Goal: Task Accomplishment & Management: Complete application form

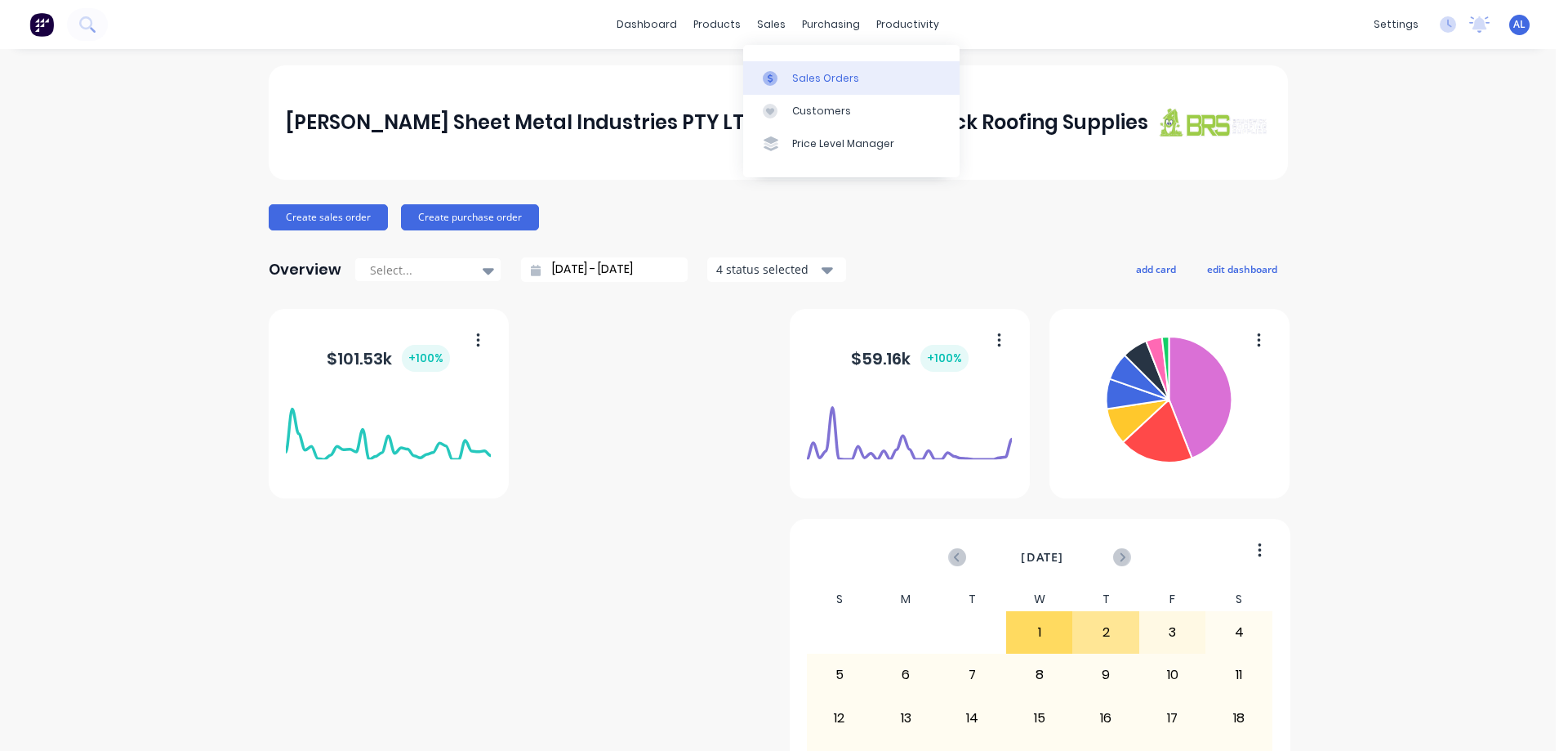
click at [816, 76] on div "Sales Orders" at bounding box center [825, 78] width 67 height 15
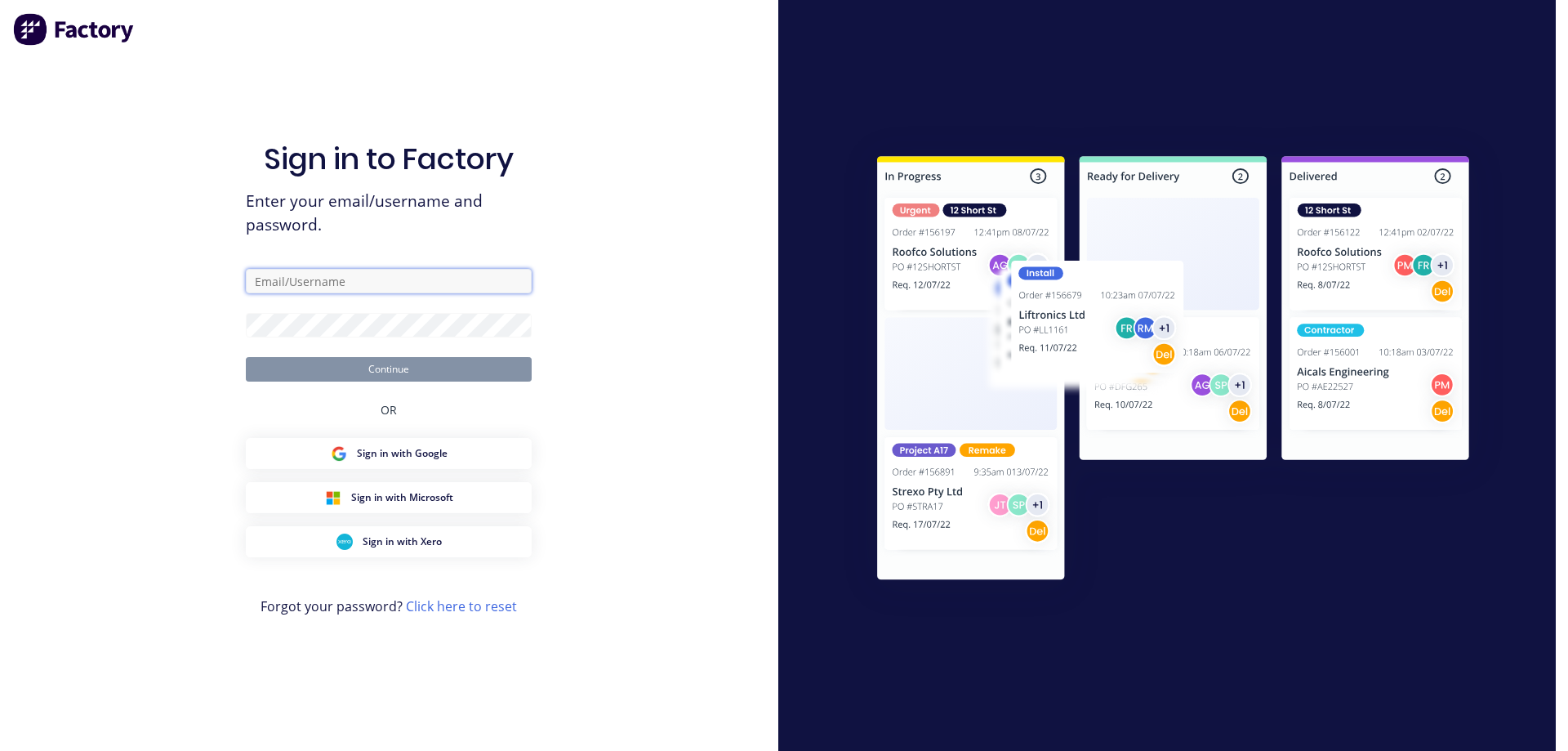
type input "[PERSON_NAME][EMAIL_ADDRESS][DOMAIN_NAME]"
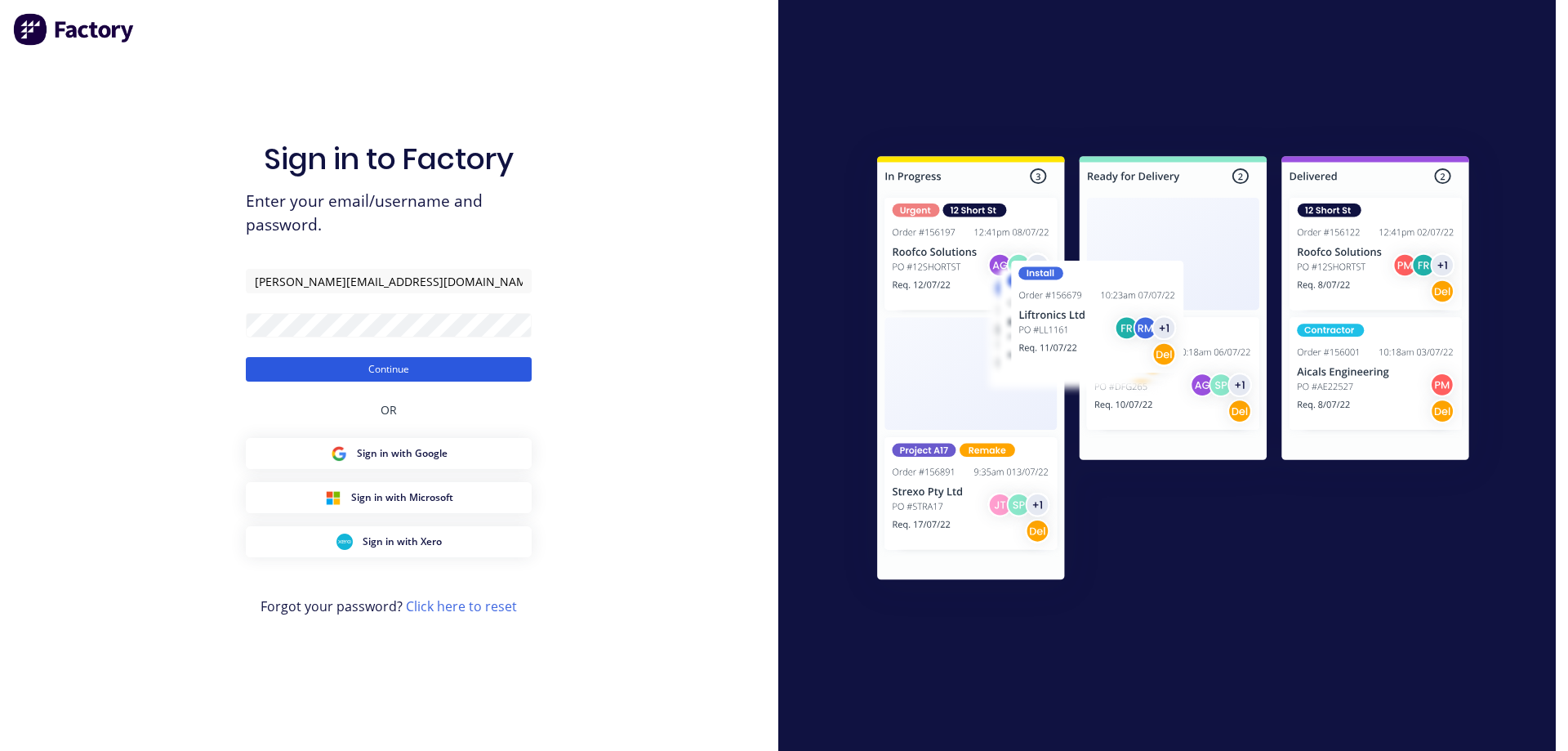
click at [488, 363] on button "Continue" at bounding box center [388, 370] width 286 height 25
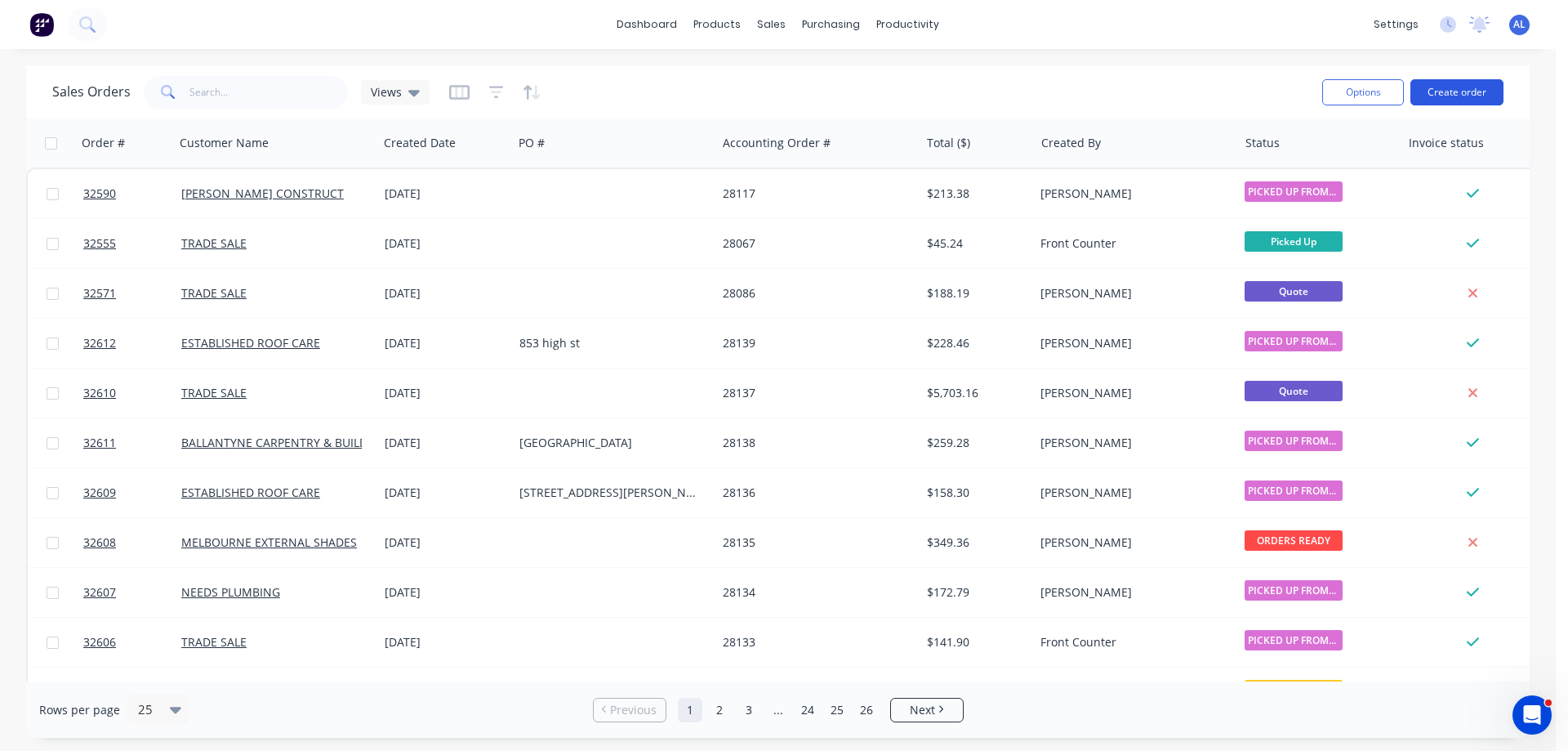
click at [1481, 91] on button "Create order" at bounding box center [1457, 92] width 93 height 26
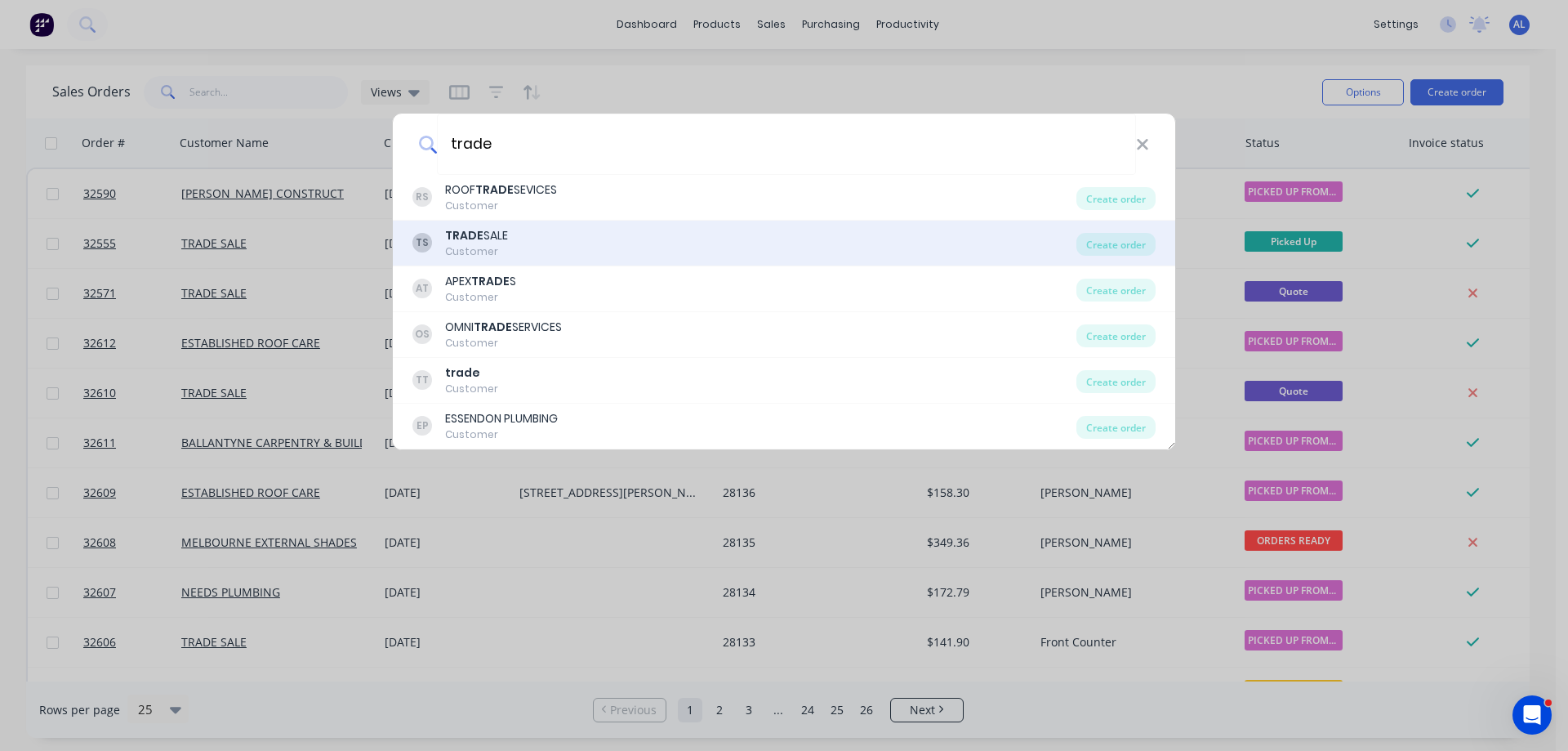
type input "trade"
click at [556, 235] on div "TS TRADE SALE Customer" at bounding box center [744, 243] width 664 height 32
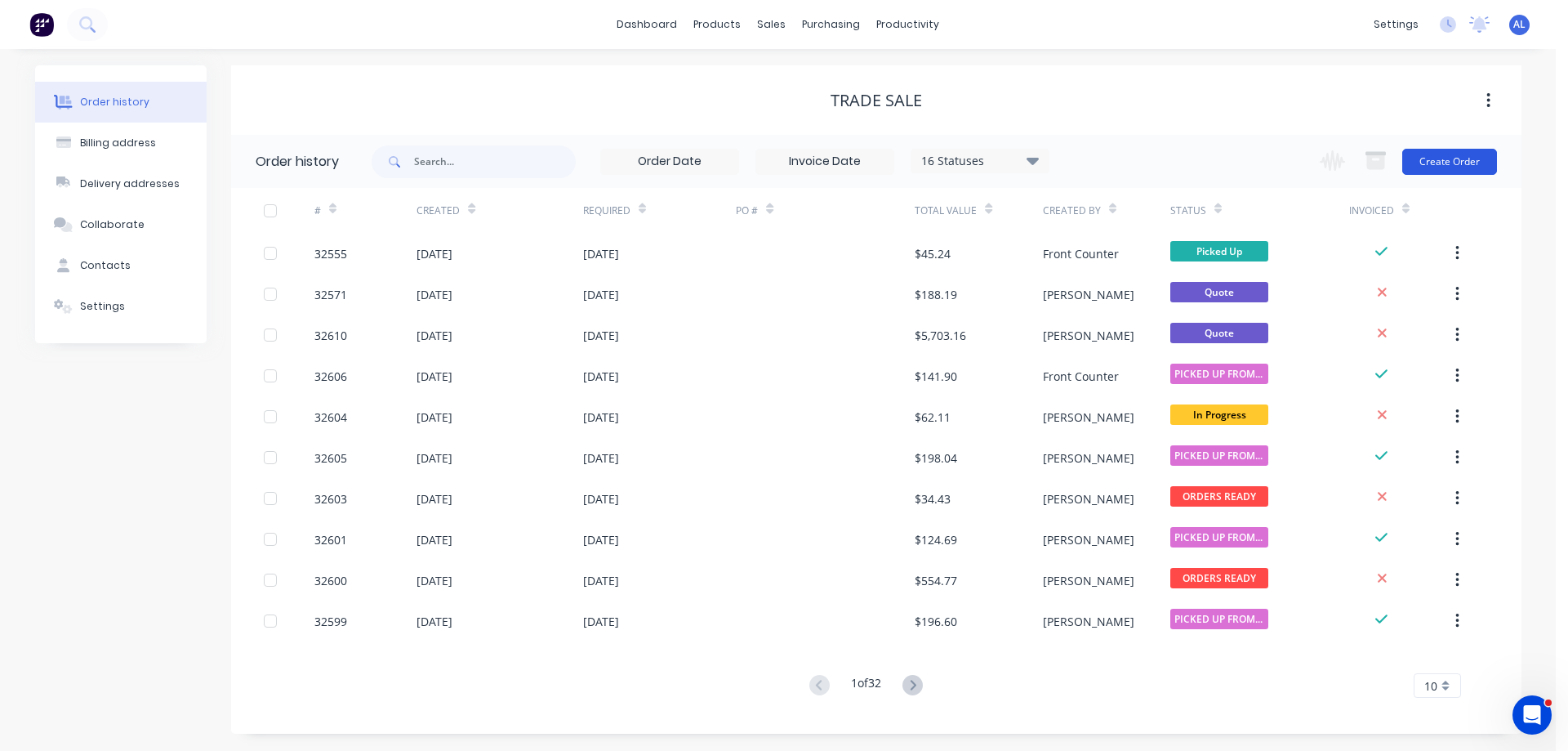
click at [1461, 167] on button "Create Order" at bounding box center [1449, 161] width 94 height 26
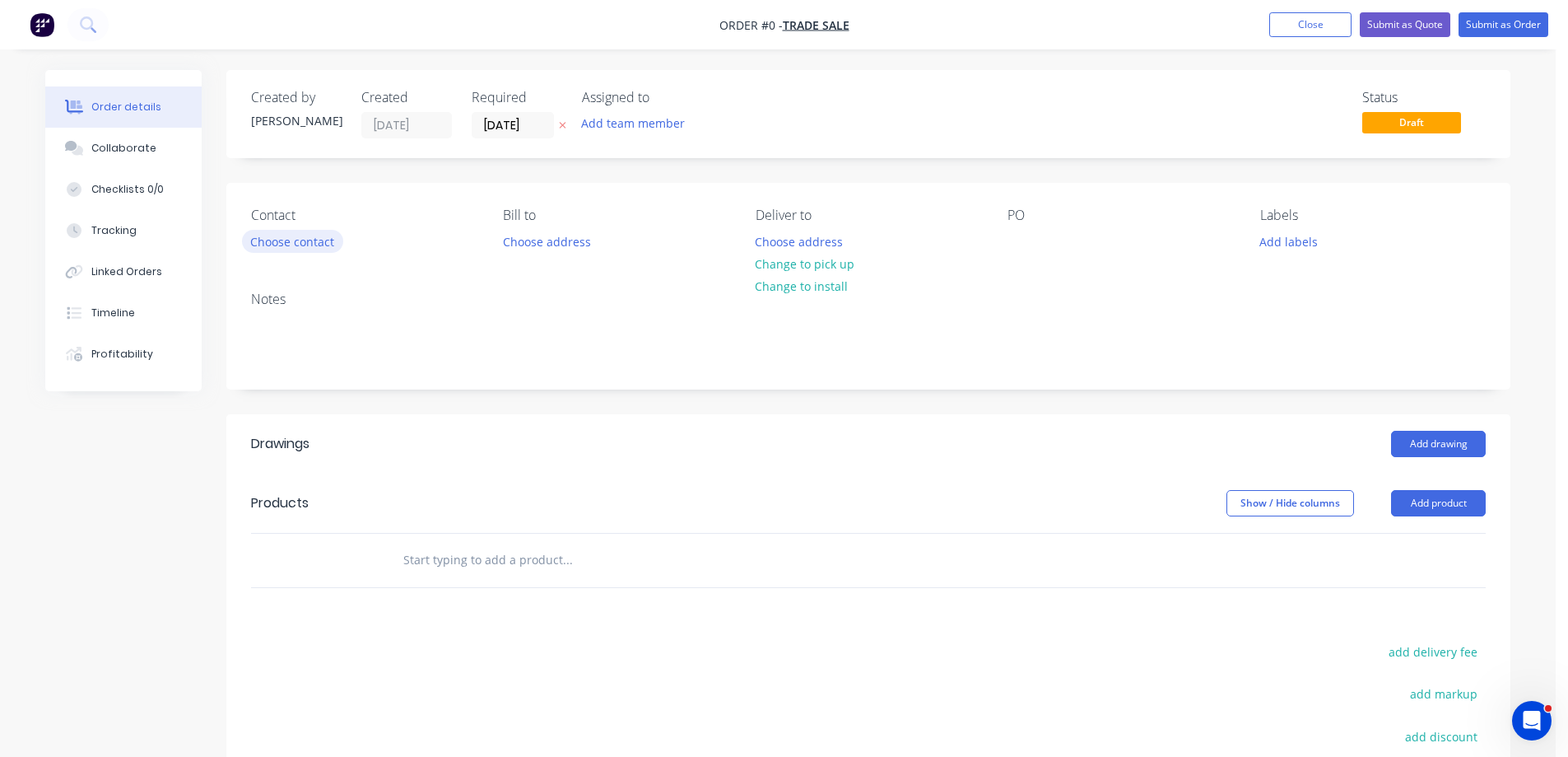
click at [283, 241] on button "Choose contact" at bounding box center [293, 241] width 101 height 22
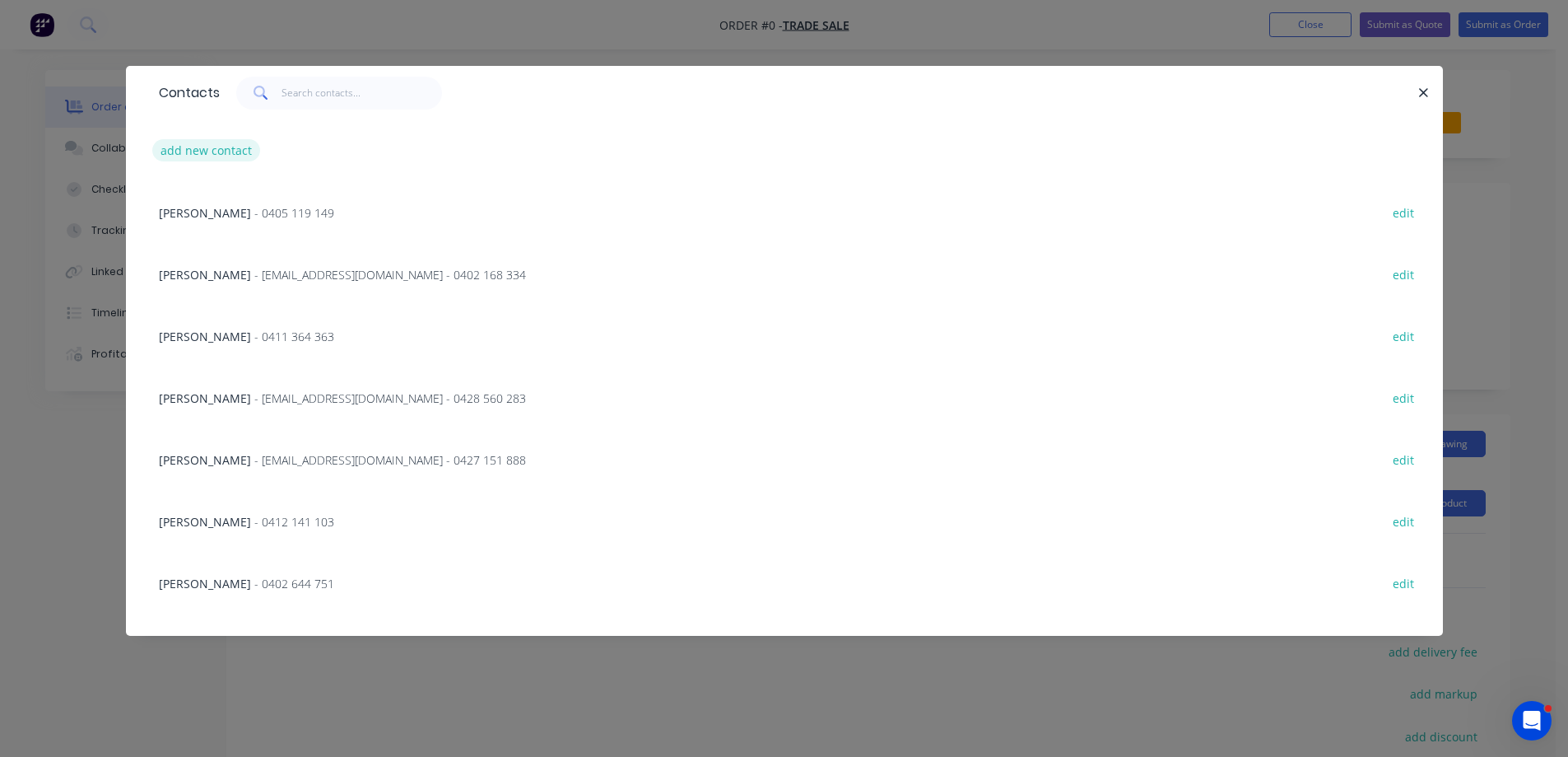
click at [209, 142] on button "add new contact" at bounding box center [206, 150] width 109 height 22
select select "AU"
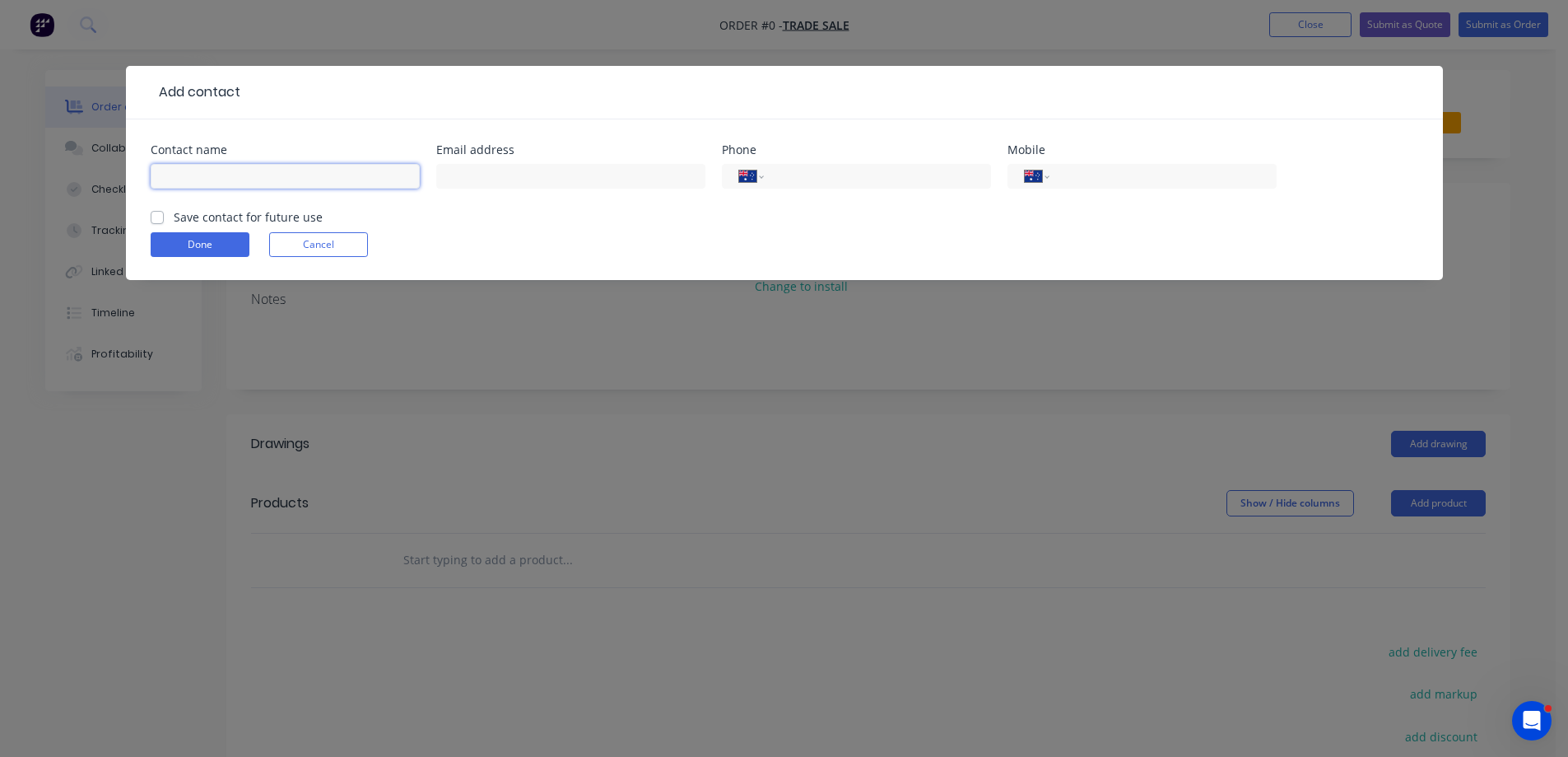
drag, startPoint x: 289, startPoint y: 179, endPoint x: 304, endPoint y: 127, distance: 54.1
click at [289, 179] on input "text" at bounding box center [285, 176] width 269 height 25
type input "con"
drag, startPoint x: 1143, startPoint y: 173, endPoint x: 1143, endPoint y: 184, distance: 11.0
click at [1144, 173] on input "tel" at bounding box center [1160, 176] width 197 height 19
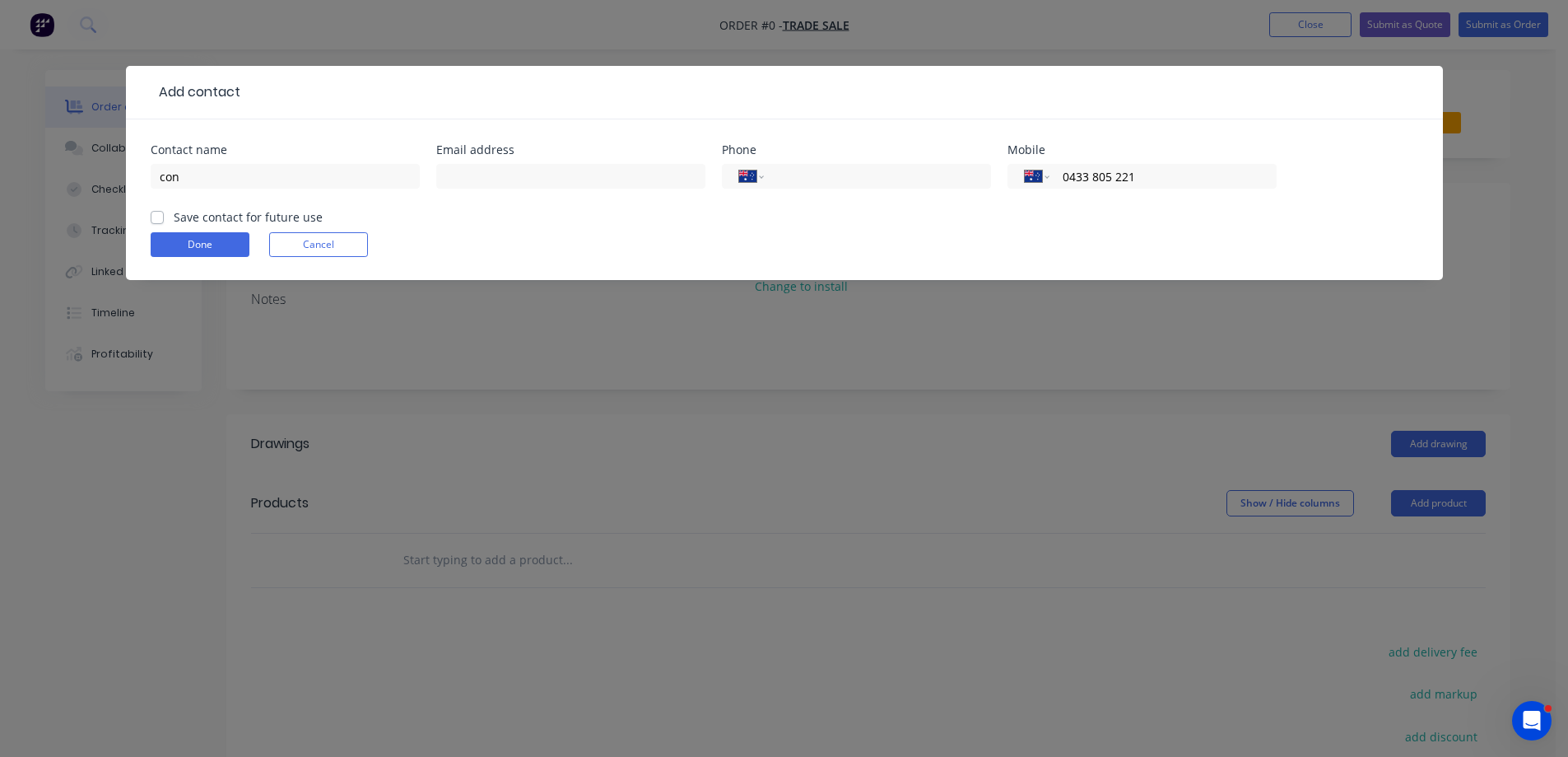
type input "0433 805 221"
click at [173, 222] on label "Save contact for future use" at bounding box center [248, 216] width 149 height 17
click at [153, 222] on input "Save contact for future use" at bounding box center [157, 216] width 13 height 15
checkbox input "true"
click at [197, 242] on button "Done" at bounding box center [200, 245] width 99 height 25
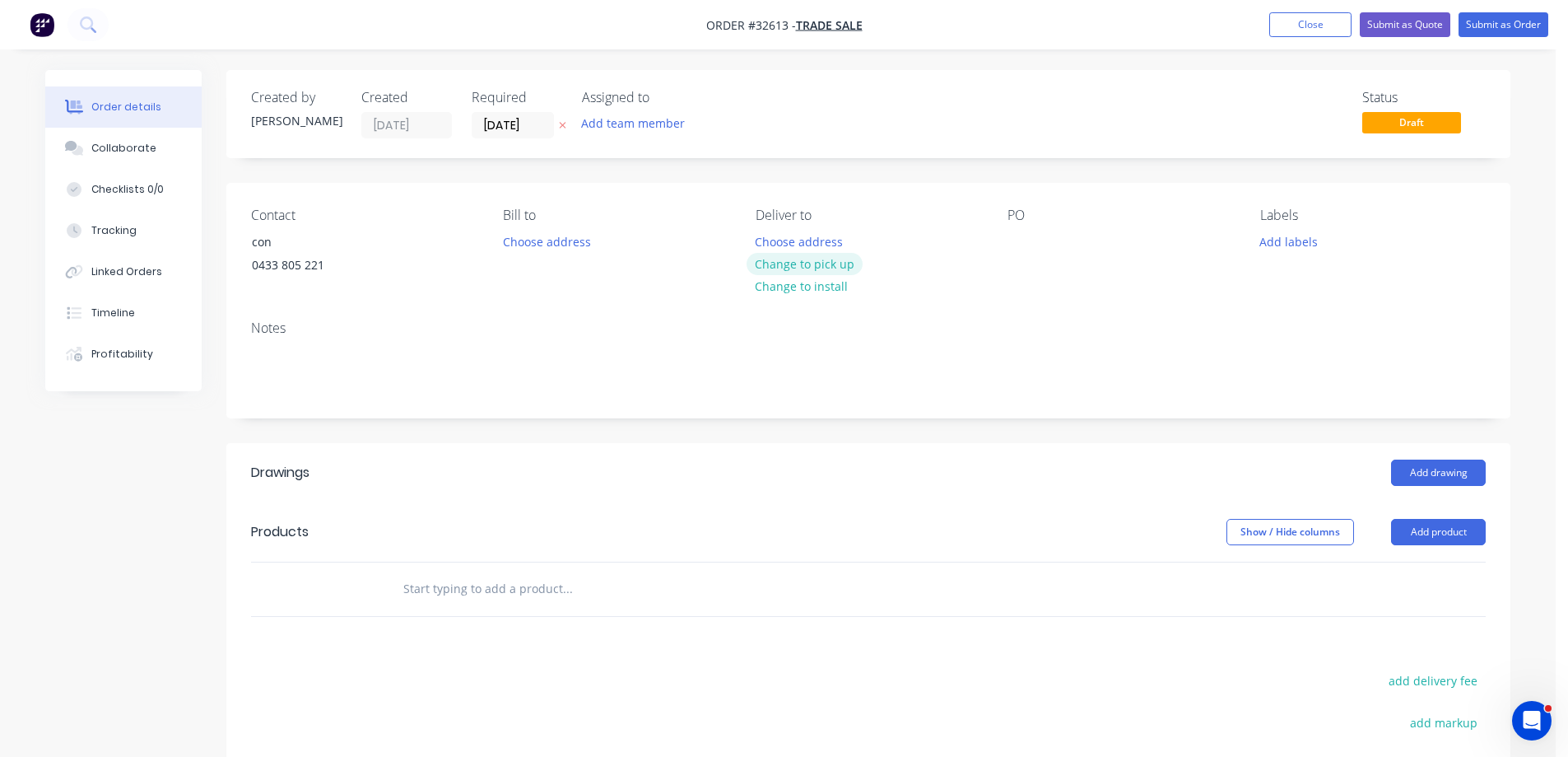
click at [810, 268] on button "Change to pick up" at bounding box center [805, 264] width 117 height 22
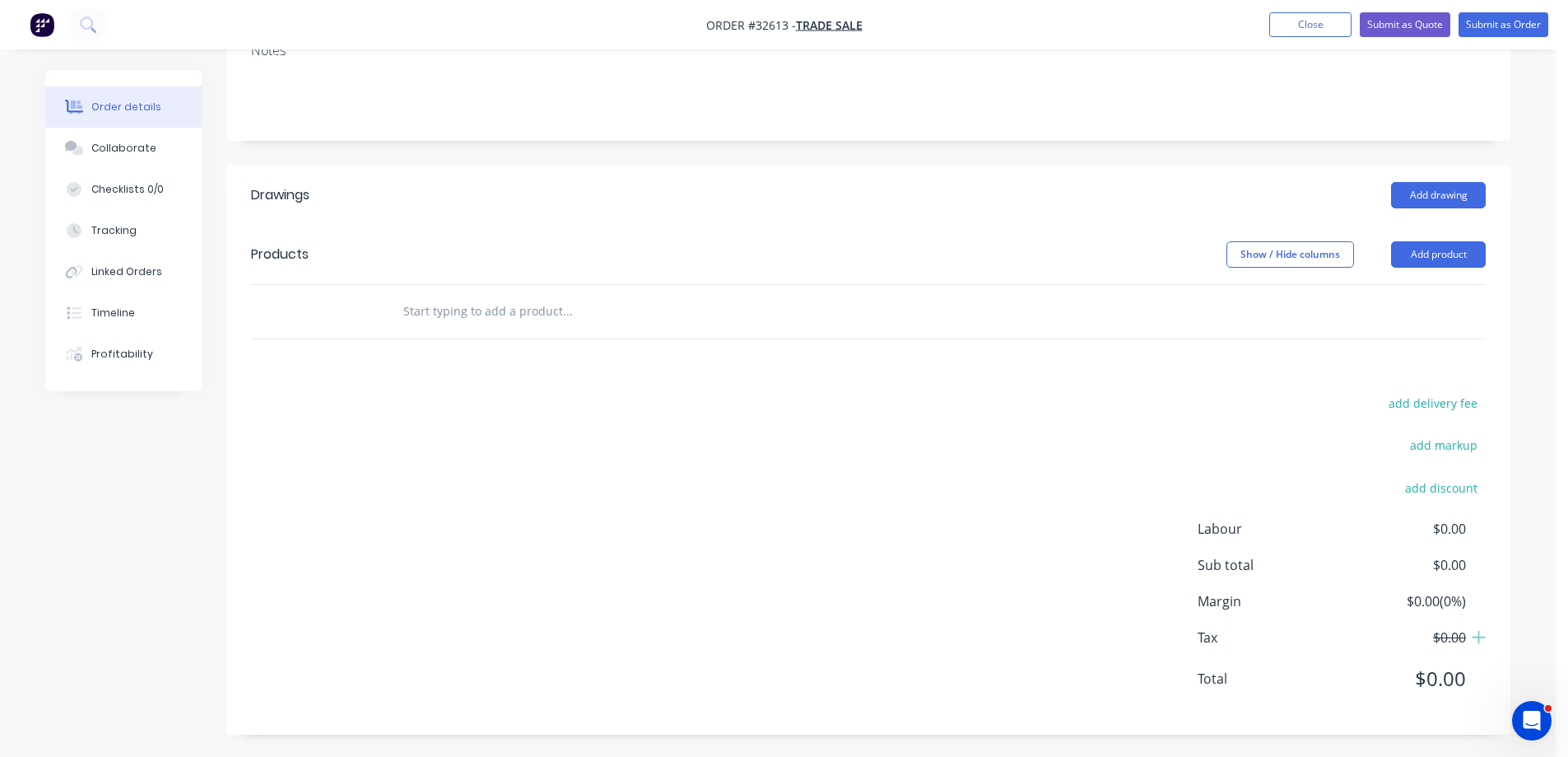
scroll to position [280, 0]
click at [1403, 197] on button "Add drawing" at bounding box center [1438, 192] width 94 height 26
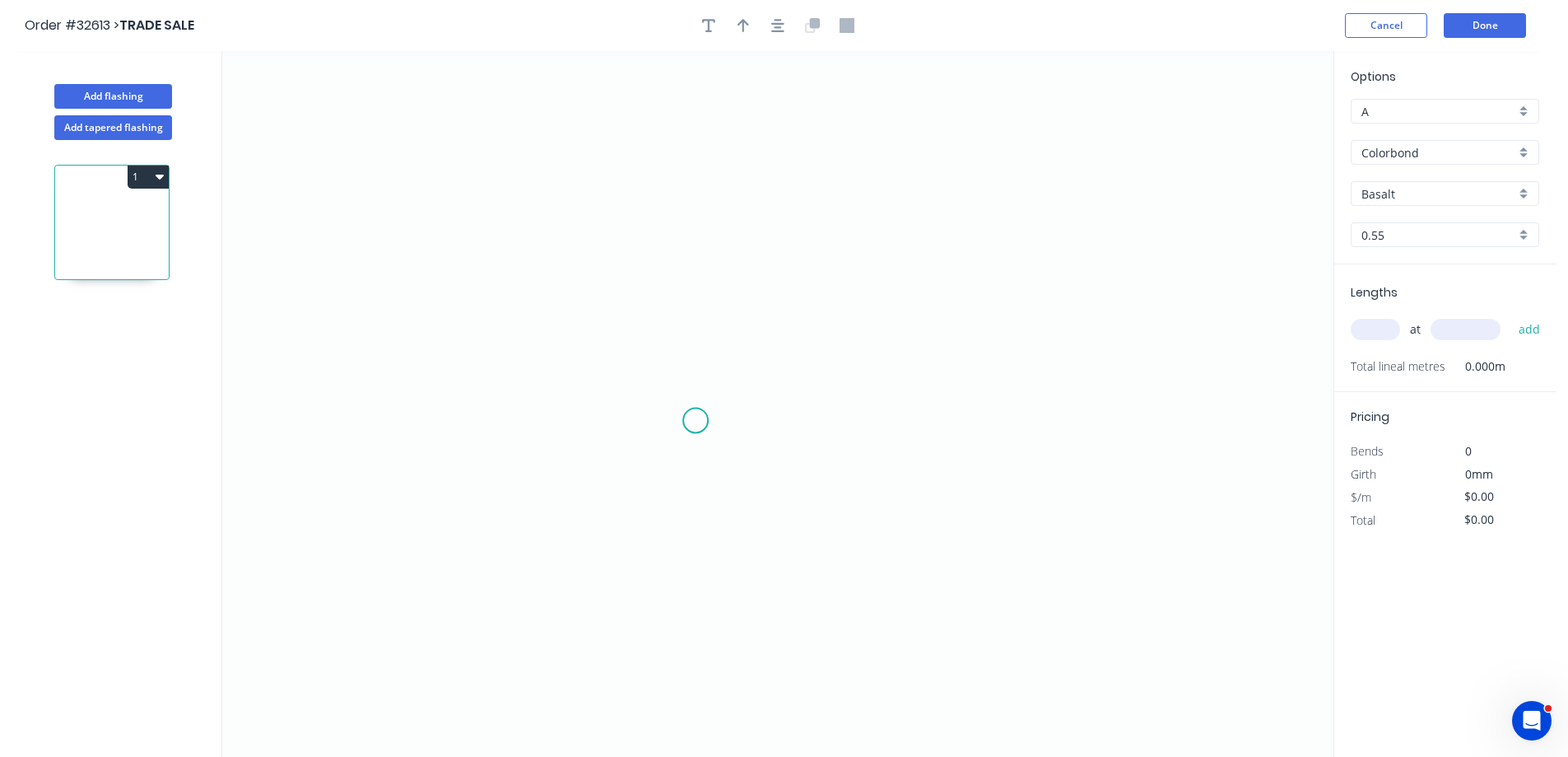
click at [696, 421] on icon "0" at bounding box center [778, 404] width 1111 height 706
click at [1110, 418] on icon "0" at bounding box center [778, 404] width 1111 height 706
click at [1110, 492] on icon "0 ?" at bounding box center [778, 404] width 1111 height 706
drag, startPoint x: 904, startPoint y: 381, endPoint x: 933, endPoint y: 356, distance: 38.3
click at [904, 380] on tspan "?" at bounding box center [902, 388] width 8 height 27
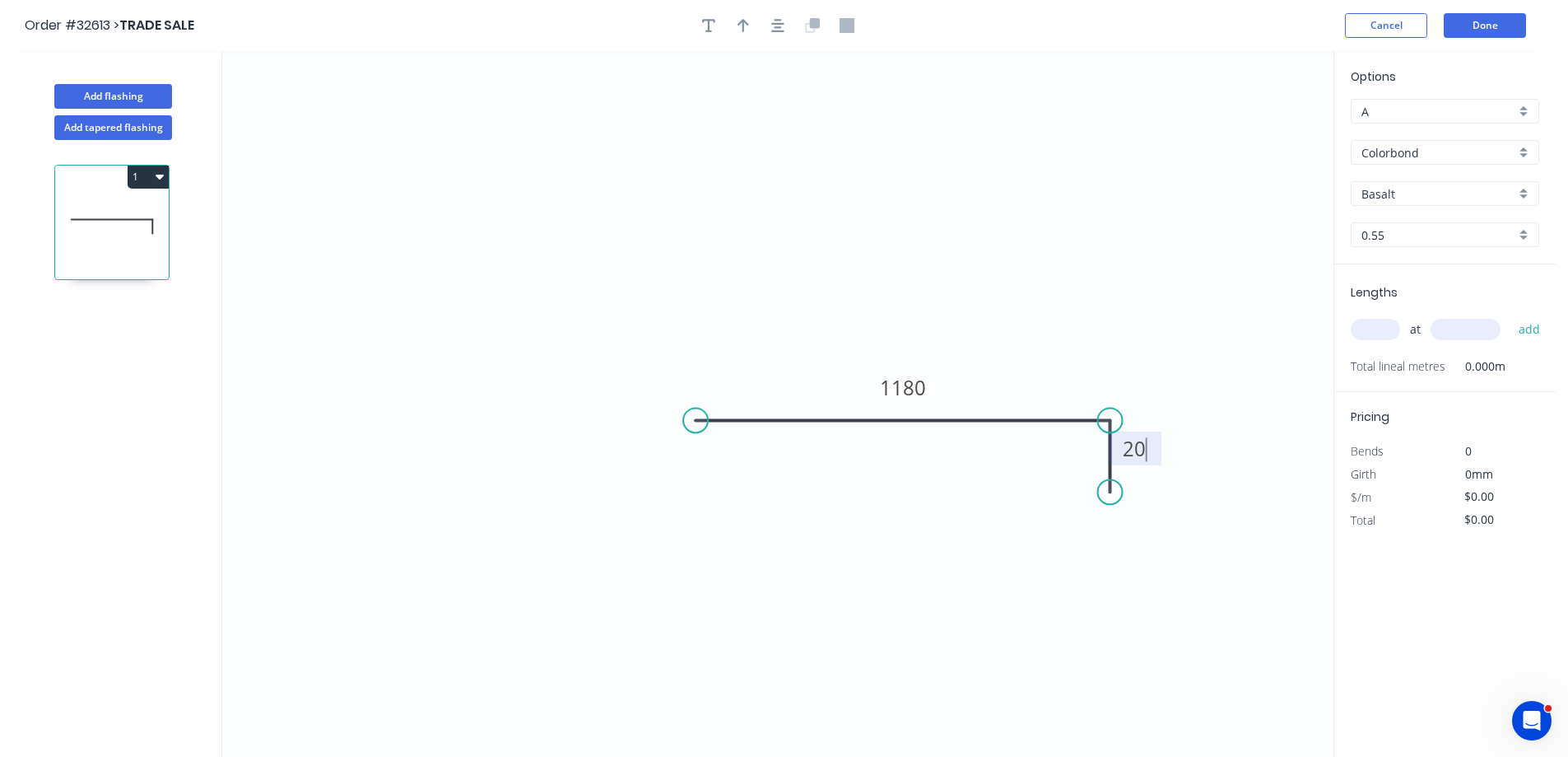
type input "$46.86"
drag, startPoint x: 775, startPoint y: 33, endPoint x: 778, endPoint y: 42, distance: 9.5
click at [778, 44] on header "Order #32613 > TRADE SALE Cancel Done" at bounding box center [777, 25] width 1555 height 51
click at [773, 27] on icon "button" at bounding box center [777, 25] width 13 height 15
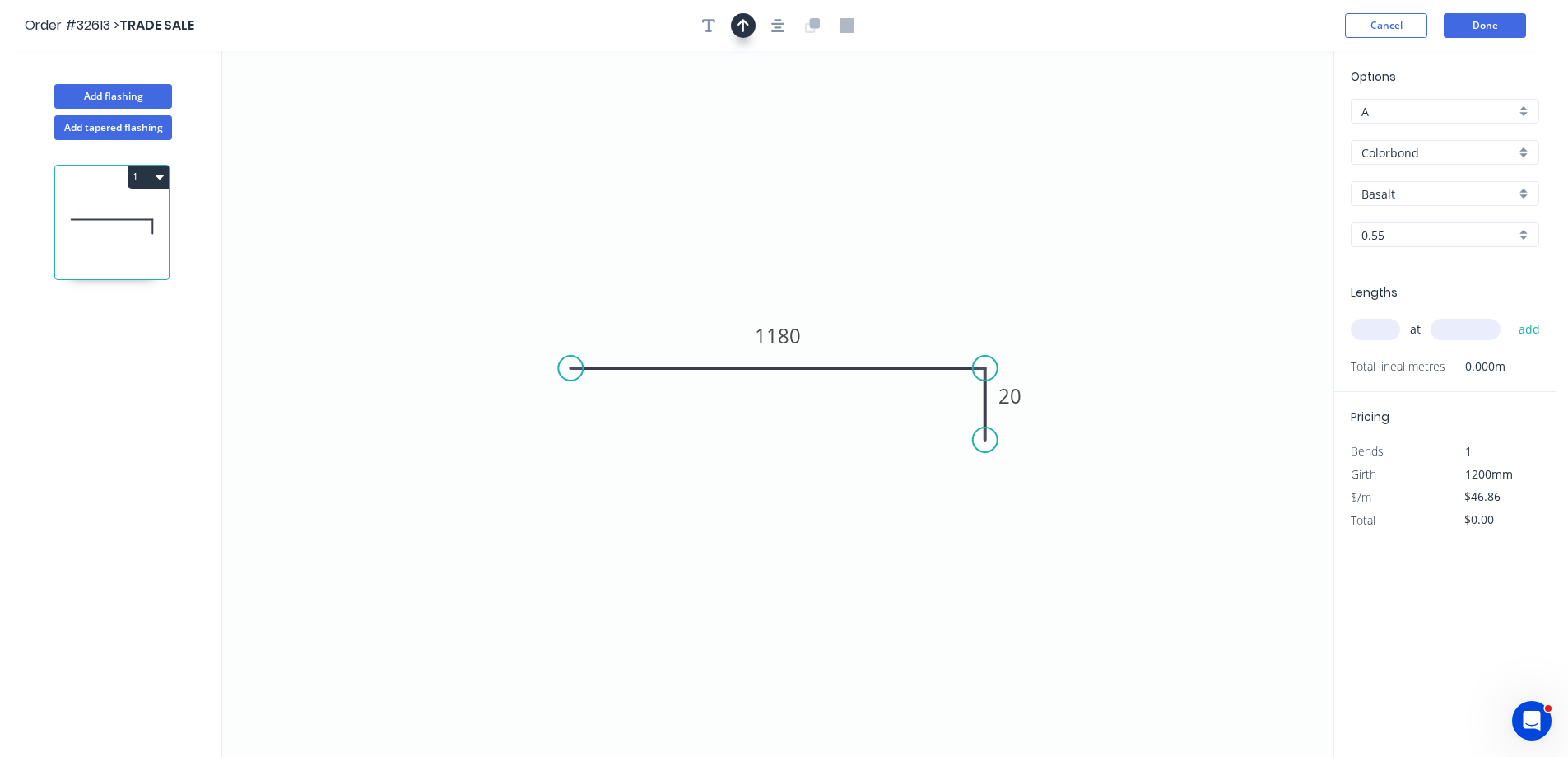
click at [749, 27] on button "button" at bounding box center [743, 26] width 25 height 25
drag, startPoint x: 1252, startPoint y: 127, endPoint x: 1065, endPoint y: 307, distance: 259.6
click at [905, 315] on icon at bounding box center [905, 295] width 15 height 53
drag, startPoint x: 1379, startPoint y: 332, endPoint x: 1264, endPoint y: 401, distance: 134.1
click at [1377, 332] on input "text" at bounding box center [1375, 330] width 49 height 22
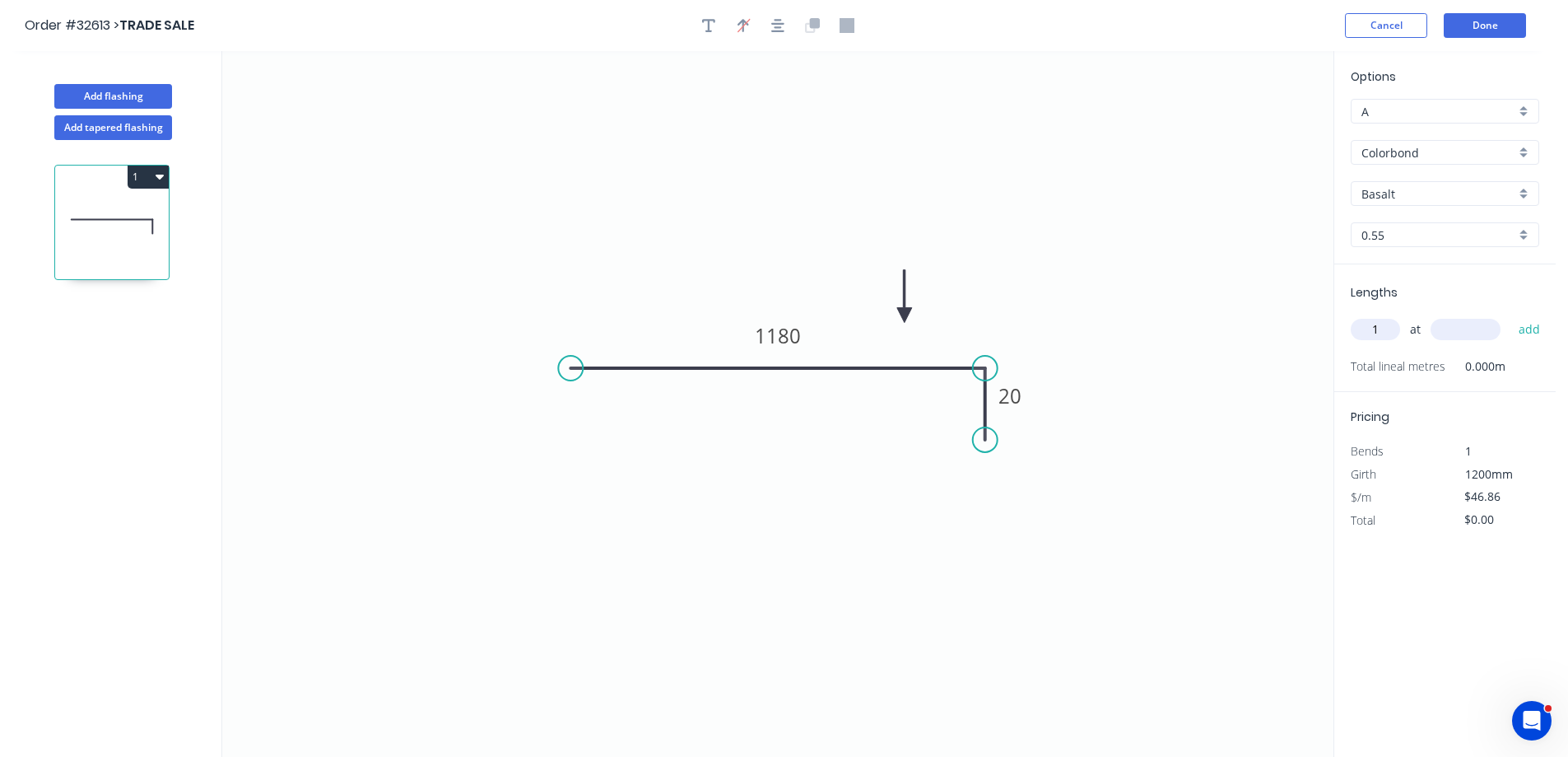
type input "1"
type input "2925"
click at [1511, 315] on button "add" at bounding box center [1529, 329] width 39 height 28
type input "$137.07"
click at [1502, 30] on button "Done" at bounding box center [1485, 26] width 83 height 25
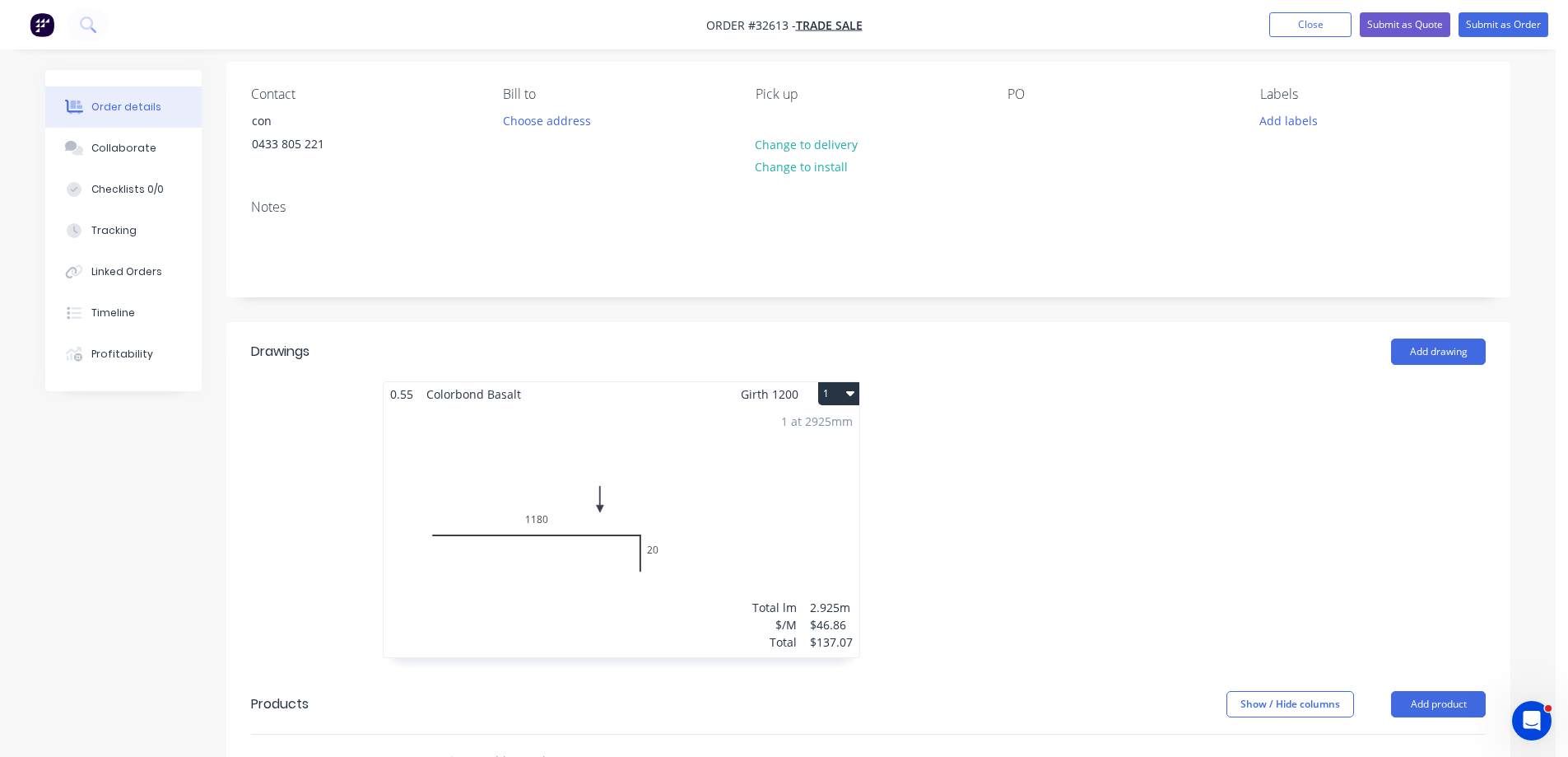
scroll to position [247, 0]
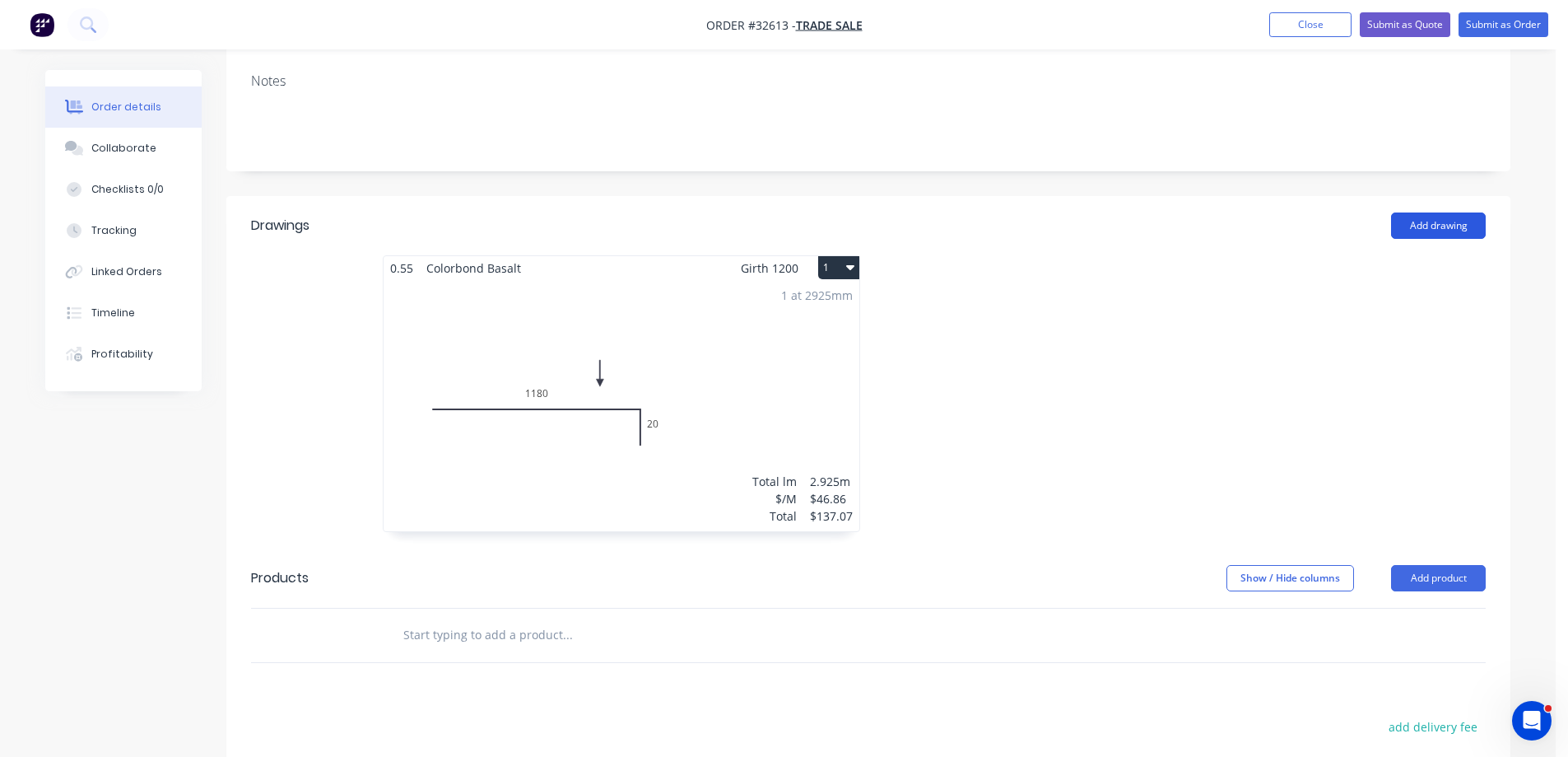
click at [1424, 225] on button "Add drawing" at bounding box center [1438, 225] width 94 height 26
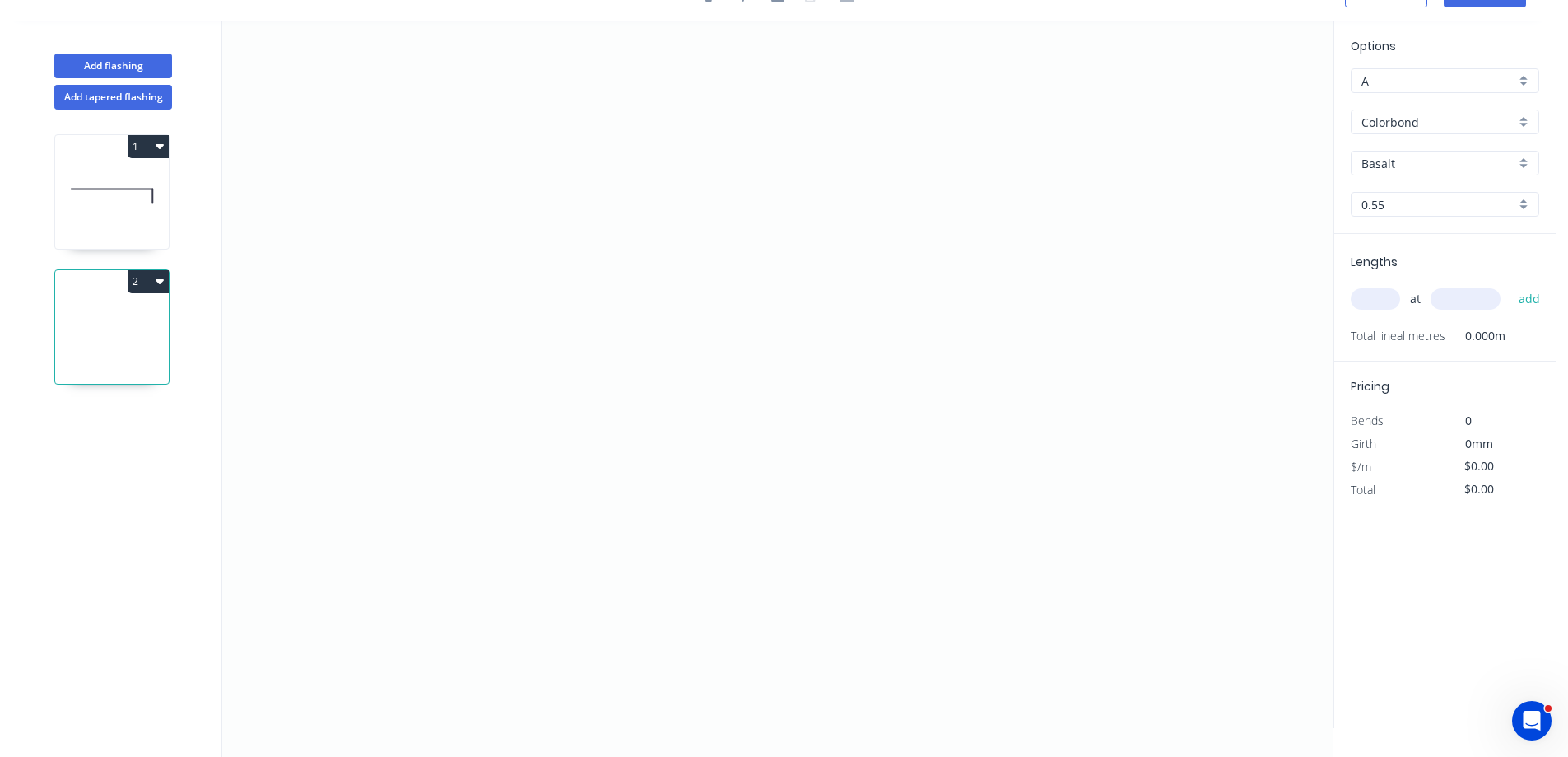
scroll to position [31, 0]
click at [615, 497] on icon "0" at bounding box center [778, 374] width 1111 height 706
drag, startPoint x: 626, startPoint y: 148, endPoint x: 693, endPoint y: 117, distance: 73.8
click at [629, 146] on icon "0" at bounding box center [778, 374] width 1111 height 706
click at [910, 170] on icon "0 ?" at bounding box center [778, 374] width 1111 height 706
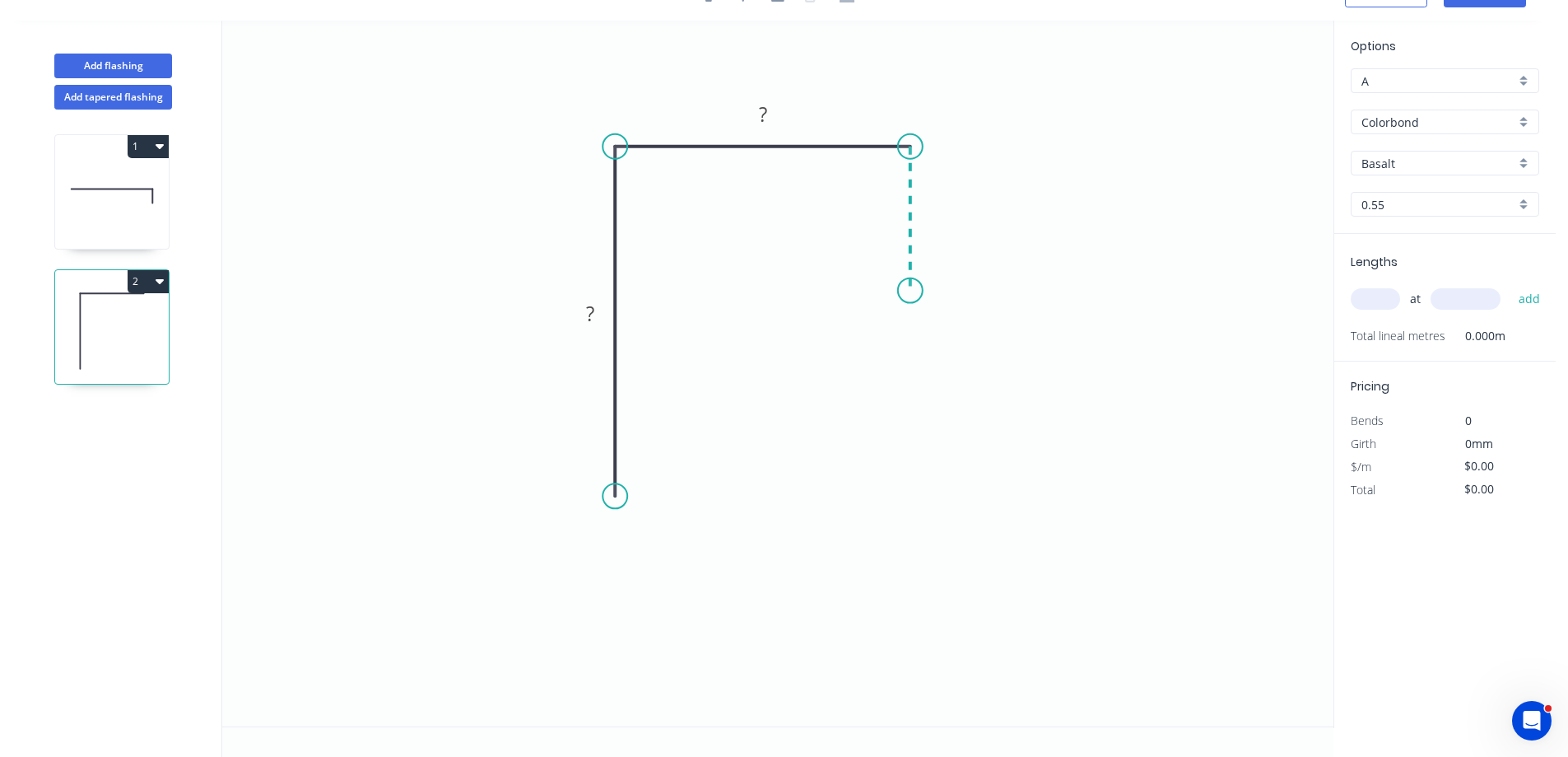
click at [911, 291] on icon "0 ? ?" at bounding box center [778, 374] width 1111 height 706
click at [867, 288] on icon "0 ? ? ?" at bounding box center [778, 374] width 1111 height 706
click at [600, 311] on rect at bounding box center [590, 314] width 33 height 23
type input "$49.51"
drag, startPoint x: 1388, startPoint y: 293, endPoint x: 1337, endPoint y: 322, distance: 58.7
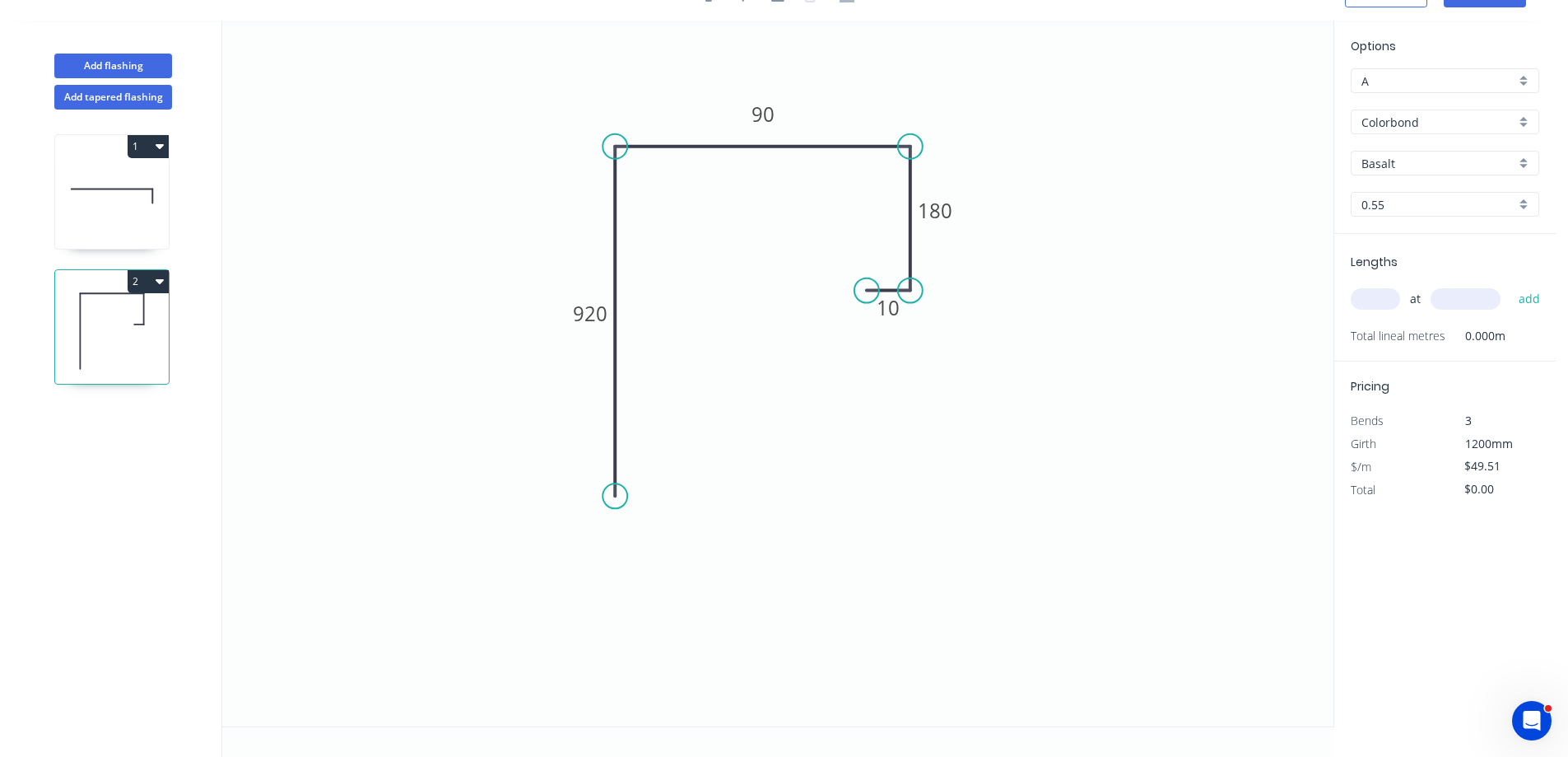
click at [1379, 298] on input "text" at bounding box center [1375, 299] width 49 height 22
type input "1"
type input "2925"
click at [1511, 285] on button "add" at bounding box center [1529, 298] width 39 height 28
type input "$144.82"
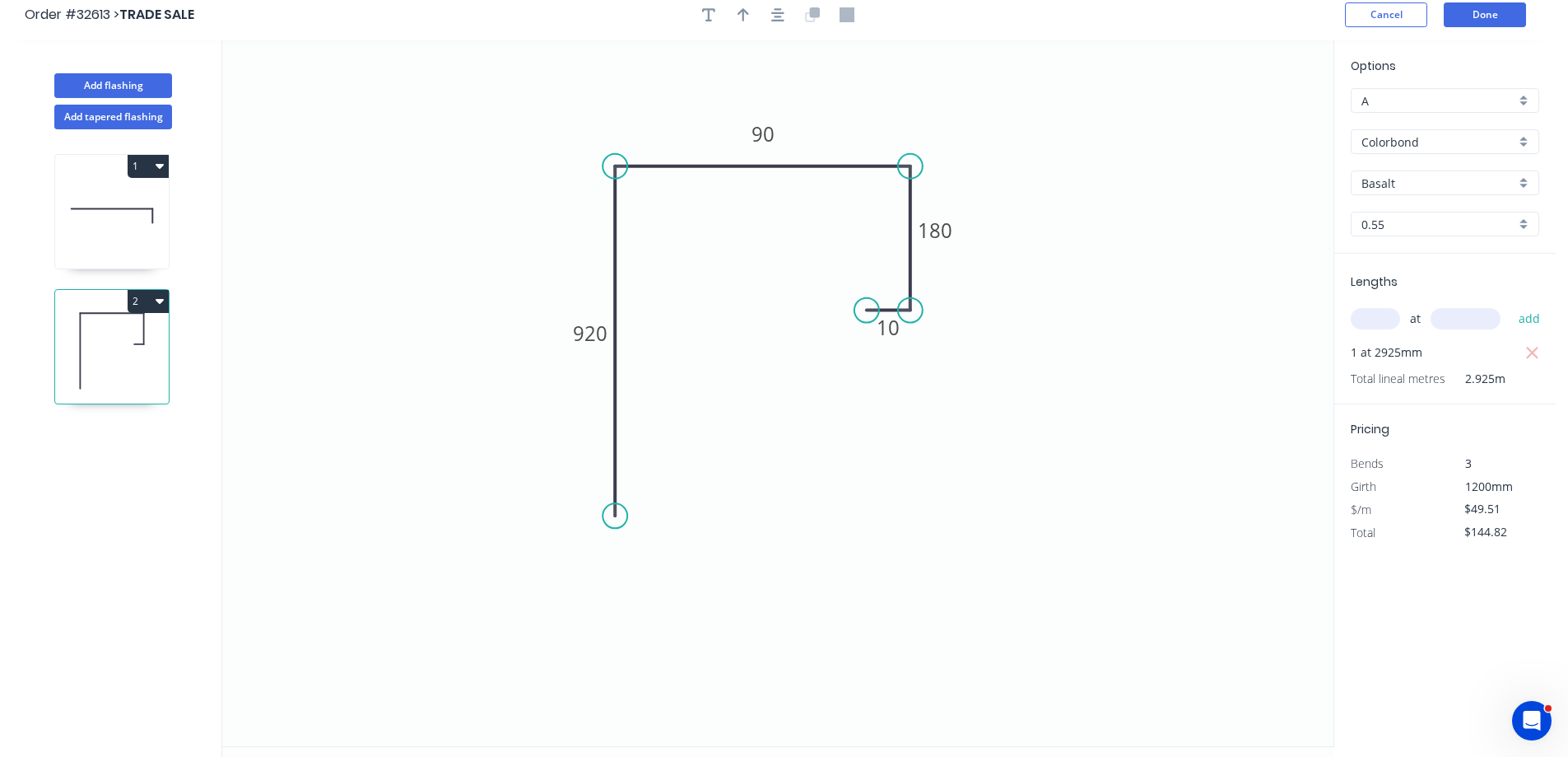
scroll to position [0, 0]
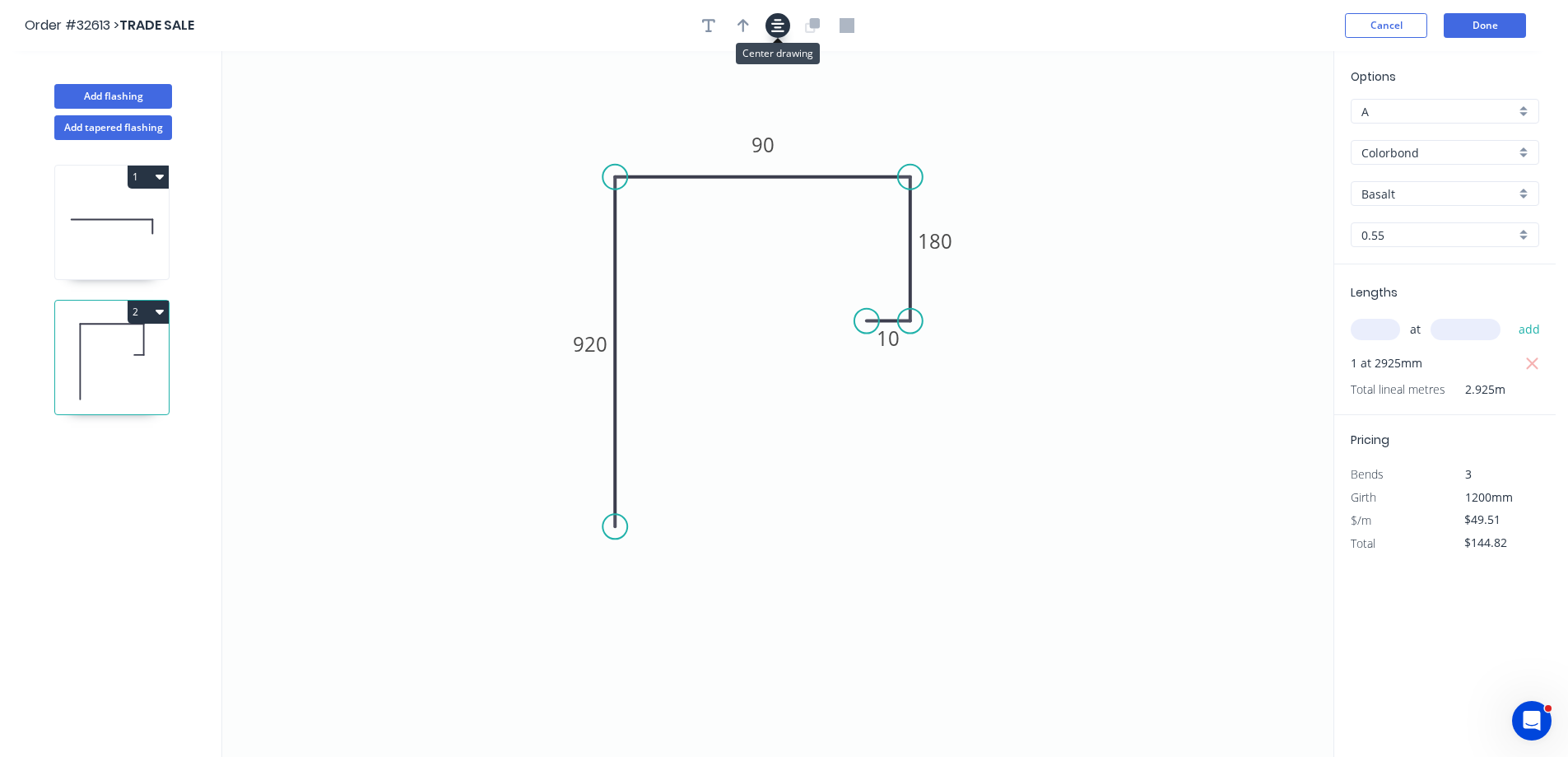
click at [777, 33] on button "button" at bounding box center [778, 26] width 25 height 25
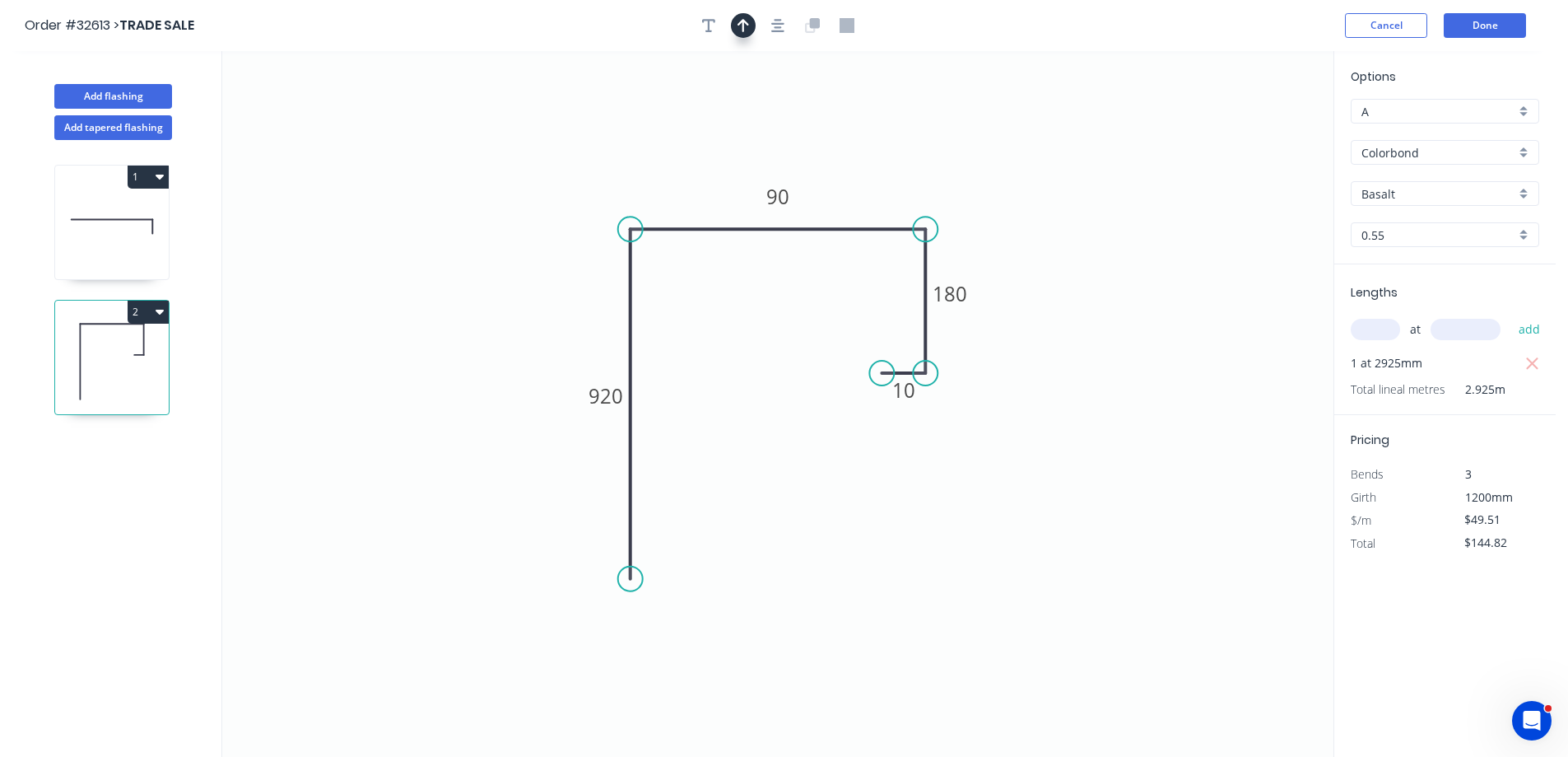
click at [743, 23] on icon "button" at bounding box center [743, 25] width 12 height 13
drag, startPoint x: 1251, startPoint y: 132, endPoint x: 865, endPoint y: 172, distance: 388.1
click at [865, 172] on icon at bounding box center [865, 153] width 15 height 53
click at [1493, 30] on button "Done" at bounding box center [1485, 26] width 83 height 25
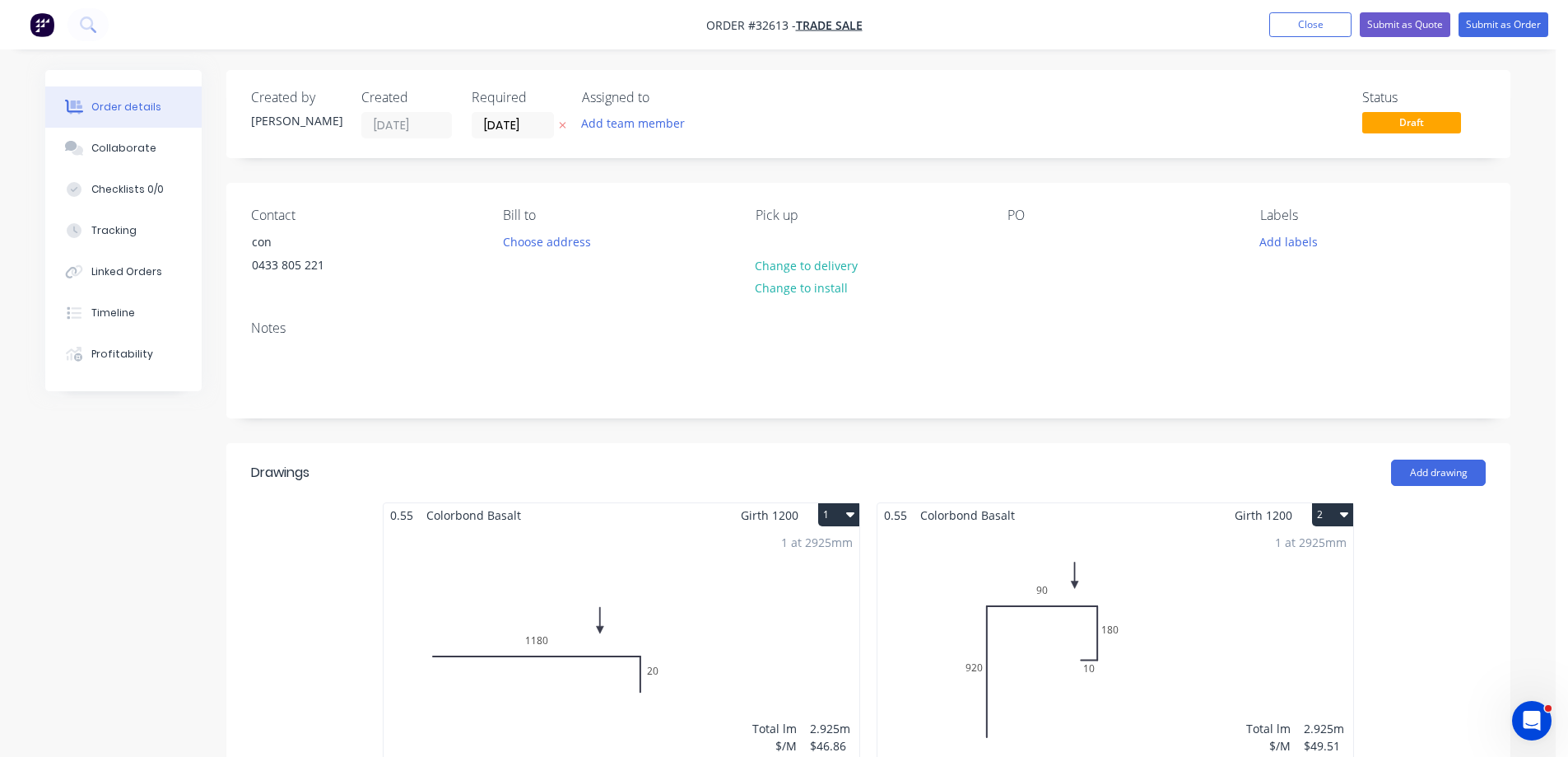
click at [1168, 606] on div "1 at 2925mm Total lm $/M Total 2.925m $49.51 $144.82" at bounding box center [1116, 653] width 476 height 251
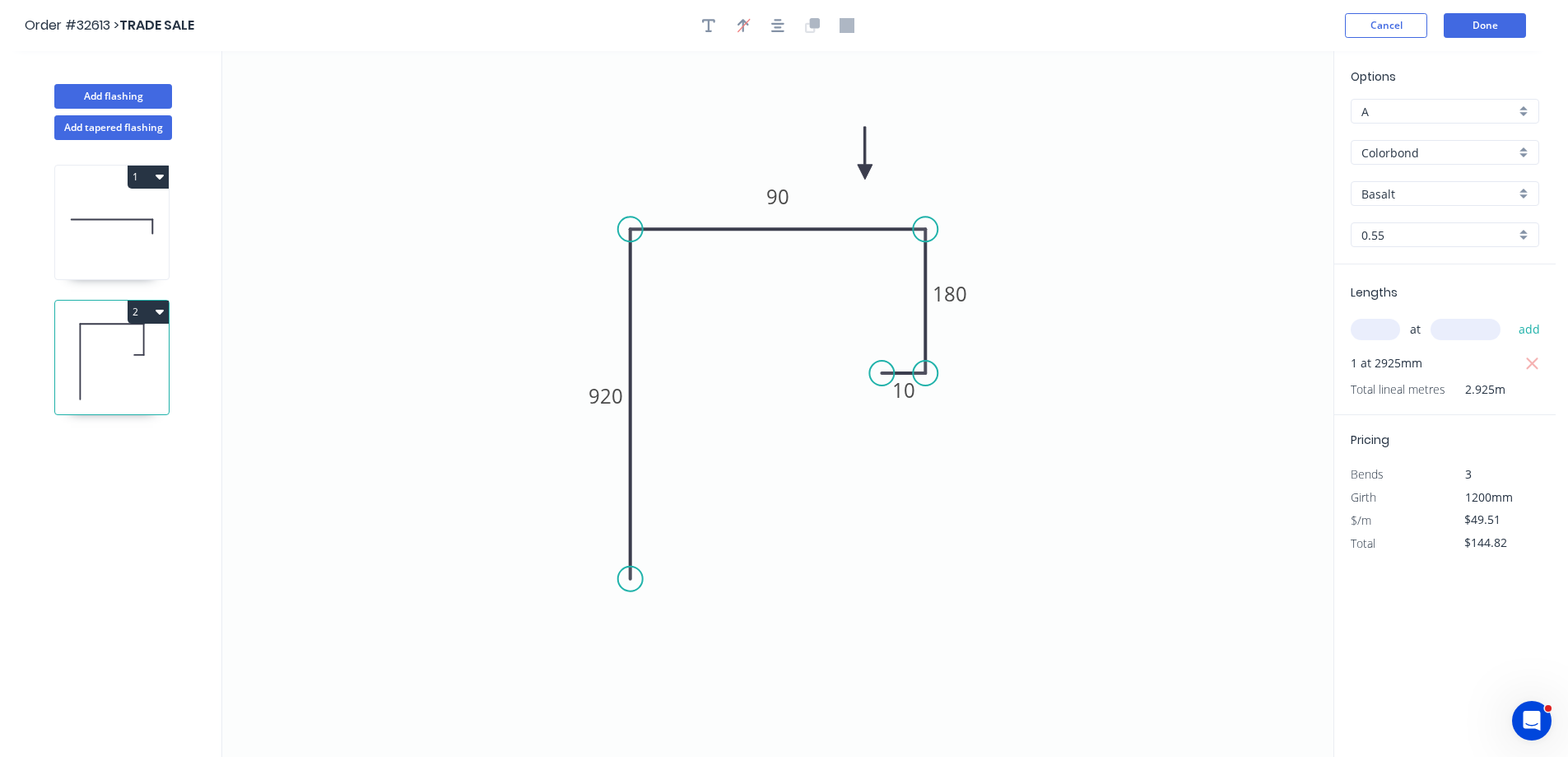
click at [1521, 186] on div "Basalt" at bounding box center [1445, 194] width 188 height 25
click at [1433, 223] on div "Monument" at bounding box center [1445, 217] width 187 height 29
type input "Monument"
click at [1495, 29] on button "Done" at bounding box center [1485, 26] width 83 height 25
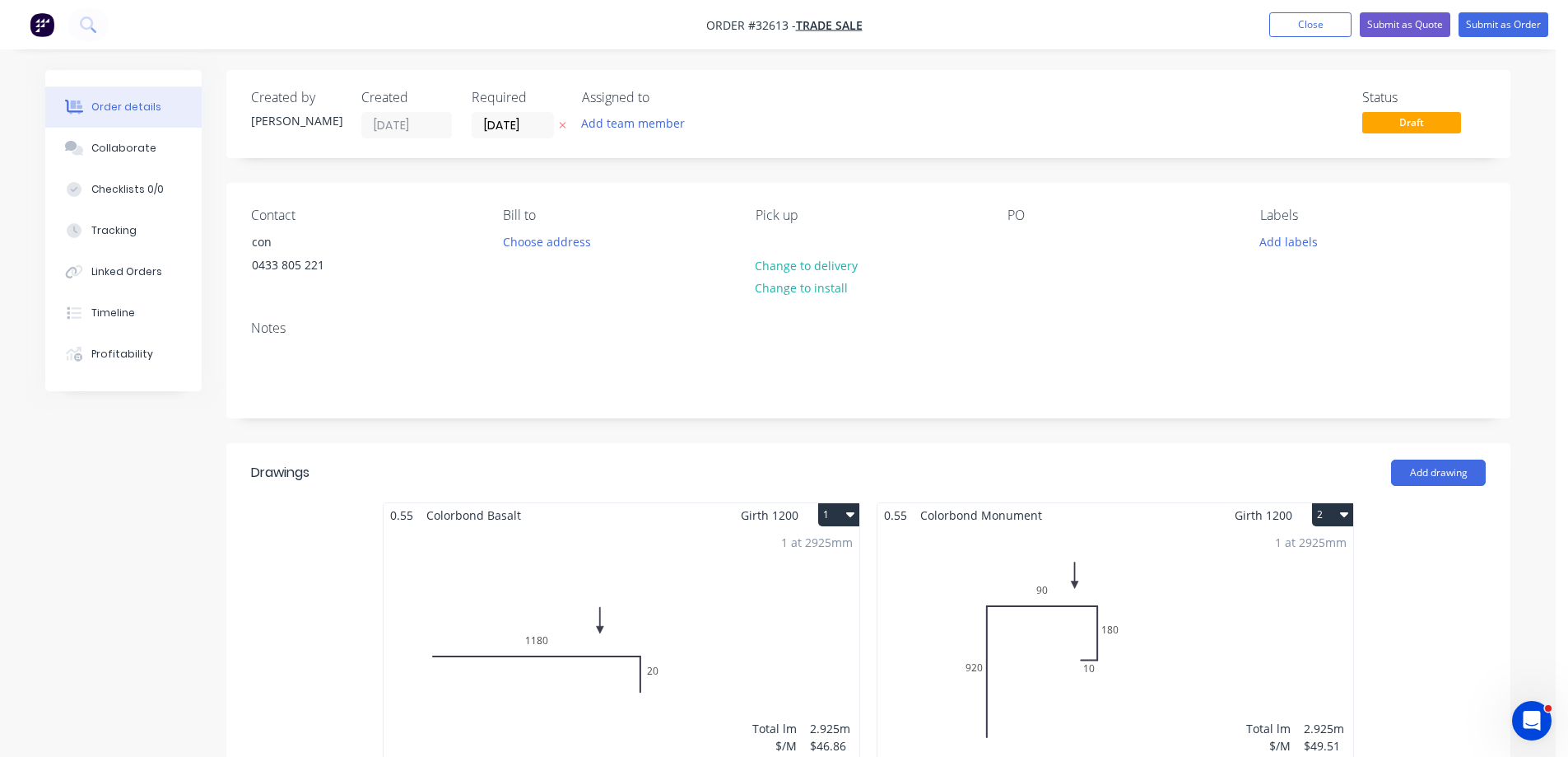
scroll to position [330, 0]
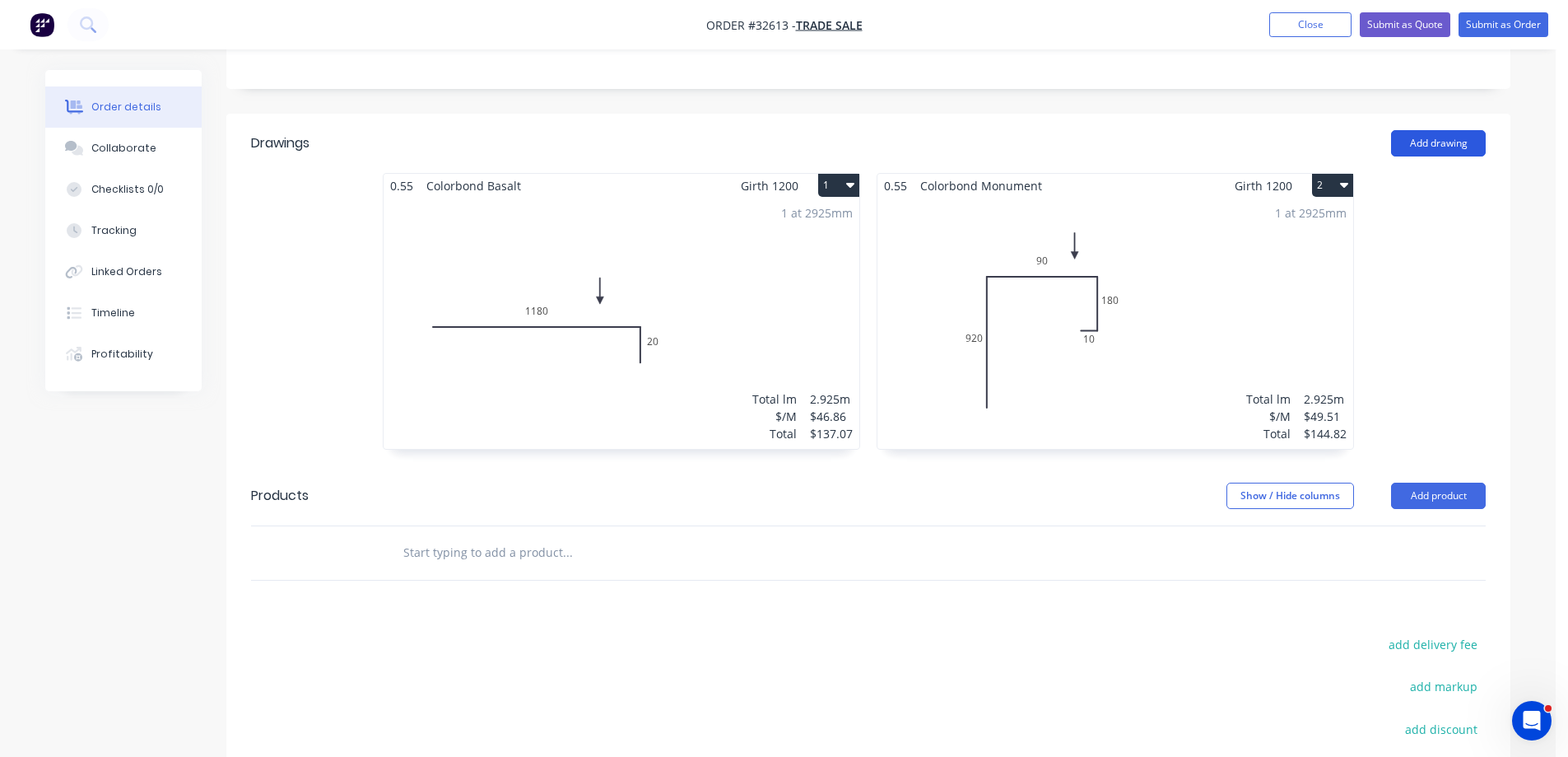
click at [1437, 147] on button "Add drawing" at bounding box center [1438, 143] width 94 height 26
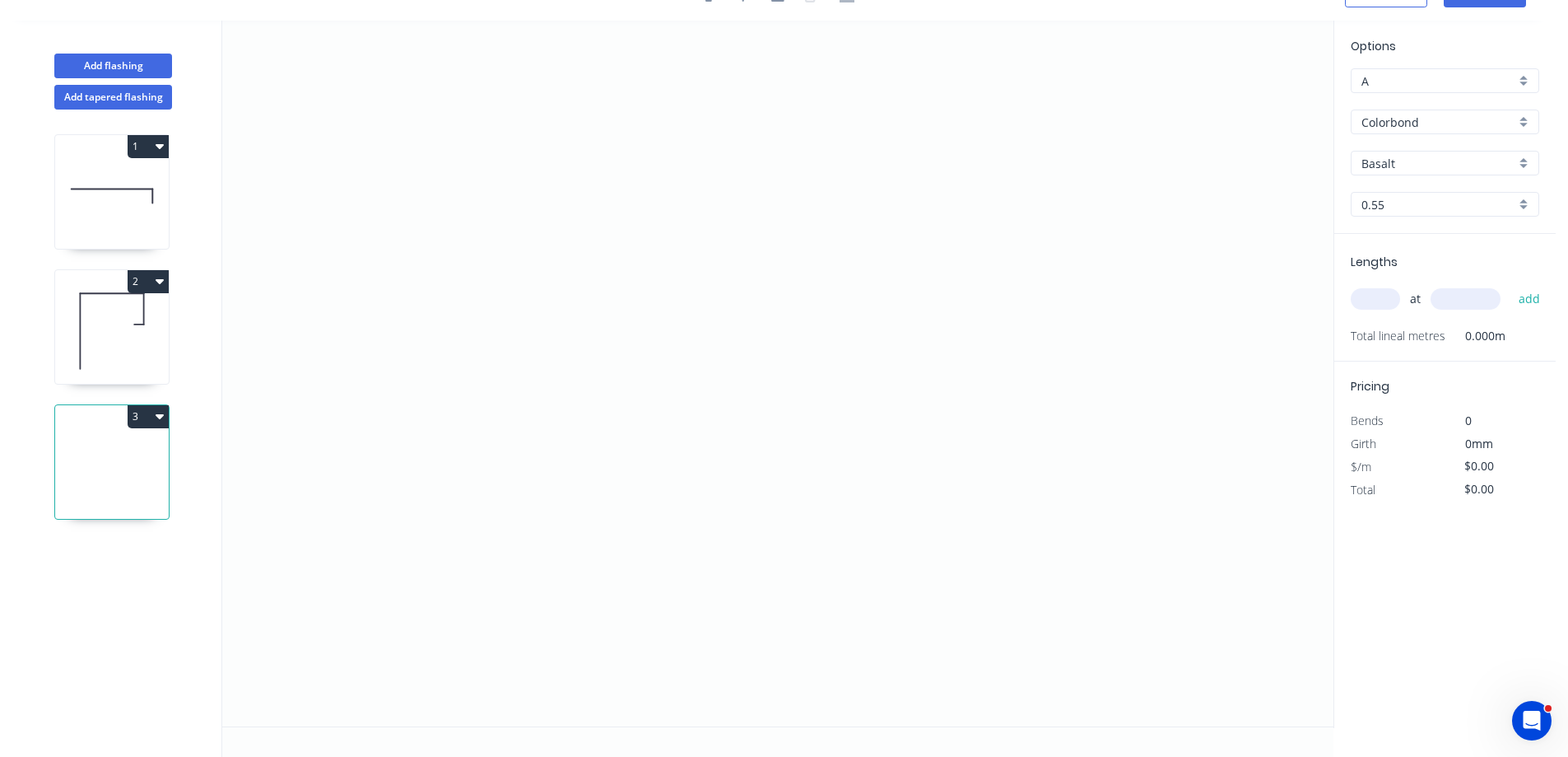
scroll to position [31, 0]
click at [531, 250] on icon "0" at bounding box center [778, 374] width 1111 height 706
click at [939, 247] on icon "0" at bounding box center [778, 374] width 1111 height 706
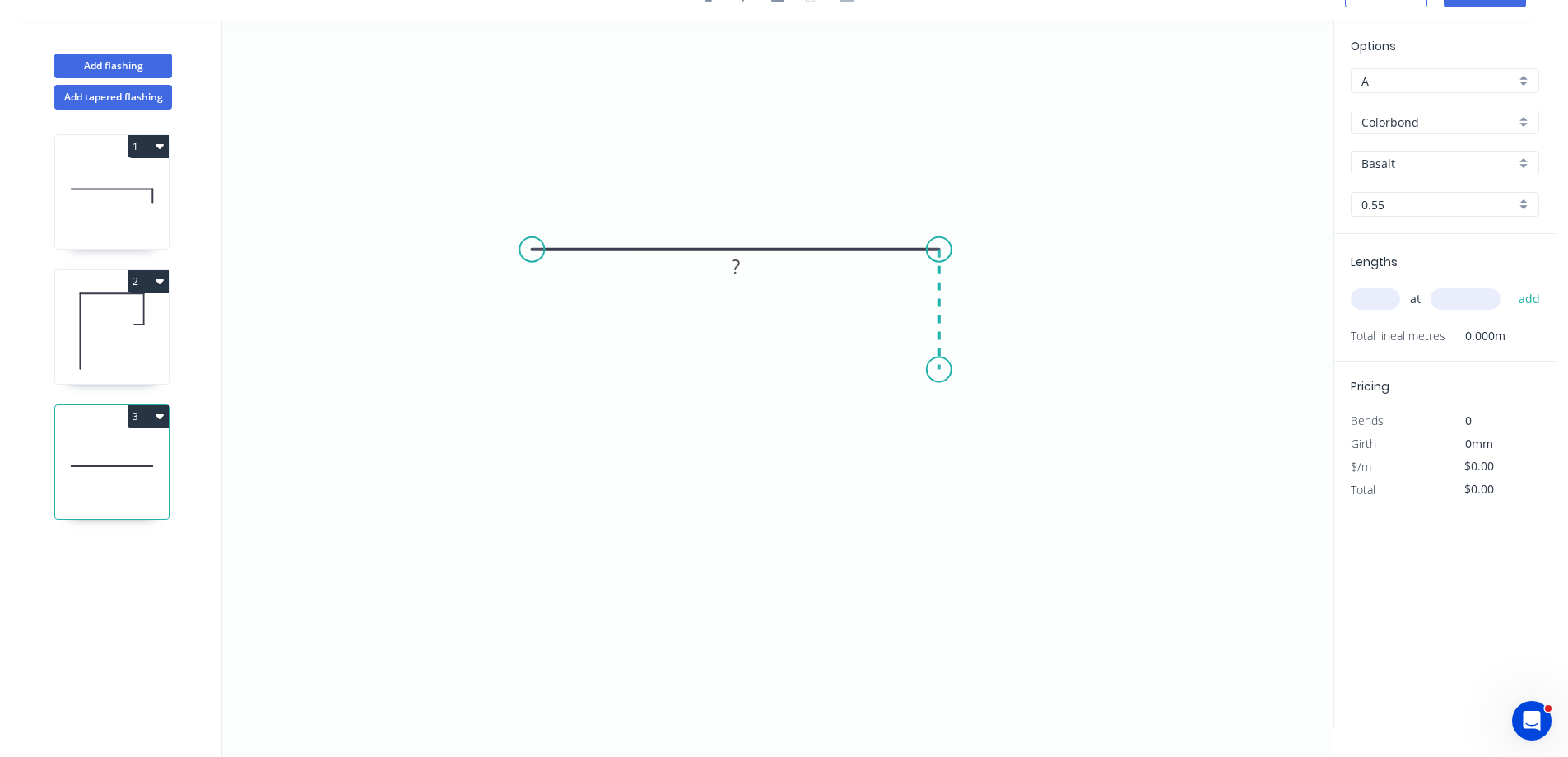
drag, startPoint x: 935, startPoint y: 370, endPoint x: 801, endPoint y: 410, distance: 139.8
click at [935, 369] on icon "0 ?" at bounding box center [778, 374] width 1111 height 706
click at [746, 209] on rect at bounding box center [735, 218] width 33 height 23
type input "$21.30"
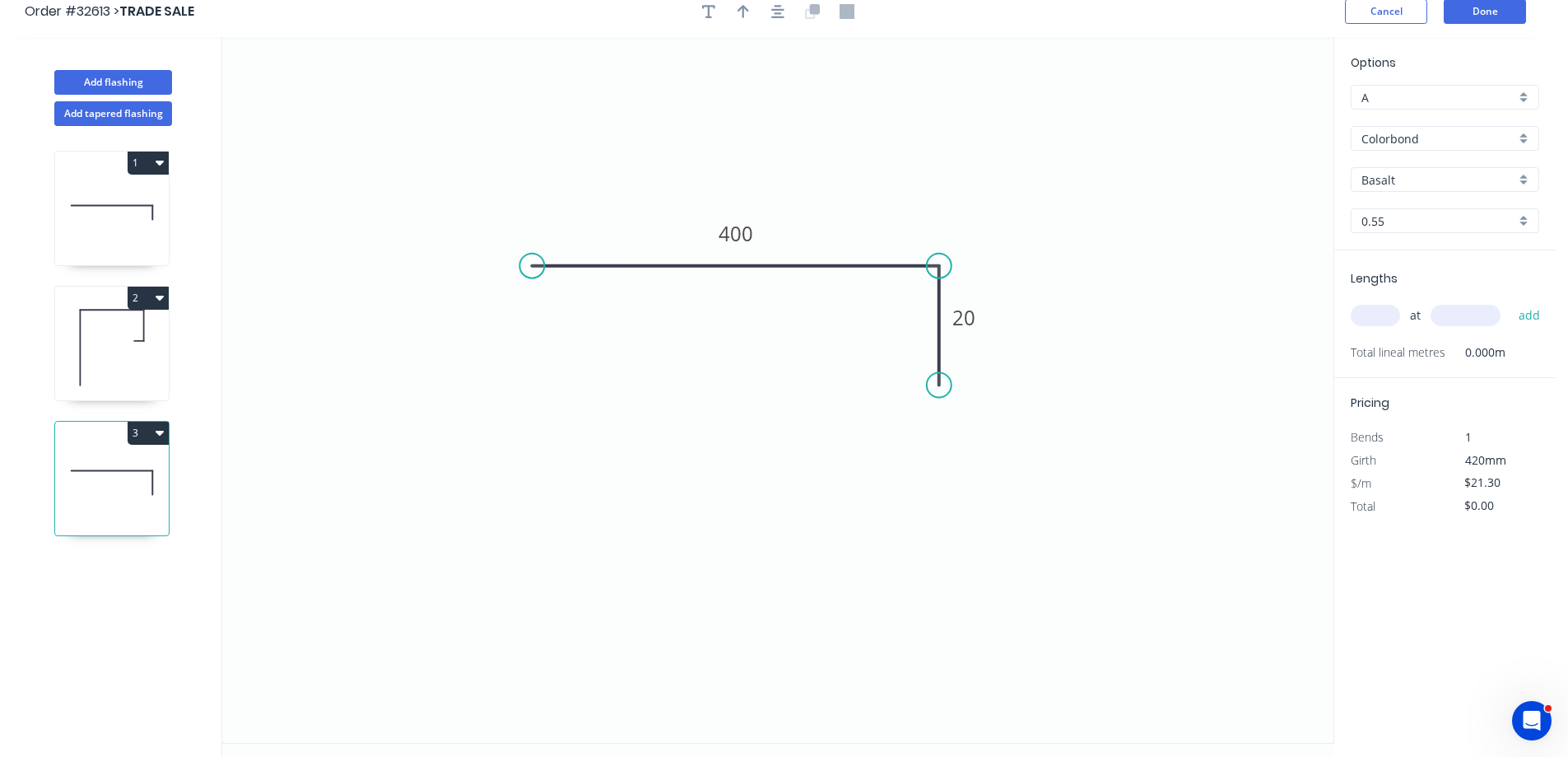
scroll to position [0, 0]
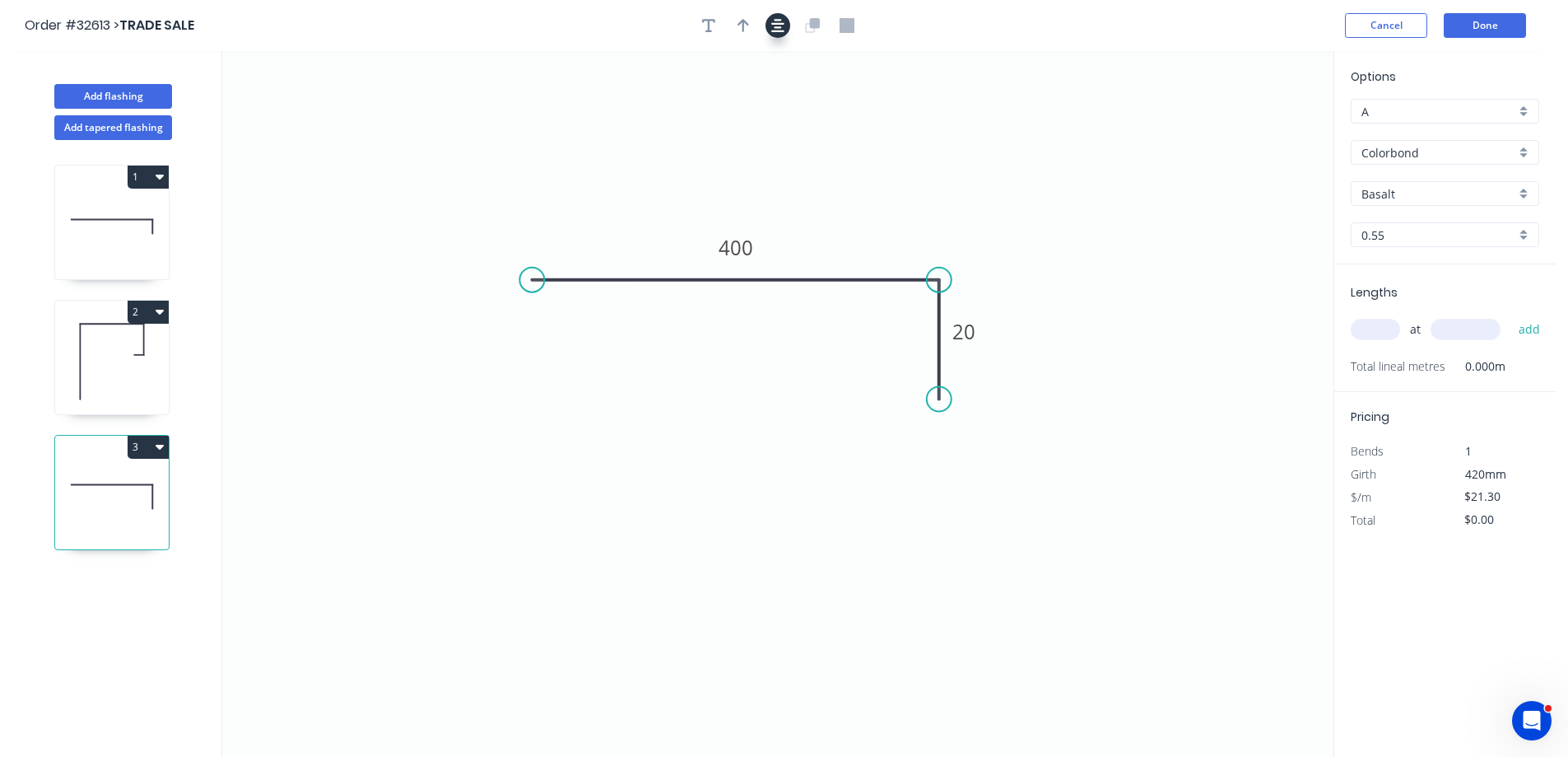
click at [776, 25] on icon "button" at bounding box center [777, 25] width 13 height 15
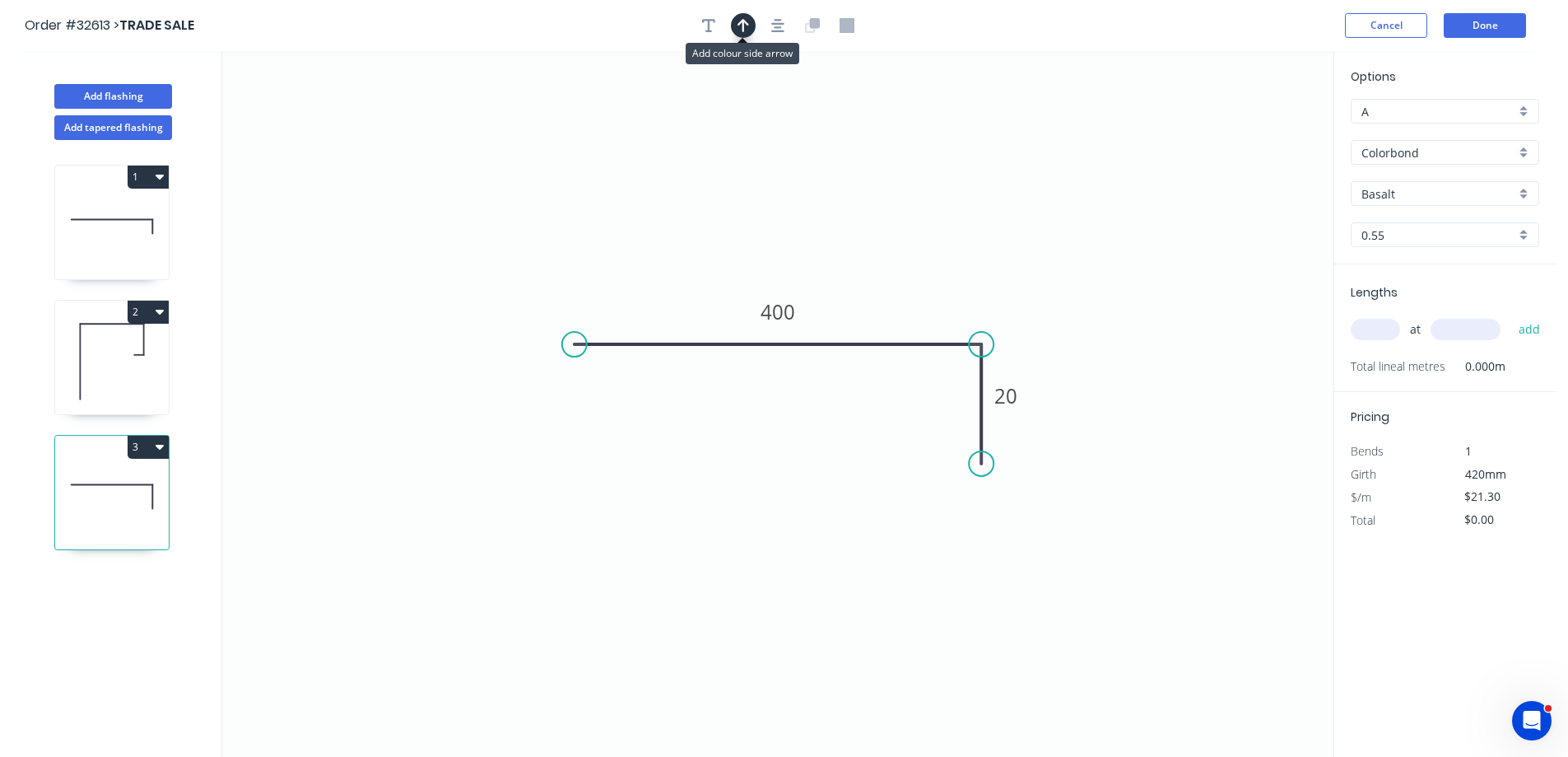
click at [748, 29] on icon "button" at bounding box center [743, 25] width 12 height 15
drag, startPoint x: 1247, startPoint y: 127, endPoint x: 904, endPoint y: 275, distance: 373.6
click at [900, 275] on icon at bounding box center [900, 255] width 15 height 53
click at [1525, 190] on div "Basalt" at bounding box center [1445, 194] width 188 height 25
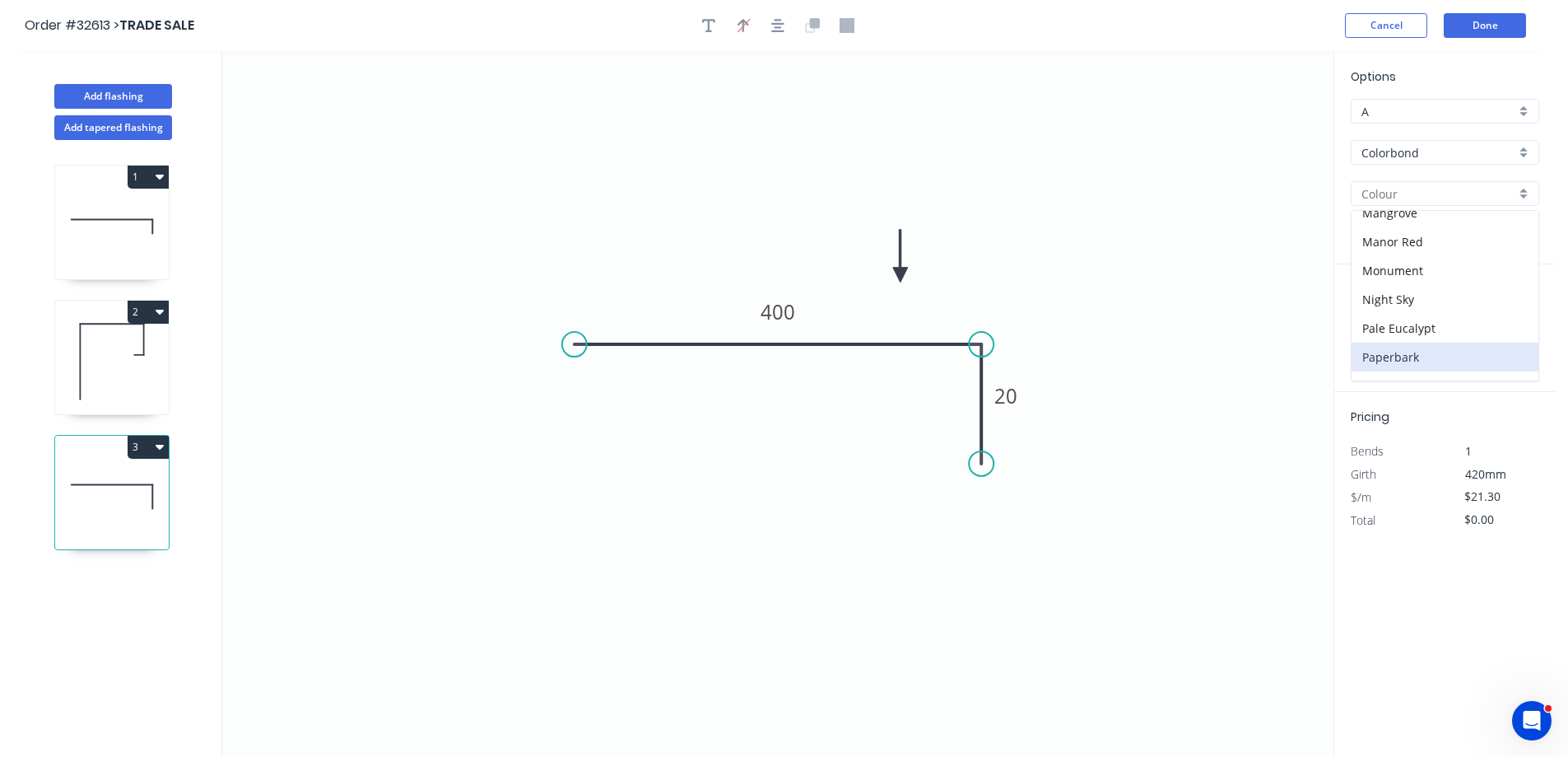
scroll to position [330, 0]
click at [1427, 298] on div "Monument" at bounding box center [1445, 299] width 187 height 29
type input "Monument"
click at [1361, 337] on input "text" at bounding box center [1375, 330] width 49 height 22
type input "1"
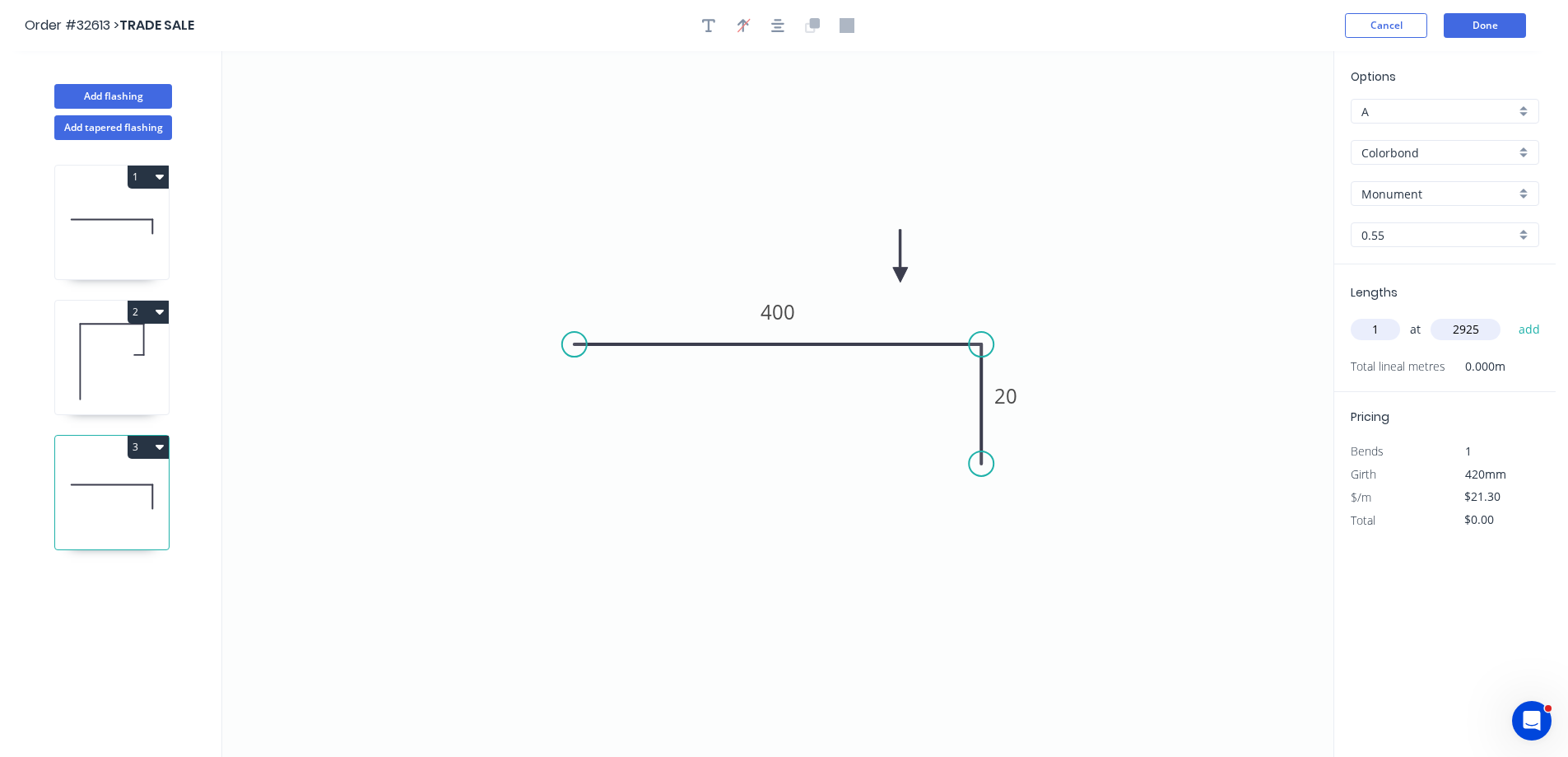
type input "2925"
click at [1511, 315] on button "add" at bounding box center [1529, 329] width 39 height 28
type input "$62.30"
click at [1498, 27] on button "Done" at bounding box center [1485, 26] width 83 height 25
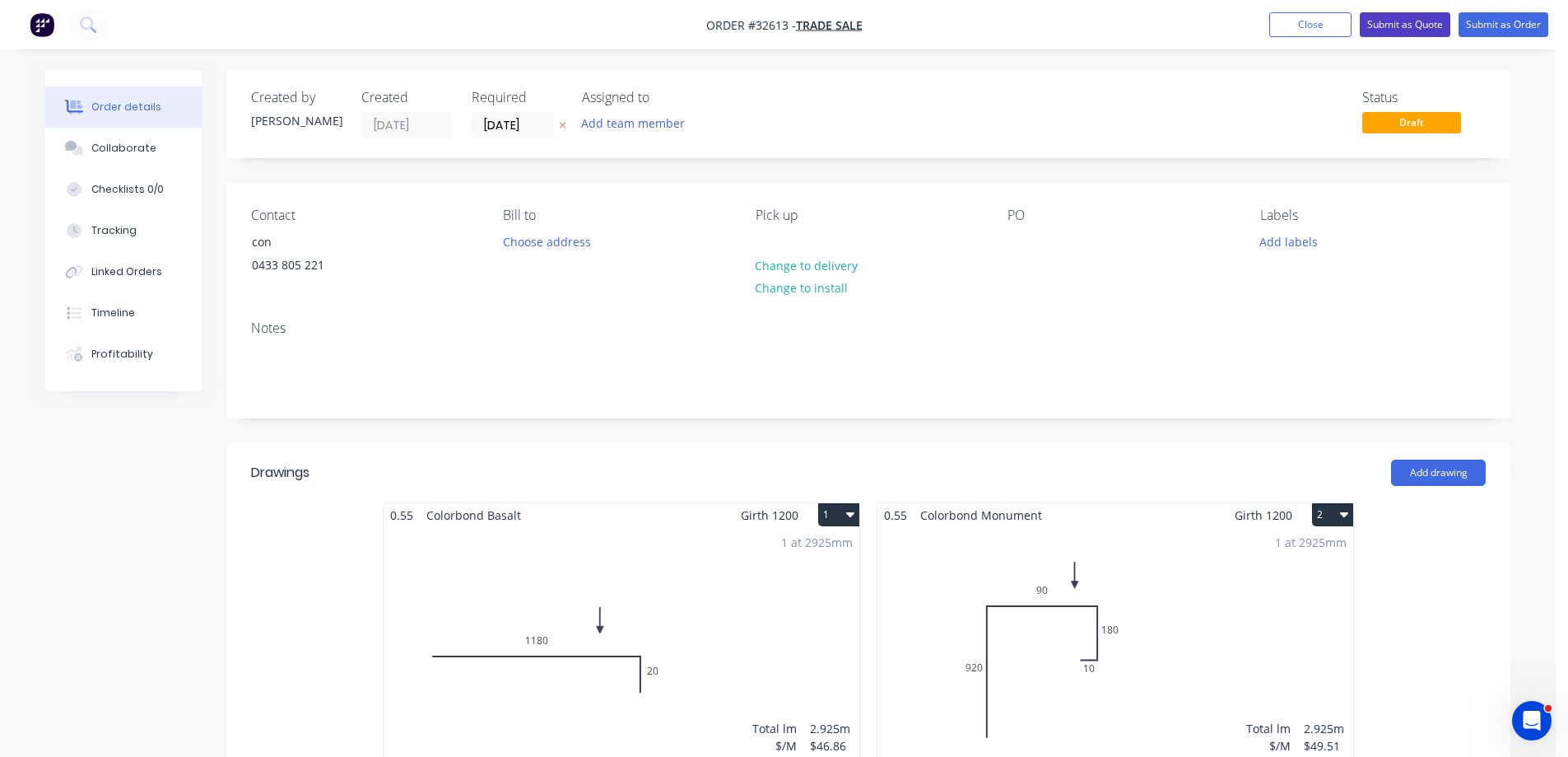
click at [1403, 25] on button "Submit as Quote" at bounding box center [1405, 25] width 91 height 25
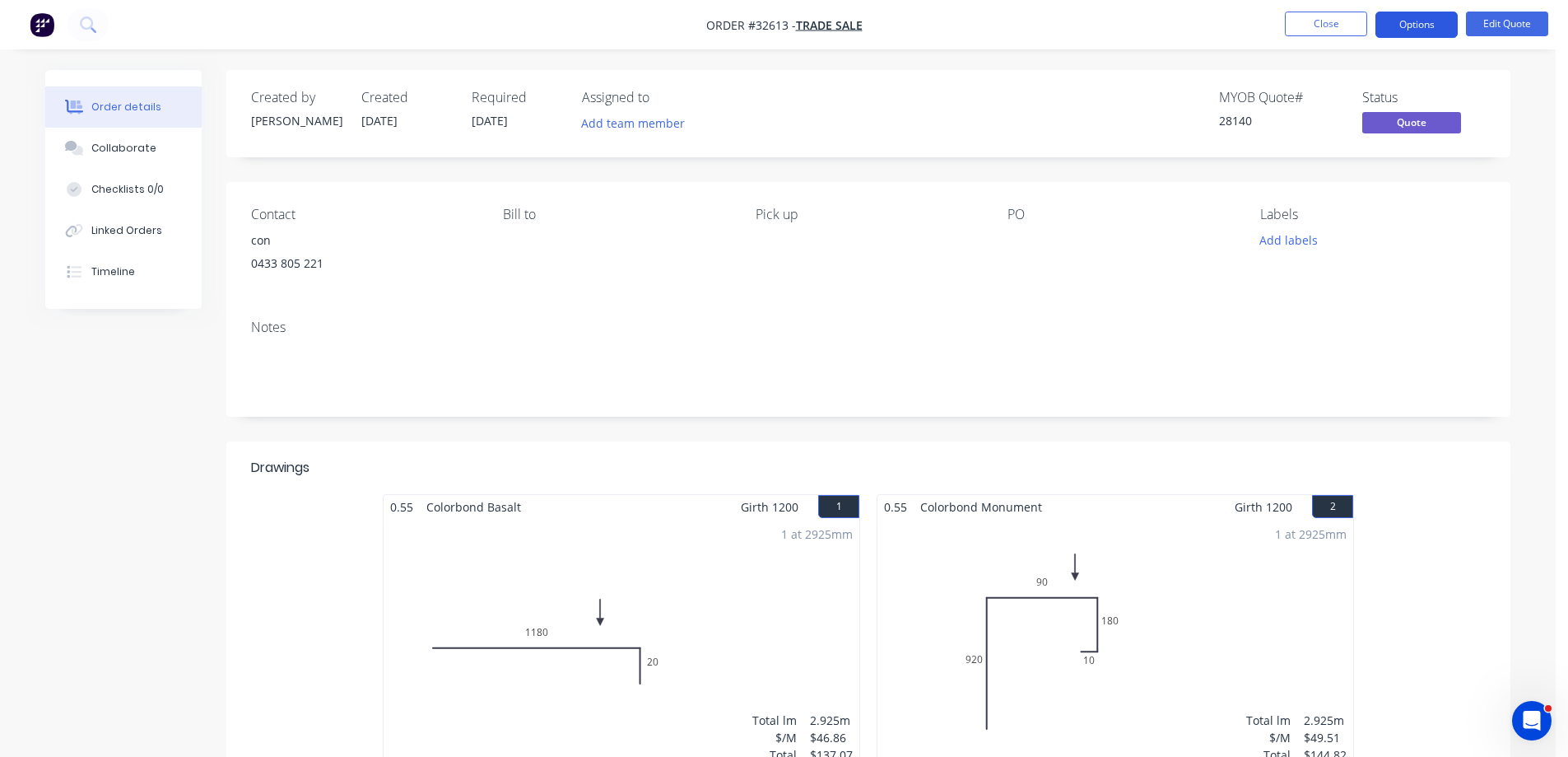
click at [1415, 24] on button "Options" at bounding box center [1416, 24] width 83 height 26
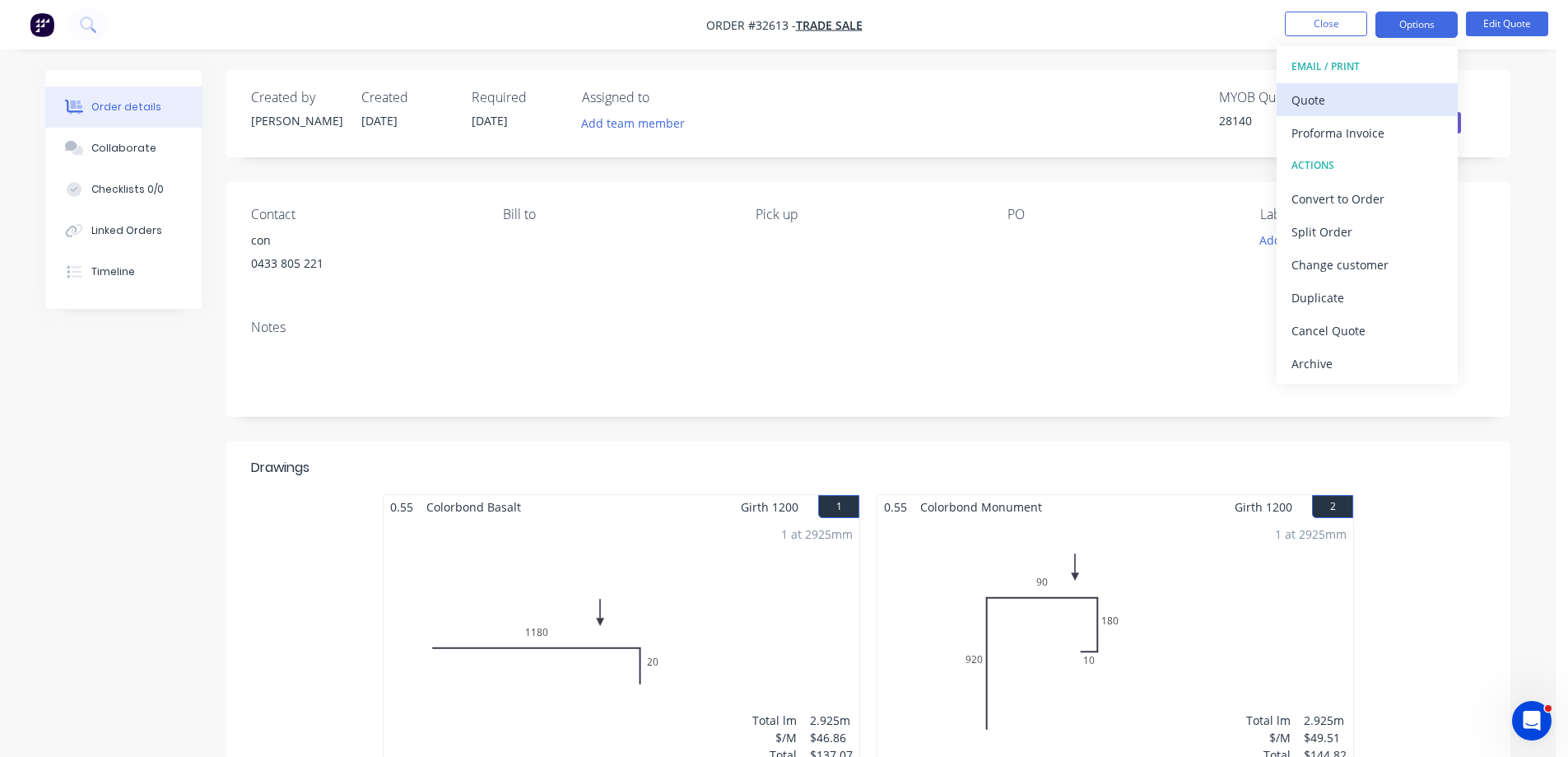
click at [1358, 96] on div "Quote" at bounding box center [1367, 100] width 152 height 24
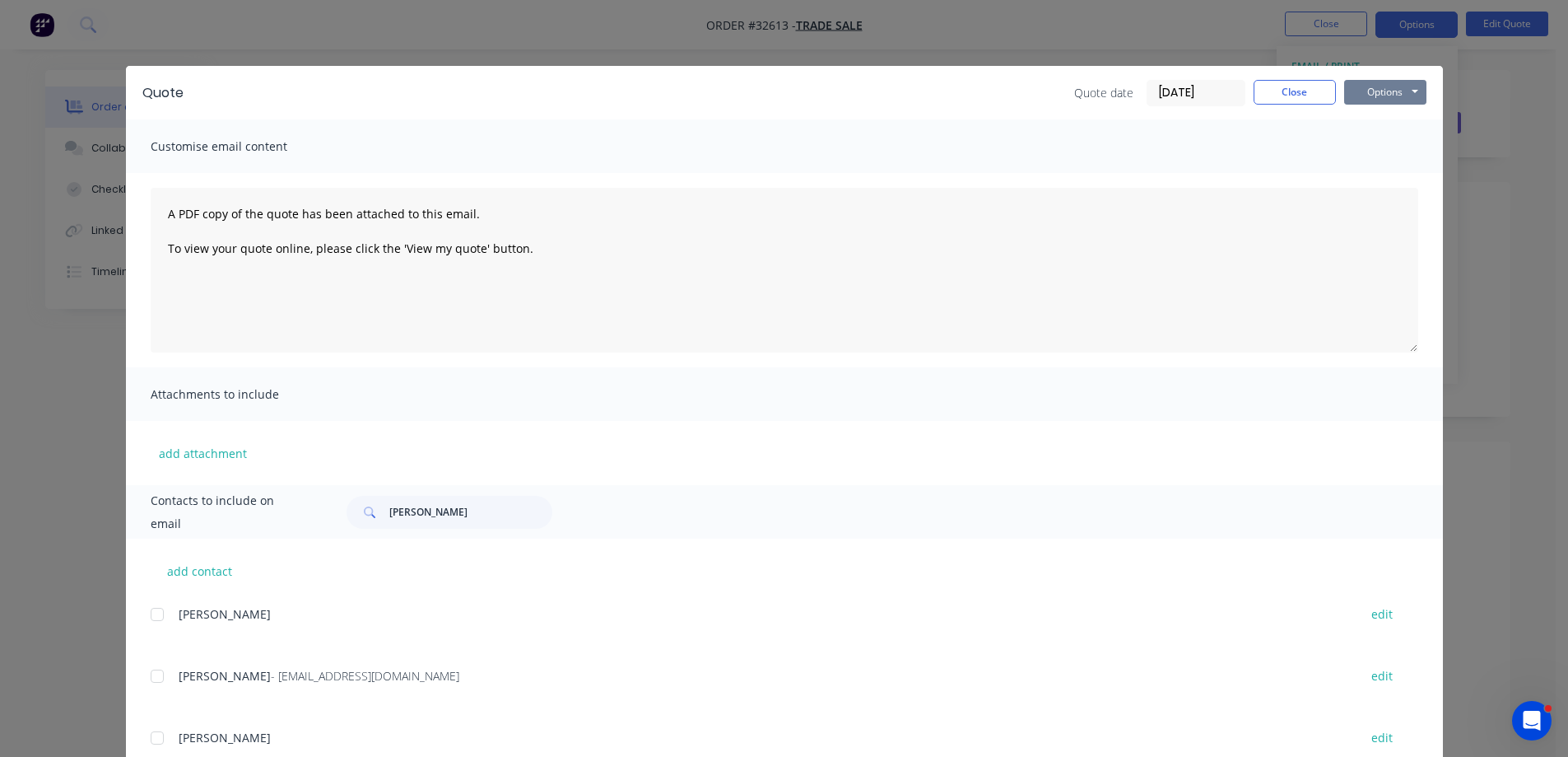
click at [1364, 92] on button "Options" at bounding box center [1385, 92] width 83 height 25
click at [1403, 146] on button "Print" at bounding box center [1396, 148] width 105 height 27
click at [1281, 91] on button "Close" at bounding box center [1295, 92] width 83 height 25
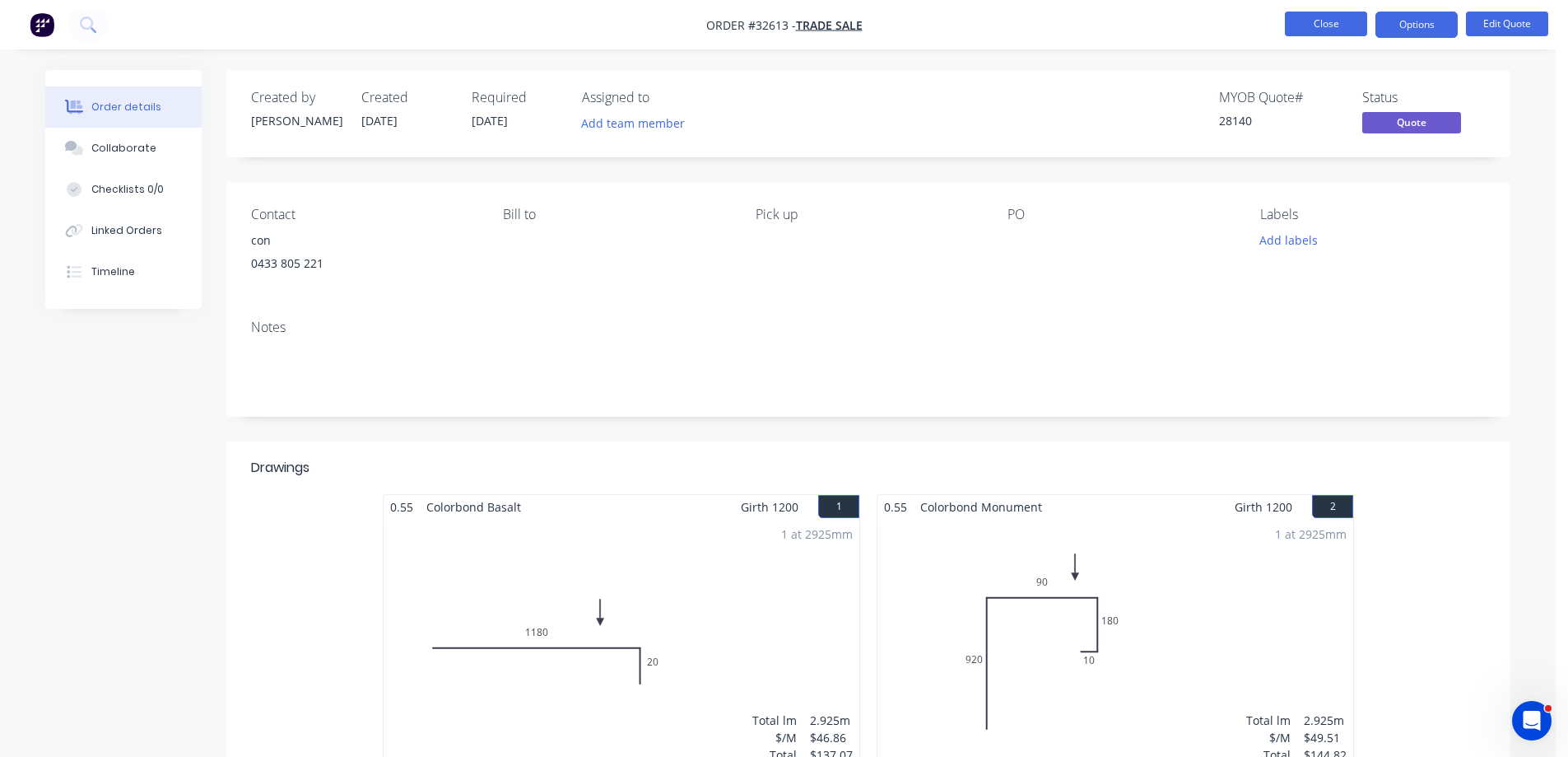
click at [1308, 22] on button "Close" at bounding box center [1326, 24] width 83 height 25
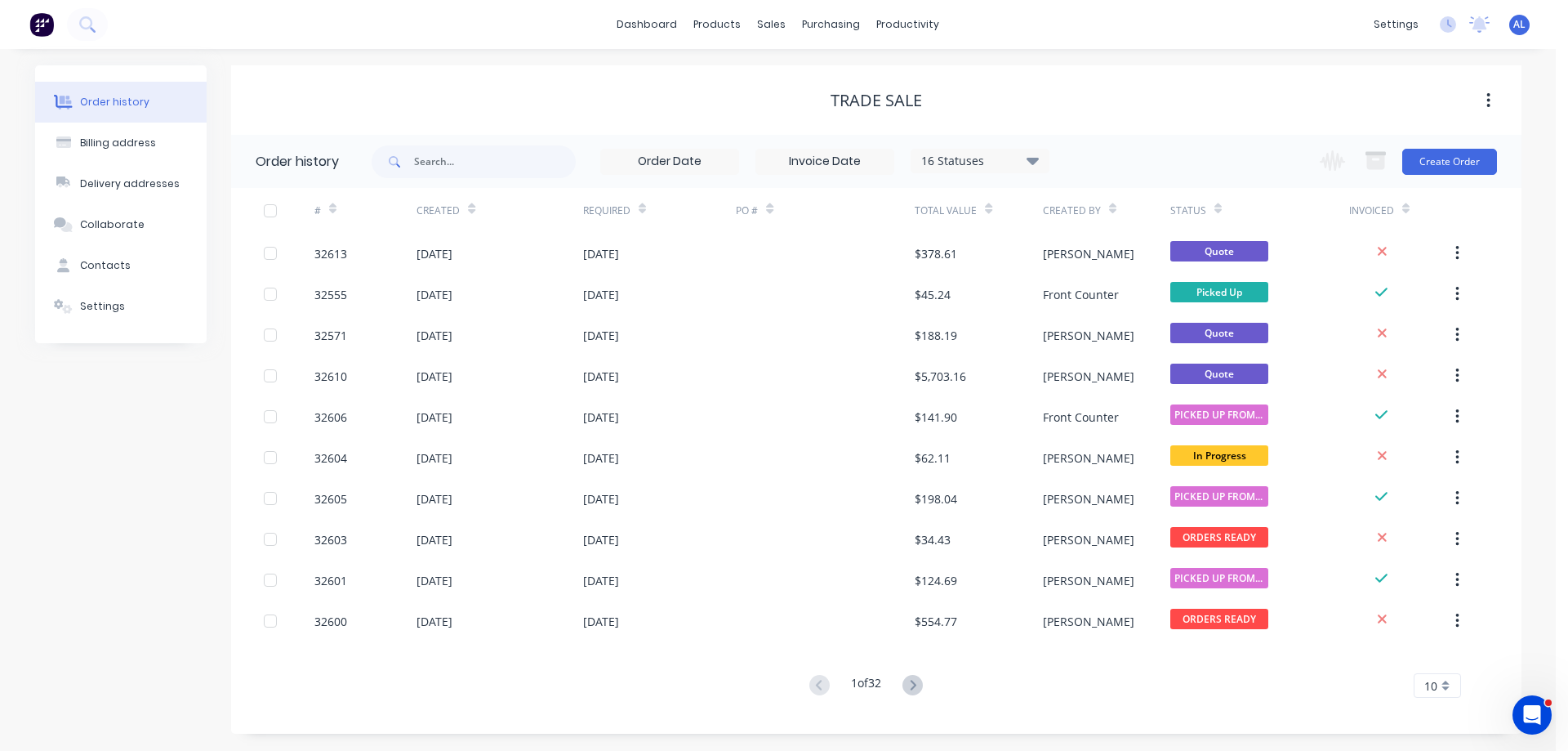
click at [45, 24] on img at bounding box center [42, 25] width 25 height 25
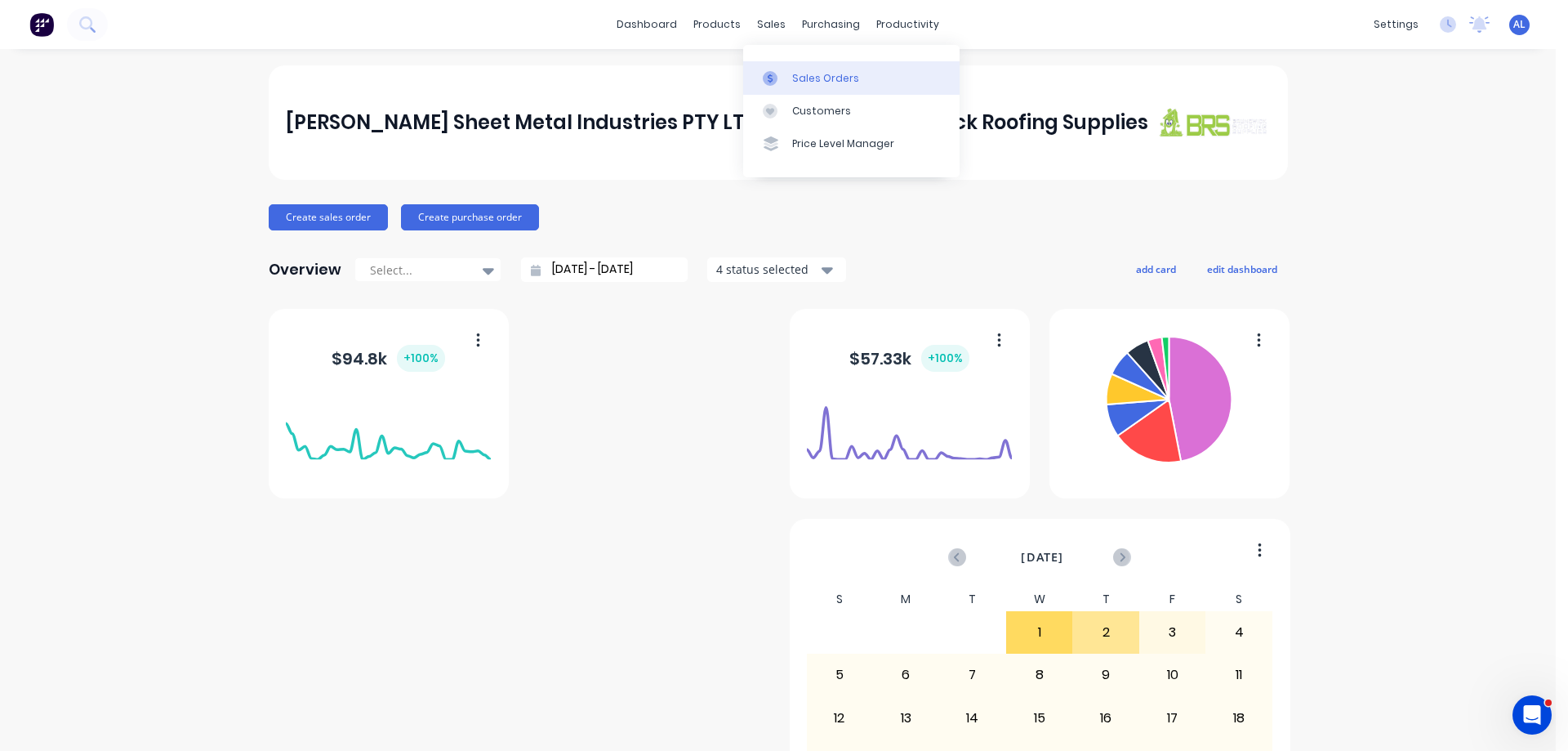
click at [831, 77] on div "Sales Orders" at bounding box center [825, 78] width 67 height 15
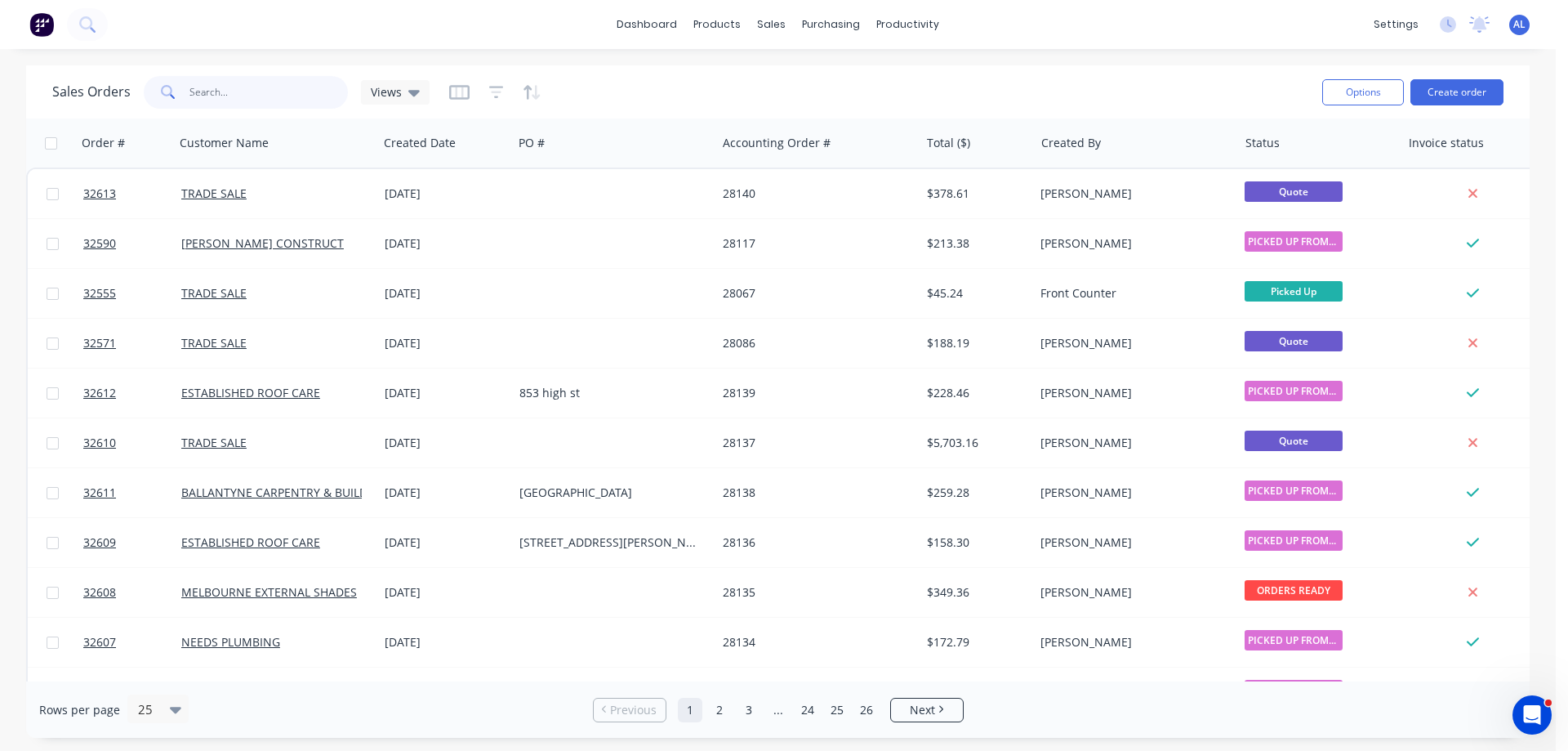
click at [283, 84] on input "text" at bounding box center [269, 92] width 159 height 33
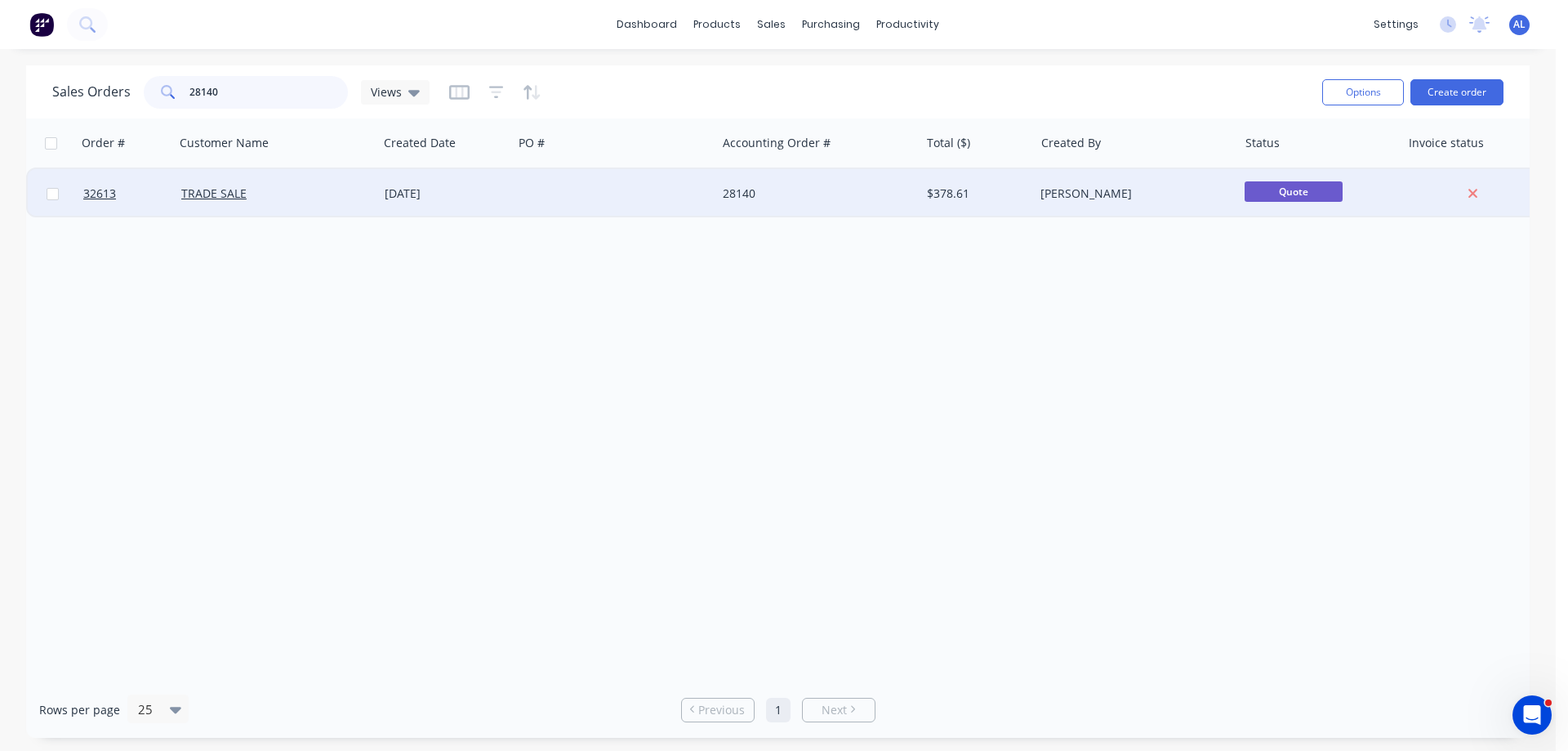
type input "28140"
click at [589, 195] on div at bounding box center [614, 193] width 203 height 49
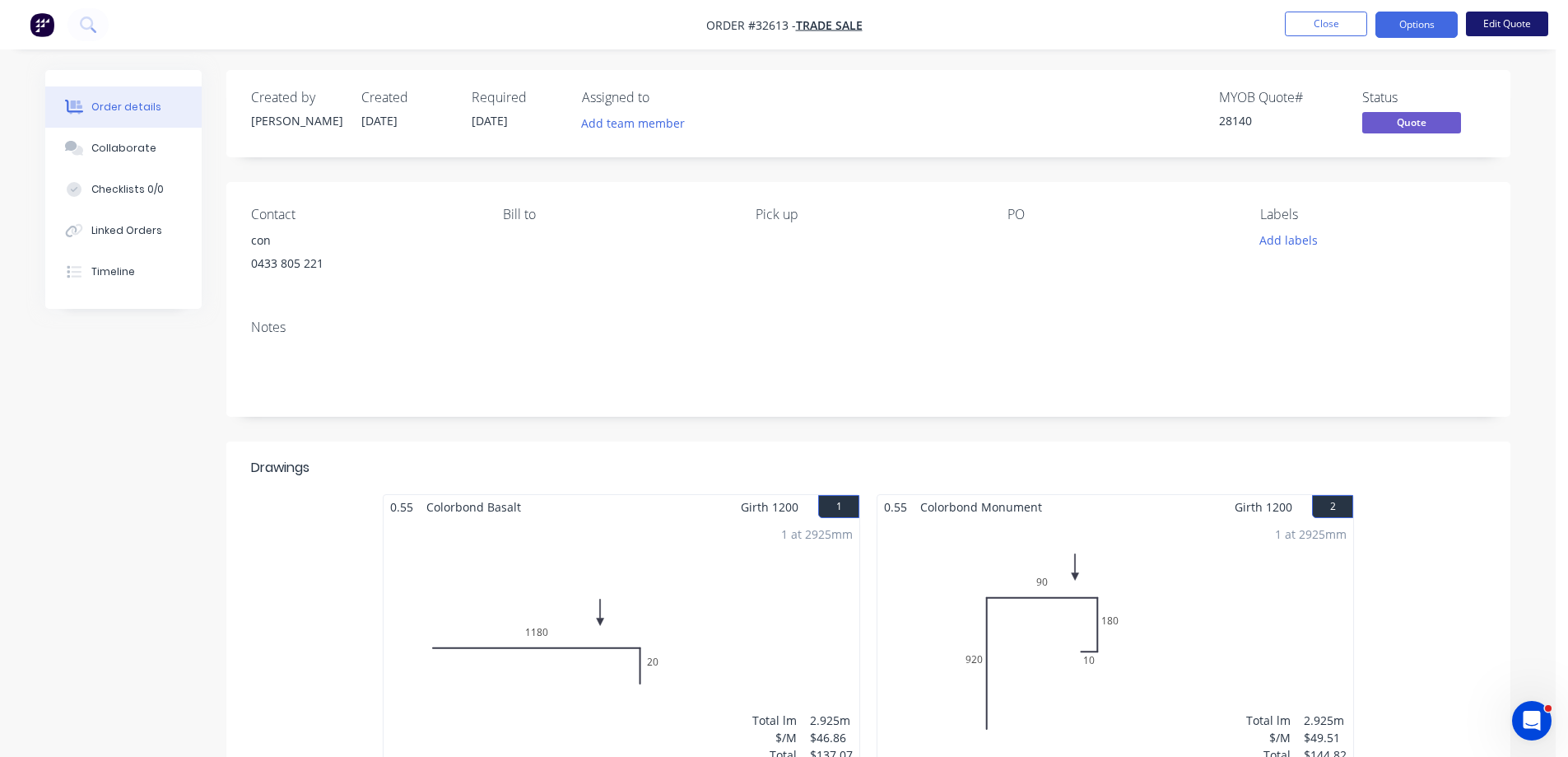
click at [1499, 24] on button "Edit Quote" at bounding box center [1507, 24] width 83 height 25
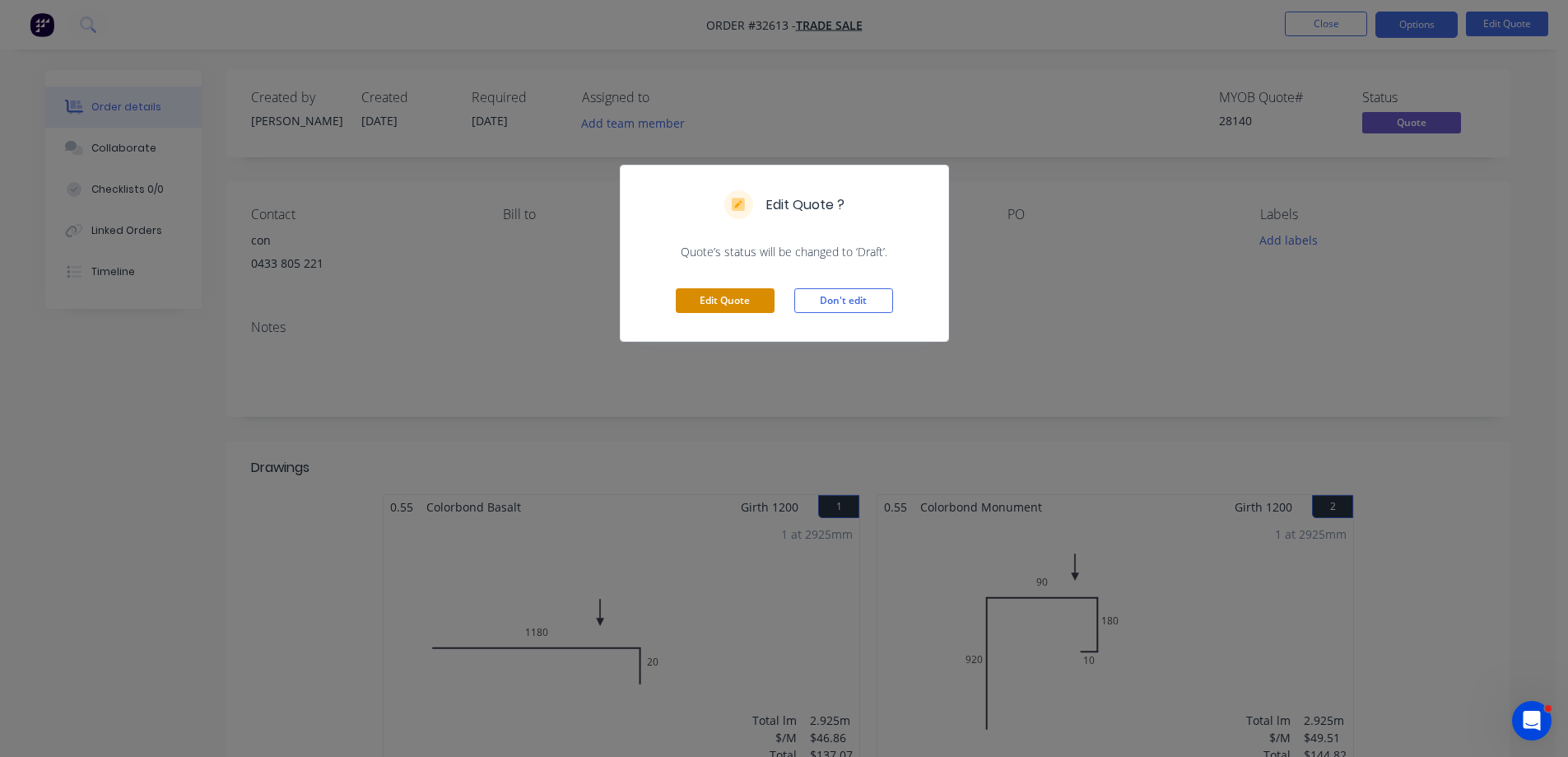
click at [714, 300] on button "Edit Quote" at bounding box center [725, 301] width 99 height 25
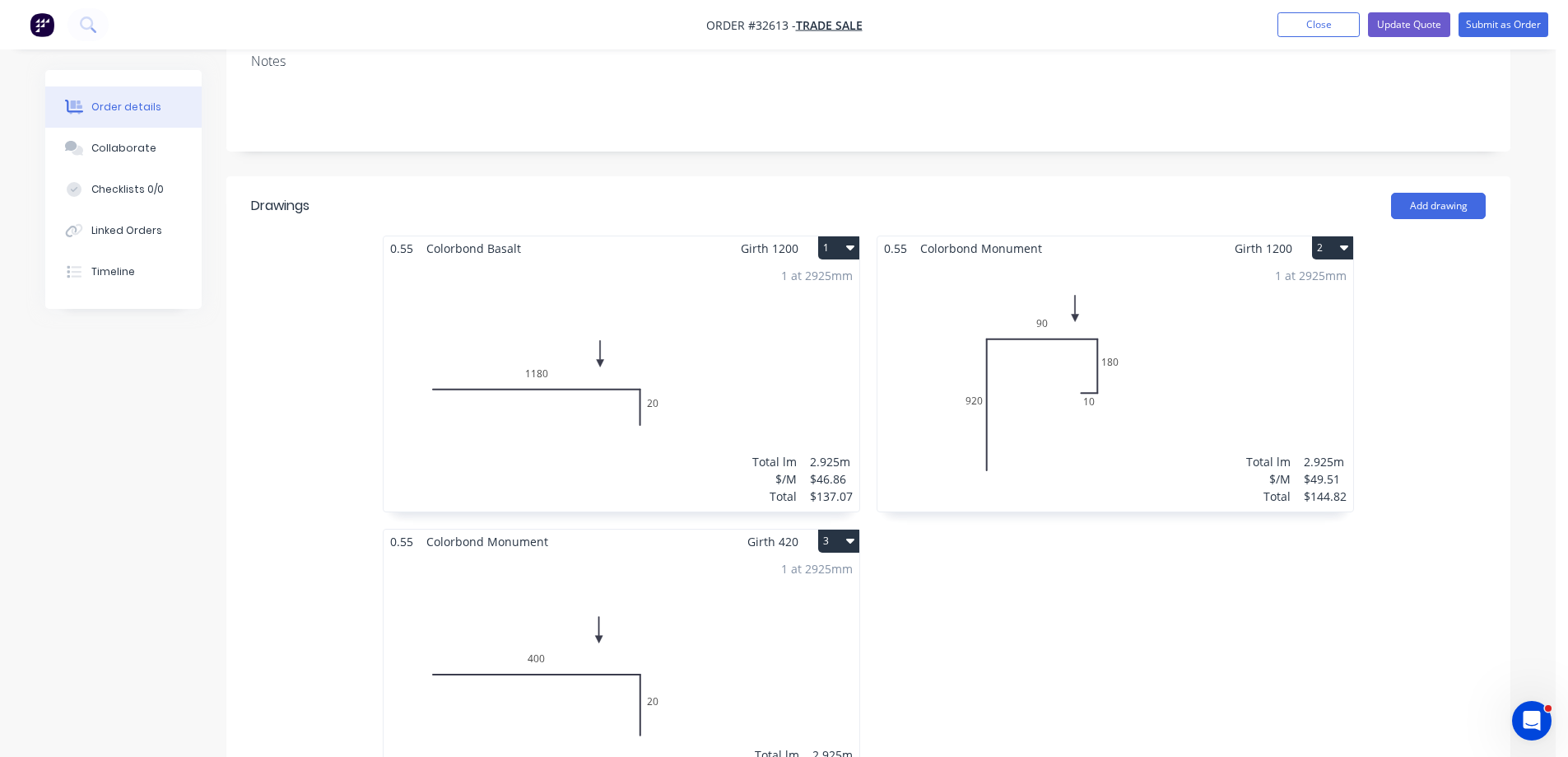
scroll to position [494, 0]
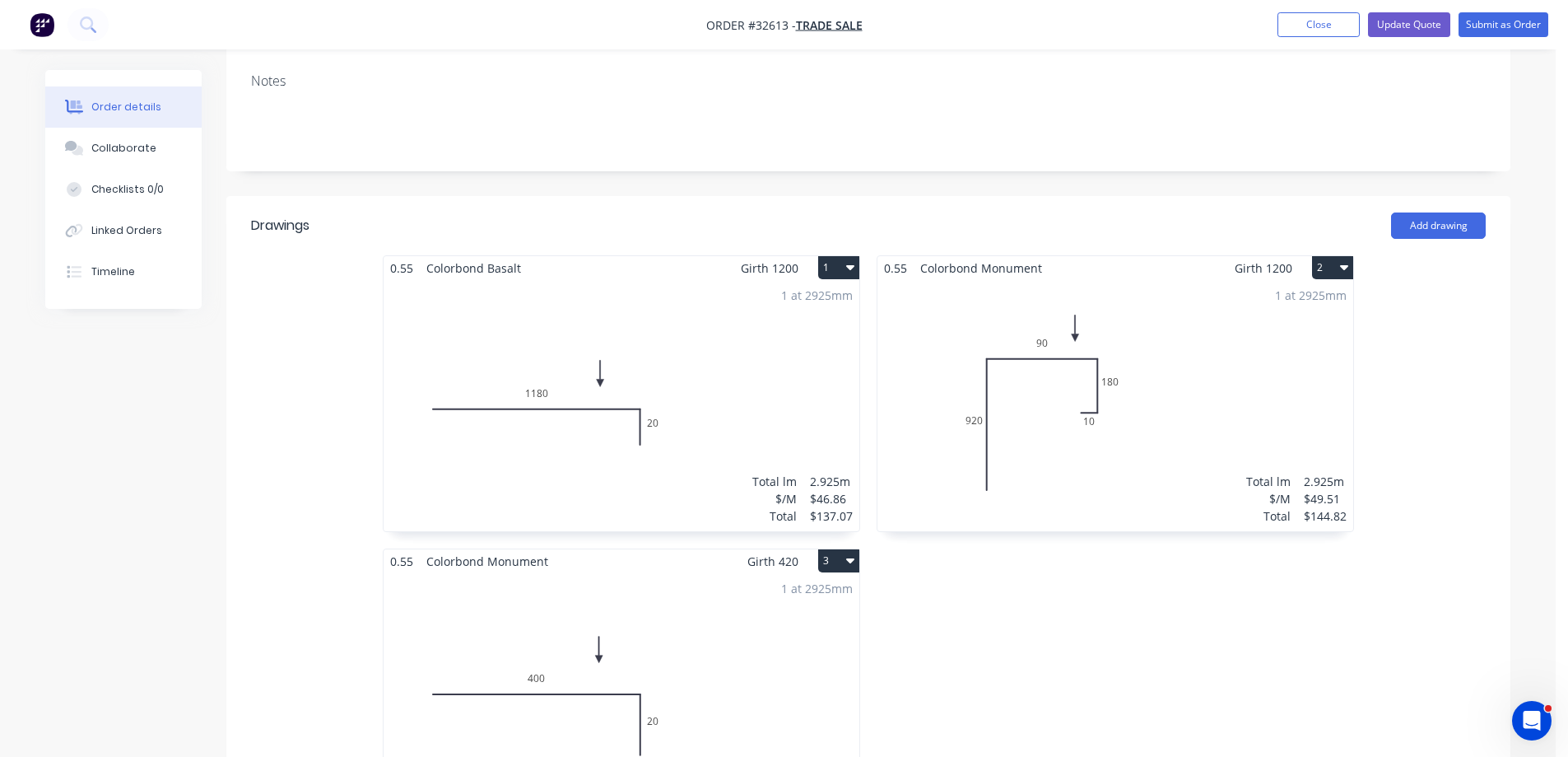
click at [729, 382] on div "1 at 2925mm Total lm $/M Total 2.925m $46.86 $137.07" at bounding box center [621, 406] width 476 height 251
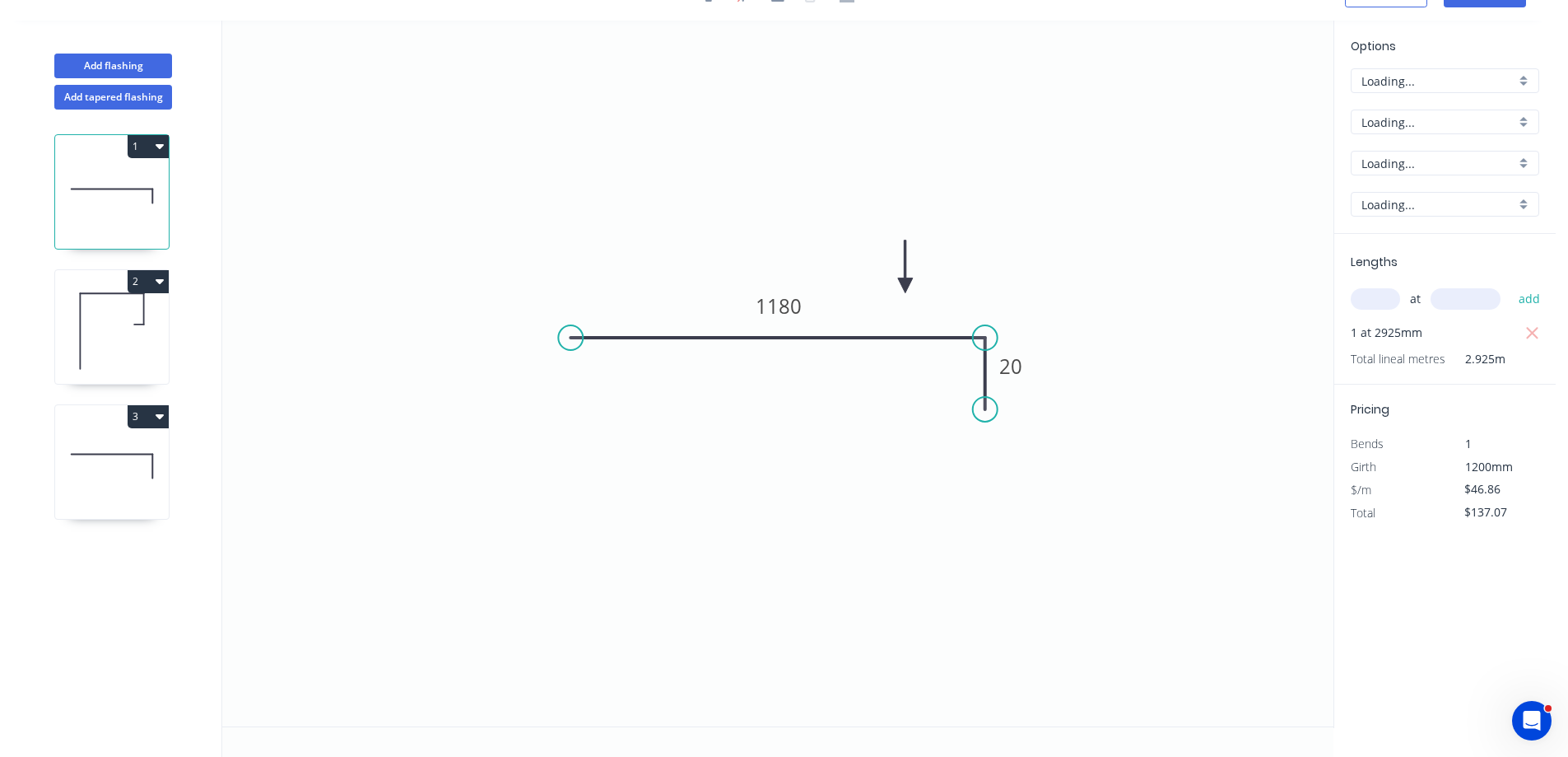
scroll to position [31, 0]
click at [1526, 162] on div "Basalt" at bounding box center [1445, 163] width 188 height 25
click at [1448, 194] on div "Monument" at bounding box center [1445, 187] width 187 height 29
type input "Monument"
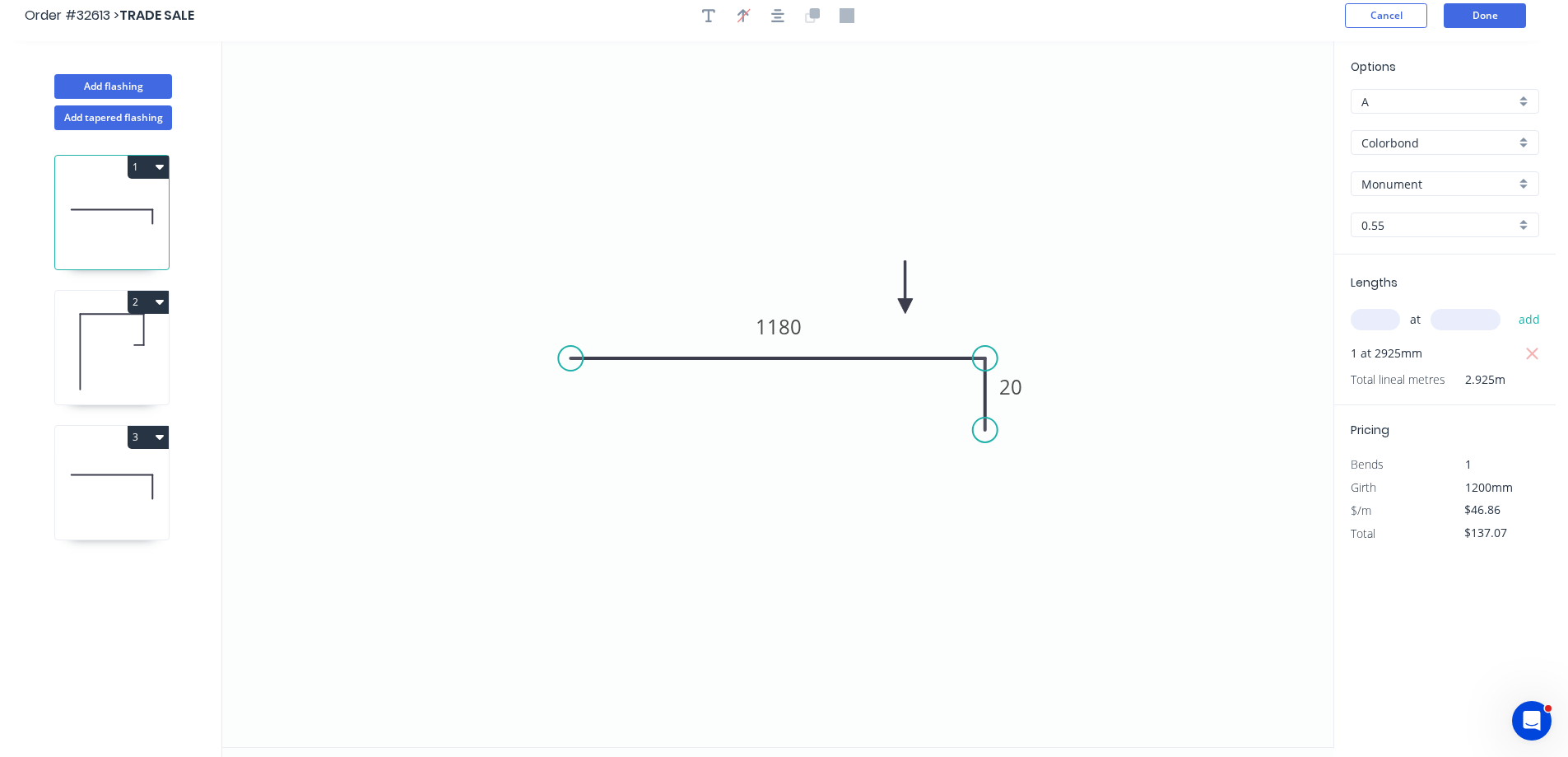
scroll to position [0, 0]
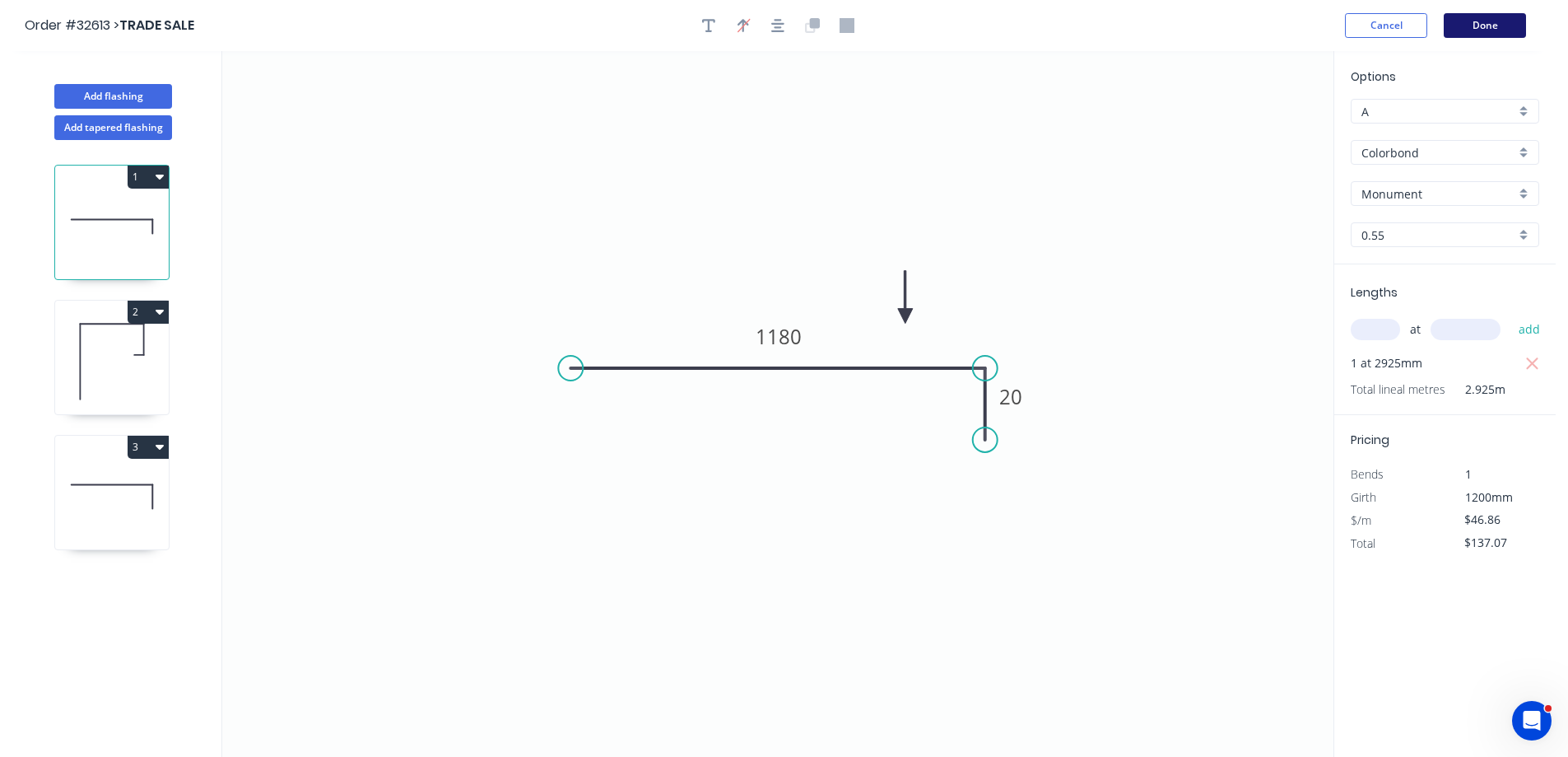
click at [1500, 31] on button "Done" at bounding box center [1485, 26] width 83 height 25
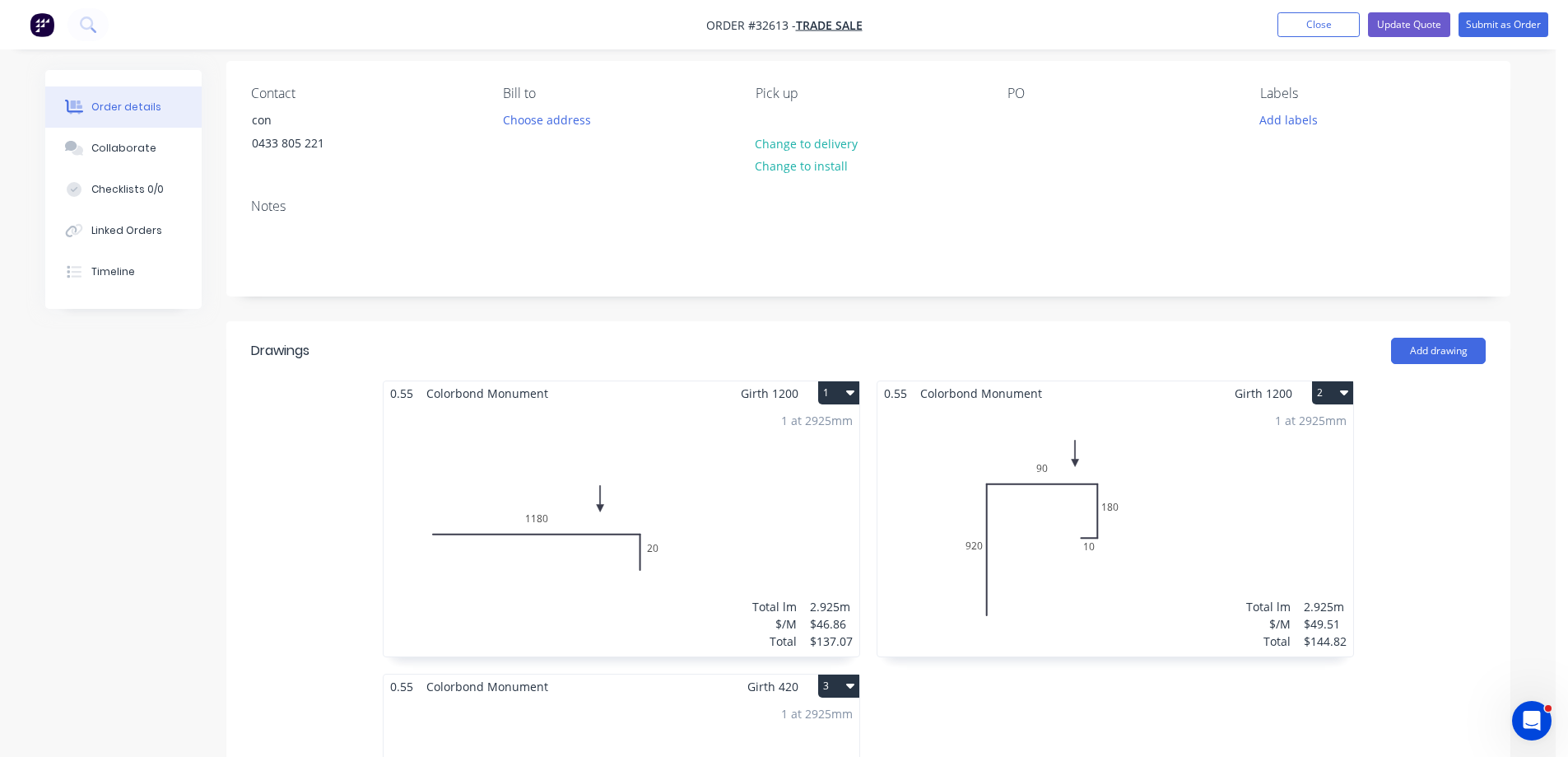
scroll to position [247, 0]
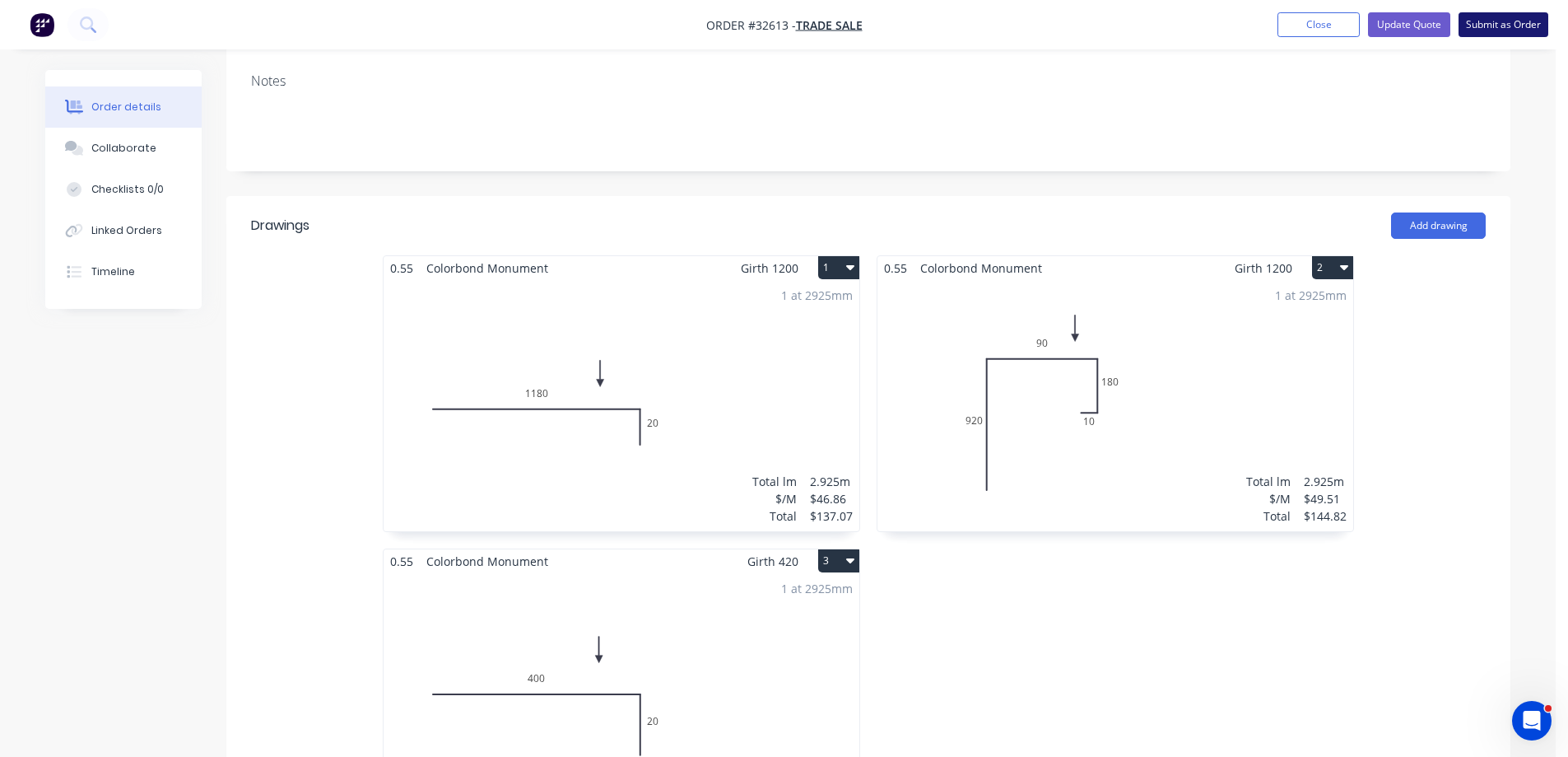
click at [1497, 23] on button "Submit as Order" at bounding box center [1503, 25] width 90 height 25
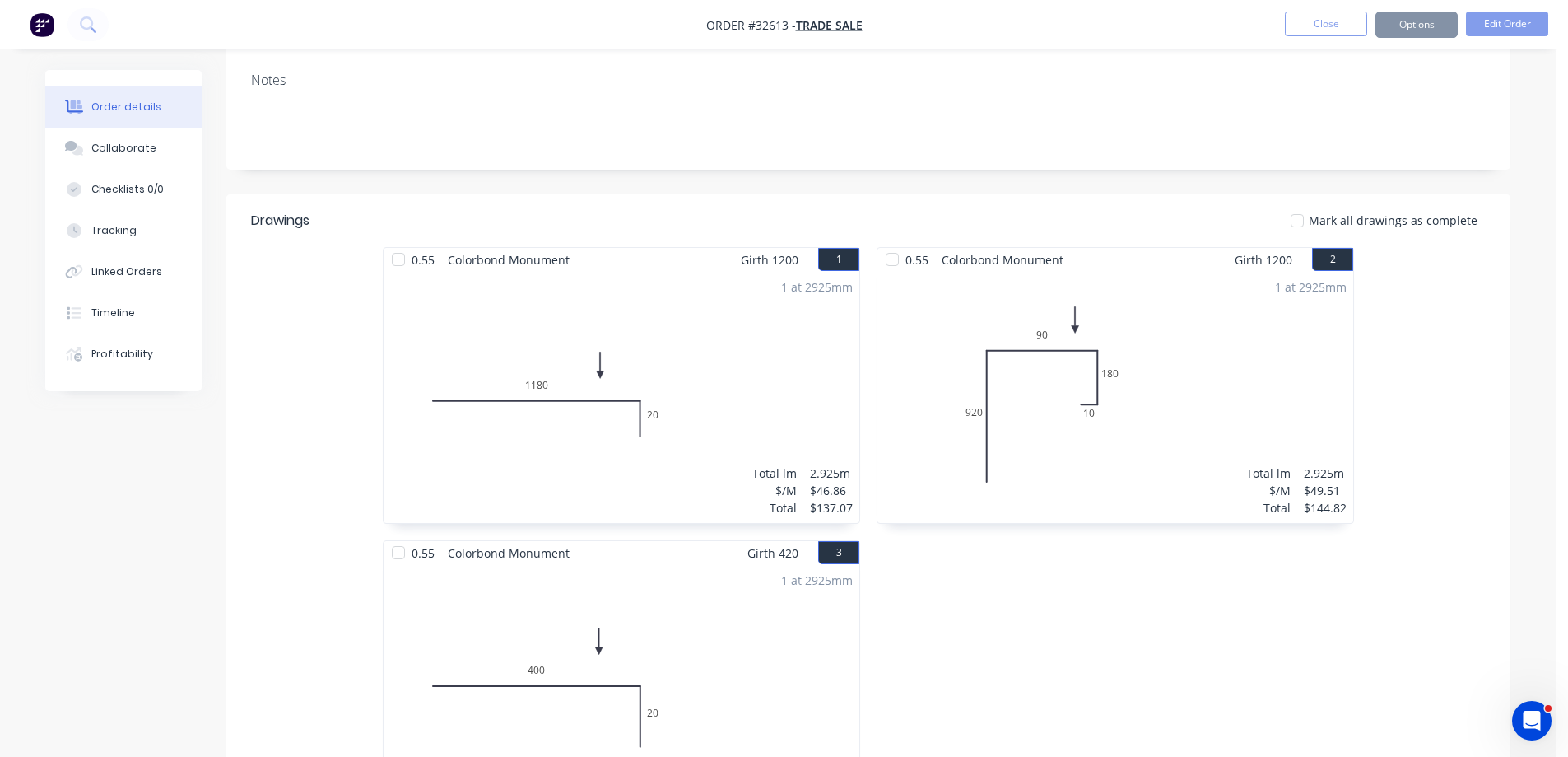
scroll to position [0, 0]
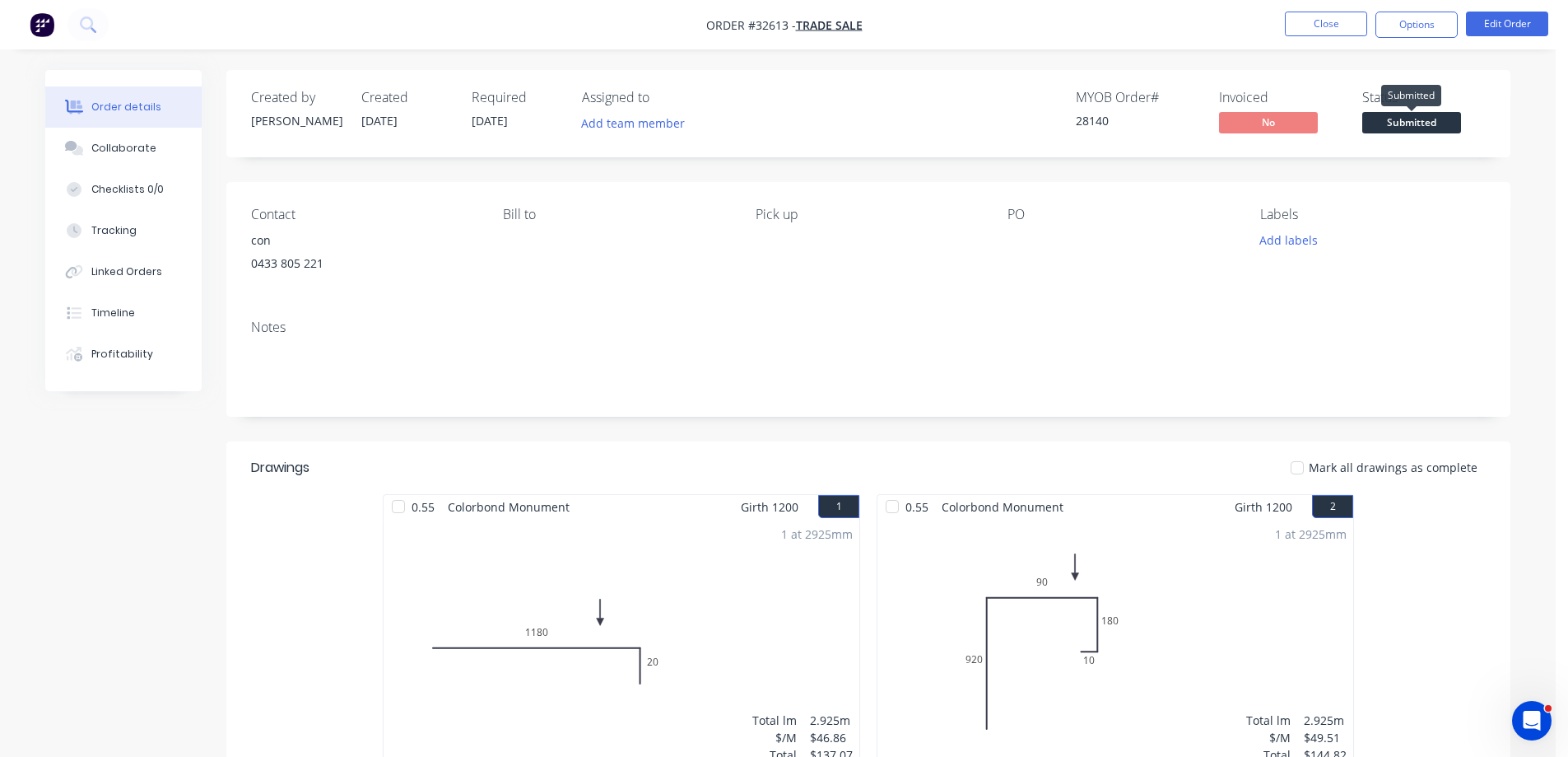
click at [1420, 123] on span "Submitted" at bounding box center [1412, 122] width 99 height 21
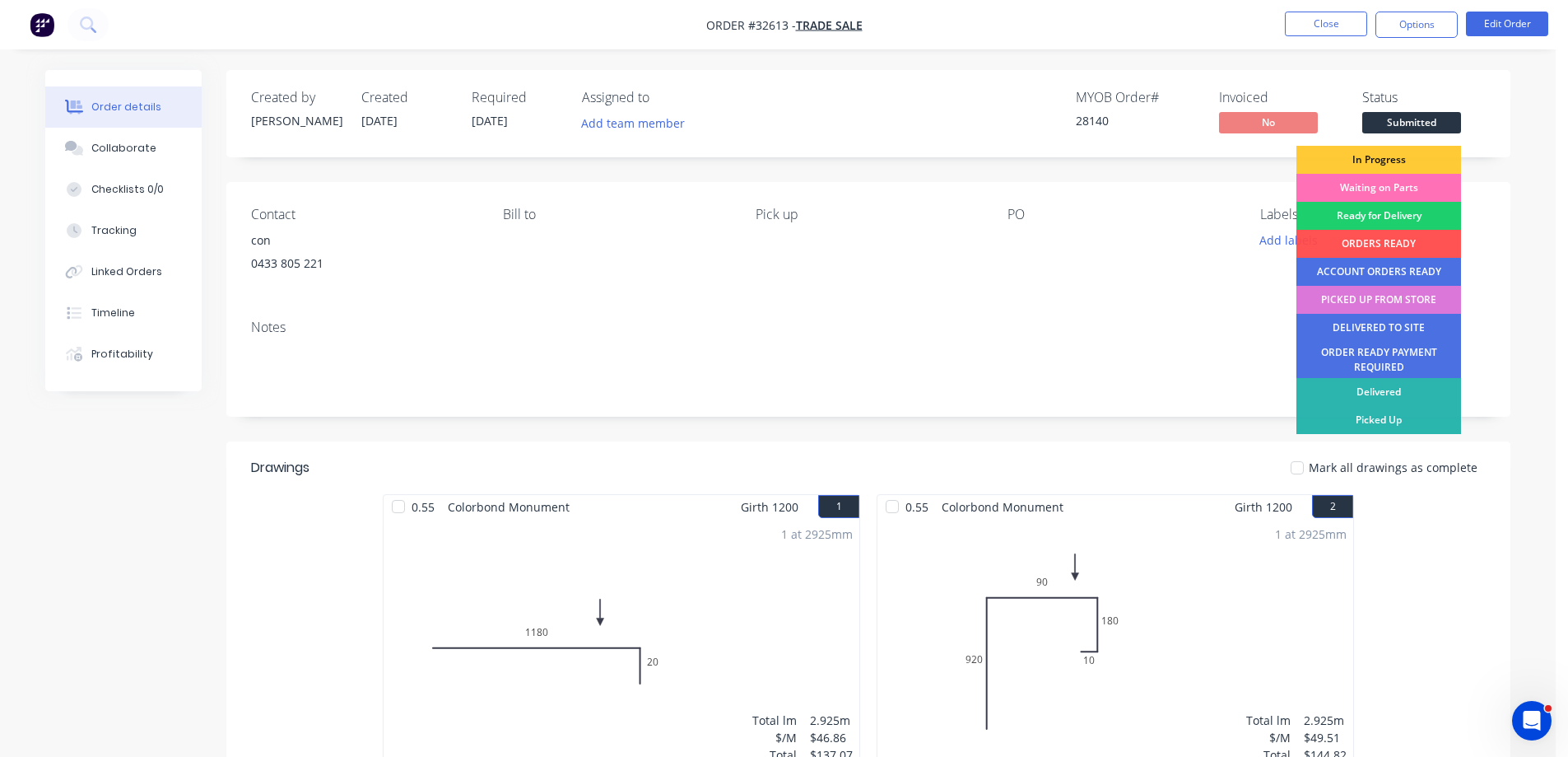
click at [1396, 157] on div "In Progress" at bounding box center [1378, 159] width 164 height 28
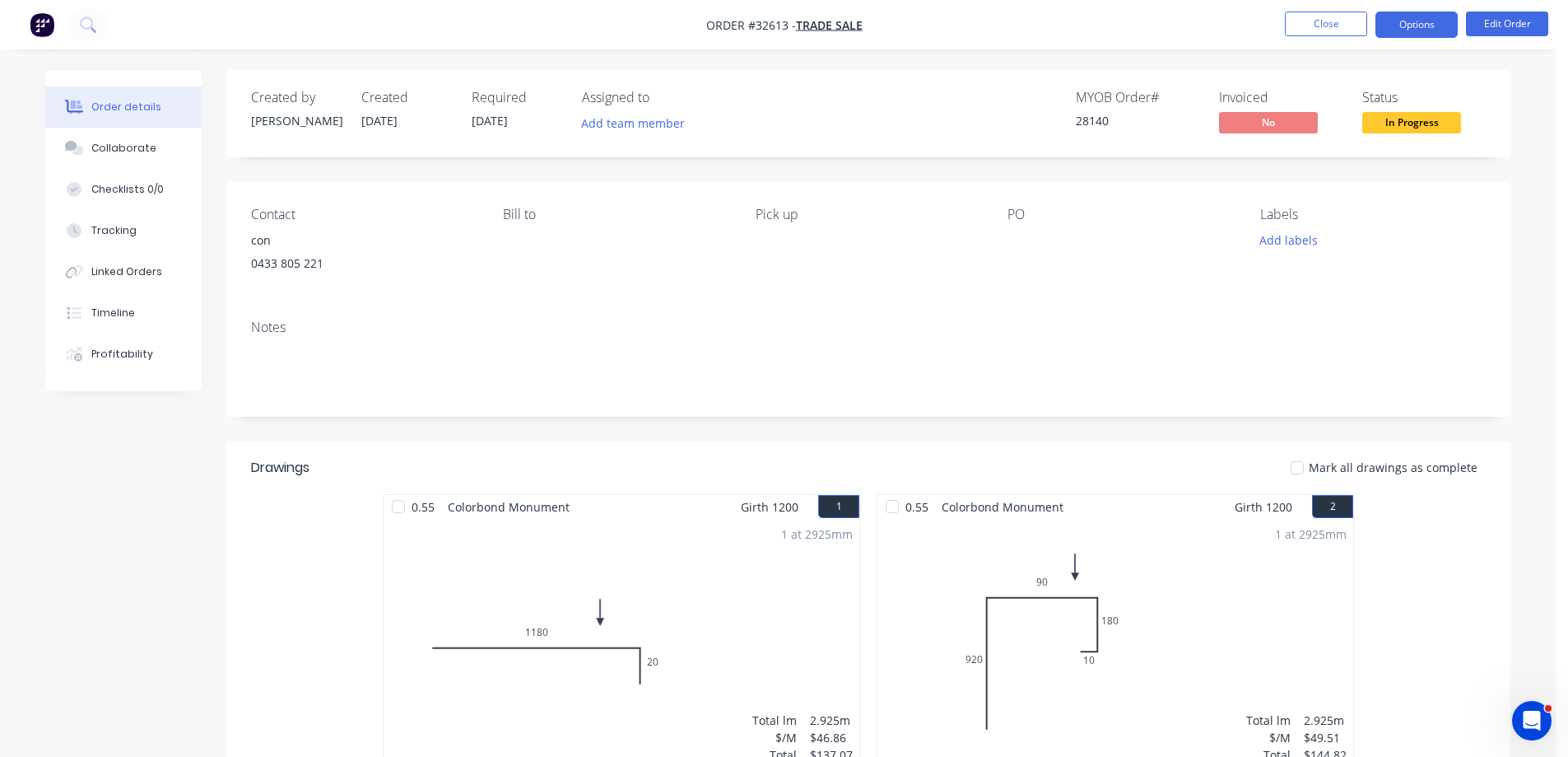
click at [1431, 23] on button "Options" at bounding box center [1416, 24] width 83 height 26
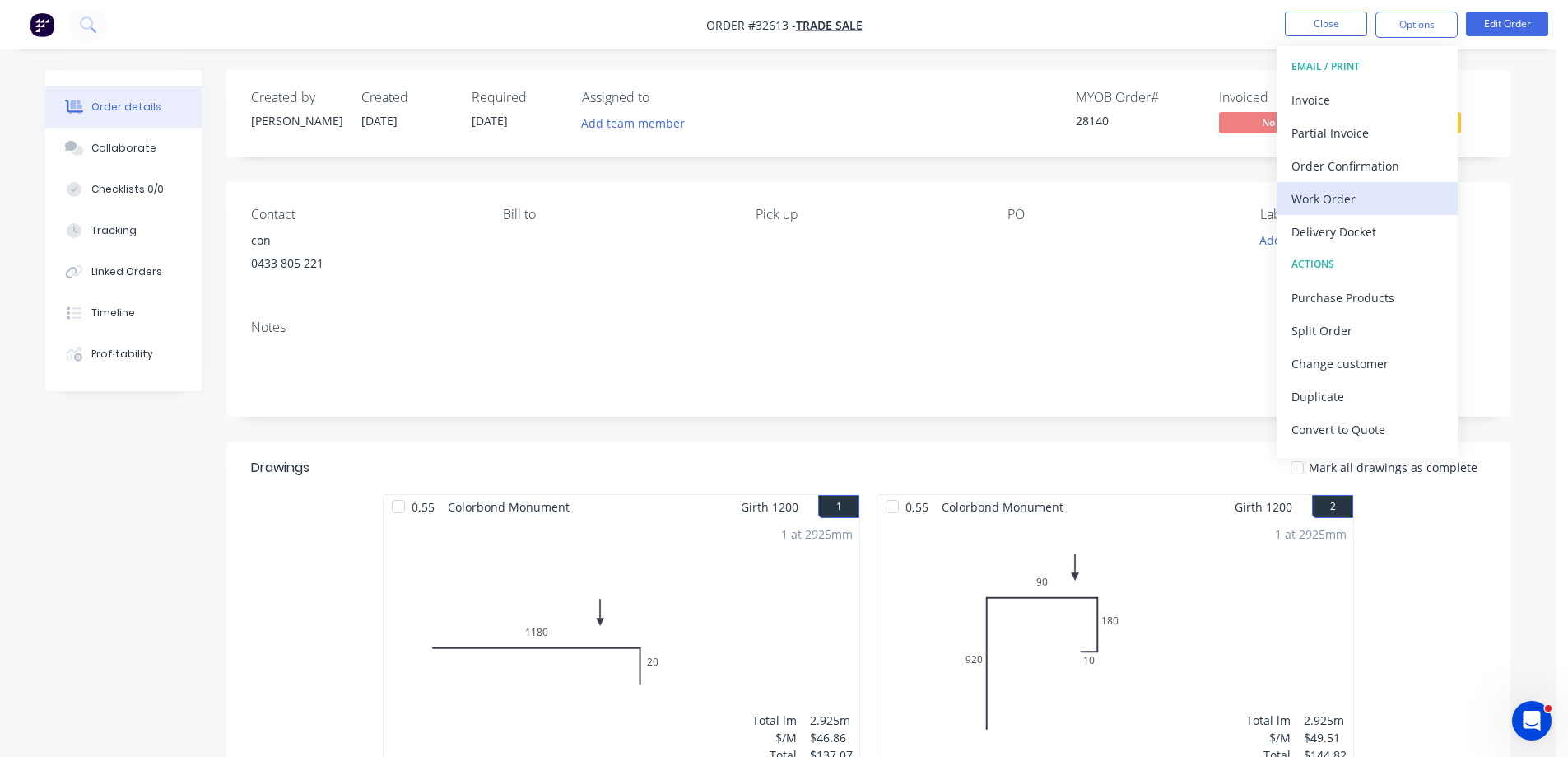
click at [1339, 197] on div "Work Order" at bounding box center [1367, 198] width 152 height 24
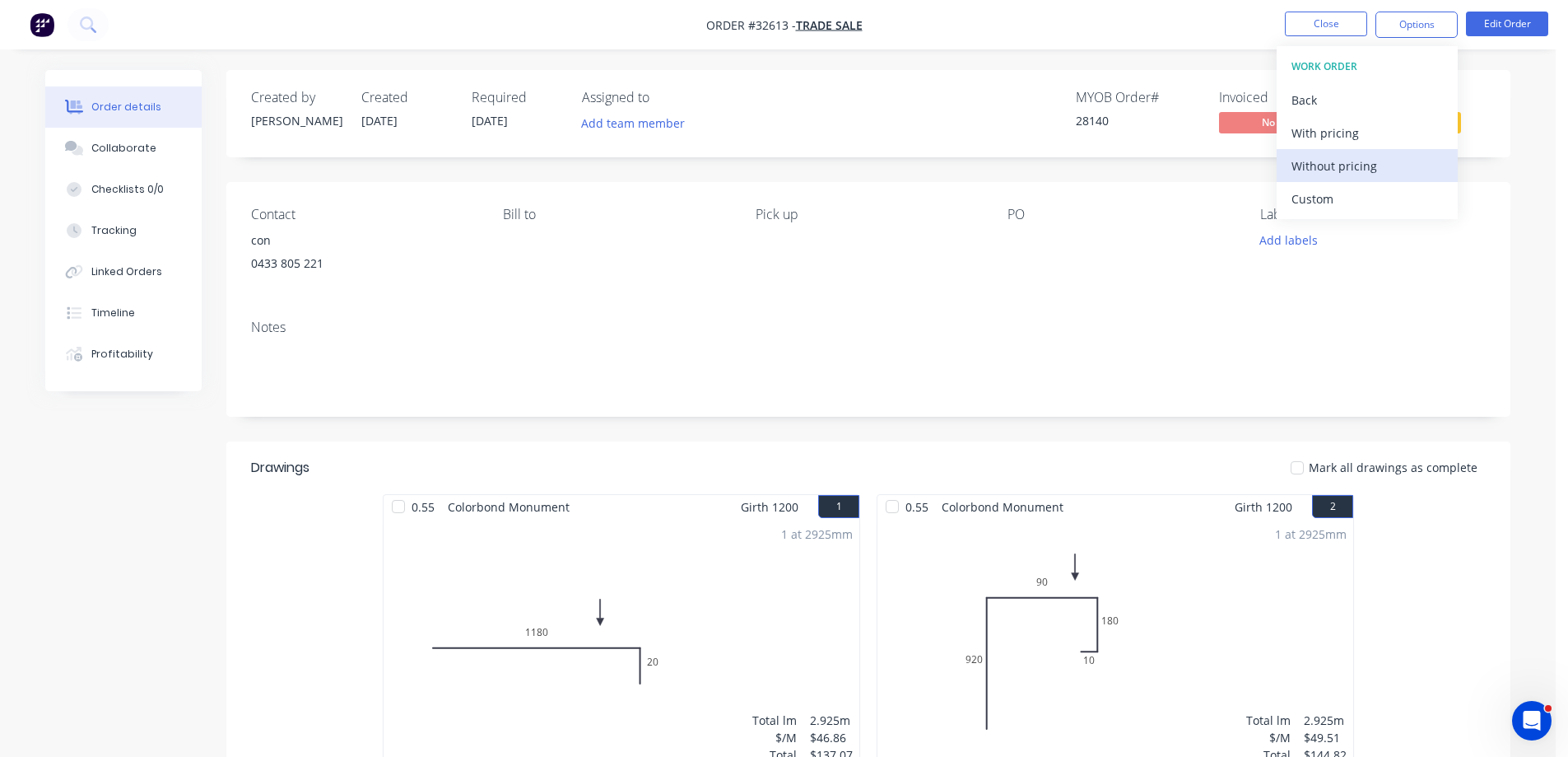
click at [1353, 174] on div "Without pricing" at bounding box center [1367, 165] width 152 height 24
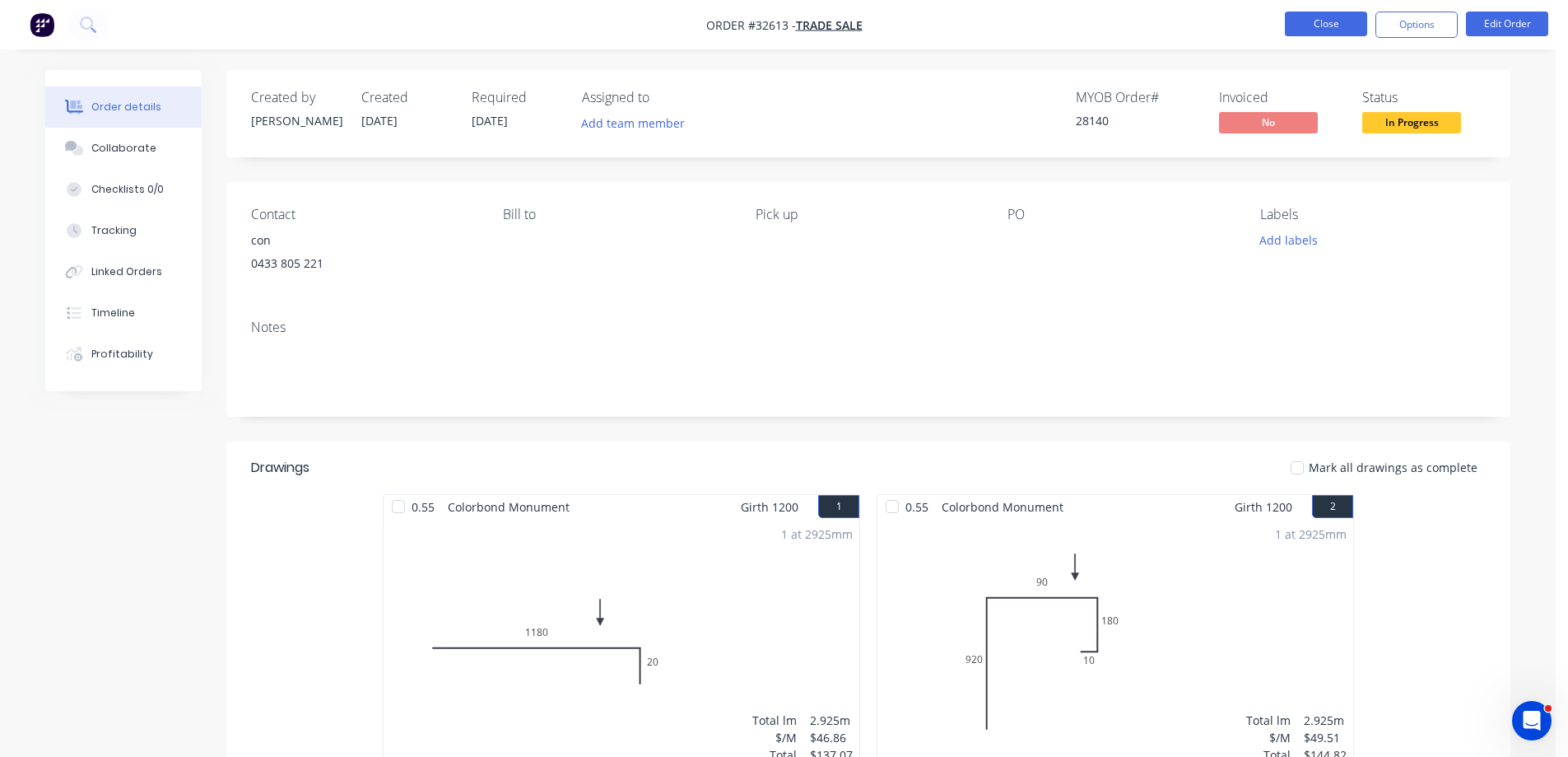
click at [1353, 22] on button "Close" at bounding box center [1326, 24] width 83 height 25
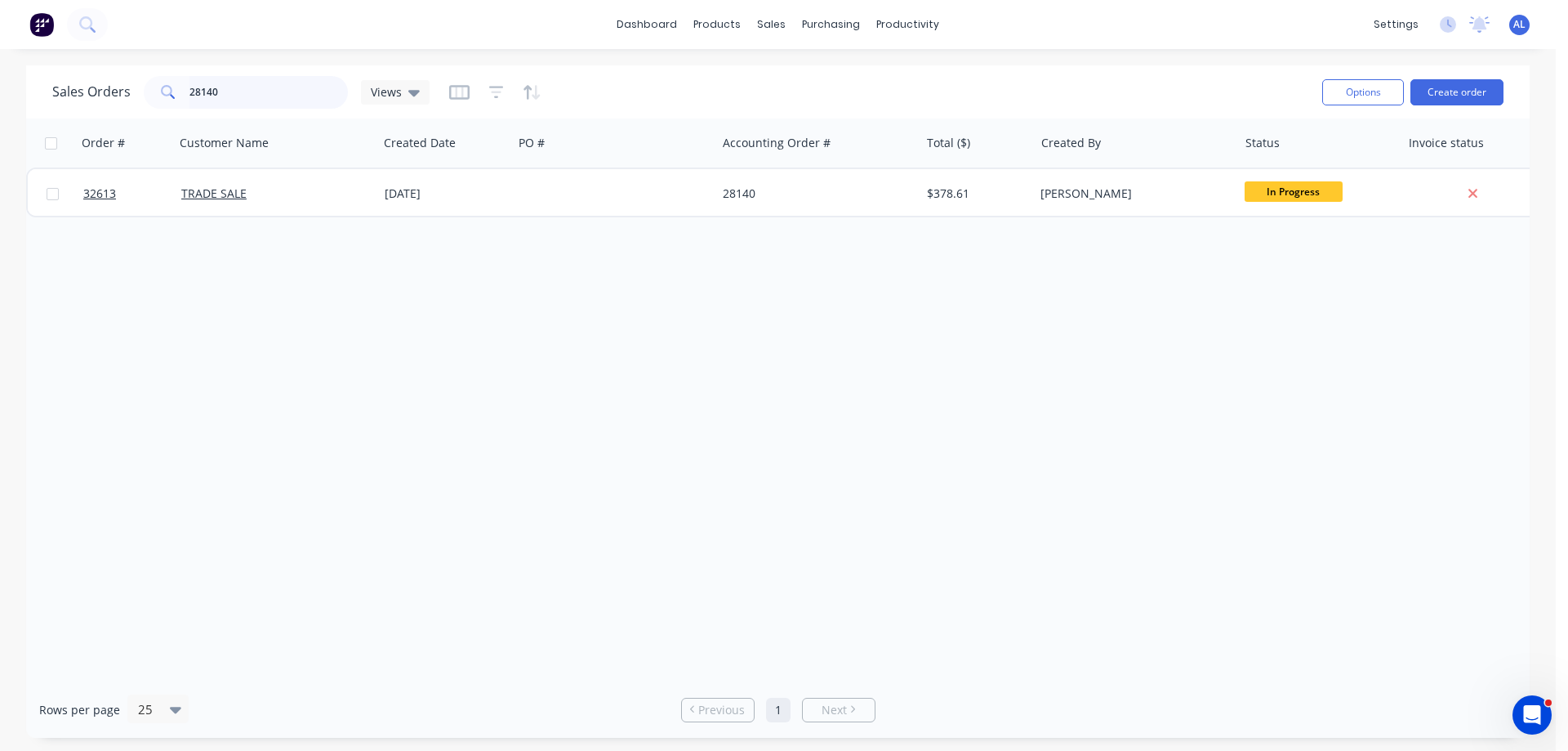
click at [268, 88] on input "28140" at bounding box center [269, 92] width 159 height 33
type input "2"
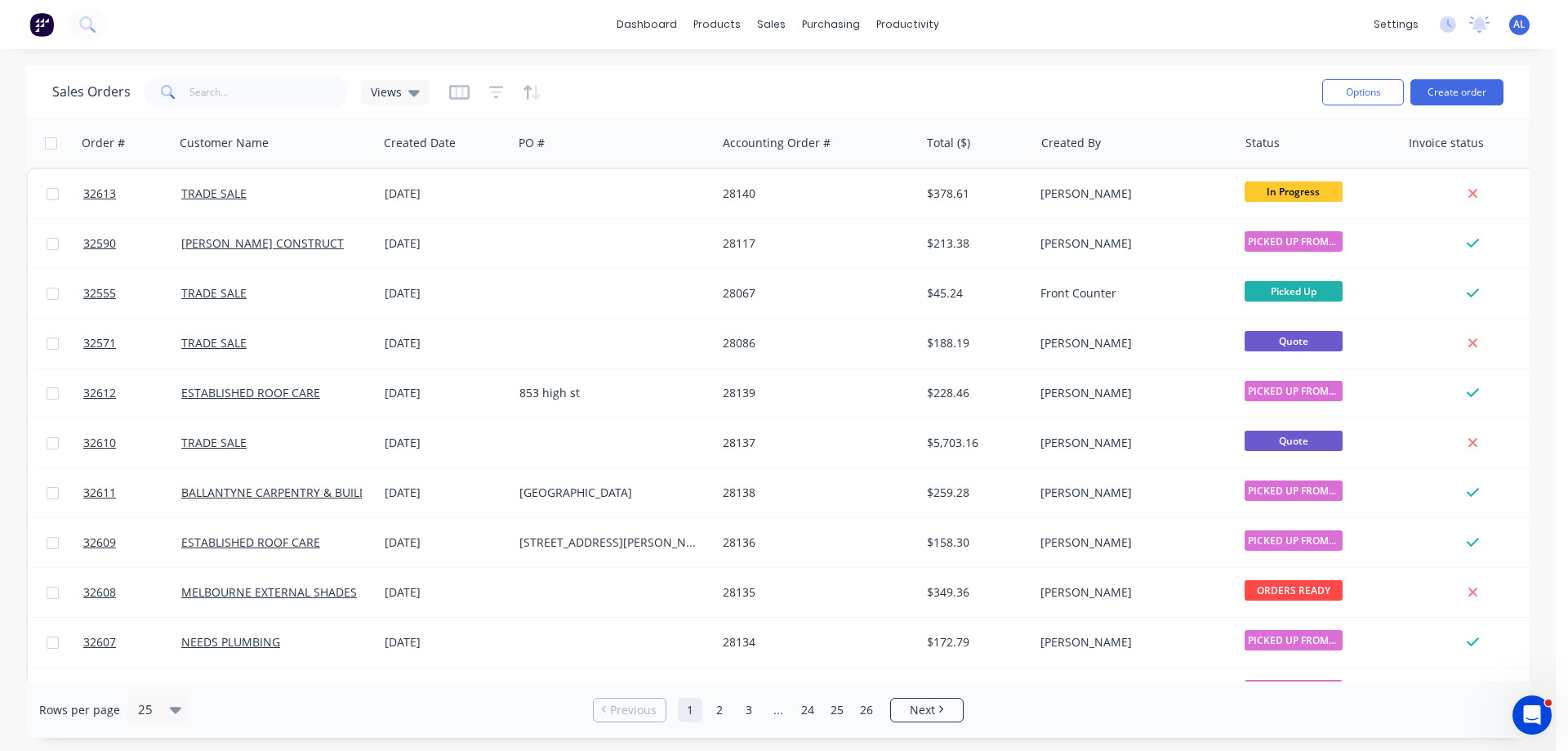
click at [46, 20] on img at bounding box center [42, 25] width 25 height 25
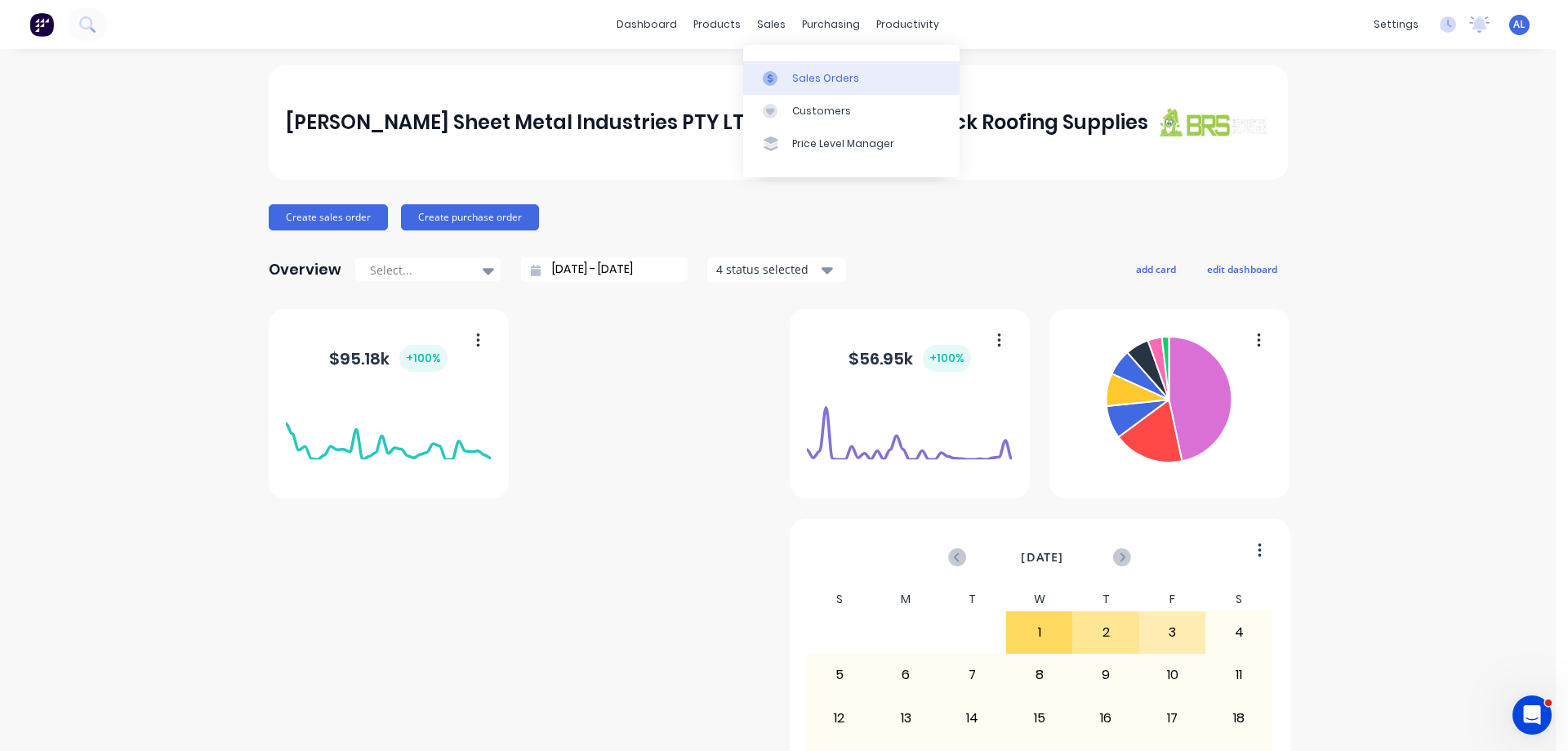
click at [839, 81] on div "Sales Orders" at bounding box center [825, 78] width 67 height 15
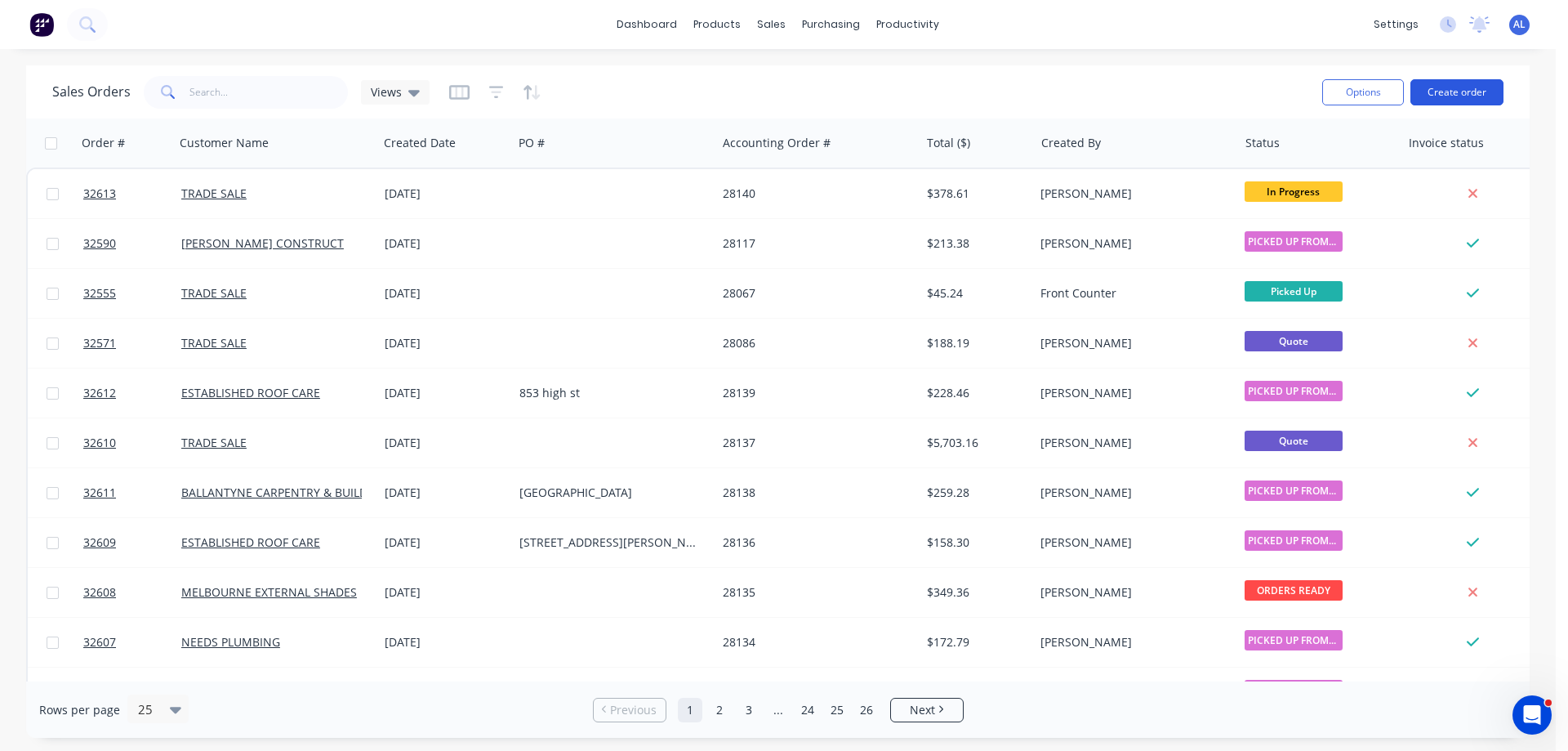
click at [1459, 96] on button "Create order" at bounding box center [1457, 92] width 93 height 26
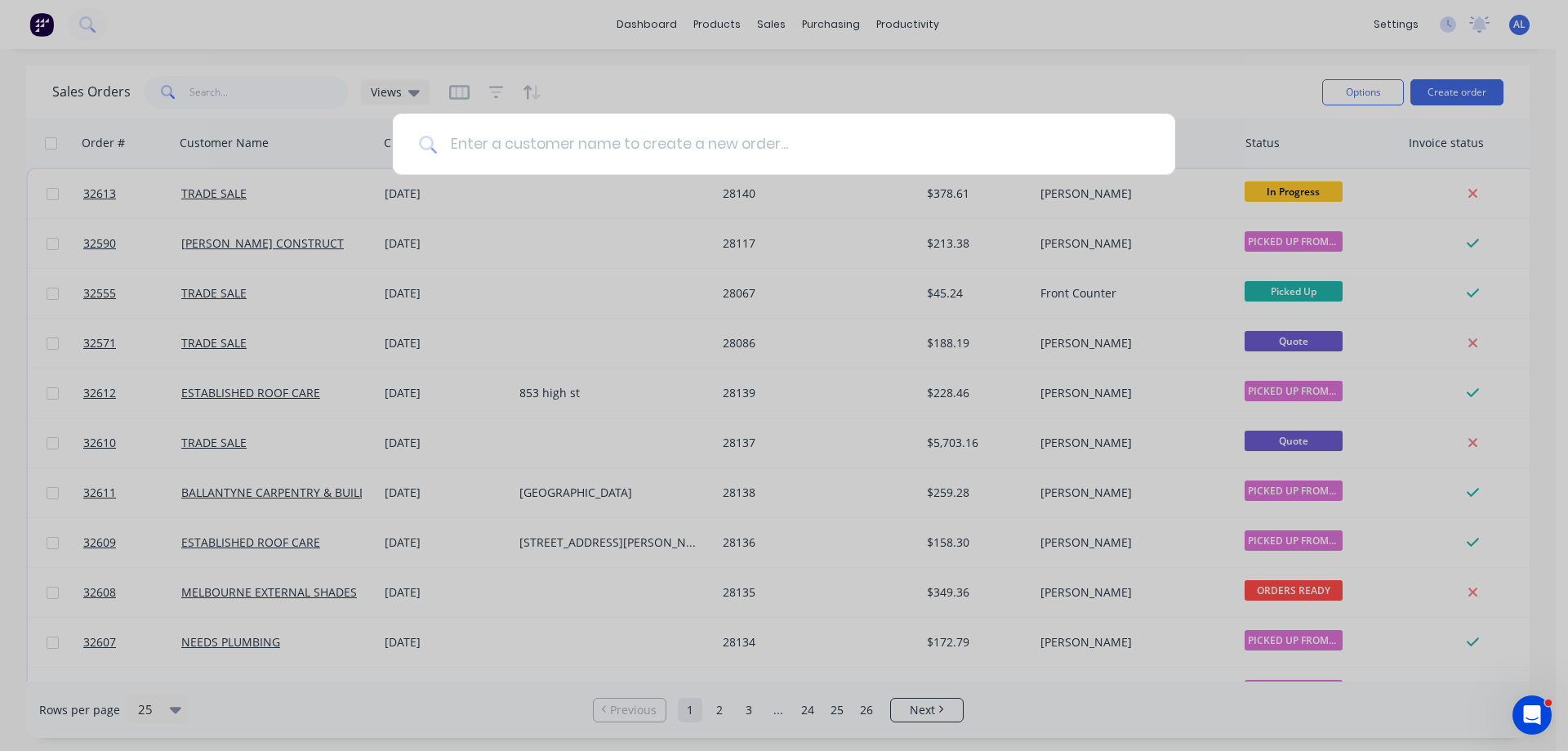
click at [555, 151] on input at bounding box center [793, 143] width 712 height 61
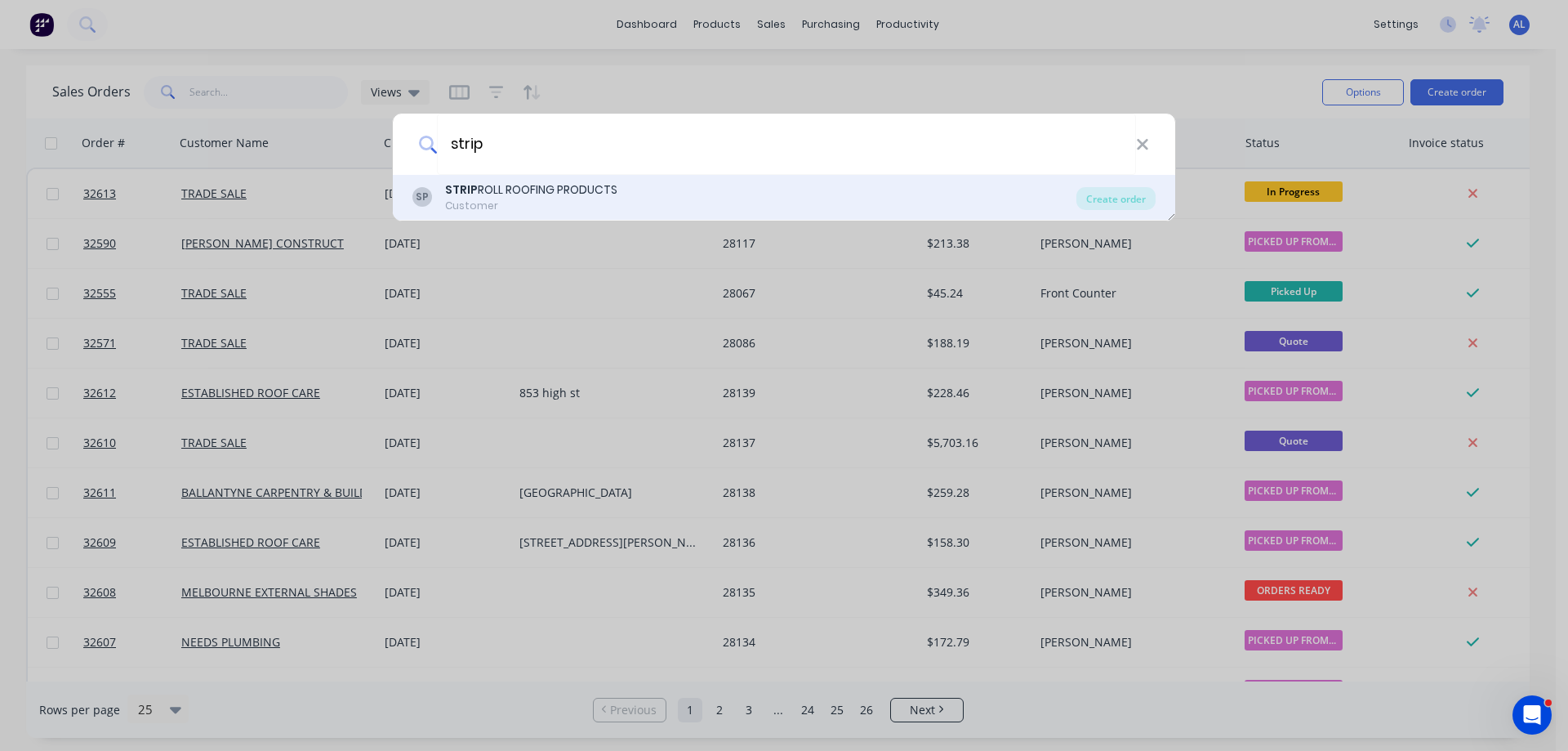
type input "strip"
click at [540, 190] on div "STRIP ROLL ROOFING PRODUCTS" at bounding box center [531, 190] width 172 height 17
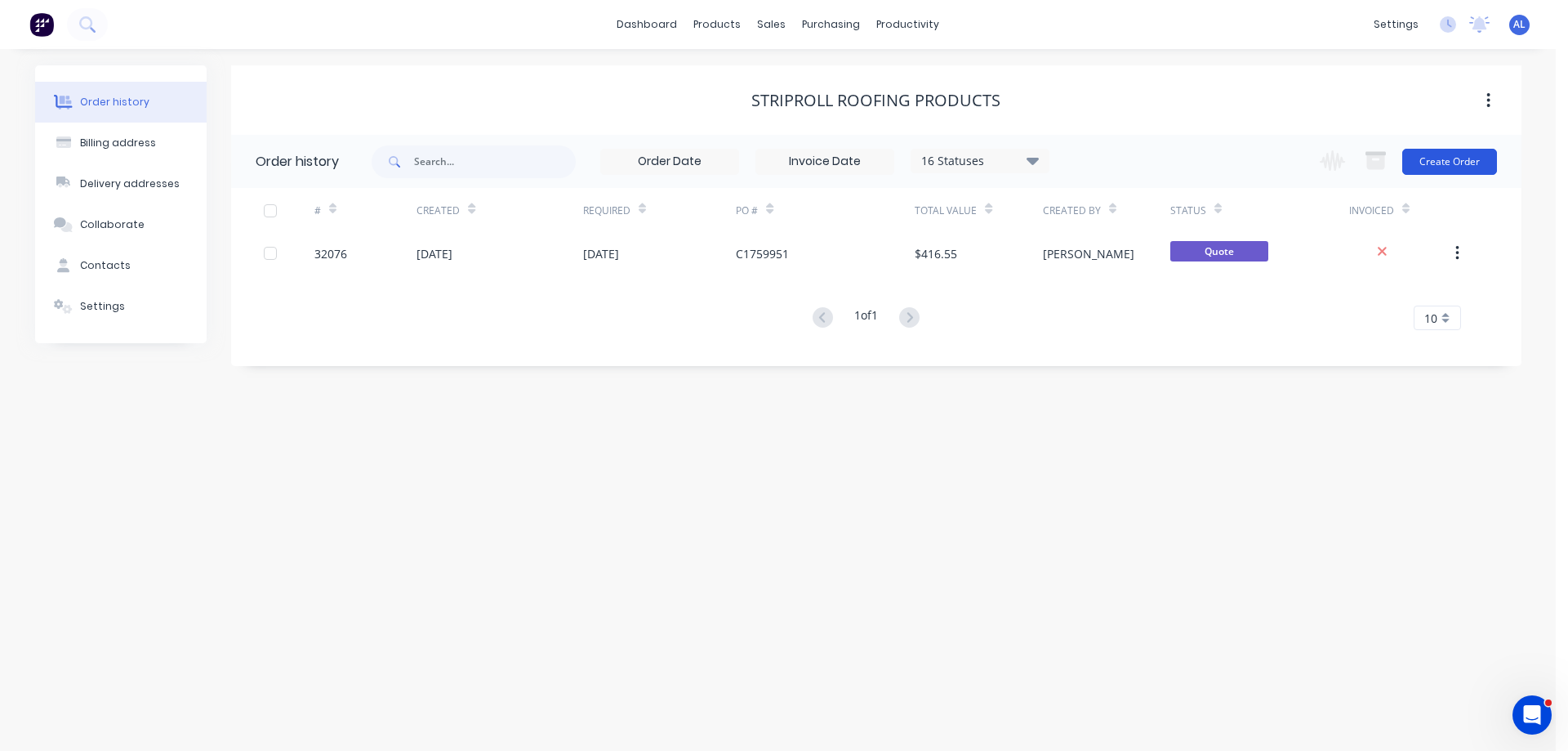
click at [1459, 159] on button "Create Order" at bounding box center [1449, 161] width 94 height 26
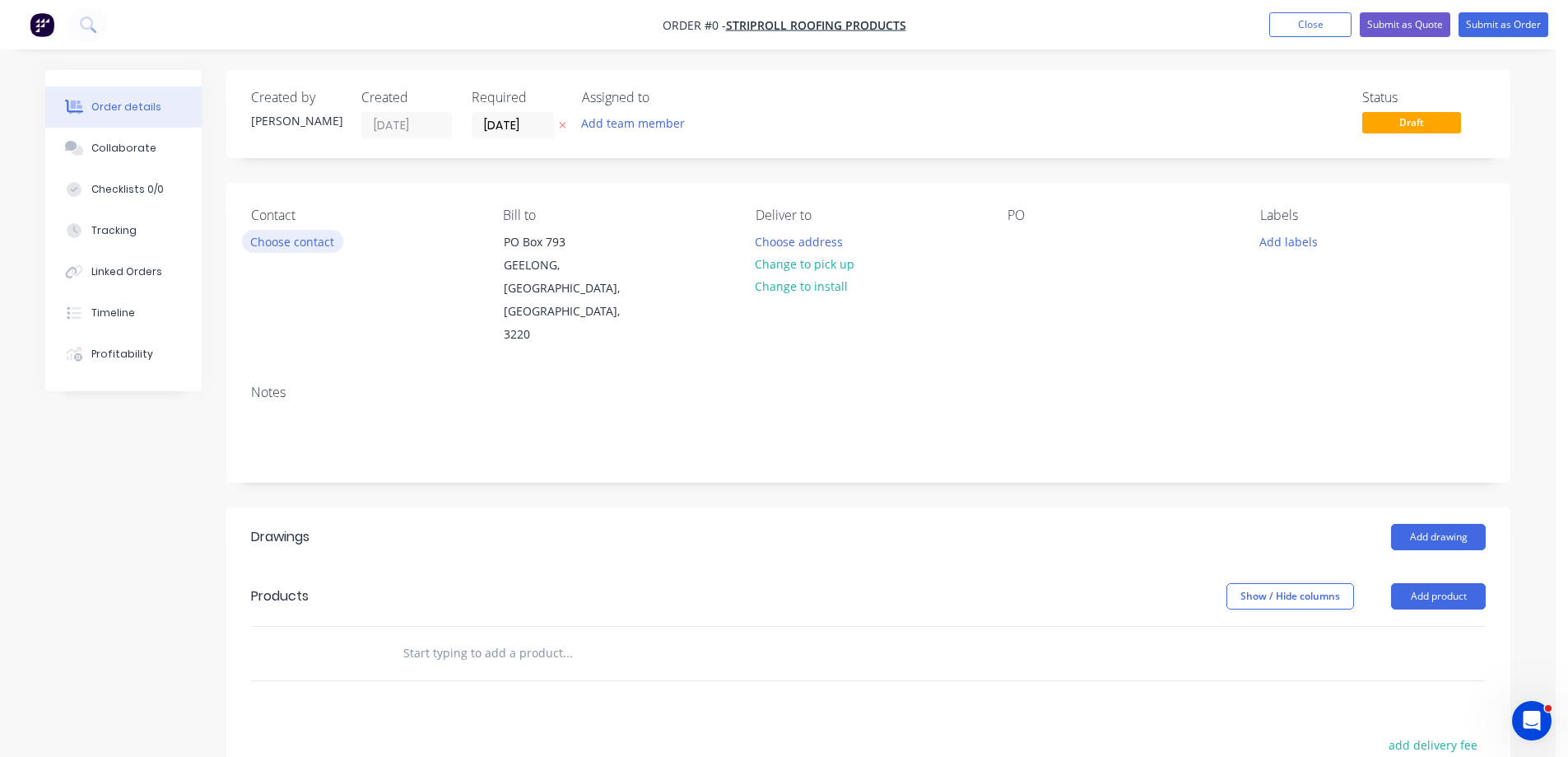
click at [298, 235] on button "Choose contact" at bounding box center [293, 241] width 101 height 22
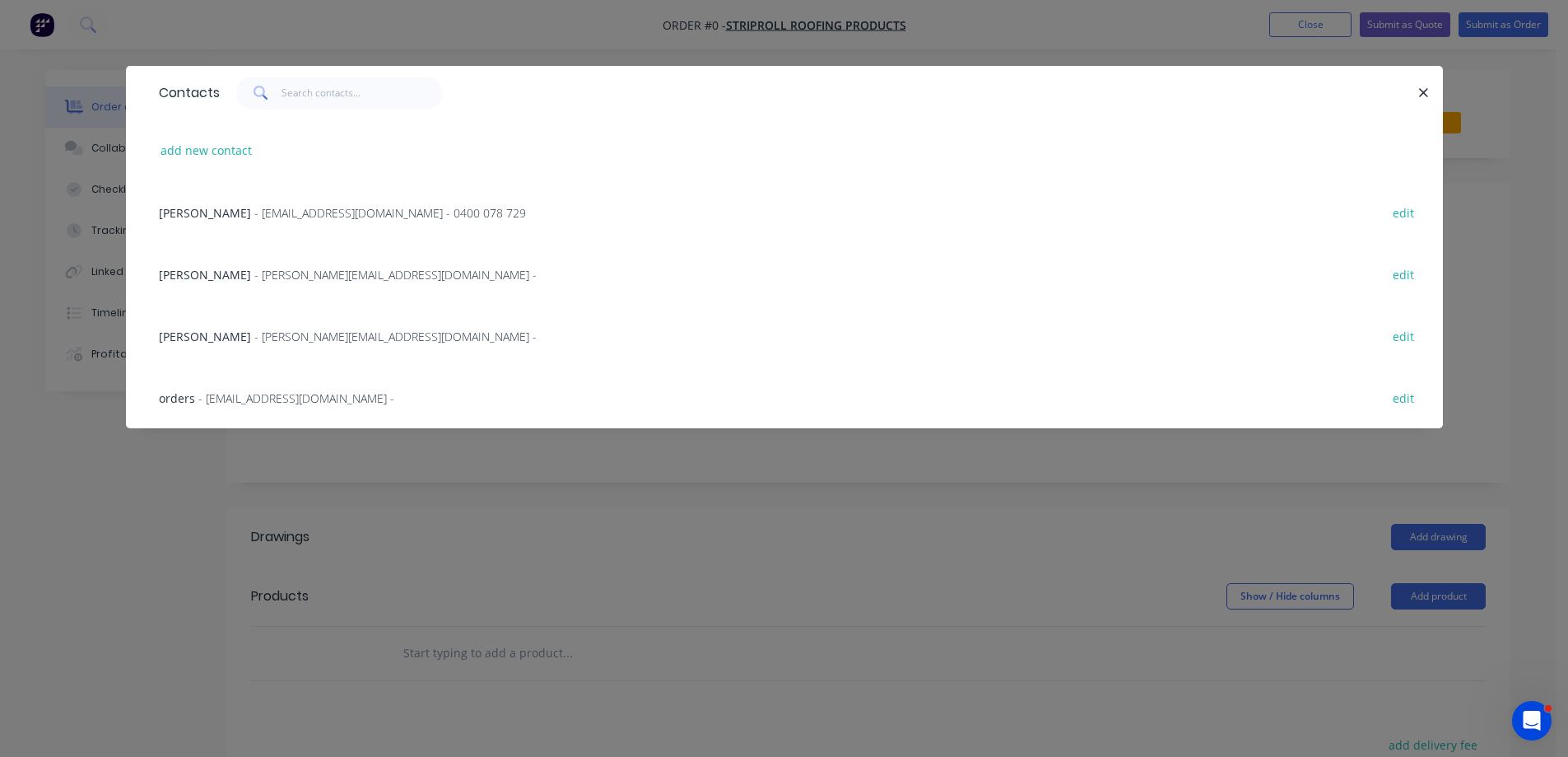
click at [307, 210] on span "- [EMAIL_ADDRESS][DOMAIN_NAME] - 0400 078 729" at bounding box center [390, 212] width 272 height 15
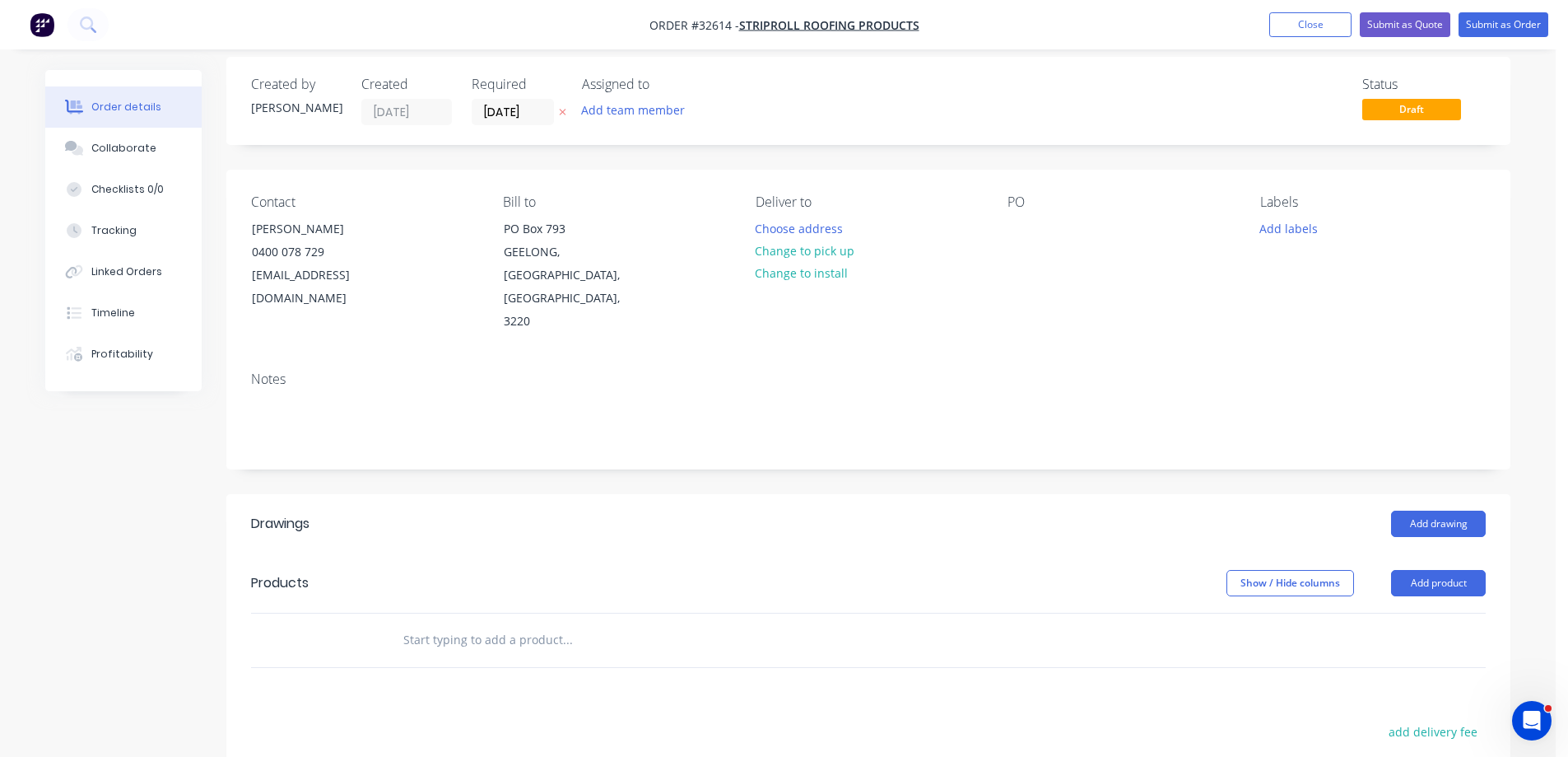
scroll to position [298, 0]
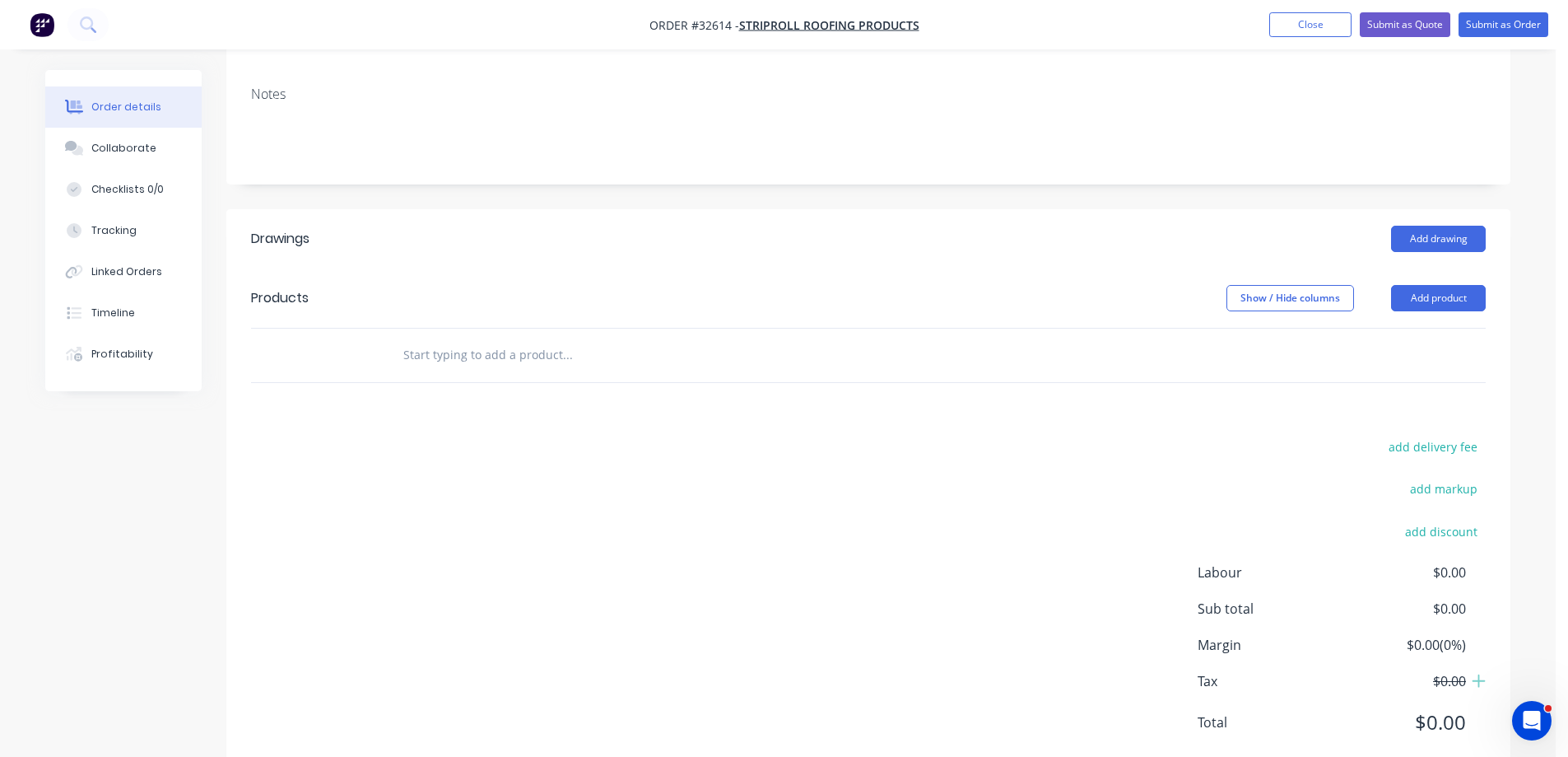
click at [508, 339] on input "text" at bounding box center [566, 355] width 329 height 33
click at [1434, 225] on button "Add drawing" at bounding box center [1438, 238] width 94 height 26
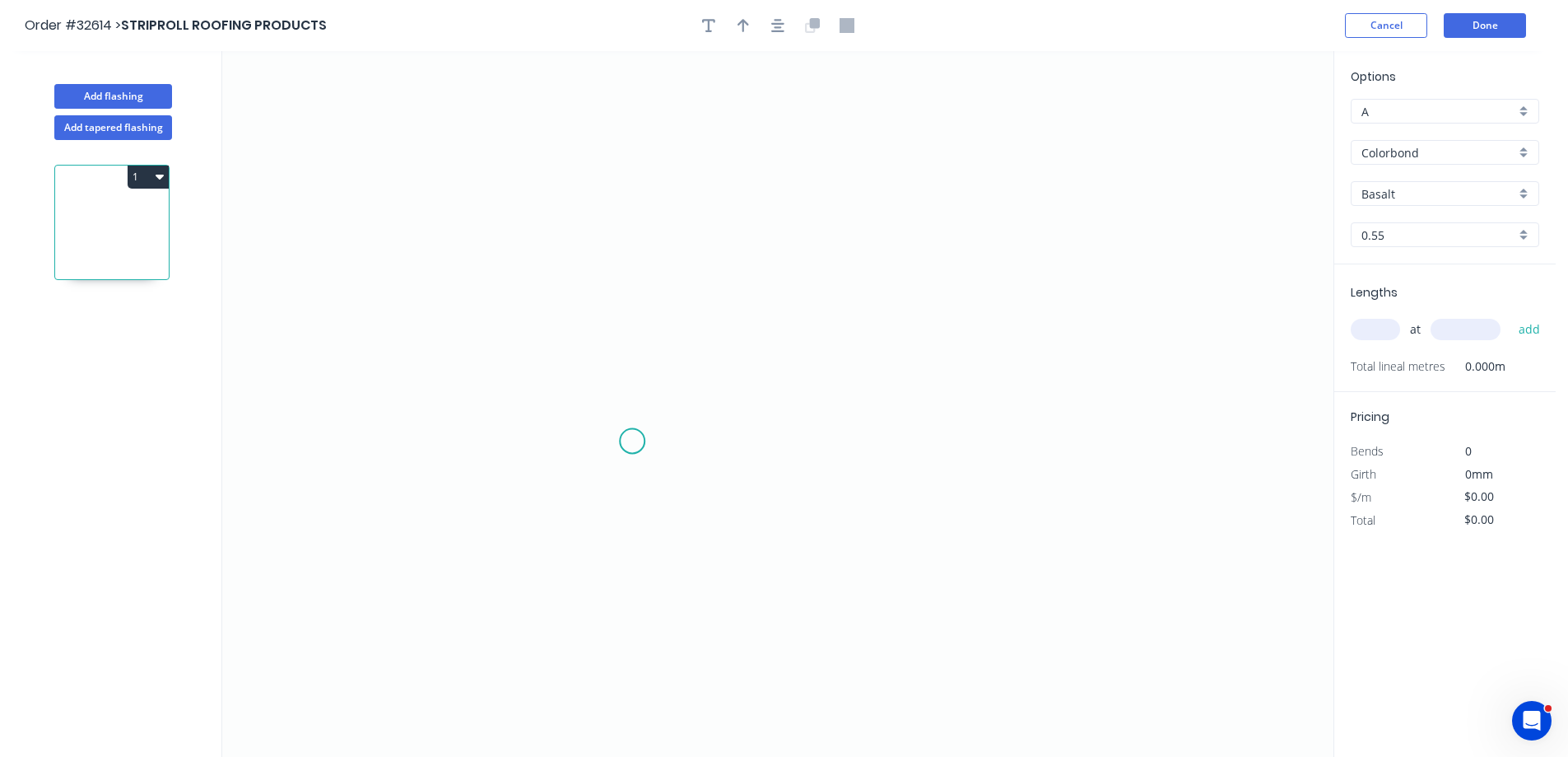
click at [632, 441] on icon "0" at bounding box center [778, 404] width 1111 height 706
drag, startPoint x: 633, startPoint y: 194, endPoint x: 701, endPoint y: 174, distance: 70.9
click at [635, 193] on icon "0" at bounding box center [778, 404] width 1111 height 706
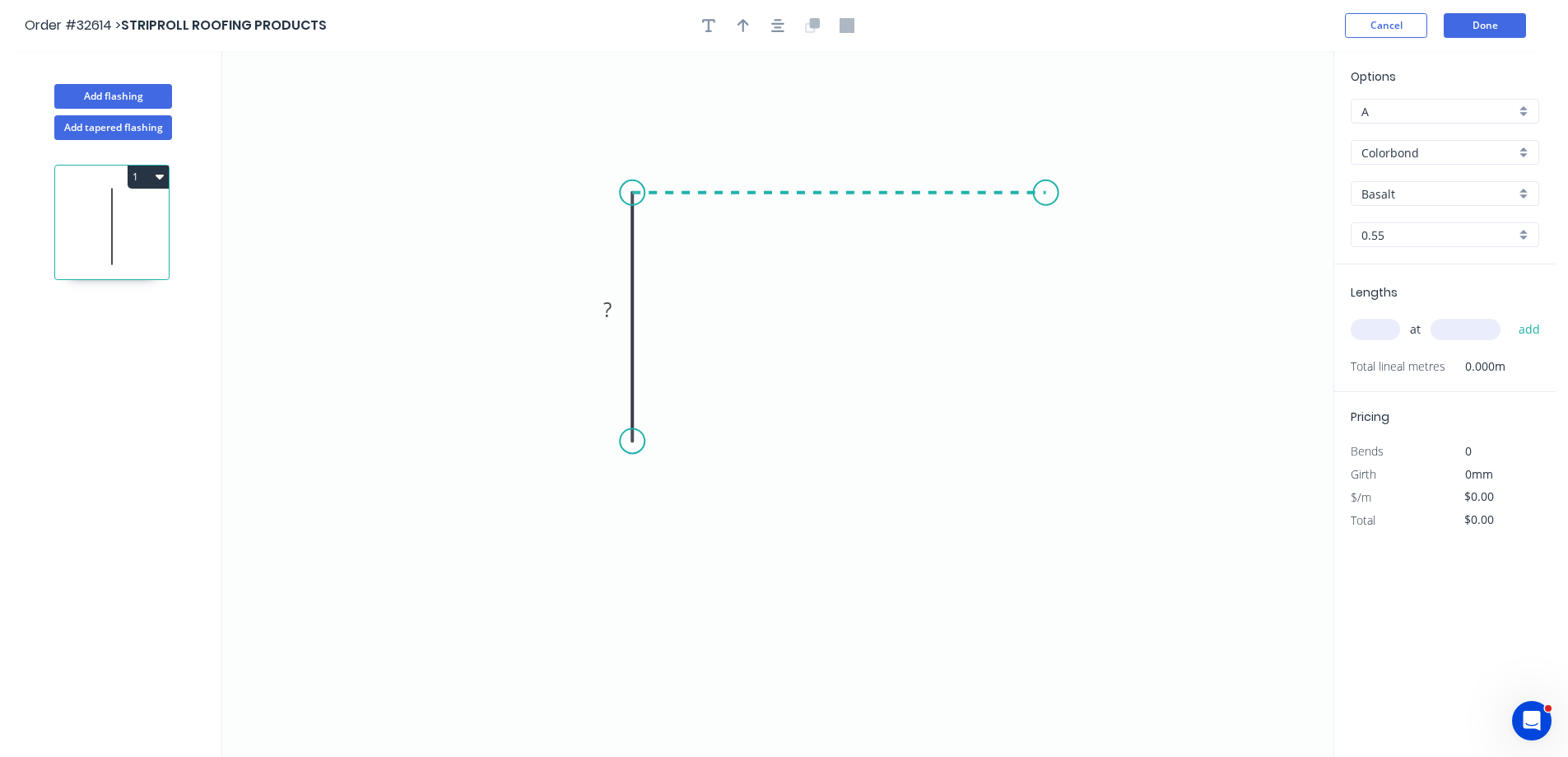
click at [1047, 224] on icon "0 ?" at bounding box center [778, 404] width 1111 height 706
click at [1047, 333] on icon "0 ? ?" at bounding box center [778, 404] width 1111 height 706
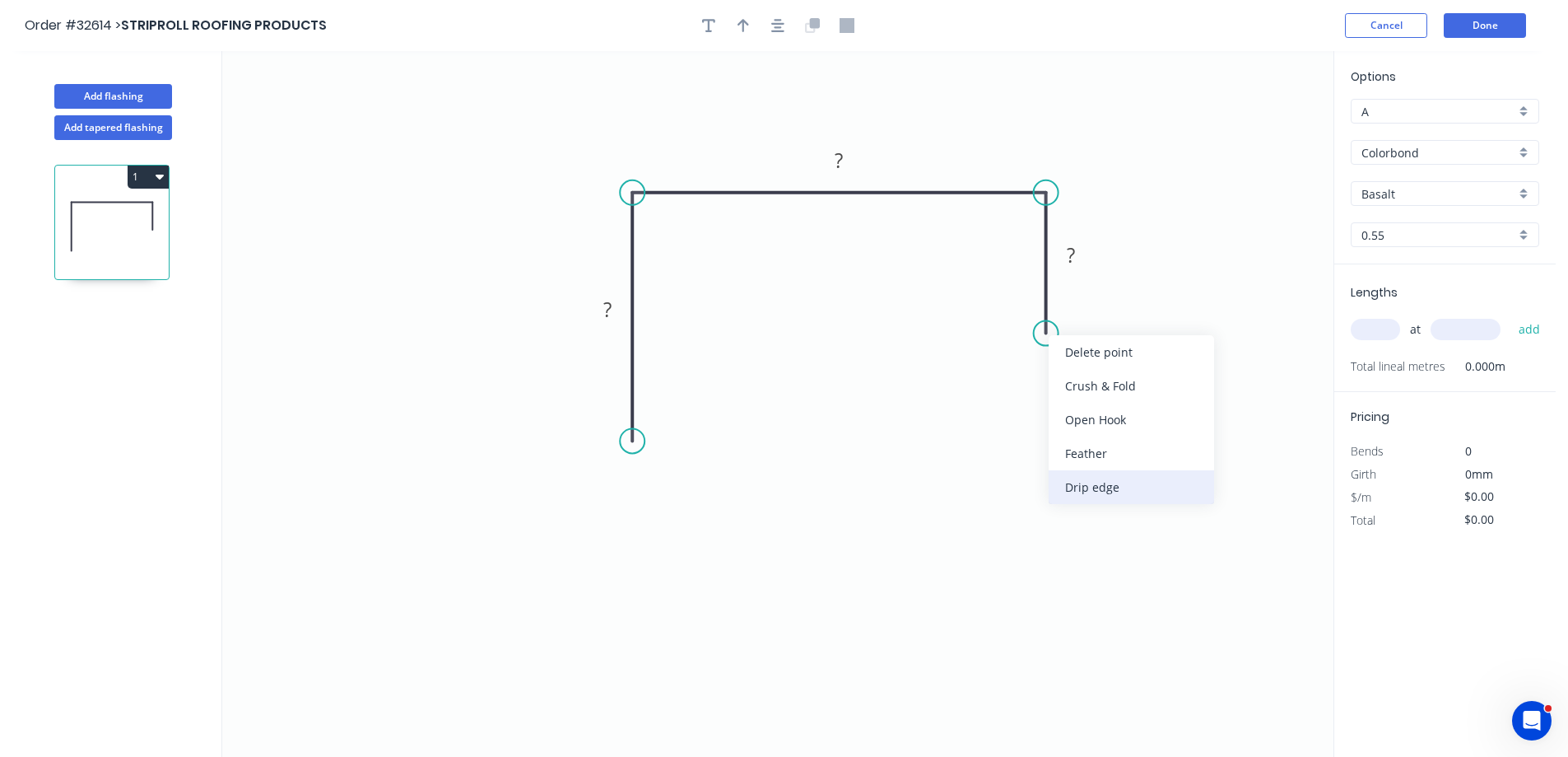
click at [1129, 489] on div "Drip edge" at bounding box center [1131, 488] width 165 height 34
click at [1110, 397] on div "Flip bend" at bounding box center [1124, 388] width 165 height 34
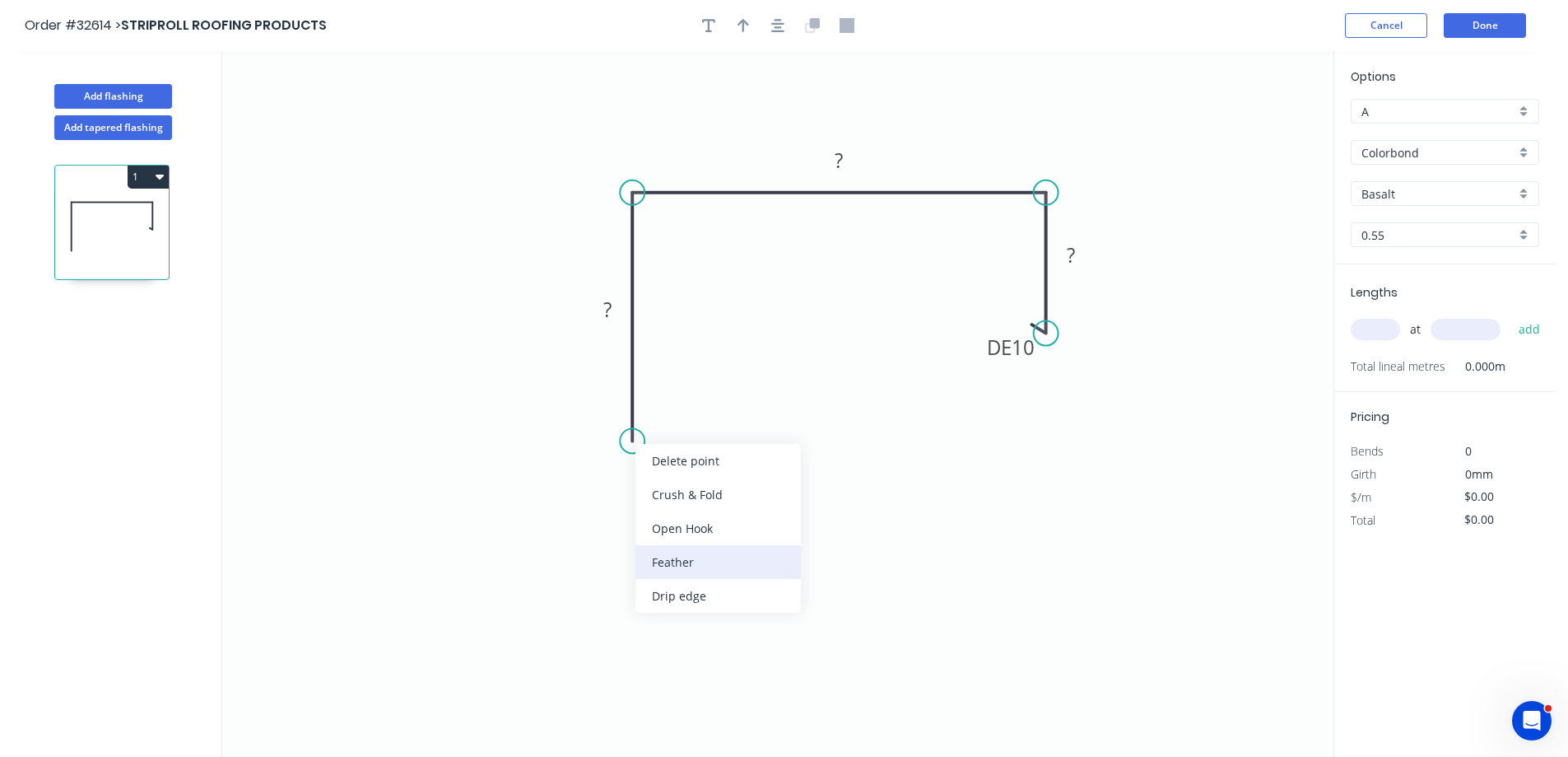
click at [738, 560] on div "Feather" at bounding box center [718, 562] width 165 height 34
click at [702, 491] on div "Flip bend" at bounding box center [709, 497] width 165 height 34
click at [684, 407] on tspan "15" at bounding box center [678, 411] width 23 height 27
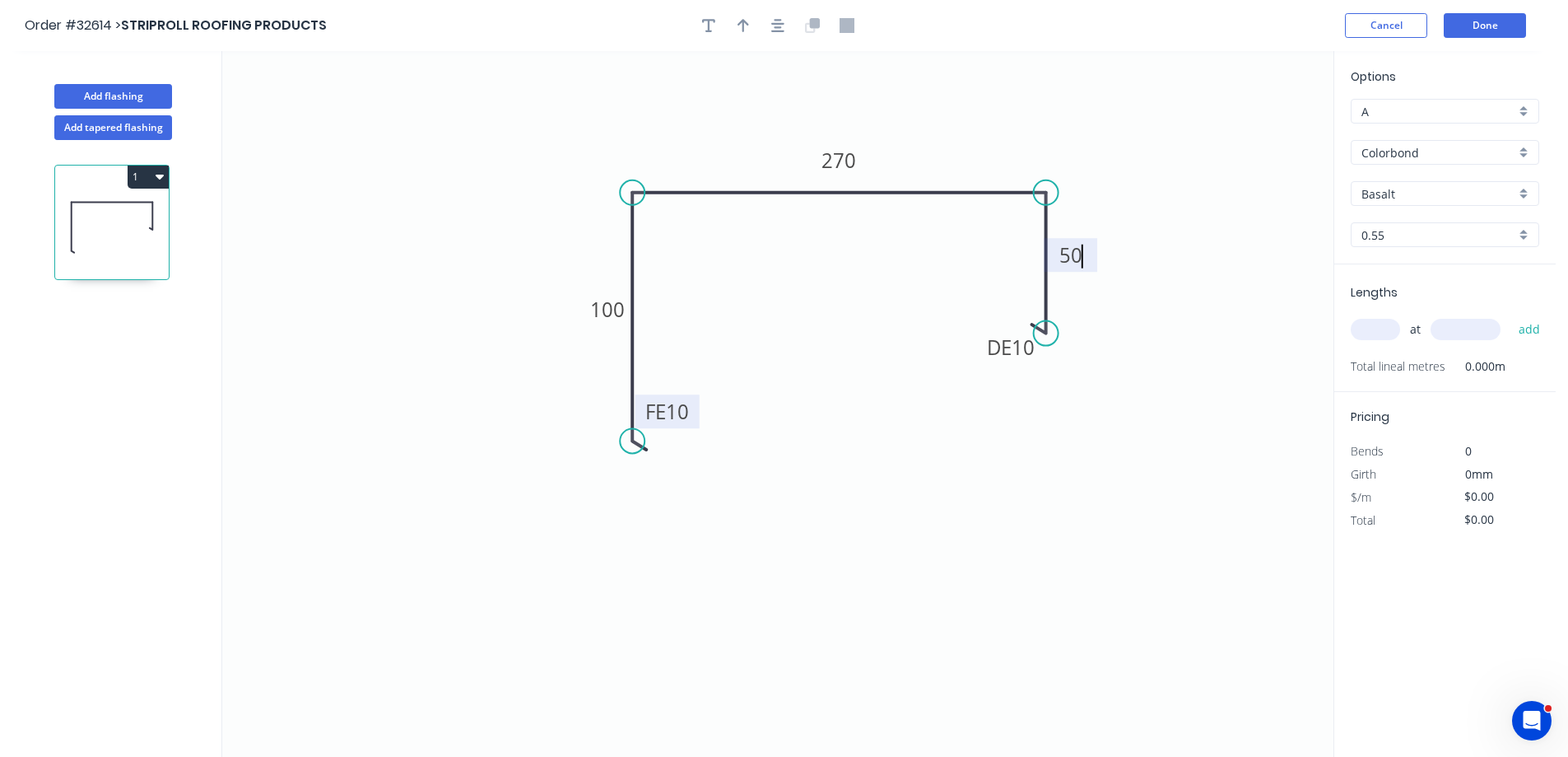
type input "$25.01"
click at [773, 34] on button "button" at bounding box center [778, 26] width 25 height 25
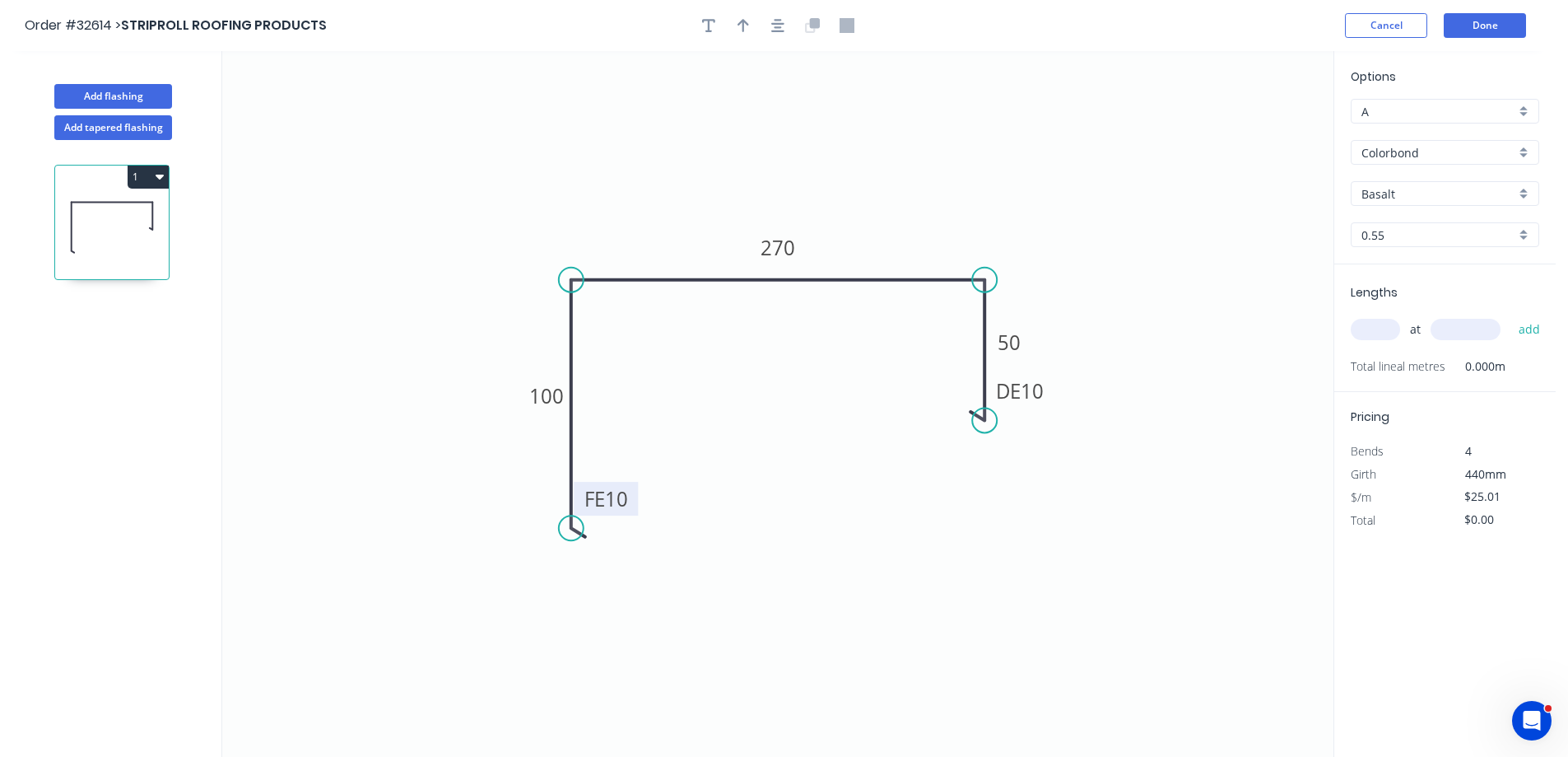
click at [1520, 198] on div "Basalt" at bounding box center [1445, 194] width 188 height 25
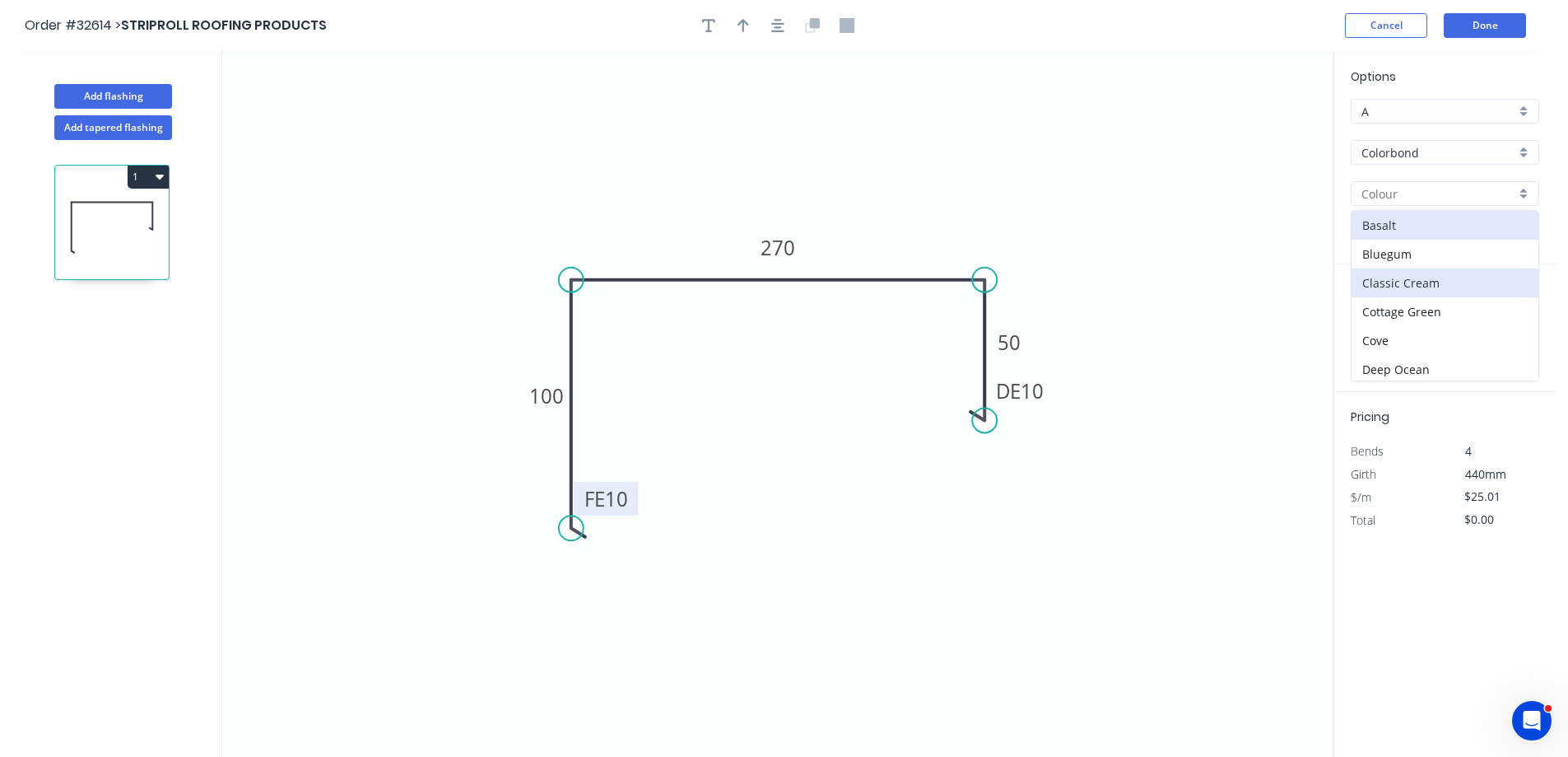
scroll to position [411, 0]
click at [1456, 218] on div "Monument" at bounding box center [1445, 217] width 187 height 29
type input "Monument"
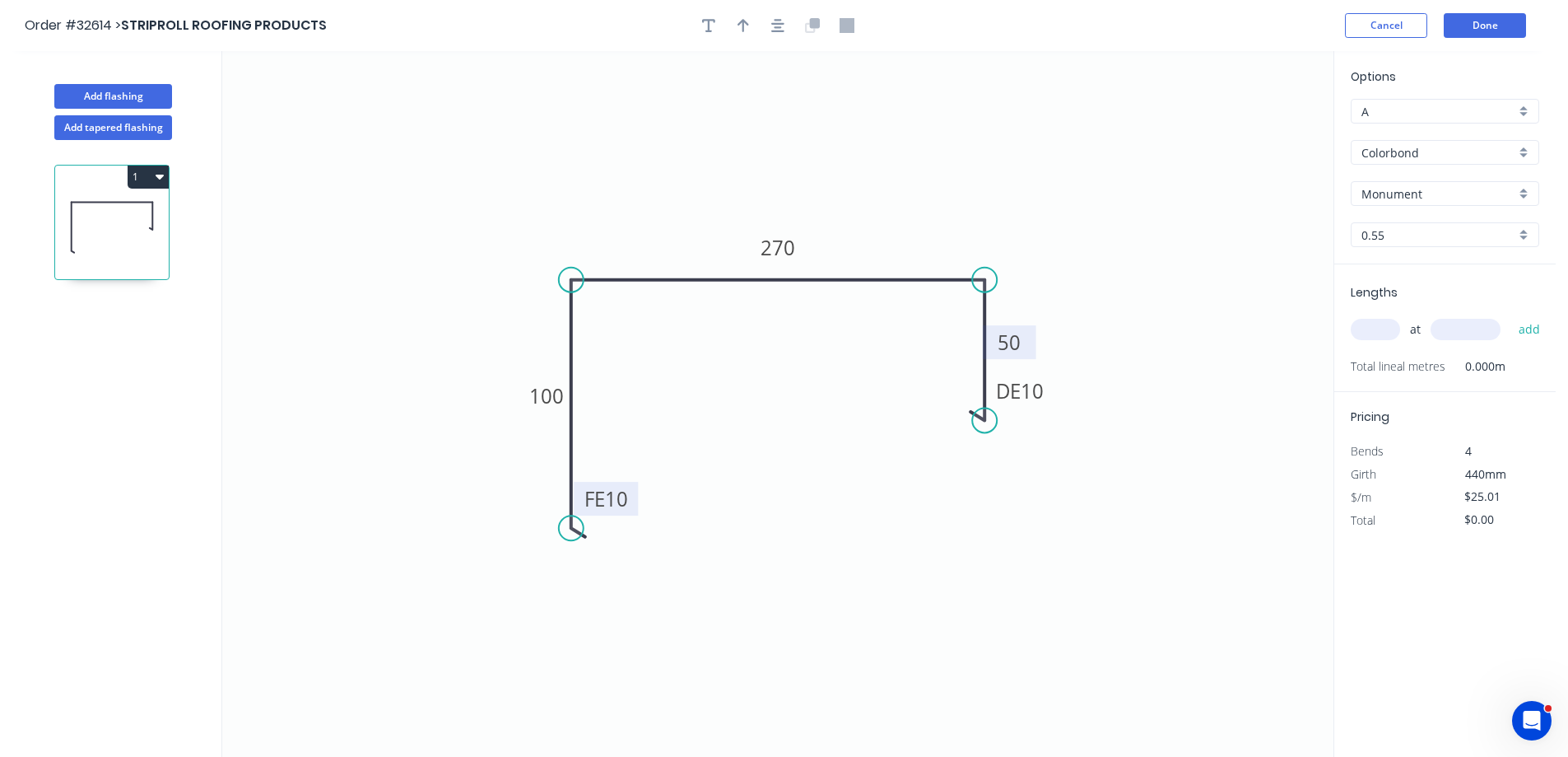
drag, startPoint x: 1380, startPoint y: 330, endPoint x: 986, endPoint y: 348, distance: 394.4
click at [1371, 332] on input "text" at bounding box center [1375, 330] width 49 height 22
type input "5"
type input "6000"
click at [1511, 315] on button "add" at bounding box center [1529, 329] width 39 height 28
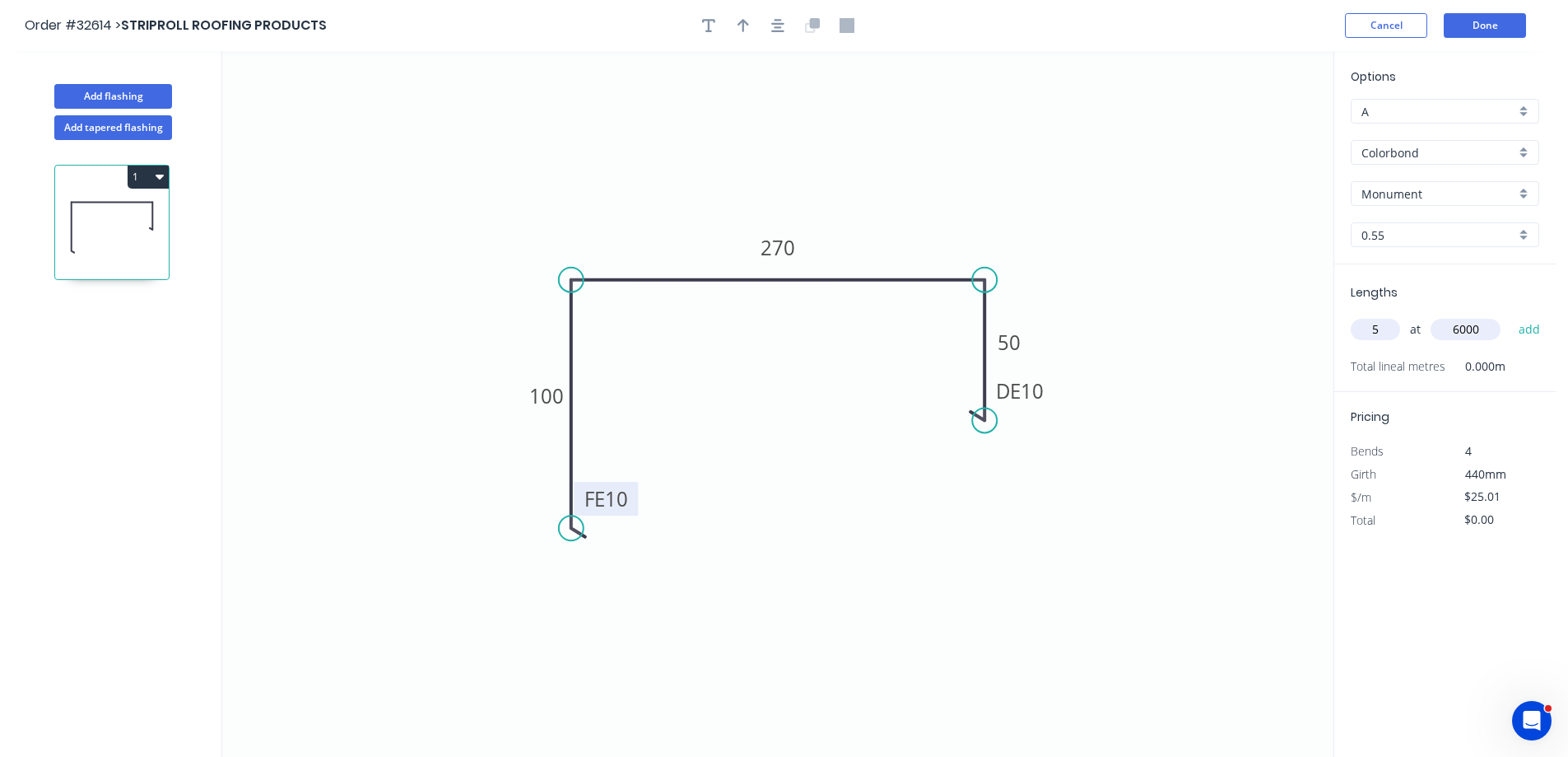
type input "$750.30"
click at [741, 25] on icon "button" at bounding box center [743, 25] width 12 height 15
click at [772, 31] on icon "button" at bounding box center [777, 25] width 13 height 13
drag, startPoint x: 1250, startPoint y: 128, endPoint x: 1165, endPoint y: 154, distance: 88.9
click at [895, 221] on icon at bounding box center [895, 202] width 15 height 53
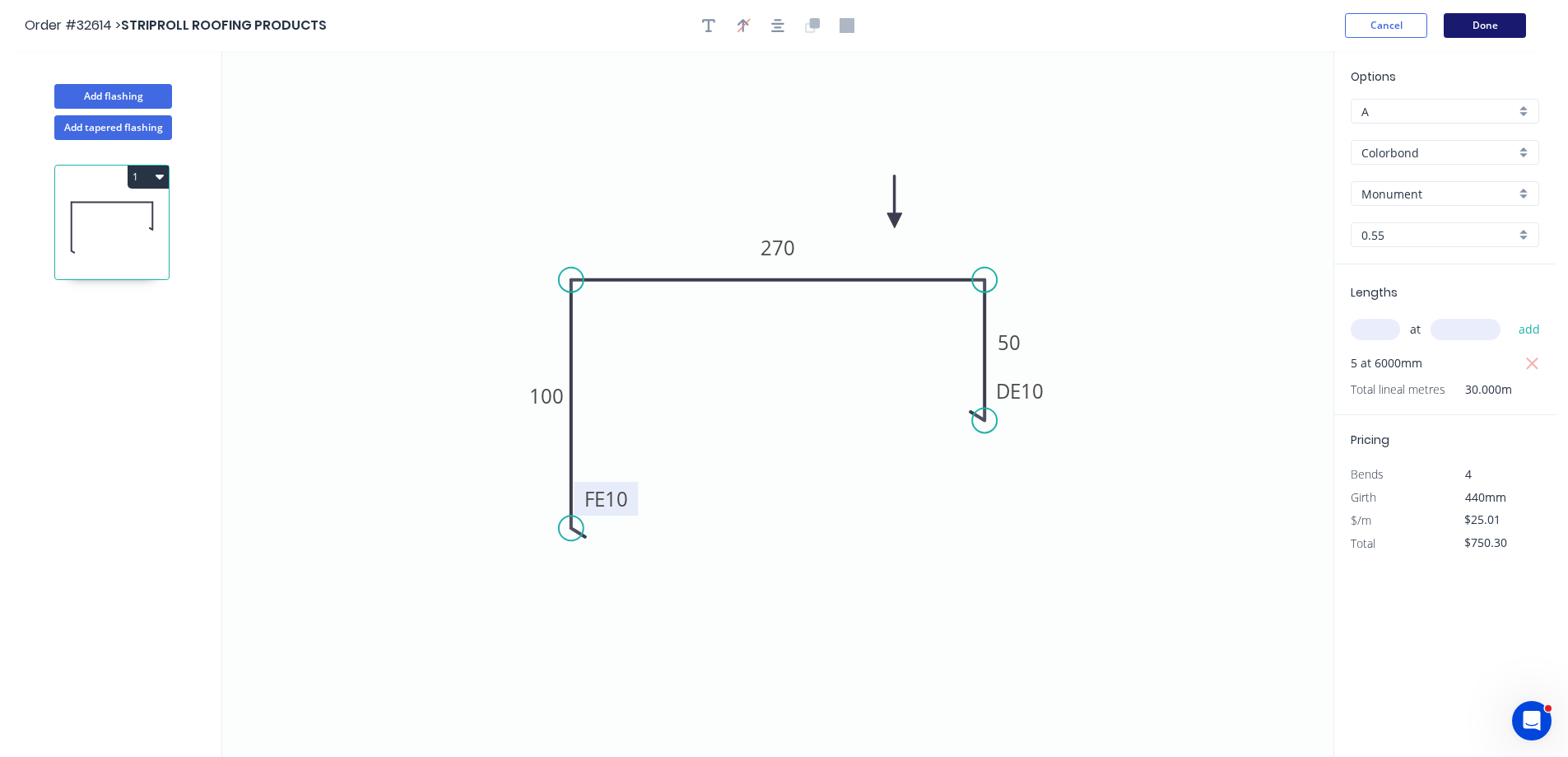
click at [1480, 26] on button "Done" at bounding box center [1485, 26] width 83 height 25
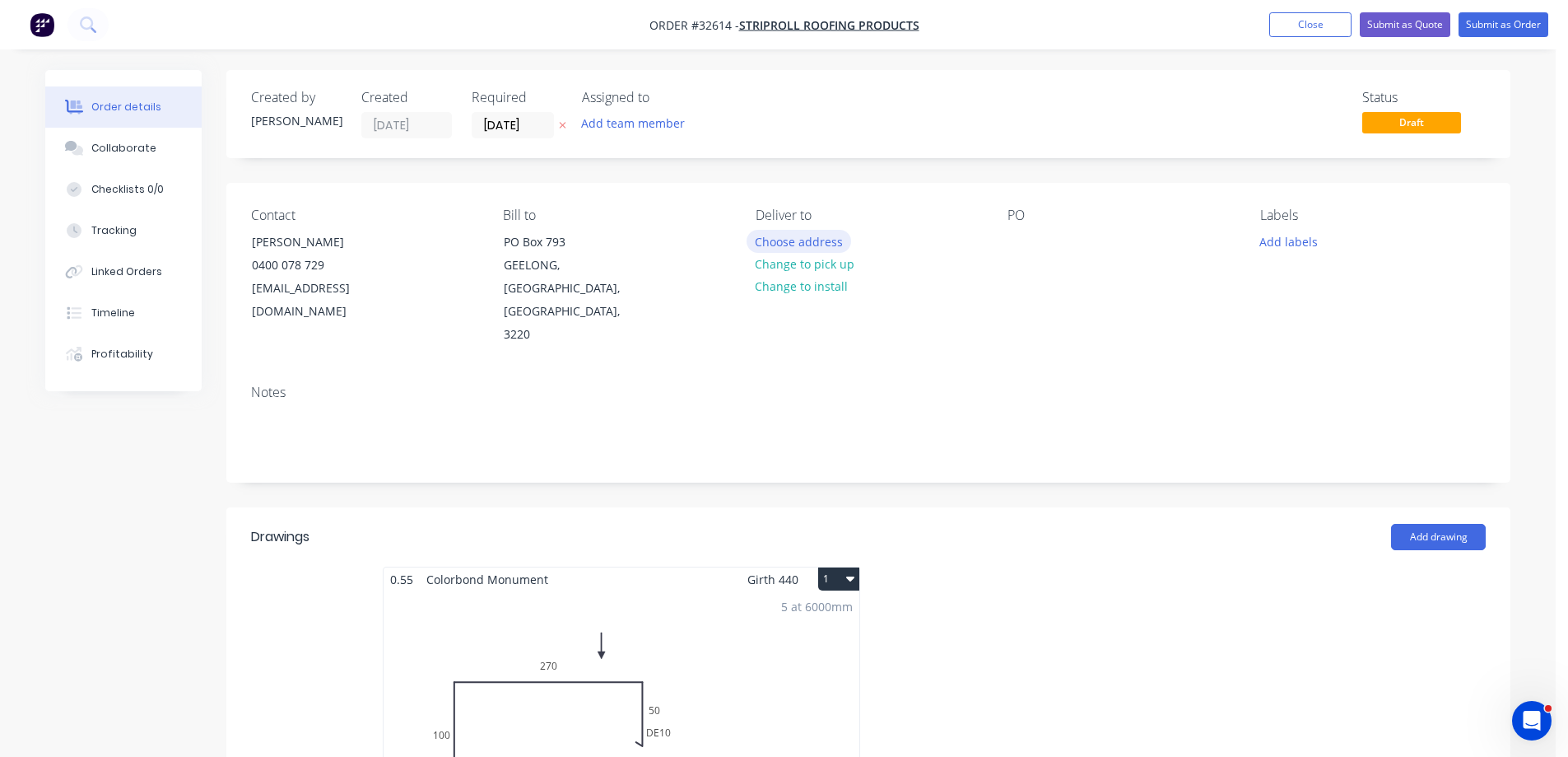
click at [805, 238] on button "Choose address" at bounding box center [799, 241] width 105 height 22
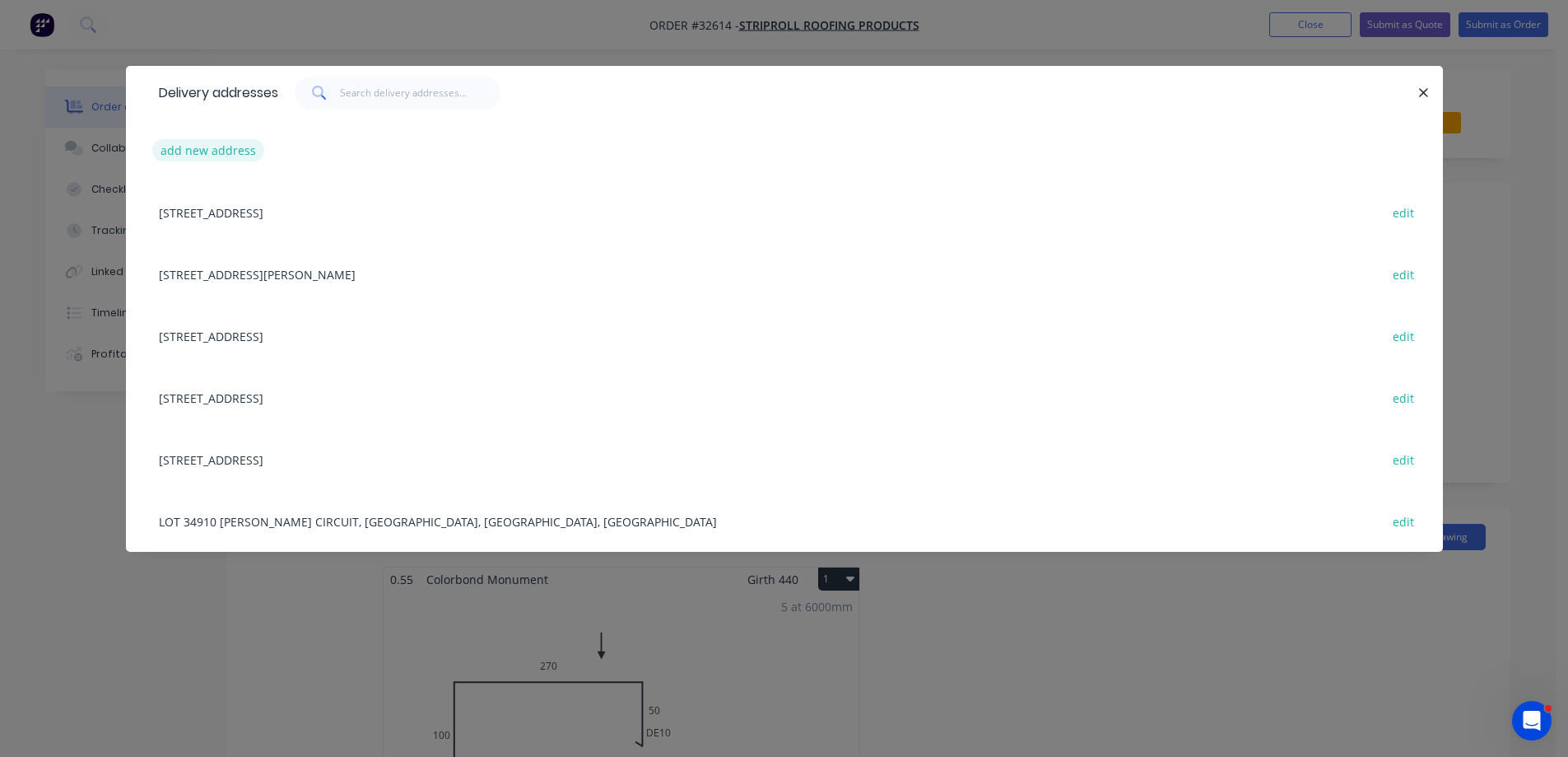
click at [215, 144] on button "add new address" at bounding box center [209, 150] width 113 height 22
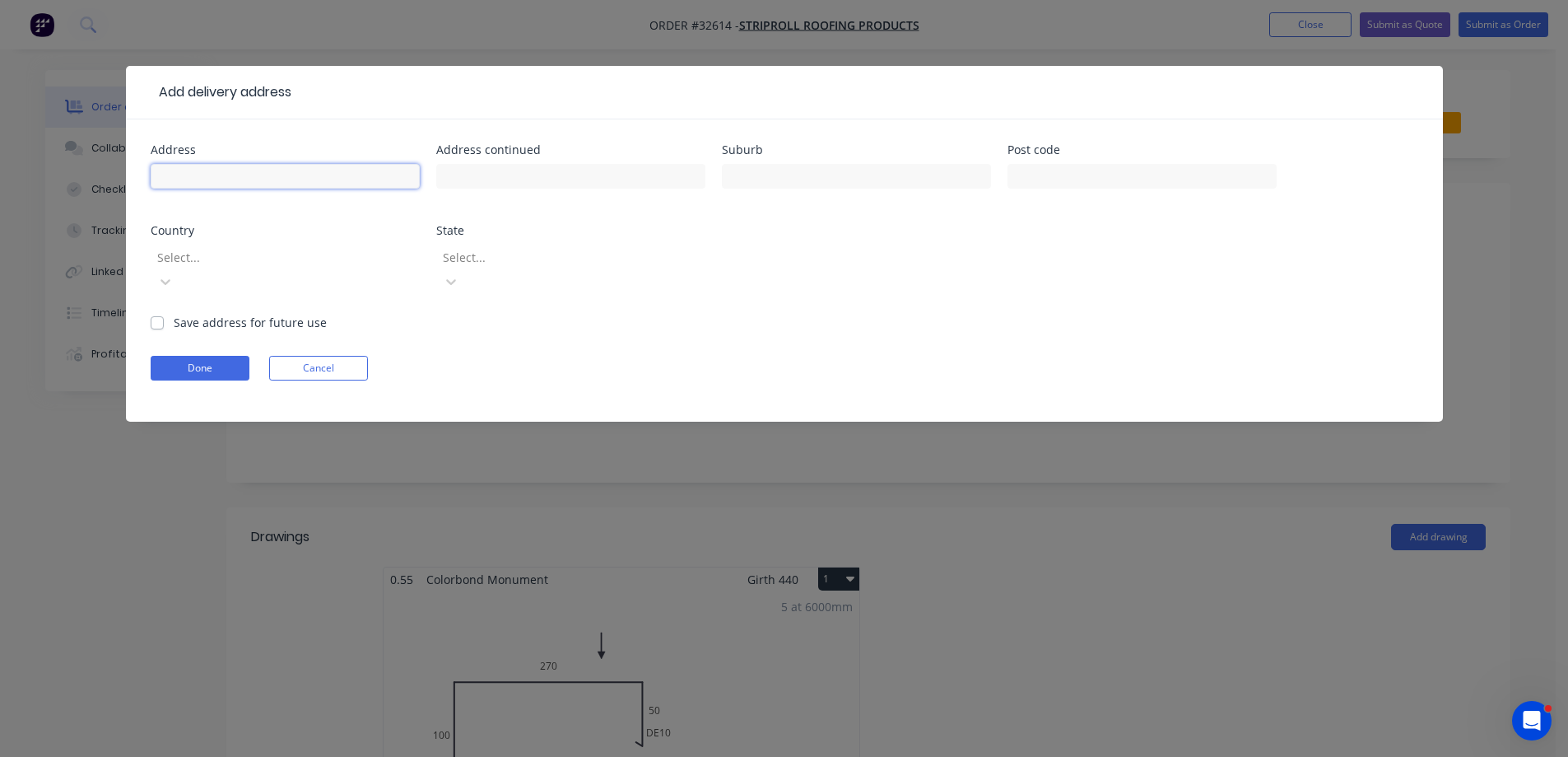
click at [323, 185] on input "text" at bounding box center [285, 176] width 269 height 25
type input "[STREET_ADDRESS]"
type input "HAWTHORN"
click at [752, 208] on div "Address [STREET_ADDRESS] Address continued Suburb HAWTHORN Post code Country Se…" at bounding box center [784, 228] width 1267 height 170
click at [151, 312] on form "Address [STREET_ADDRESS] Address continued Suburb HAWTHORN Post code Country Se…" at bounding box center [784, 282] width 1267 height 277
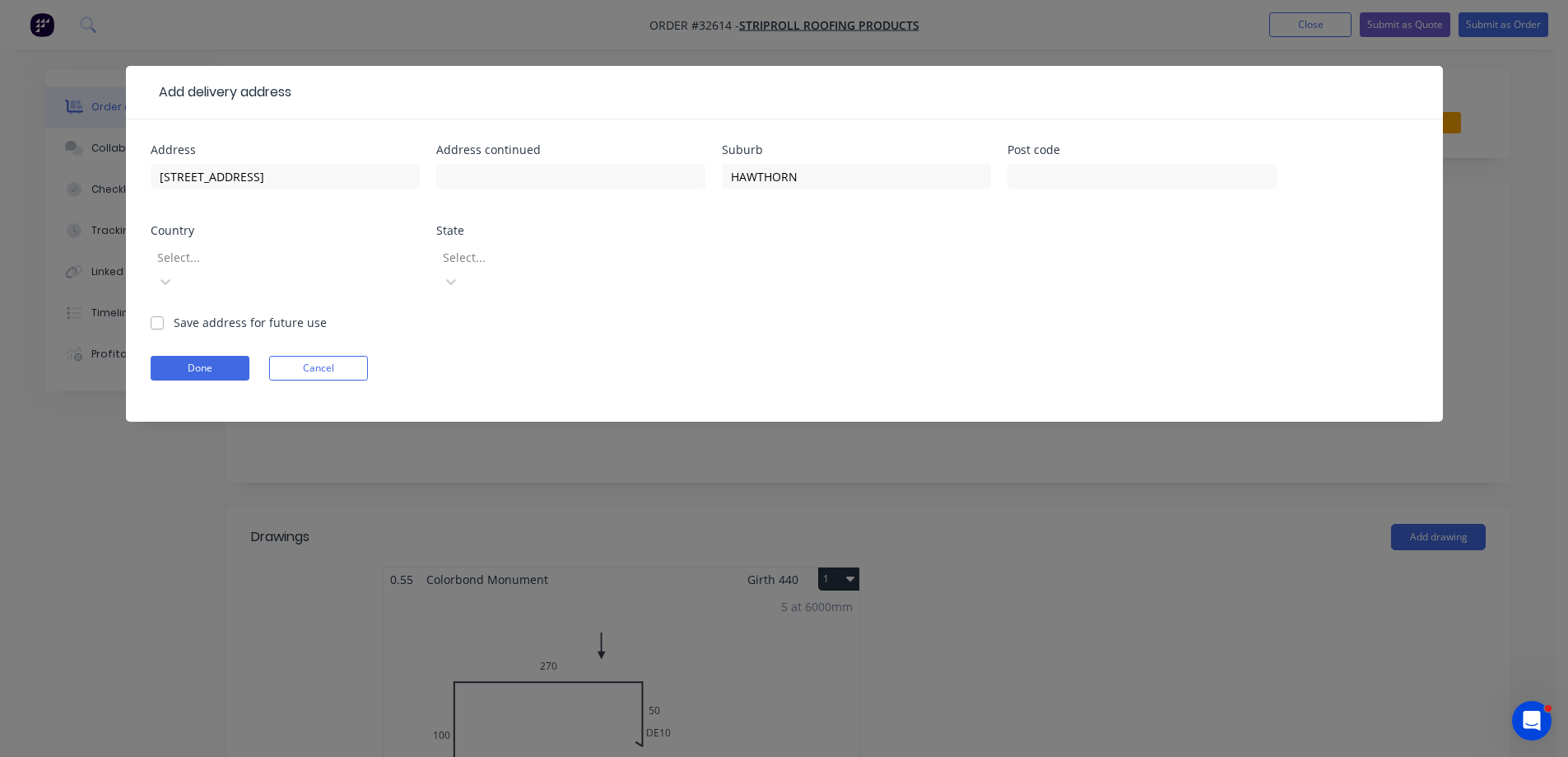
click at [173, 313] on label "Save address for future use" at bounding box center [250, 321] width 153 height 17
click at [153, 313] on input "Save address for future use" at bounding box center [157, 321] width 13 height 15
checkbox input "true"
click at [223, 356] on button "Done" at bounding box center [200, 368] width 99 height 25
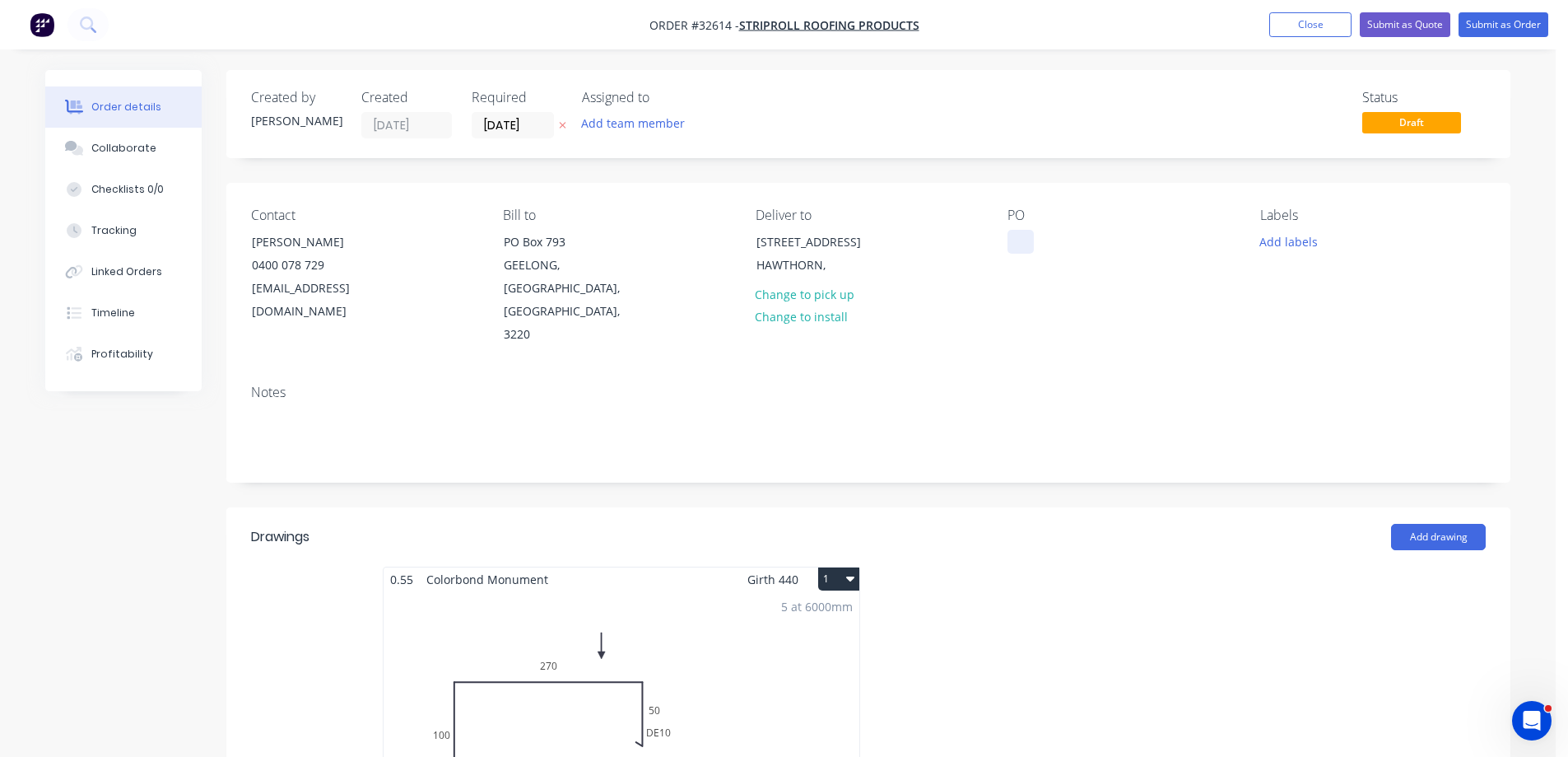
click at [1023, 251] on div at bounding box center [1020, 242] width 26 height 24
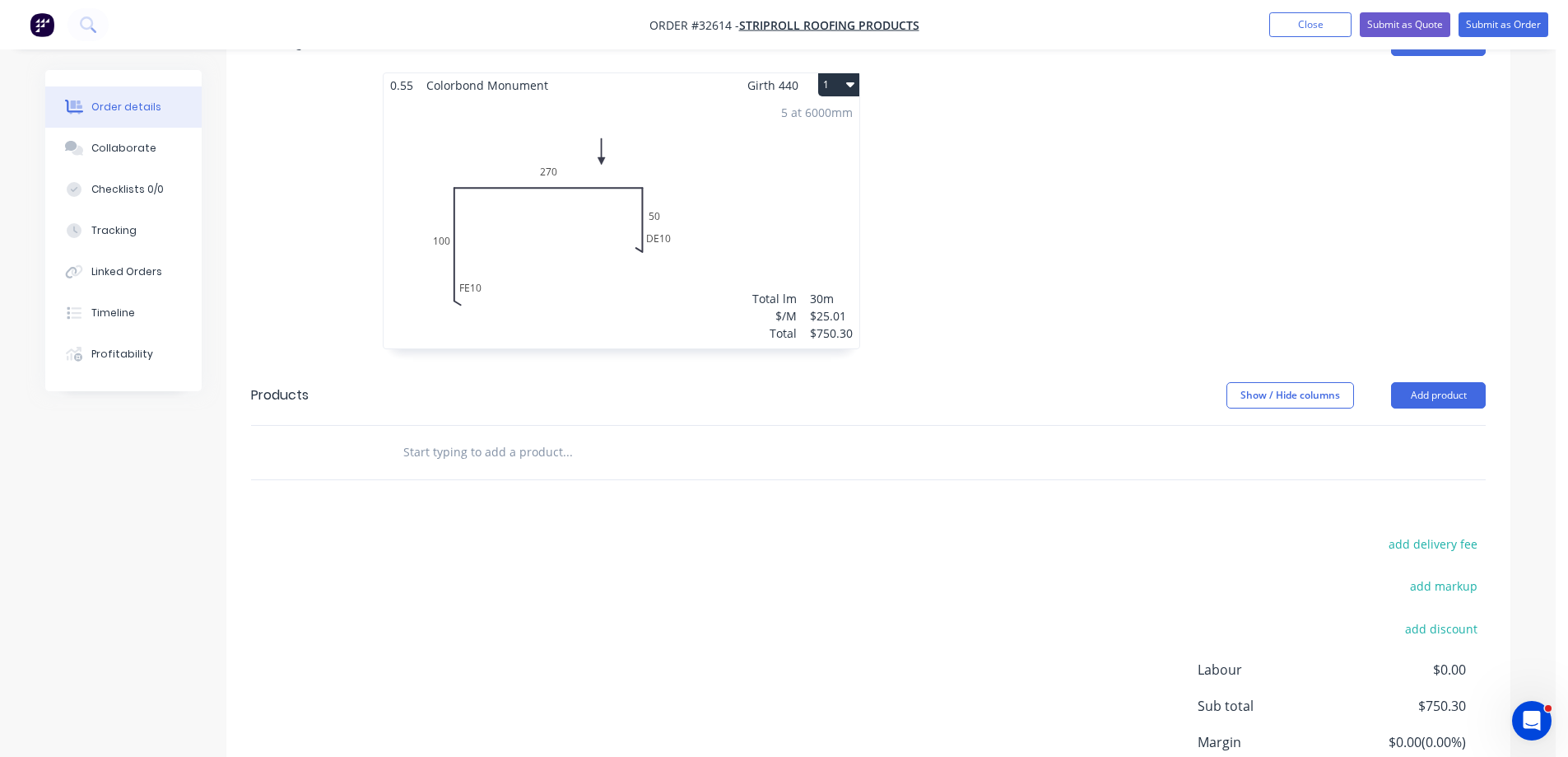
scroll to position [577, 0]
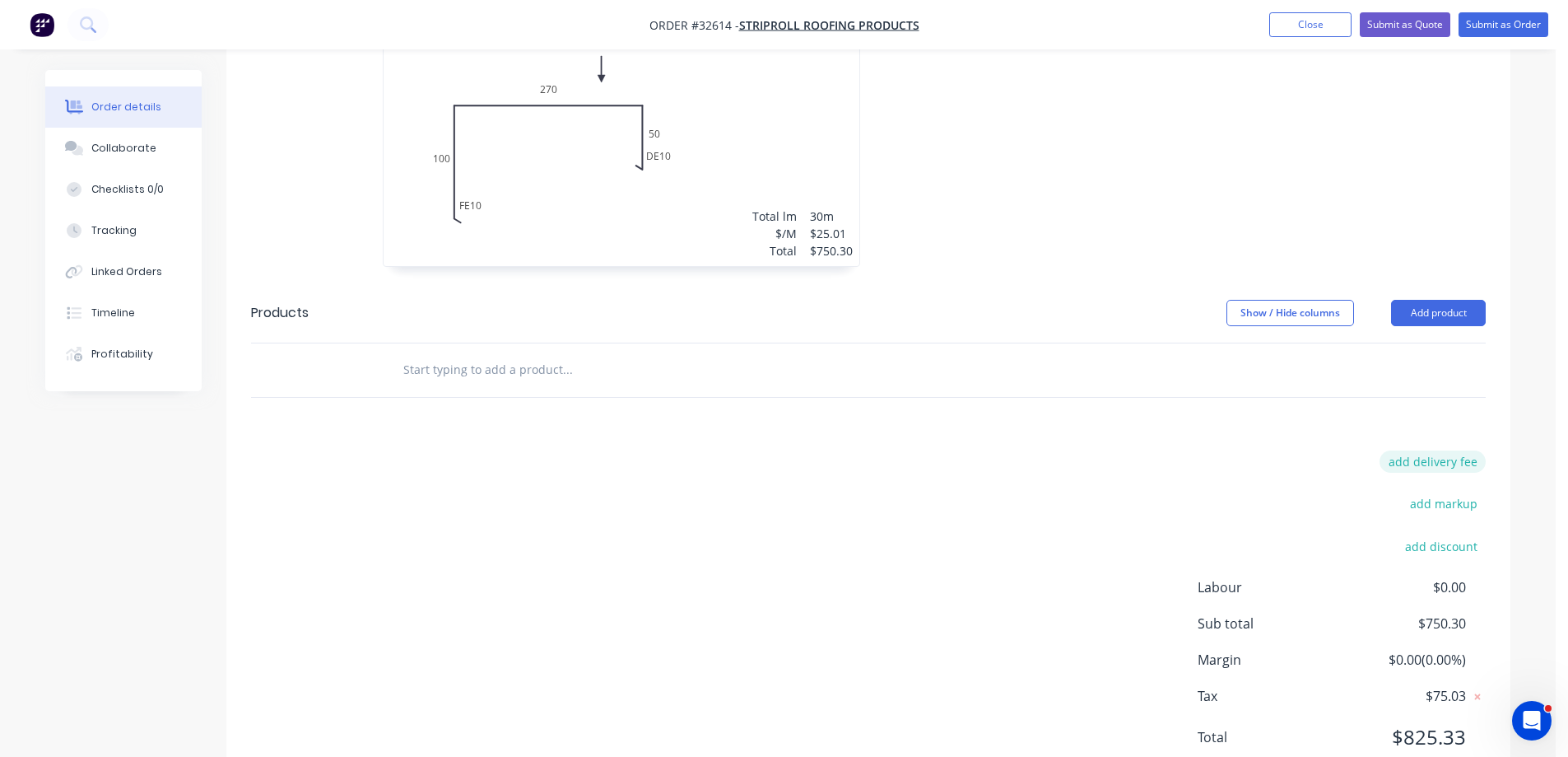
click at [1445, 451] on button "add delivery fee" at bounding box center [1432, 462] width 106 height 22
type input "50"
click input "submit" at bounding box center [0, 0] width 0 height 0
click at [1436, 526] on button "add discount" at bounding box center [1441, 537] width 90 height 22
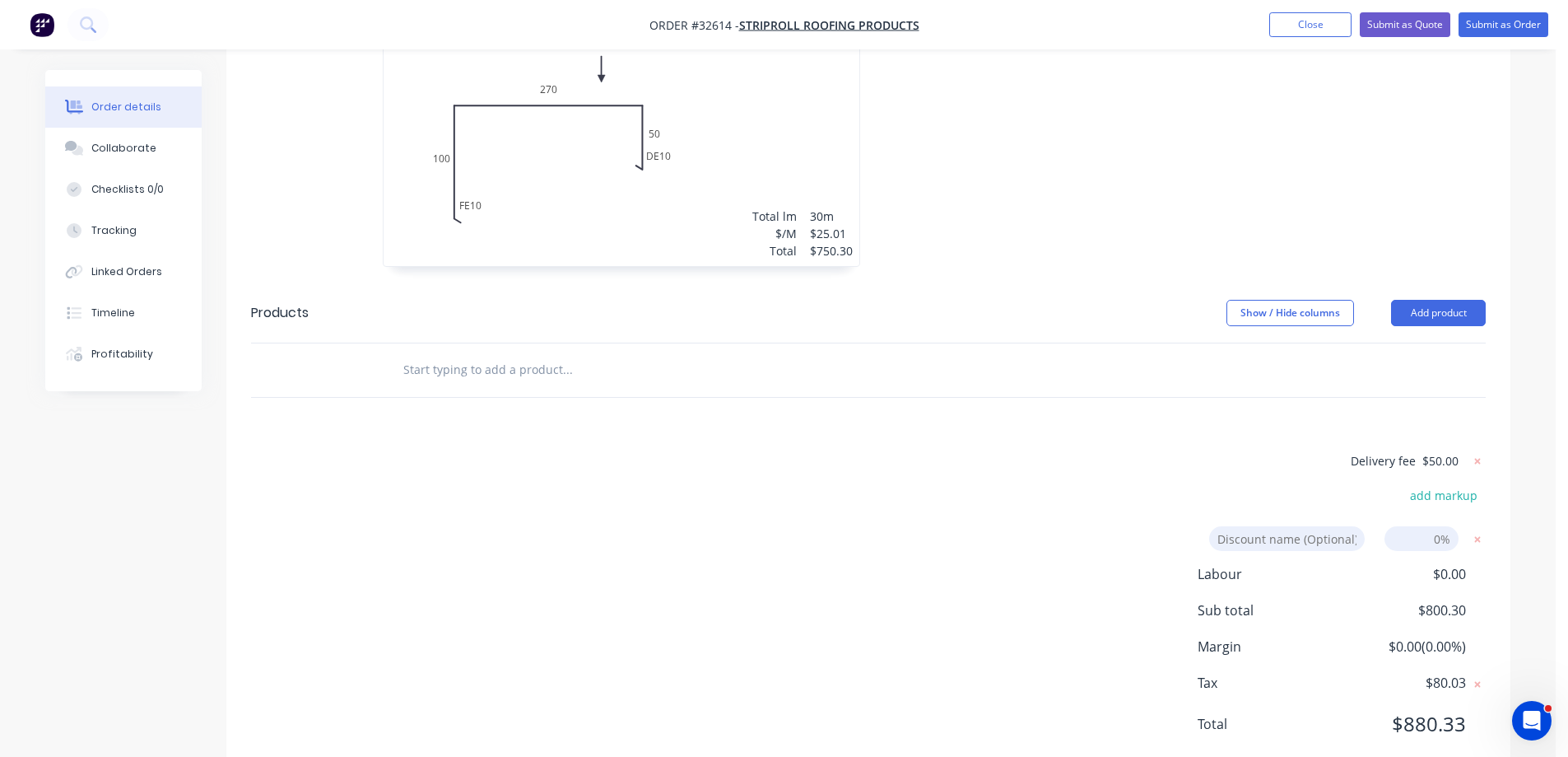
click at [1291, 526] on input at bounding box center [1286, 539] width 155 height 25
type input "trade"
click at [1413, 526] on input at bounding box center [1421, 539] width 74 height 25
type input "20"
click input "submit" at bounding box center [0, 0] width 0 height 0
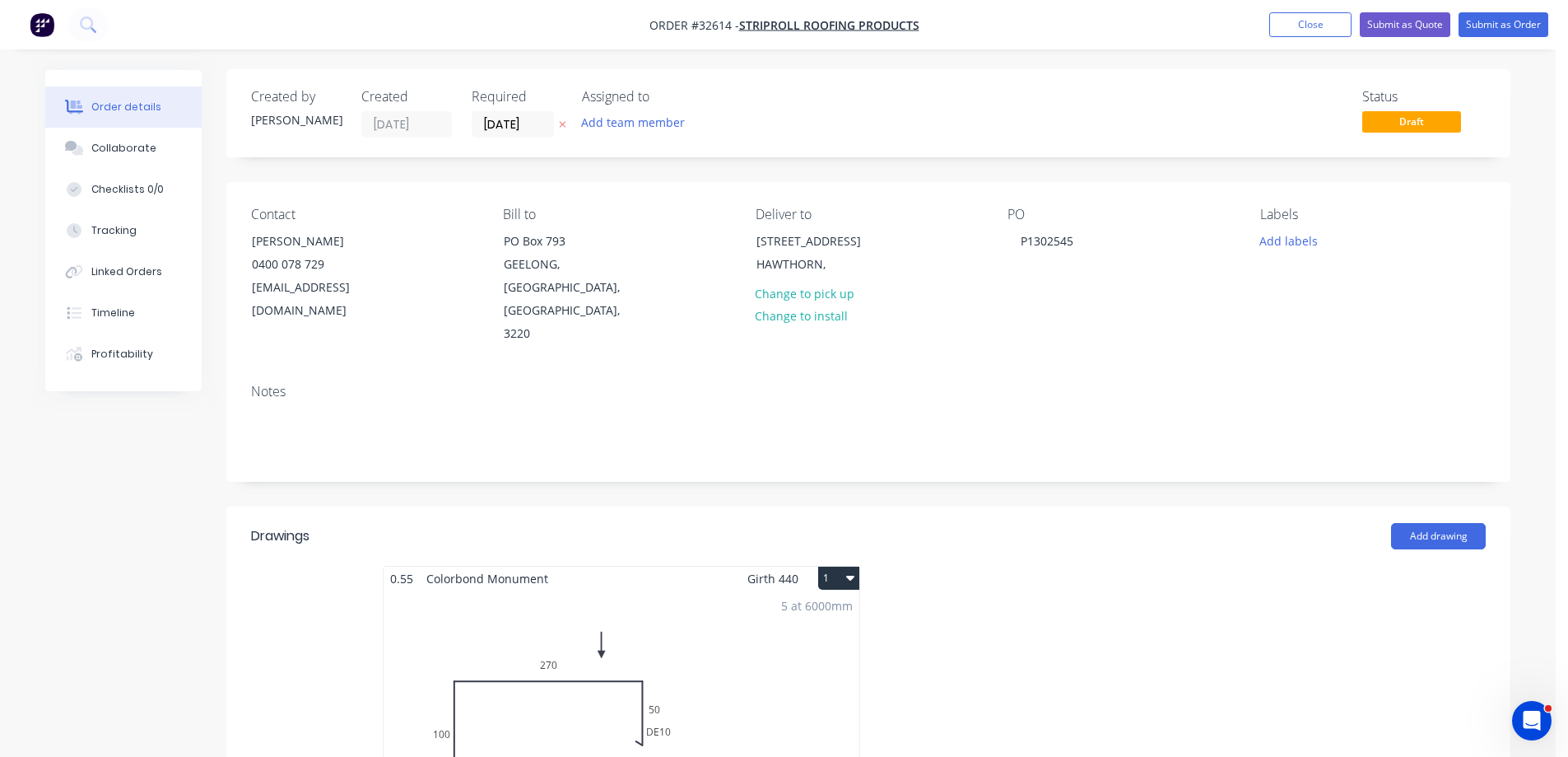
scroll to position [0, 0]
click at [1496, 25] on button "Submit as Order" at bounding box center [1503, 25] width 90 height 25
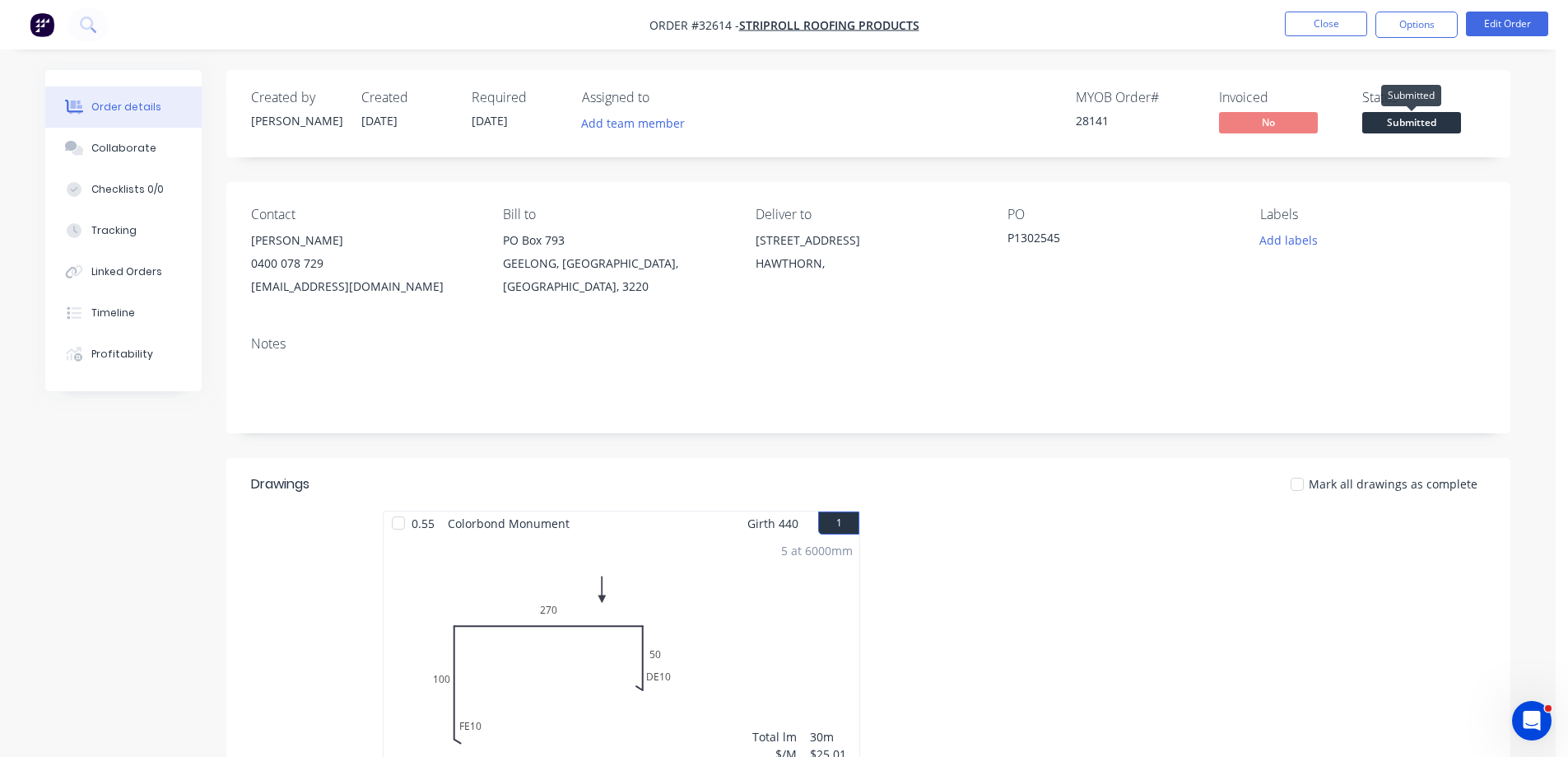
click at [1409, 125] on span "Submitted" at bounding box center [1412, 122] width 99 height 21
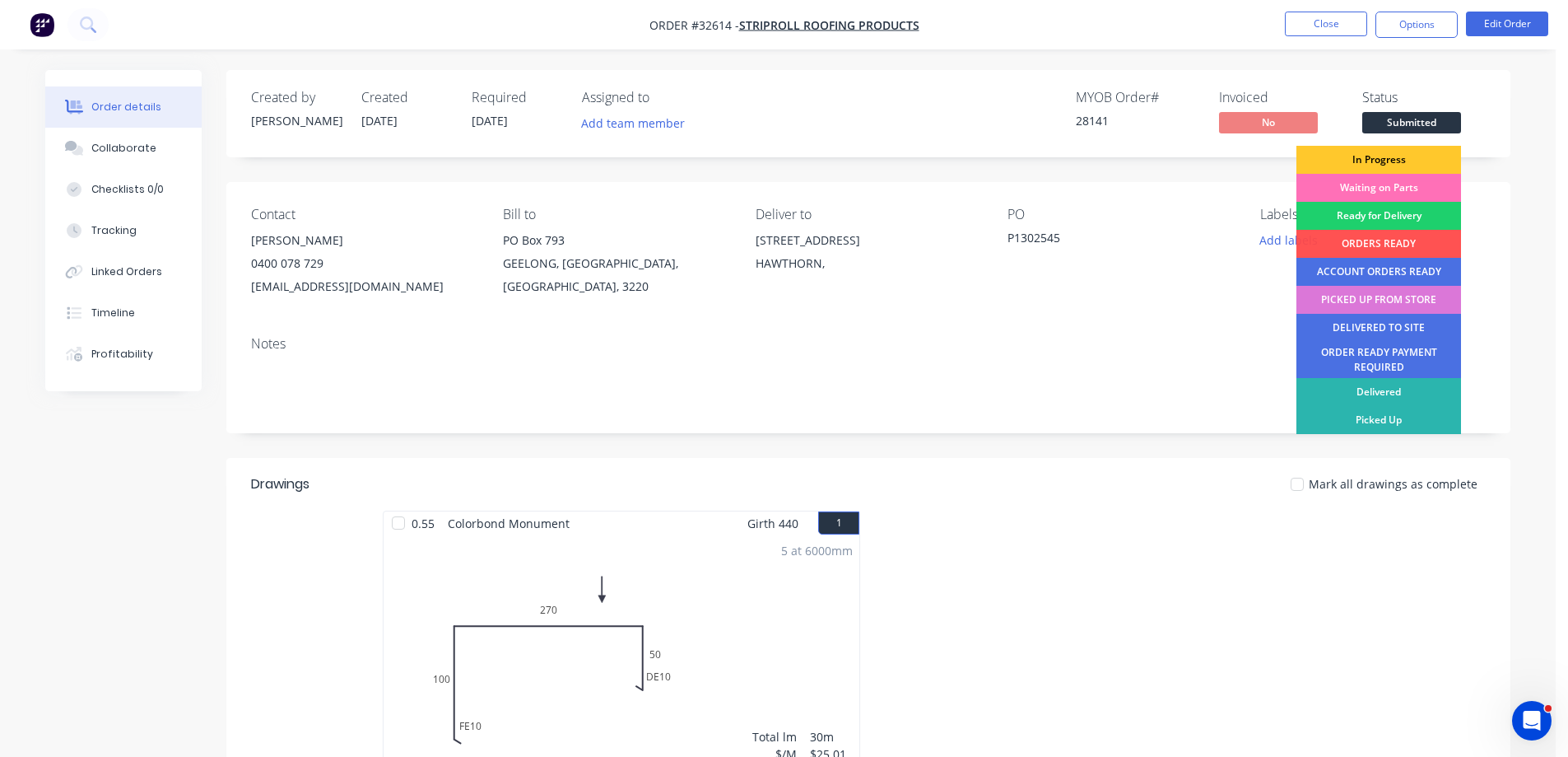
click at [1409, 163] on div "In Progress" at bounding box center [1378, 159] width 164 height 28
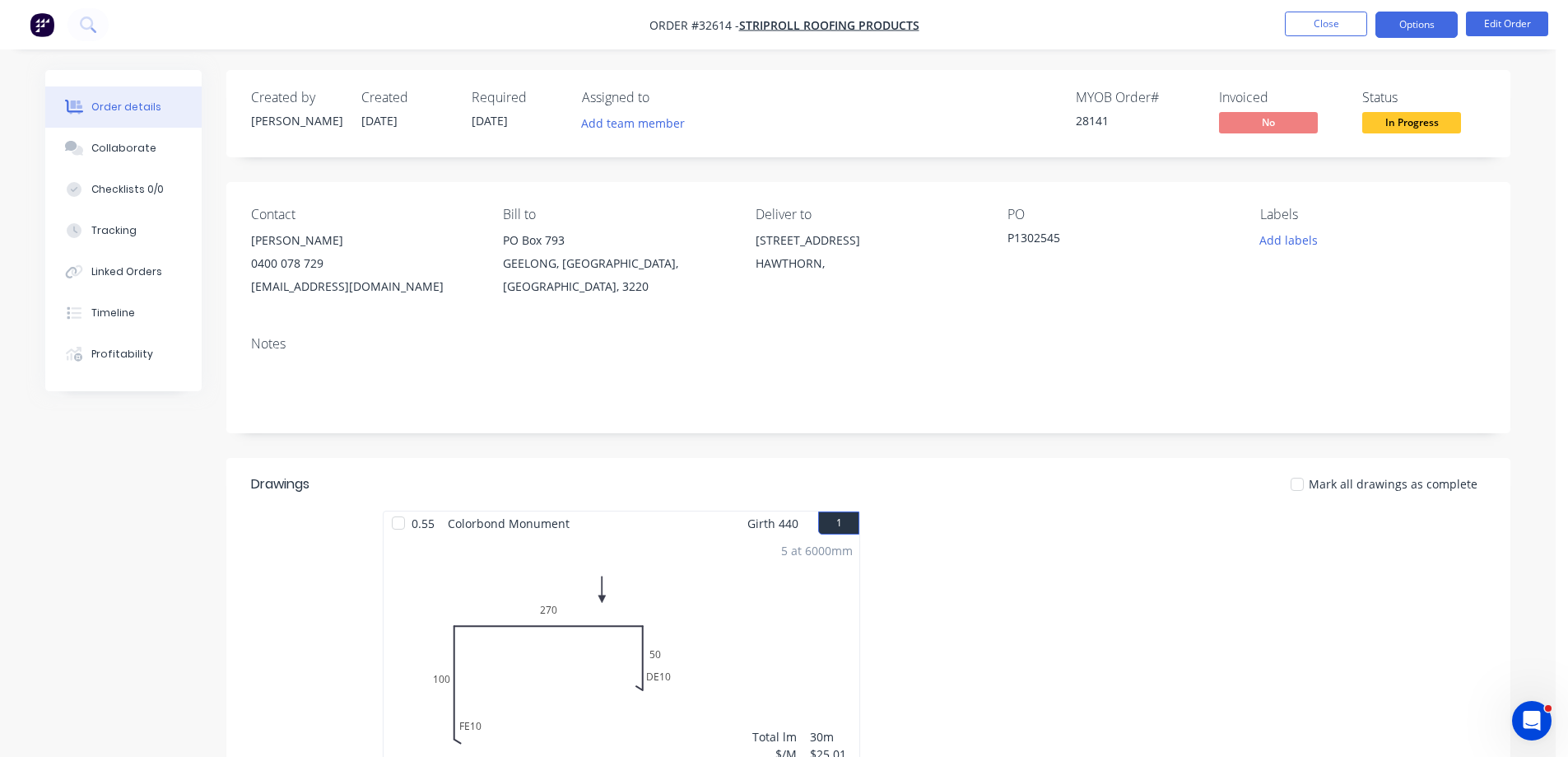
click at [1415, 27] on button "Options" at bounding box center [1416, 24] width 83 height 26
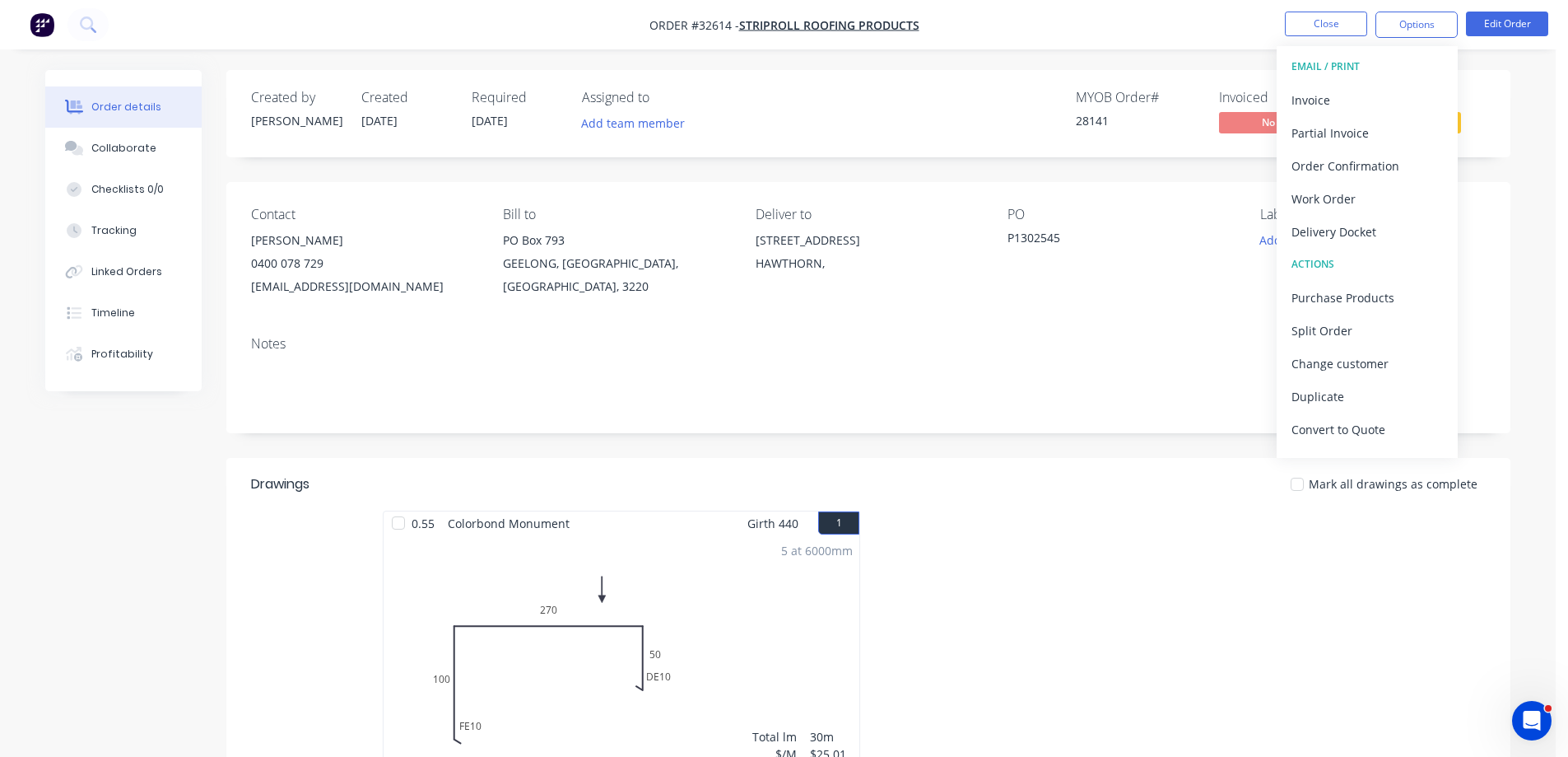
click at [1155, 57] on div "Order details Collaborate Checklists 0/0 Tracking Linked Orders Timeline Profit…" at bounding box center [777, 585] width 1555 height 1169
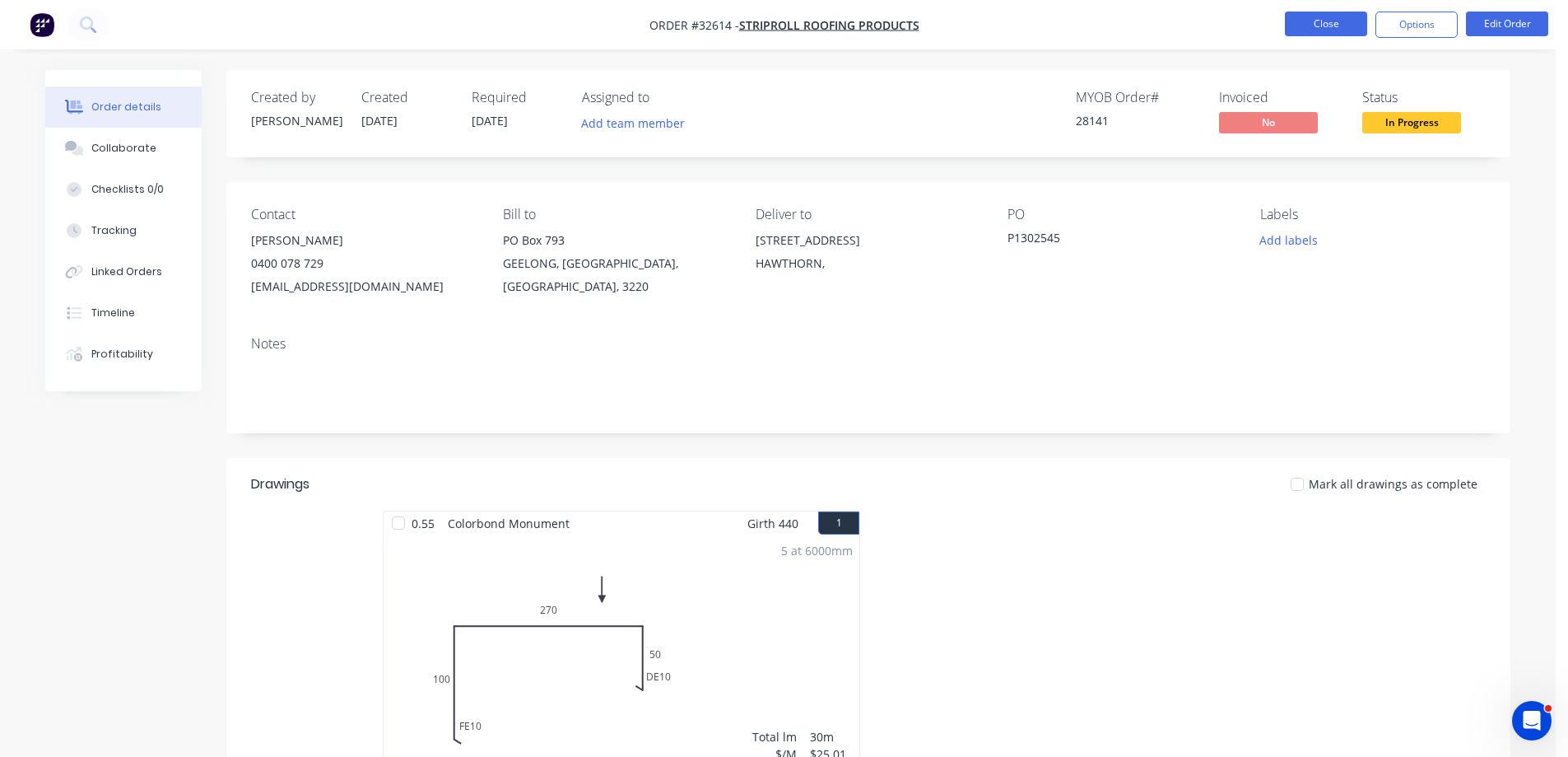
click at [1310, 31] on button "Close" at bounding box center [1326, 24] width 83 height 25
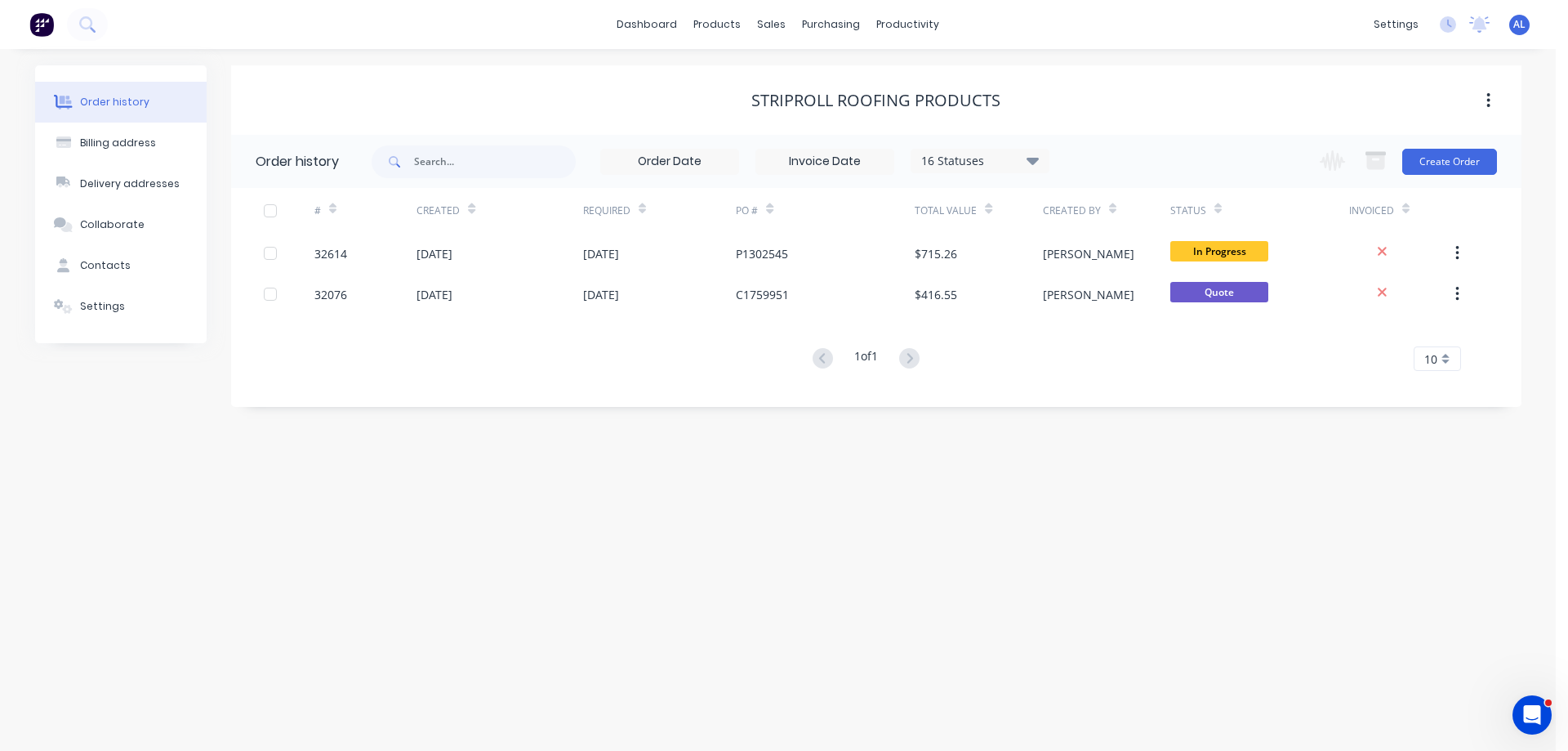
click at [1038, 157] on icon at bounding box center [1033, 160] width 12 height 20
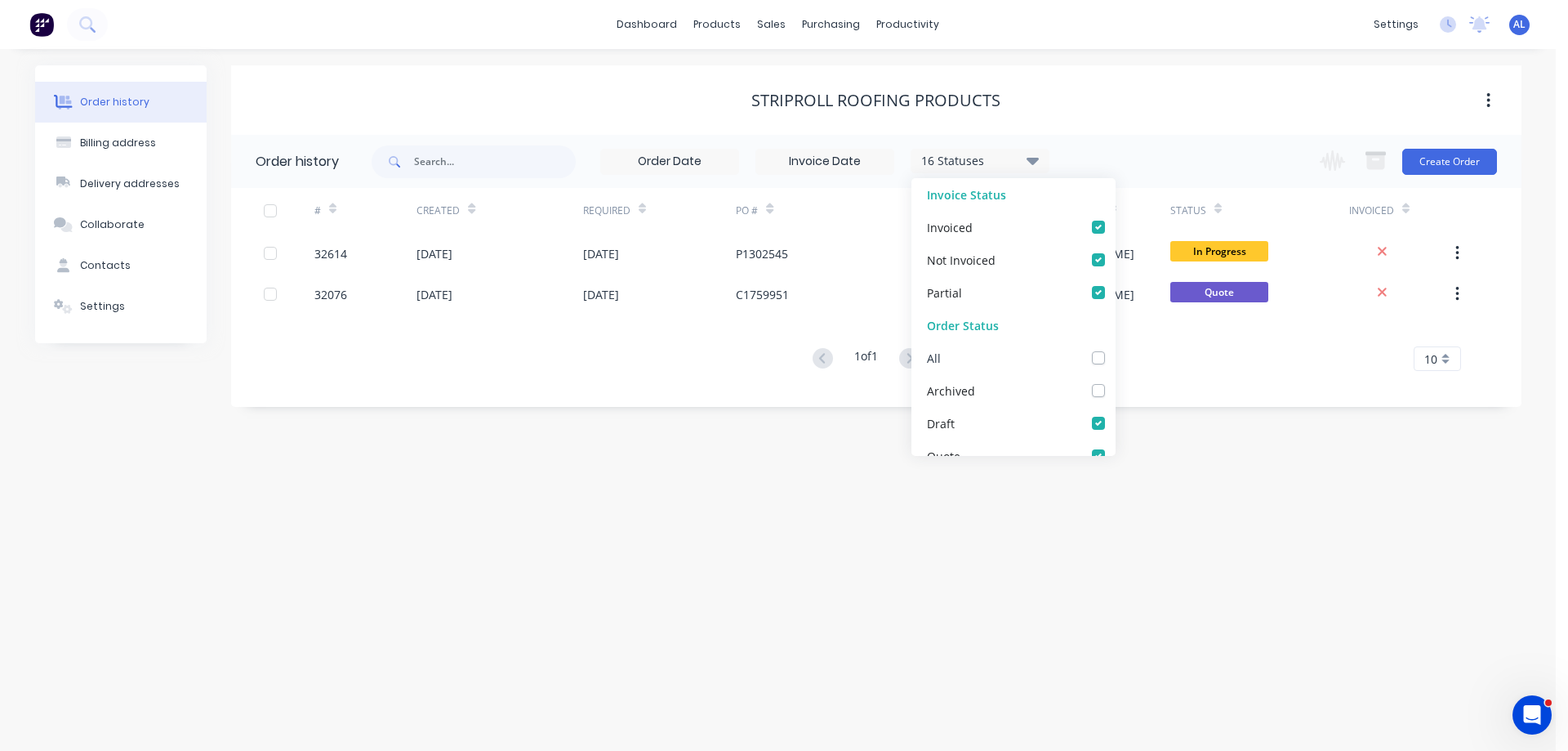
click at [1115, 349] on label at bounding box center [1115, 349] width 0 height 0
click at [1115, 354] on input "checkbox" at bounding box center [1121, 356] width 13 height 15
checkbox input "true"
click at [1248, 517] on div "Order history Billing address Delivery addresses Collaborate Contacts Settings …" at bounding box center [777, 400] width 1556 height 702
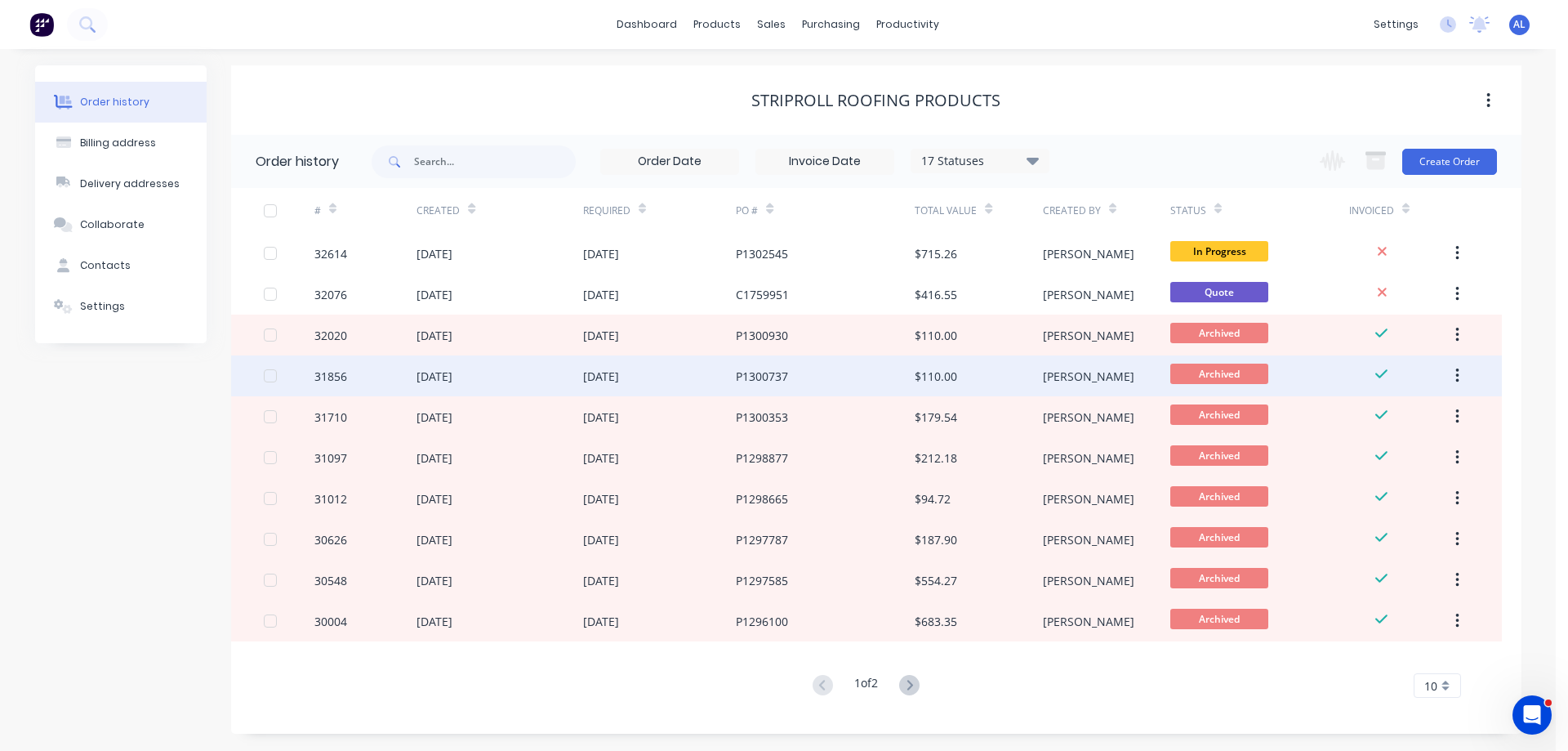
click at [712, 385] on div "[DATE]" at bounding box center [660, 376] width 153 height 41
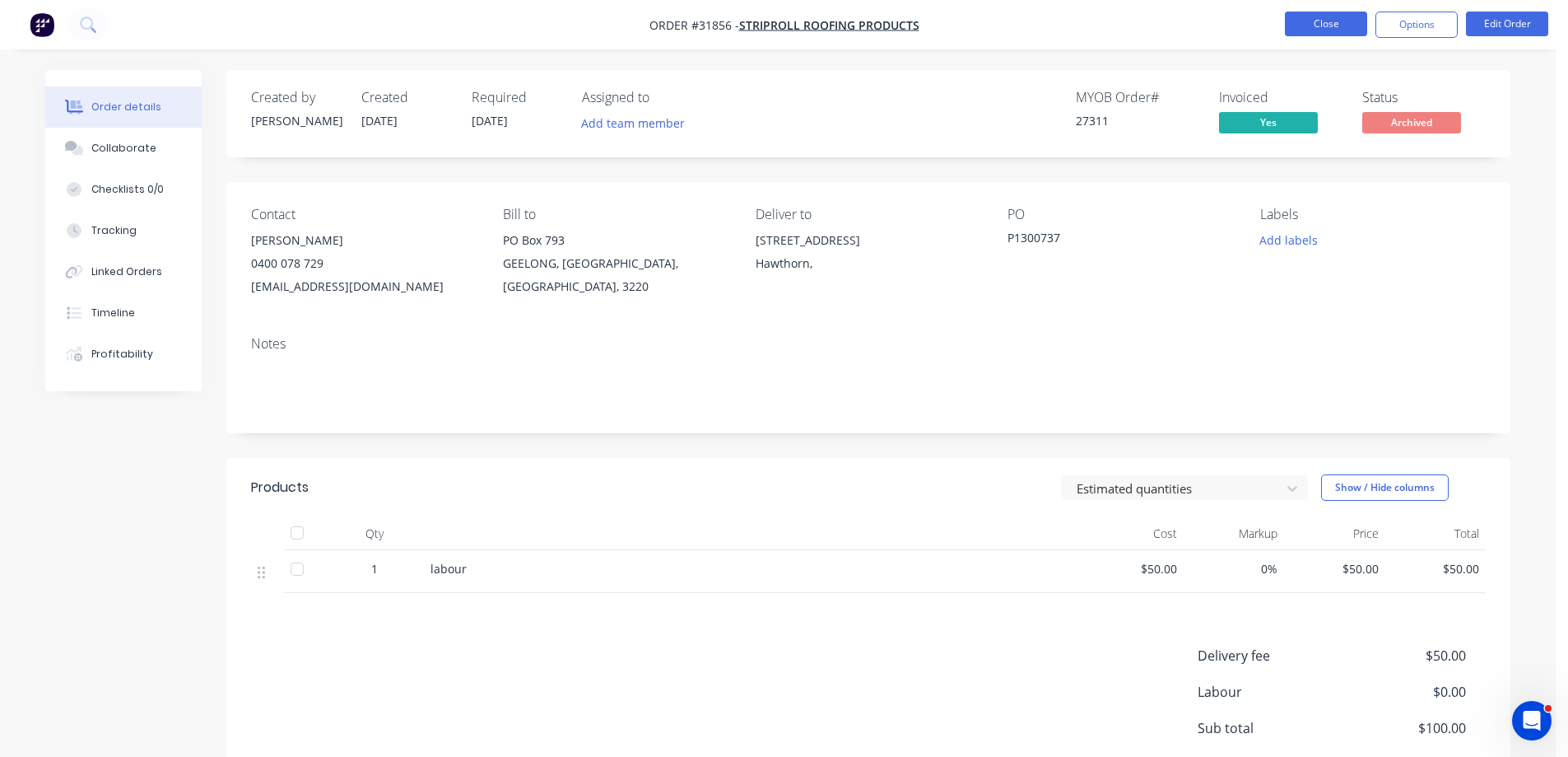
click at [1310, 25] on button "Close" at bounding box center [1326, 24] width 83 height 25
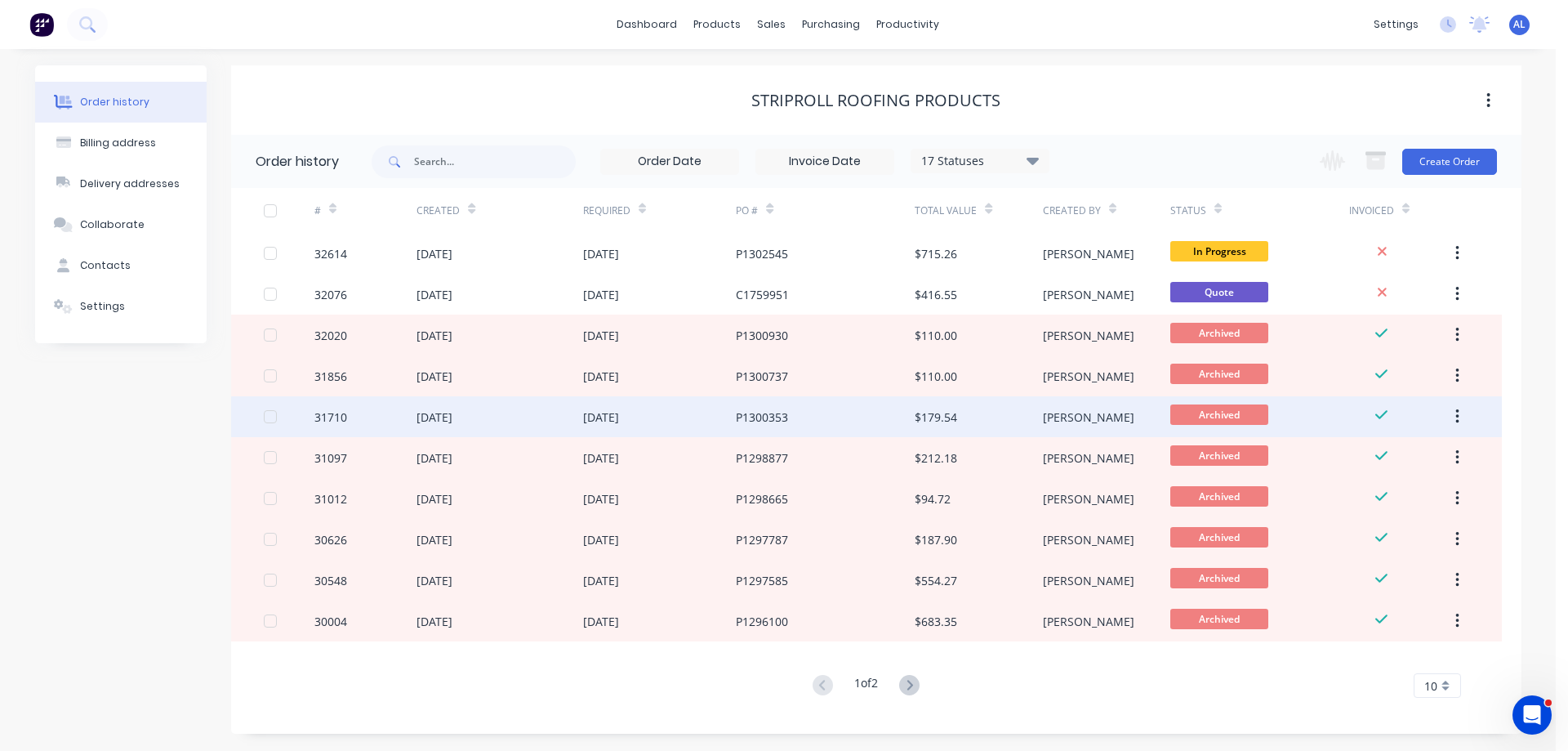
click at [652, 418] on div "[DATE]" at bounding box center [660, 417] width 153 height 41
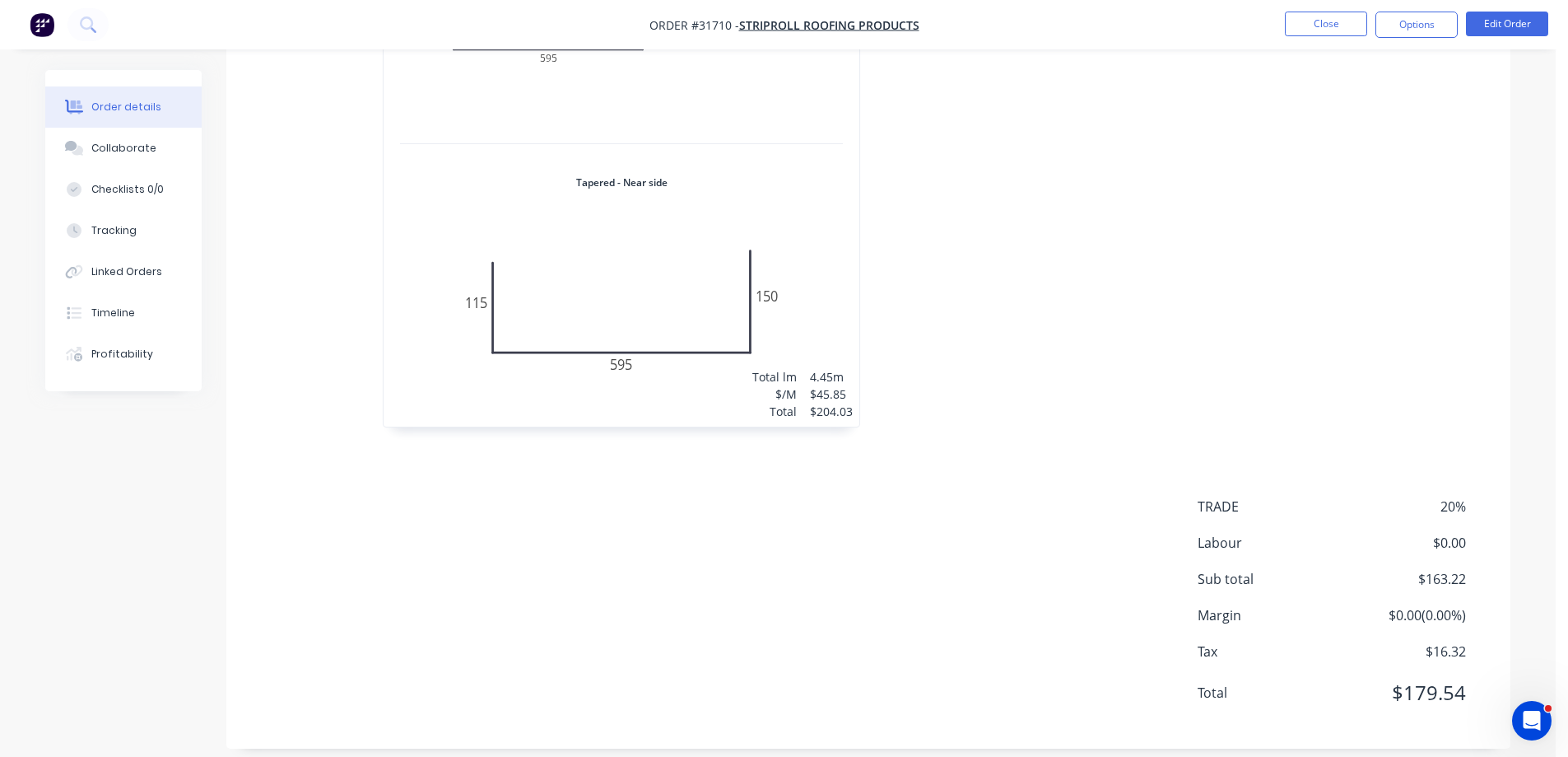
scroll to position [157, 0]
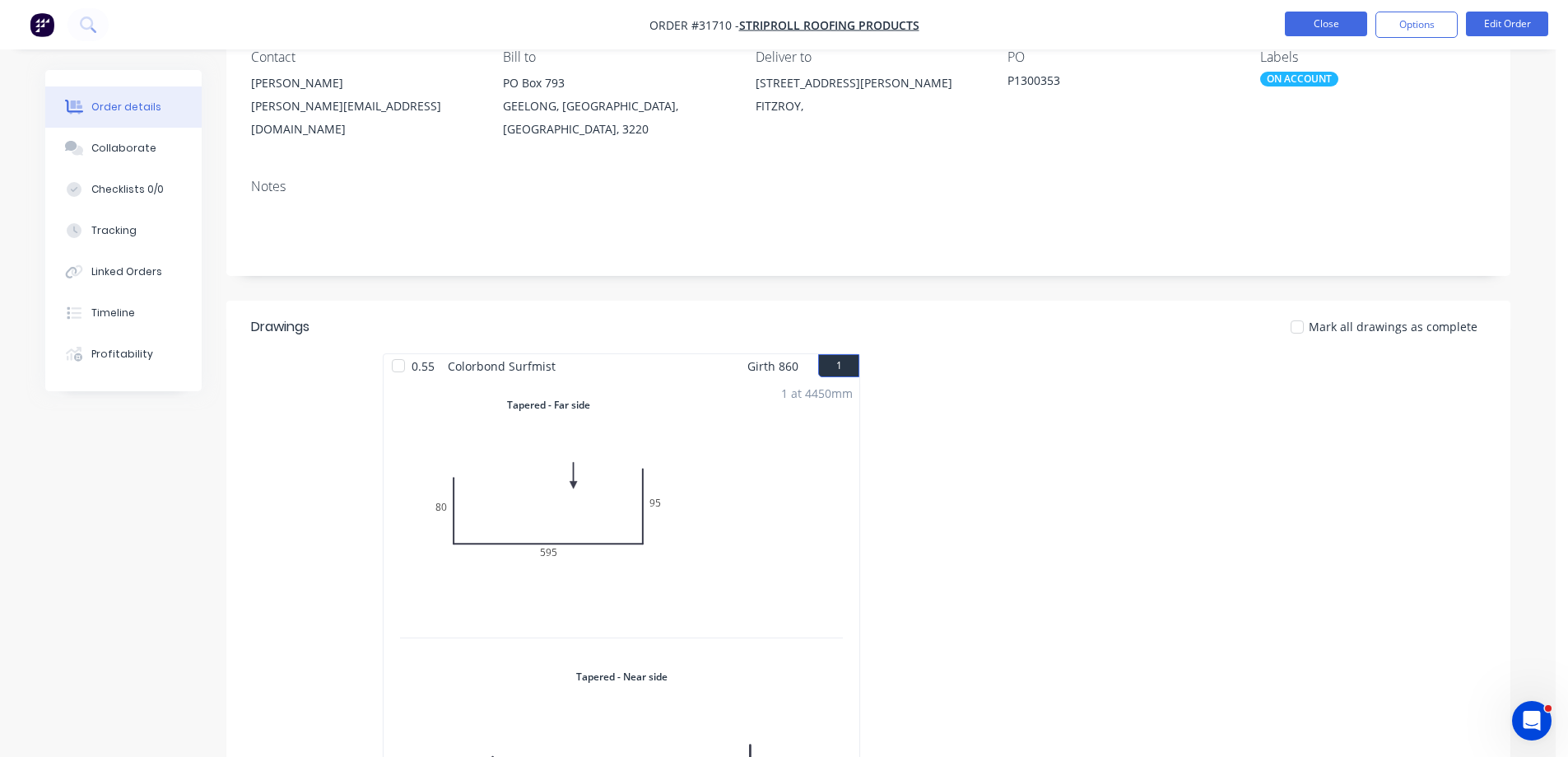
click at [1340, 28] on button "Close" at bounding box center [1326, 24] width 83 height 25
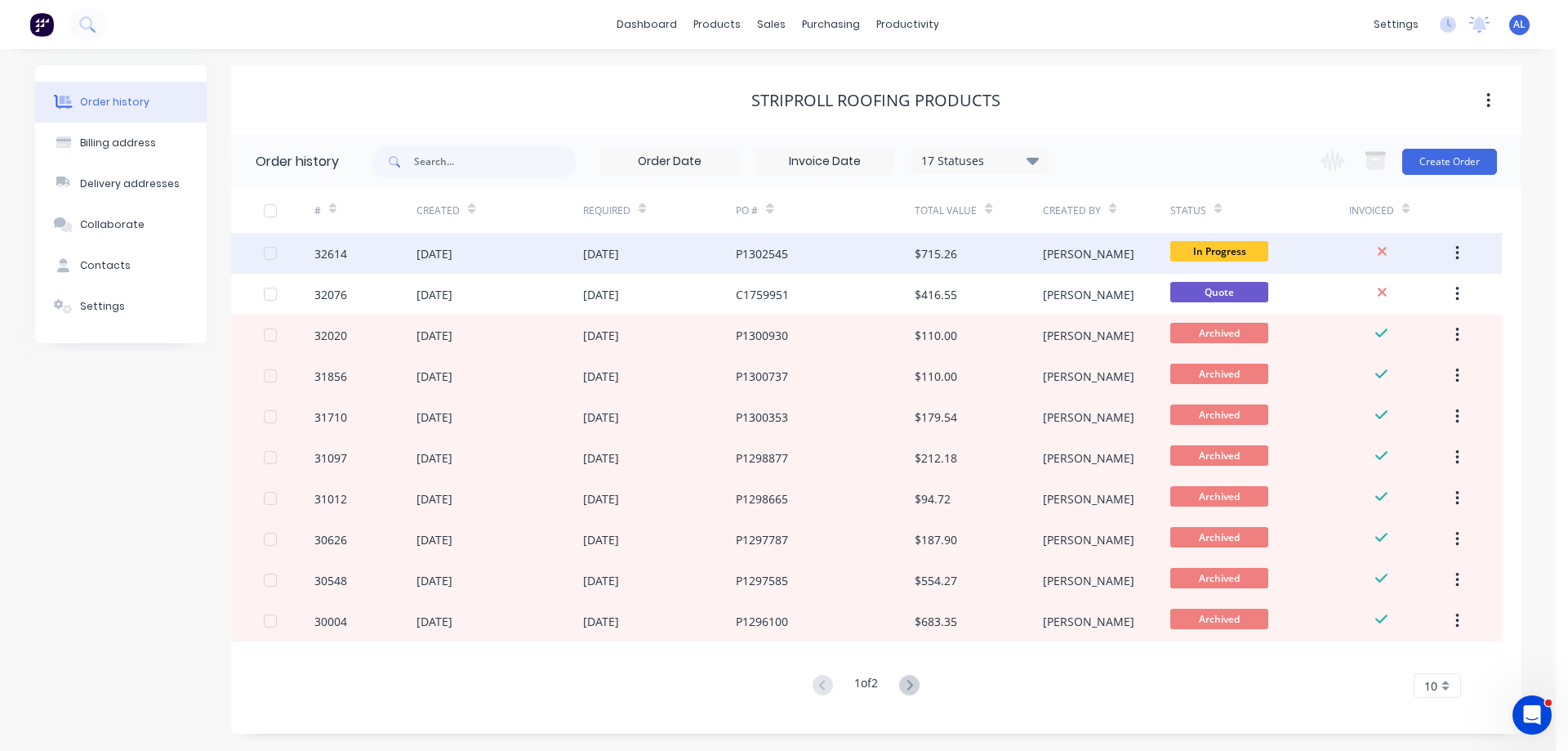
click at [944, 261] on div "$715.26" at bounding box center [936, 253] width 43 height 17
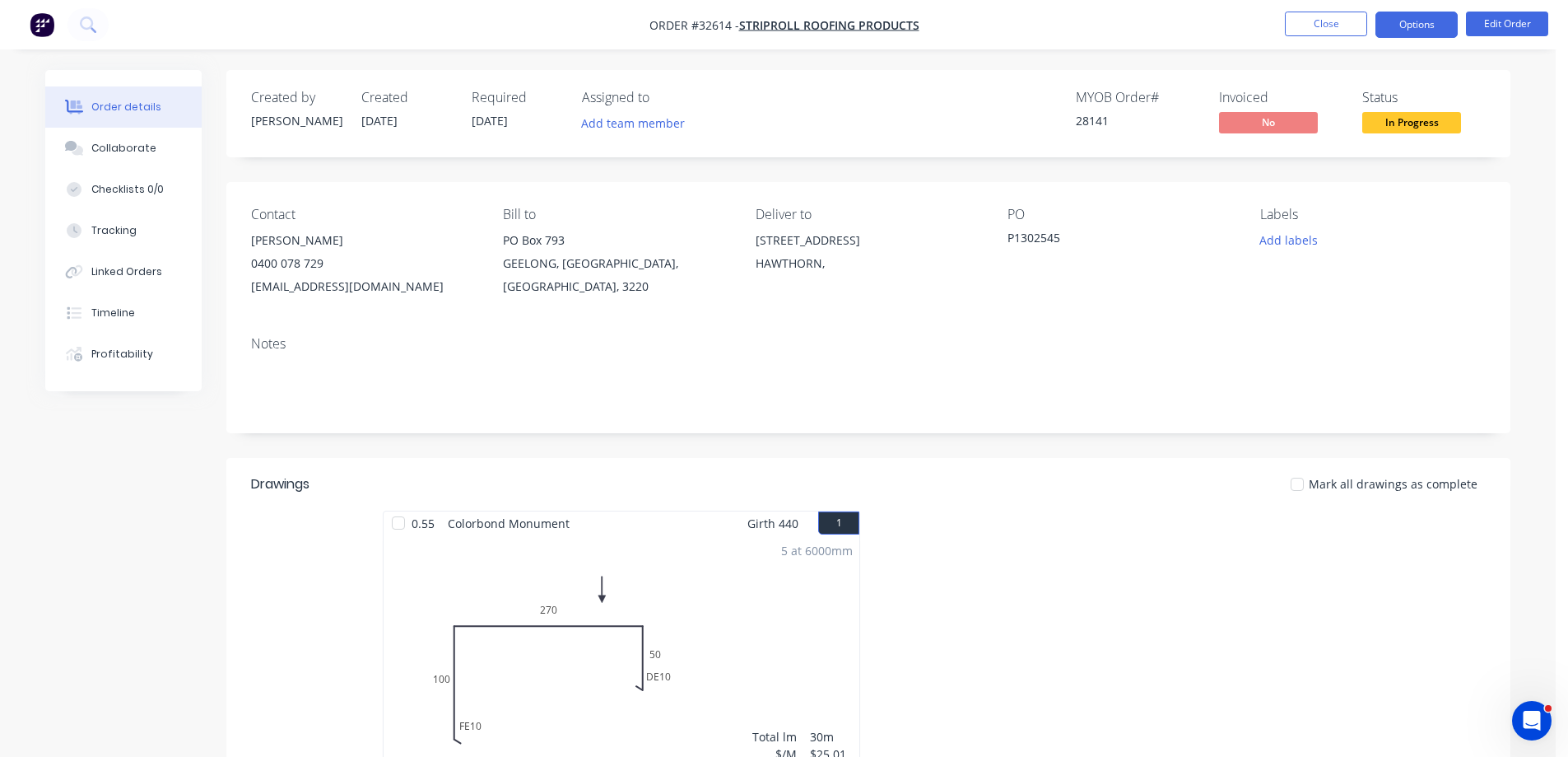
click at [1419, 20] on button "Options" at bounding box center [1416, 24] width 83 height 26
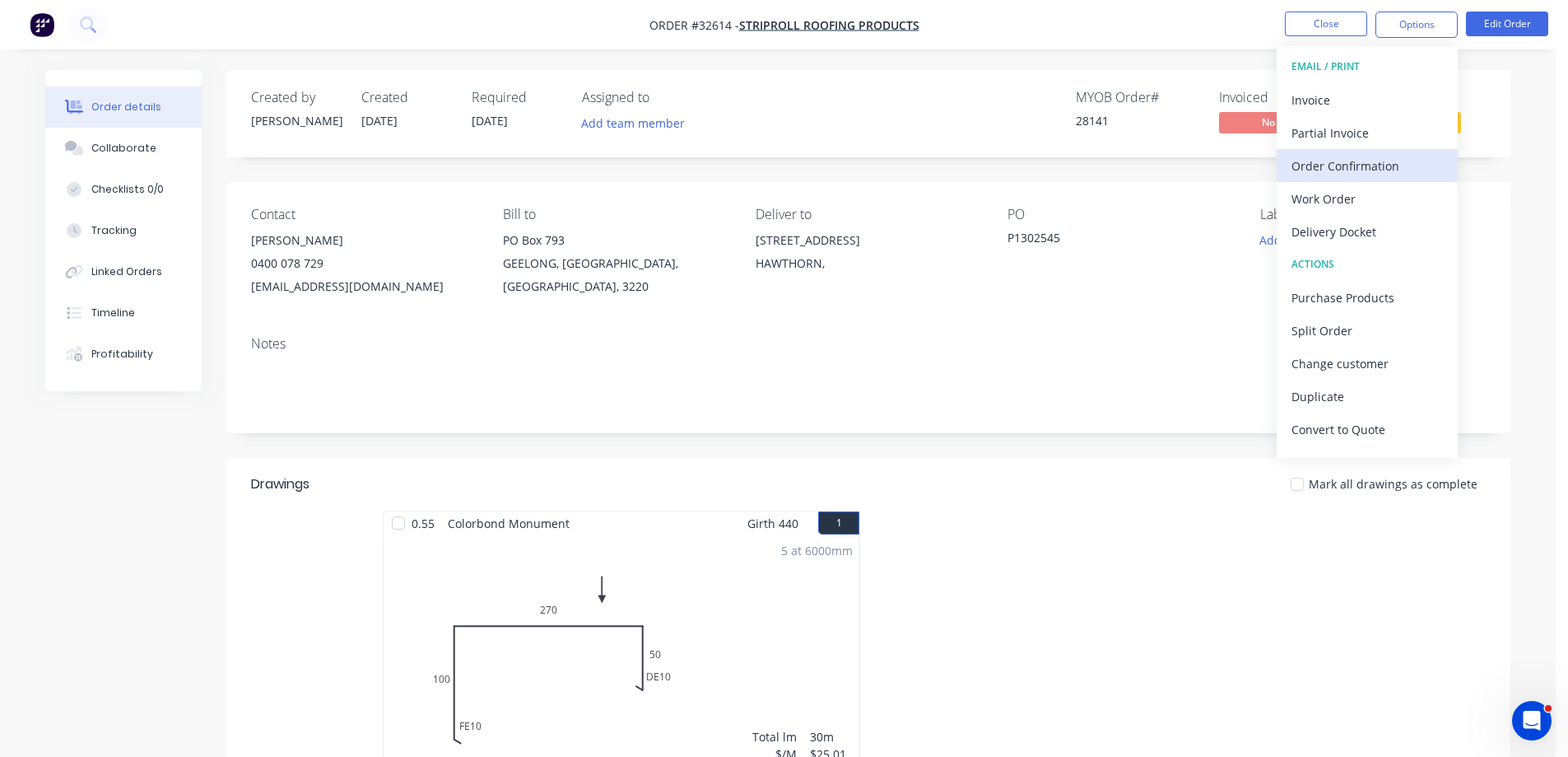
click at [1349, 166] on div "Order Confirmation" at bounding box center [1367, 165] width 152 height 24
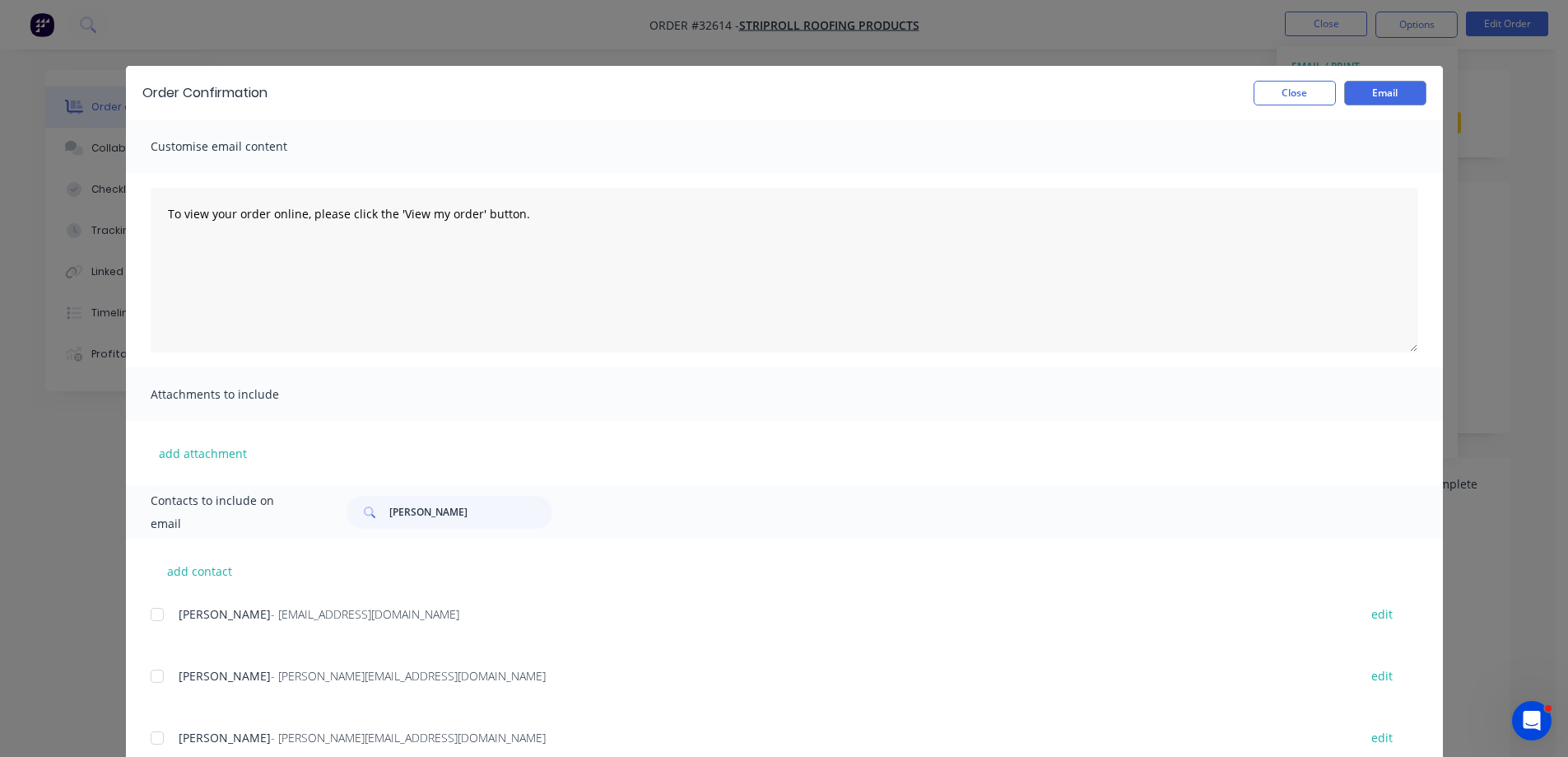
click at [155, 613] on div at bounding box center [157, 614] width 33 height 33
click at [1385, 93] on button "Email" at bounding box center [1385, 93] width 83 height 25
drag, startPoint x: 1292, startPoint y: 92, endPoint x: 1308, endPoint y: 75, distance: 23.3
click at [1293, 92] on button "Close" at bounding box center [1295, 93] width 83 height 25
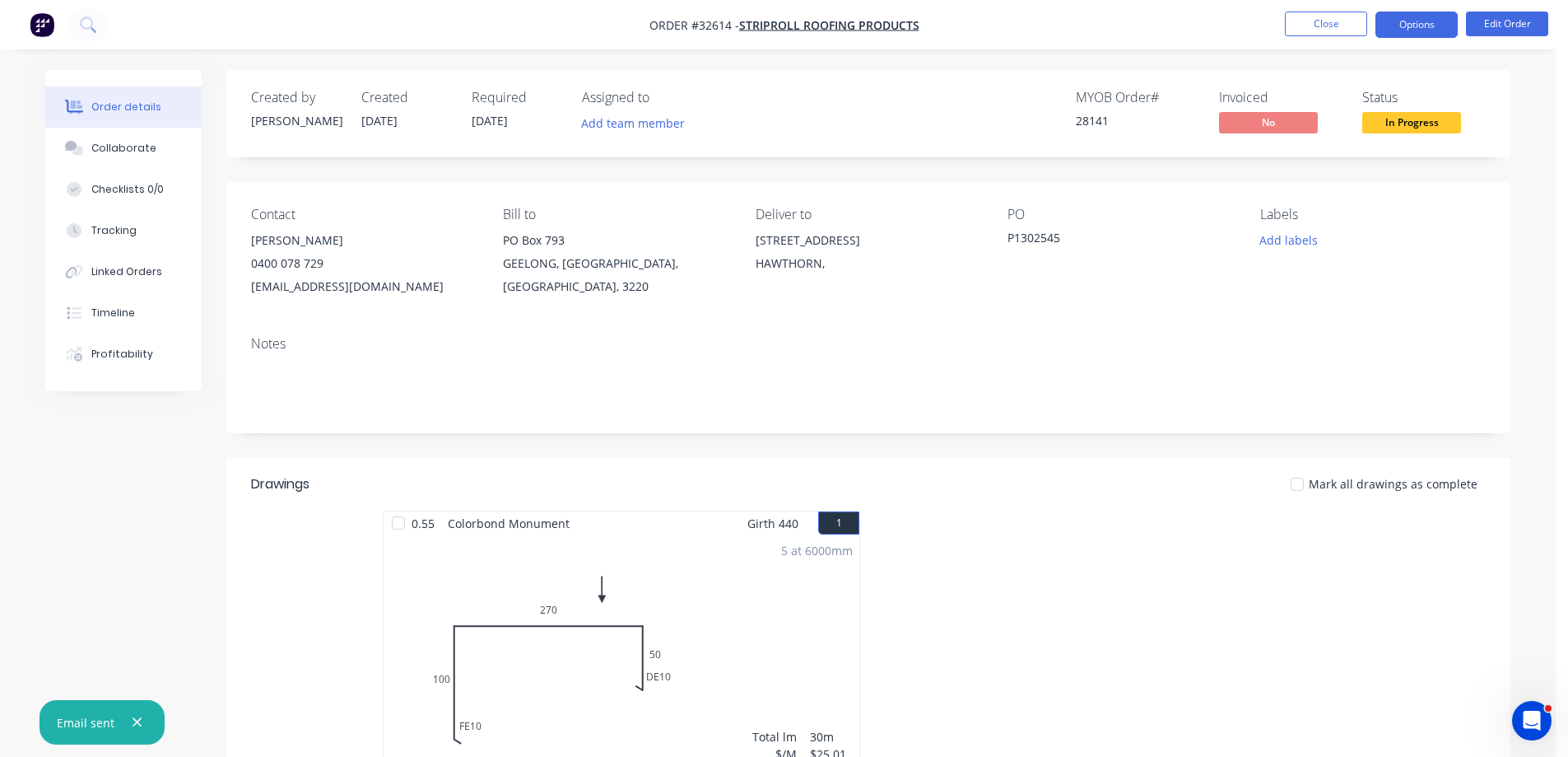
click at [1406, 26] on button "Options" at bounding box center [1416, 24] width 83 height 26
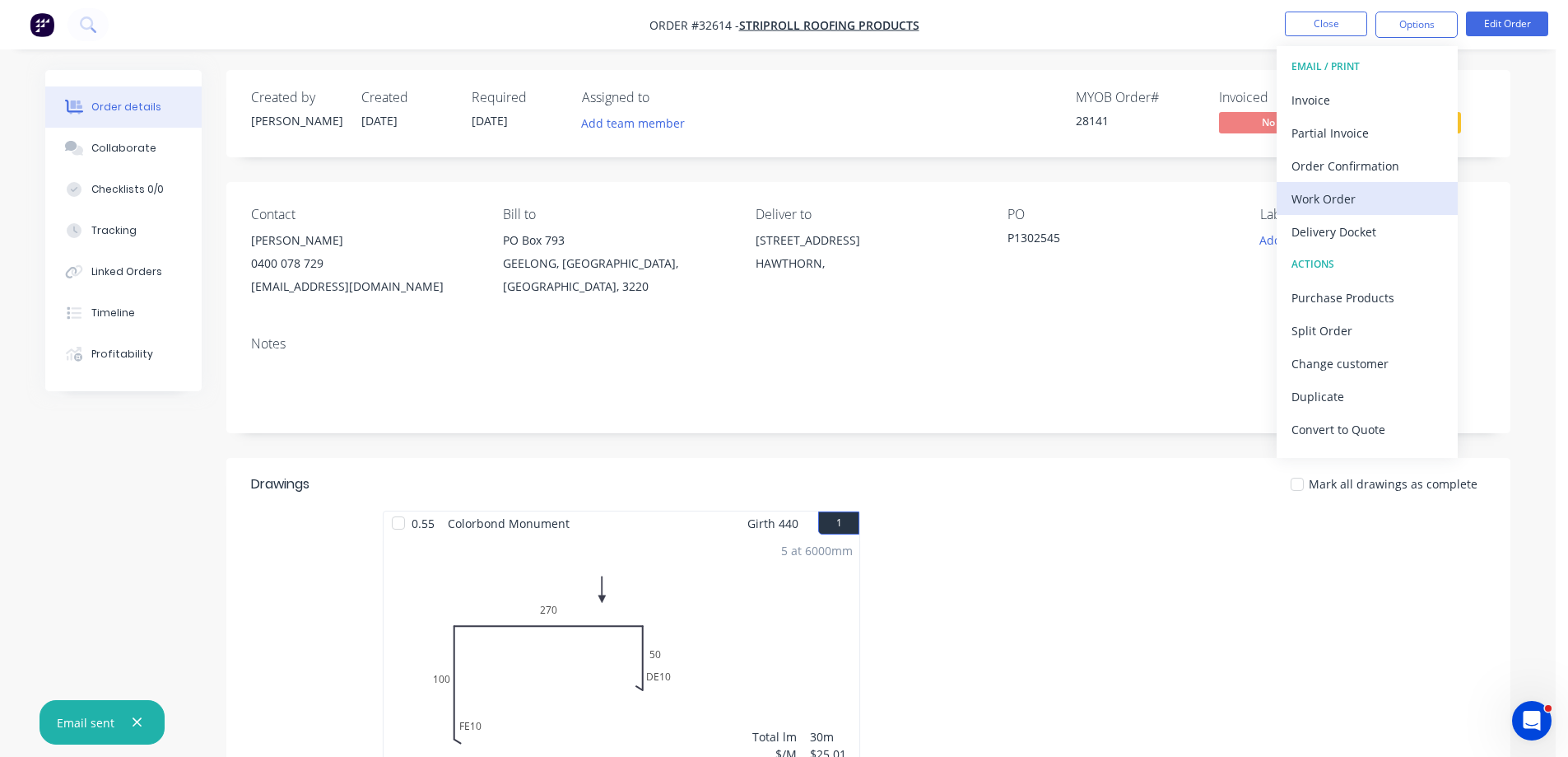
click at [1375, 189] on div "Work Order" at bounding box center [1367, 198] width 152 height 24
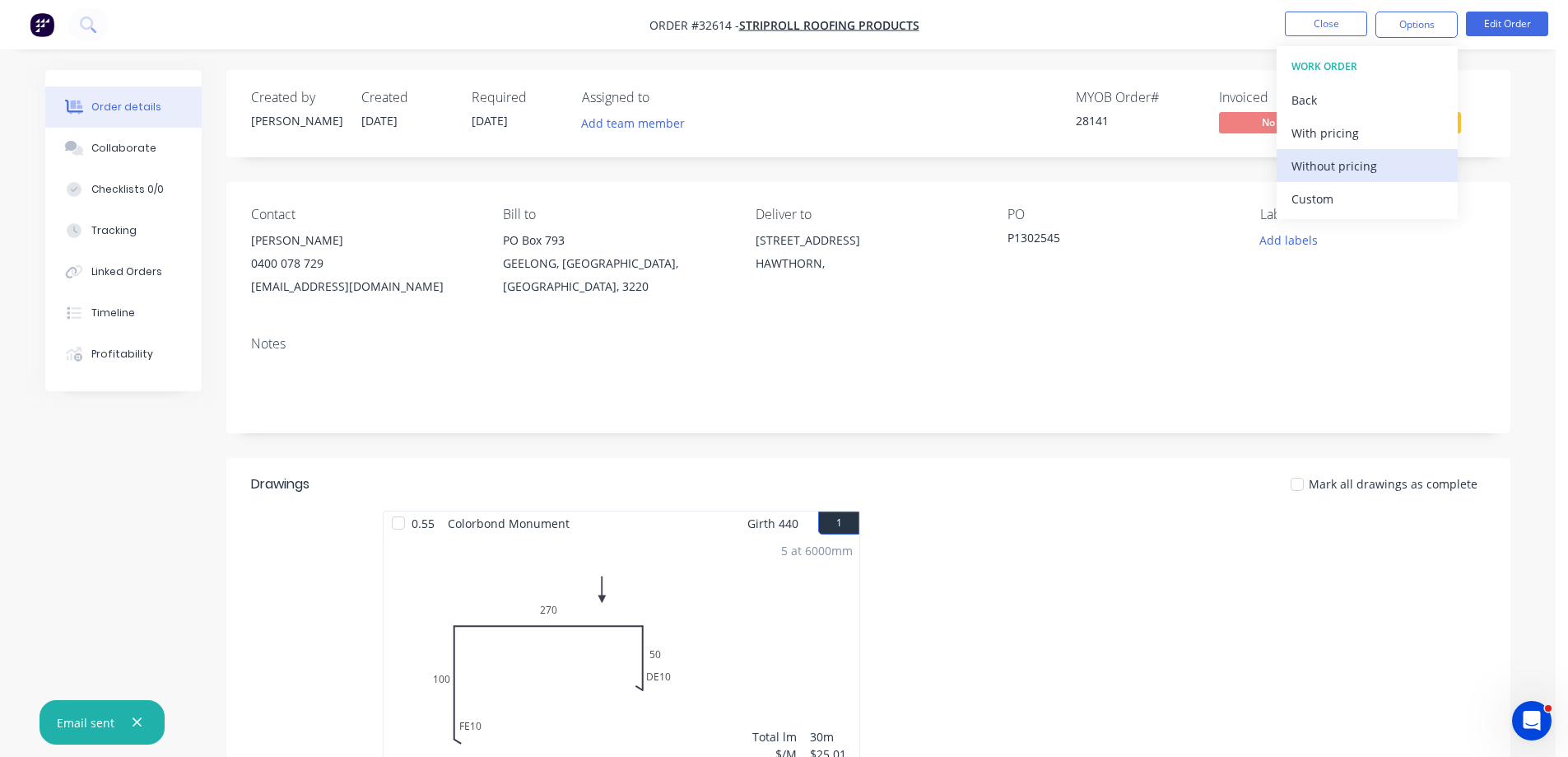
click at [1377, 168] on div "Without pricing" at bounding box center [1367, 165] width 152 height 24
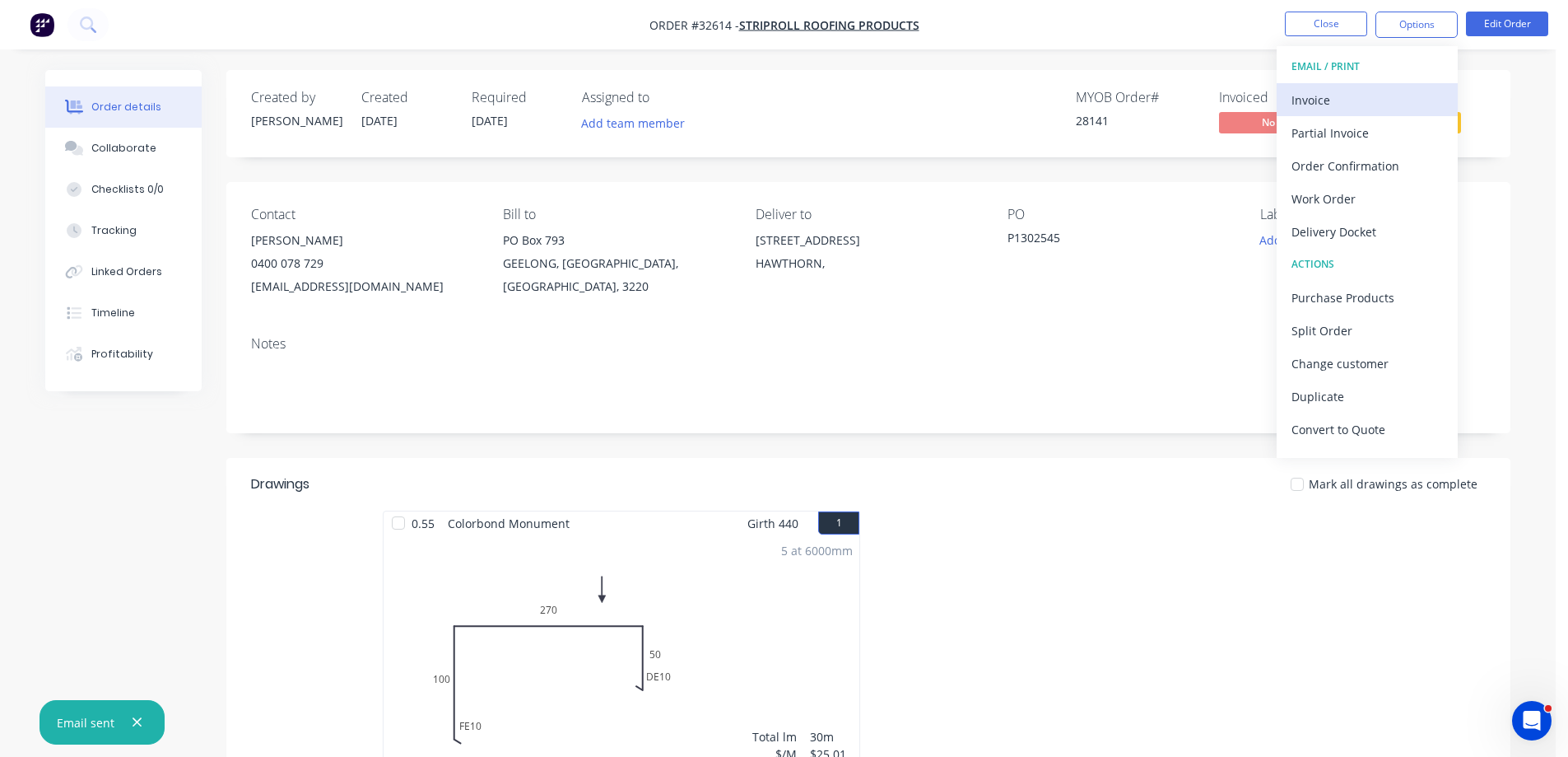
click at [1348, 92] on div "Invoice" at bounding box center [1367, 100] width 152 height 24
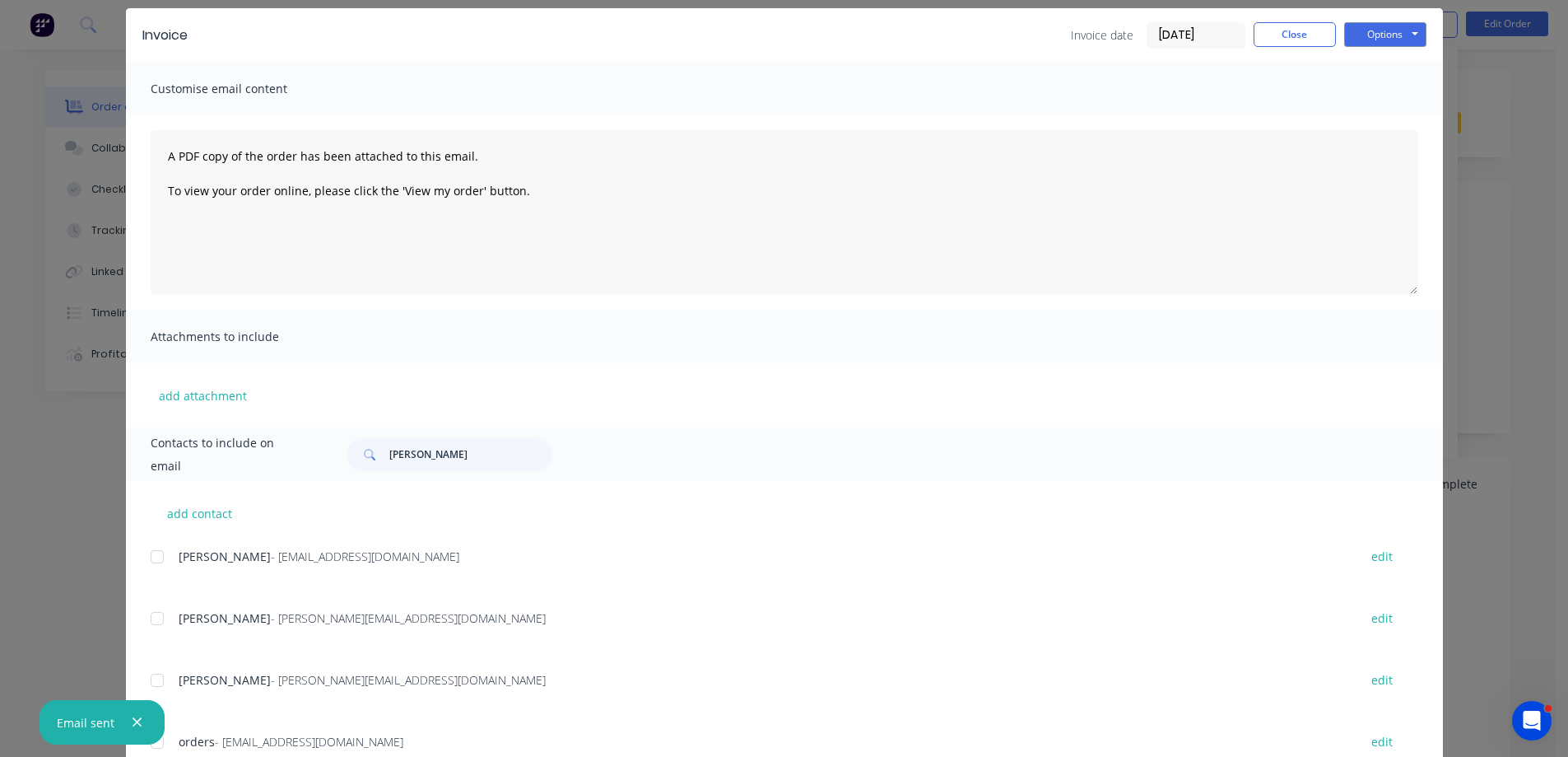
scroll to position [116, 0]
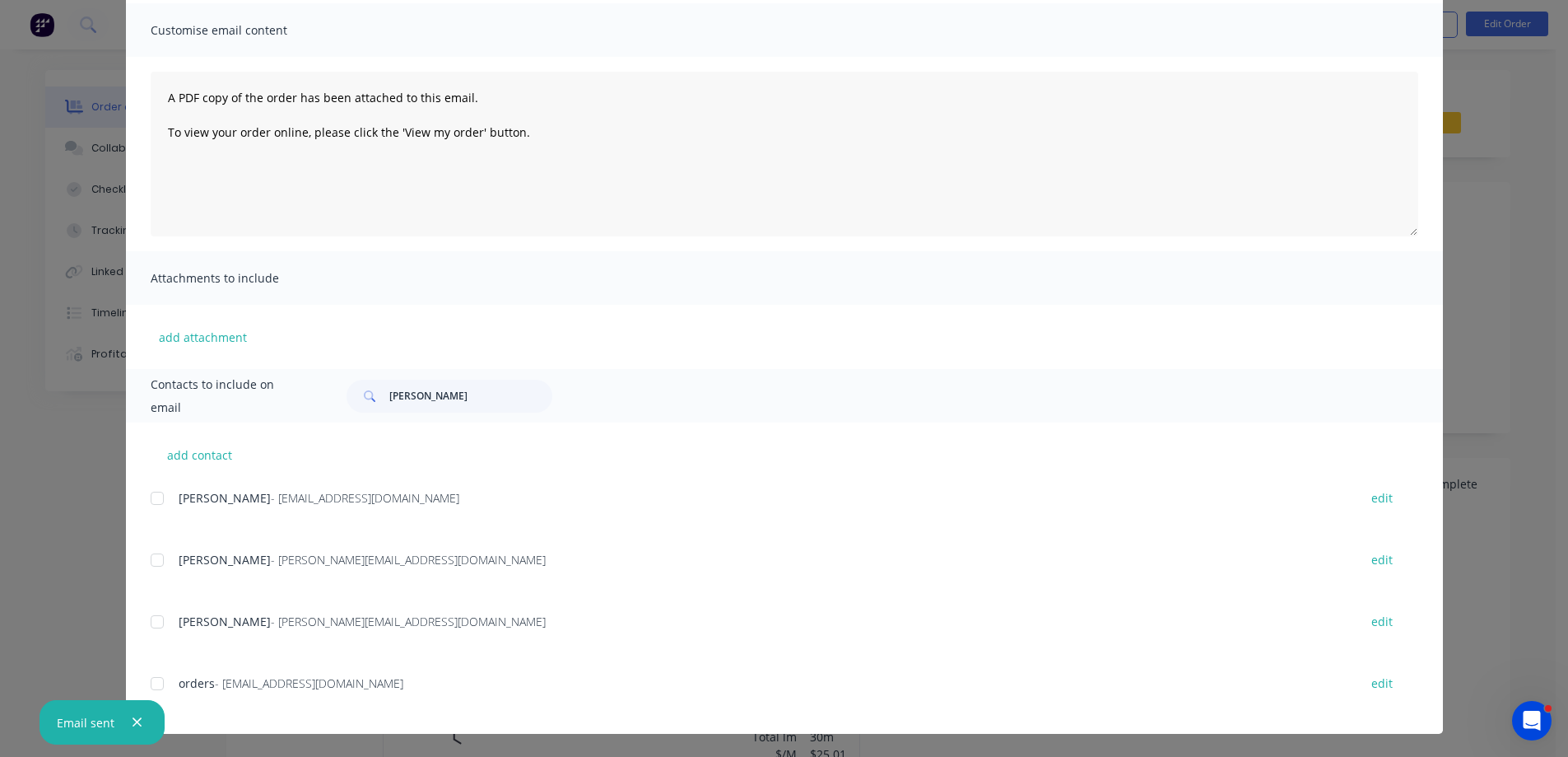
click at [147, 561] on div at bounding box center [157, 559] width 33 height 33
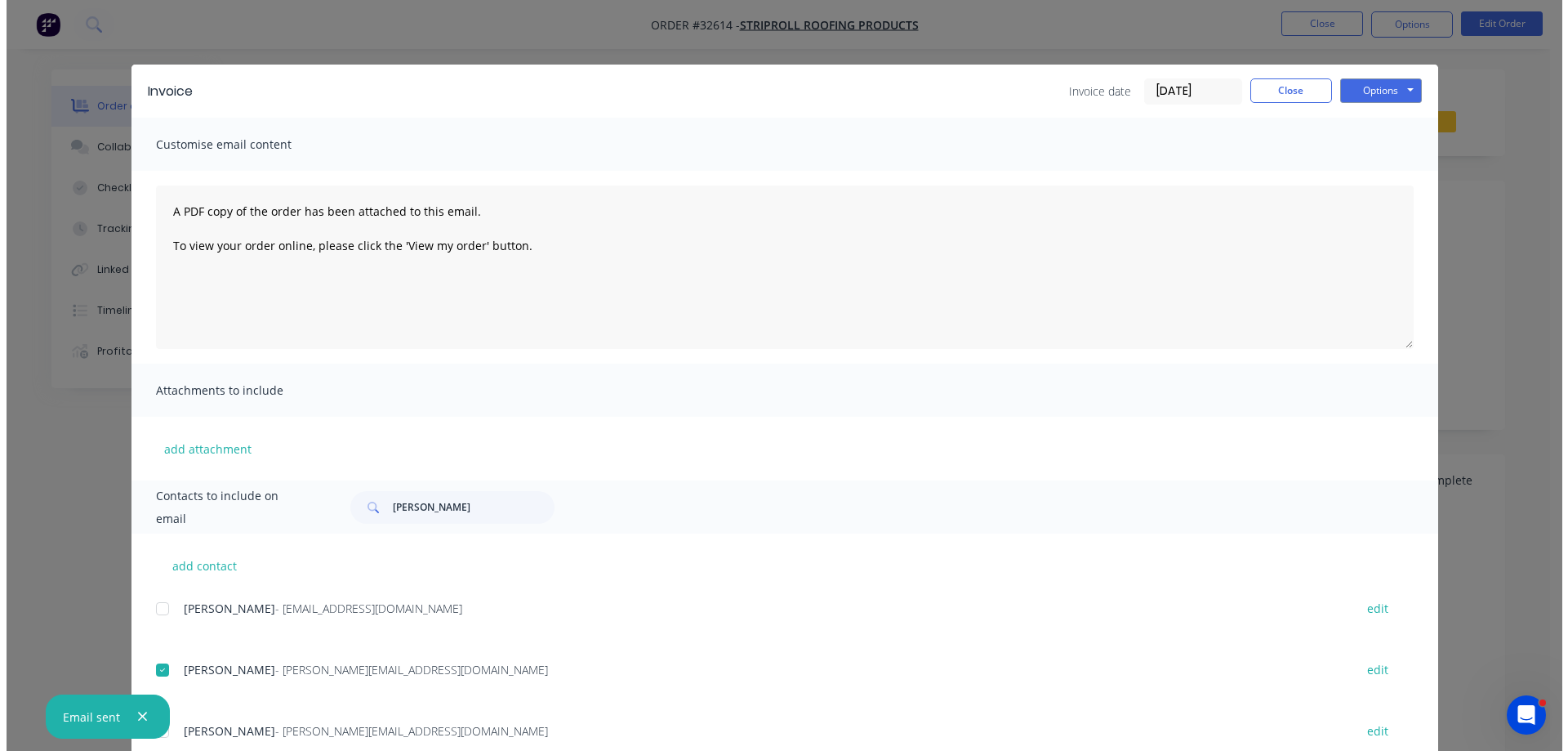
scroll to position [0, 0]
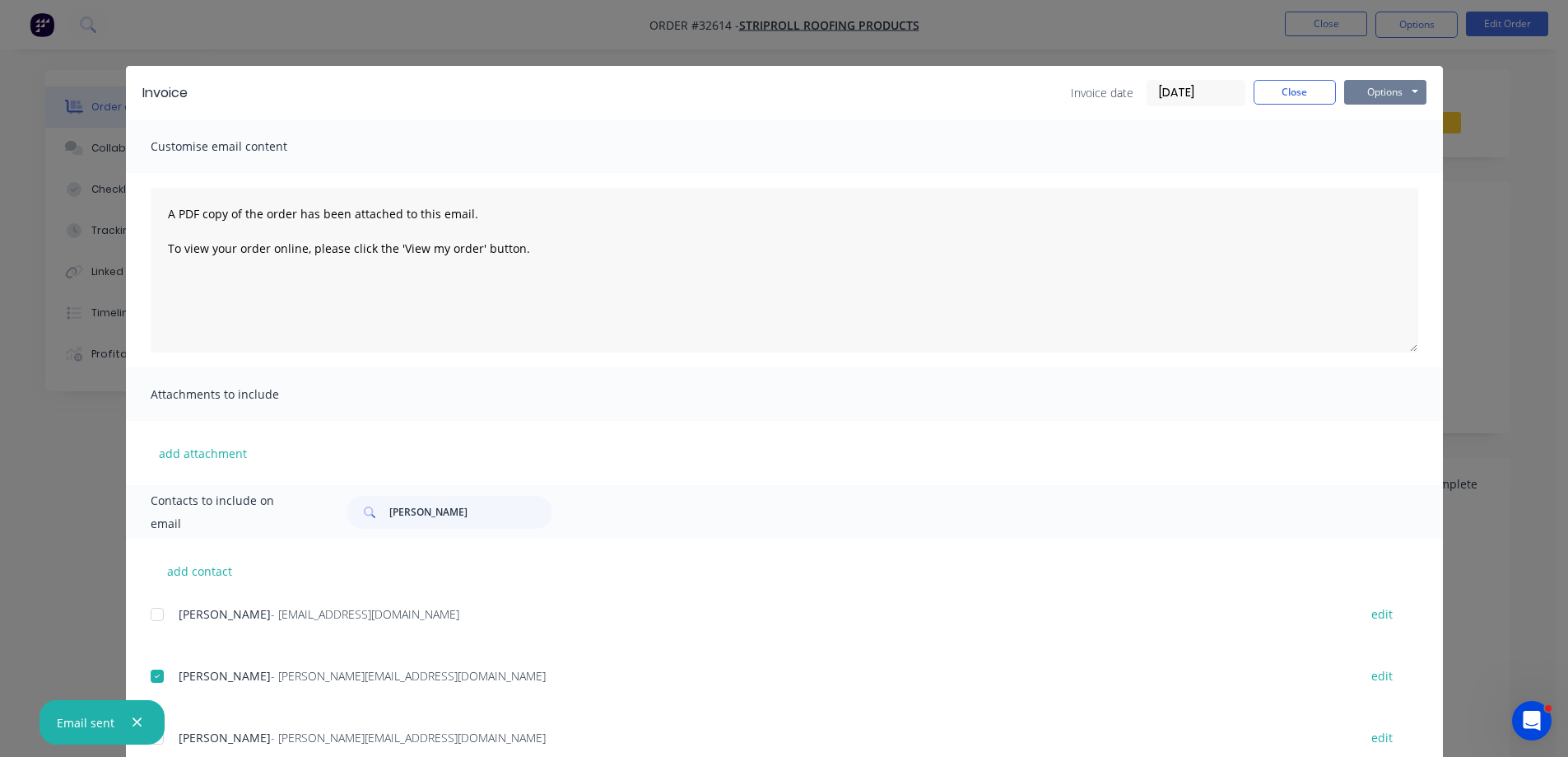
click at [1380, 92] on button "Options" at bounding box center [1385, 92] width 83 height 25
click at [1401, 172] on button "Email" at bounding box center [1396, 176] width 105 height 27
click at [1311, 94] on button "Close" at bounding box center [1295, 92] width 83 height 25
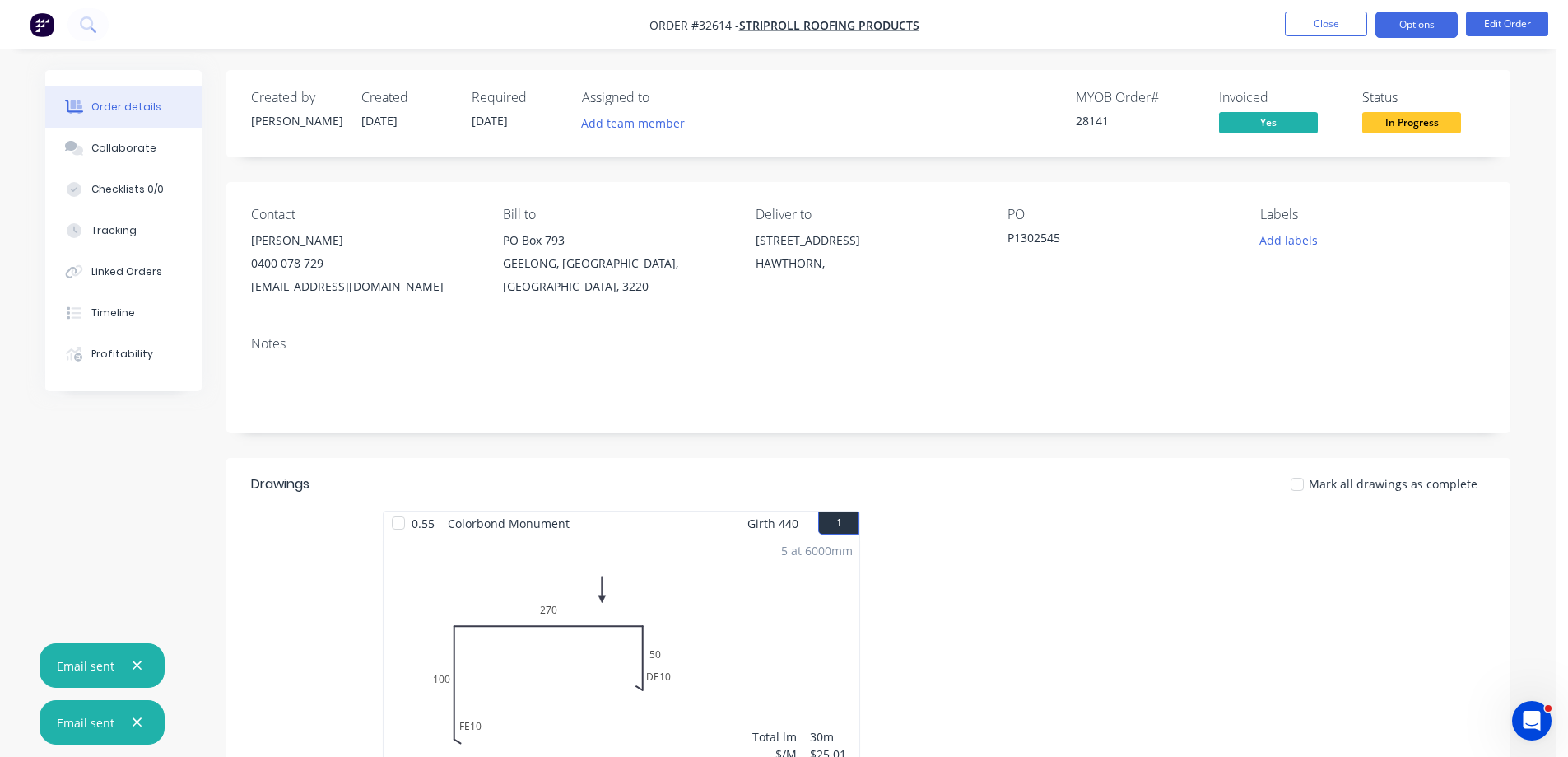
click at [1403, 23] on button "Options" at bounding box center [1416, 24] width 83 height 26
click at [1556, 128] on body "Order #32614 - STRIPROLL ROOFING PRODUCTS Close Options Edit Order Order detail…" at bounding box center [784, 585] width 1568 height 1169
click at [1346, 25] on button "Close" at bounding box center [1326, 24] width 83 height 25
